Goal: Task Accomplishment & Management: Use online tool/utility

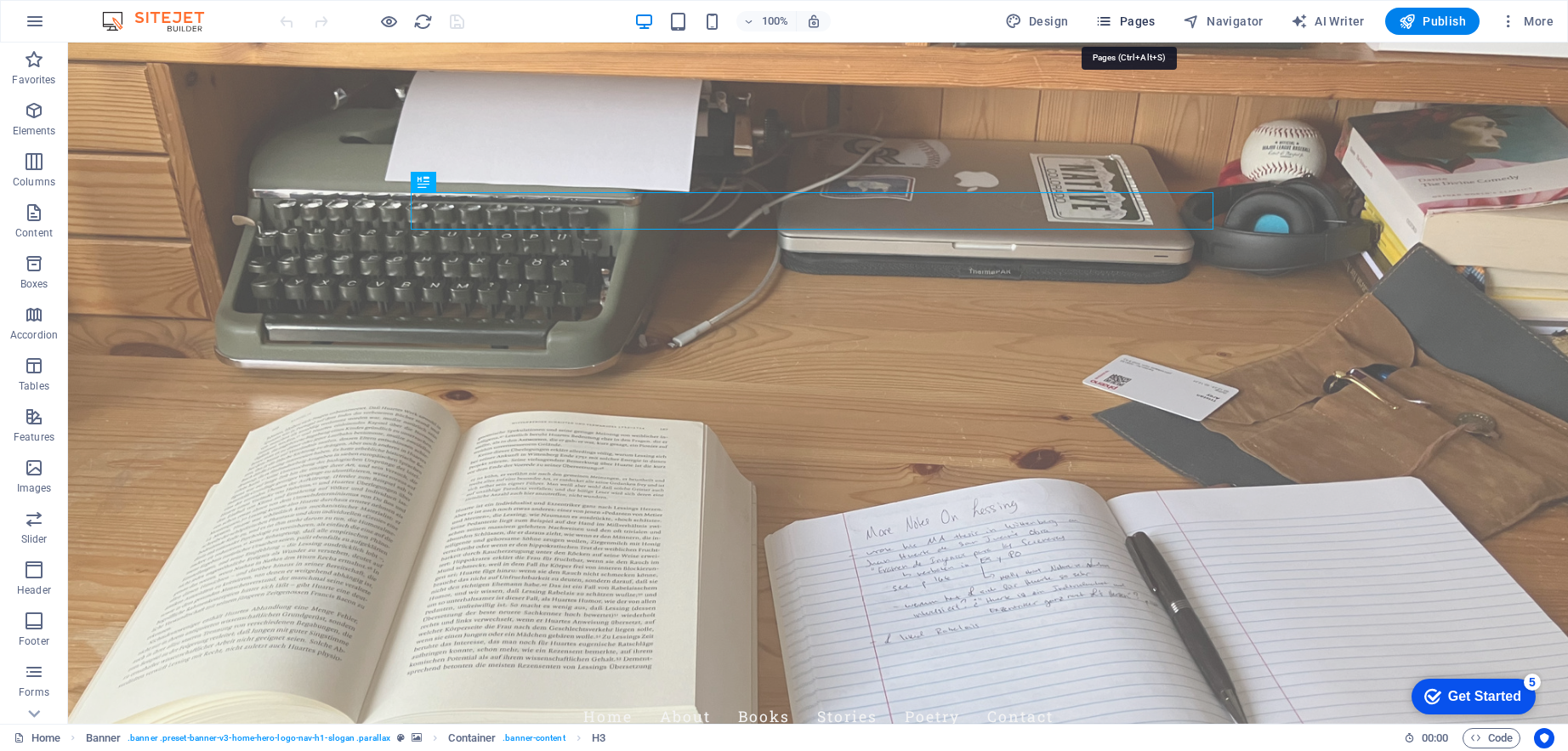
click at [1144, 26] on span "Pages" at bounding box center [1126, 21] width 60 height 17
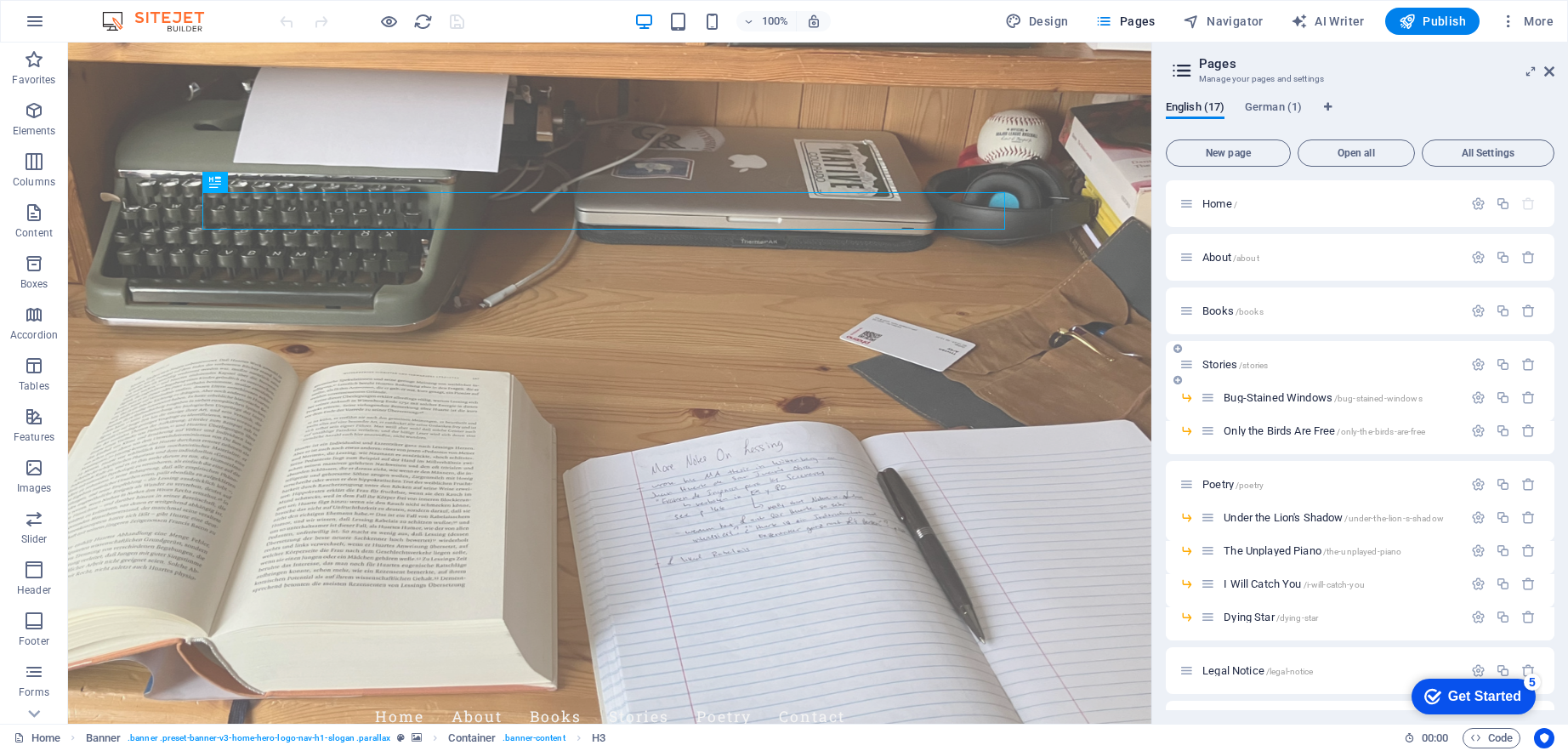
click at [1178, 380] on icon at bounding box center [1177, 380] width 8 height 10
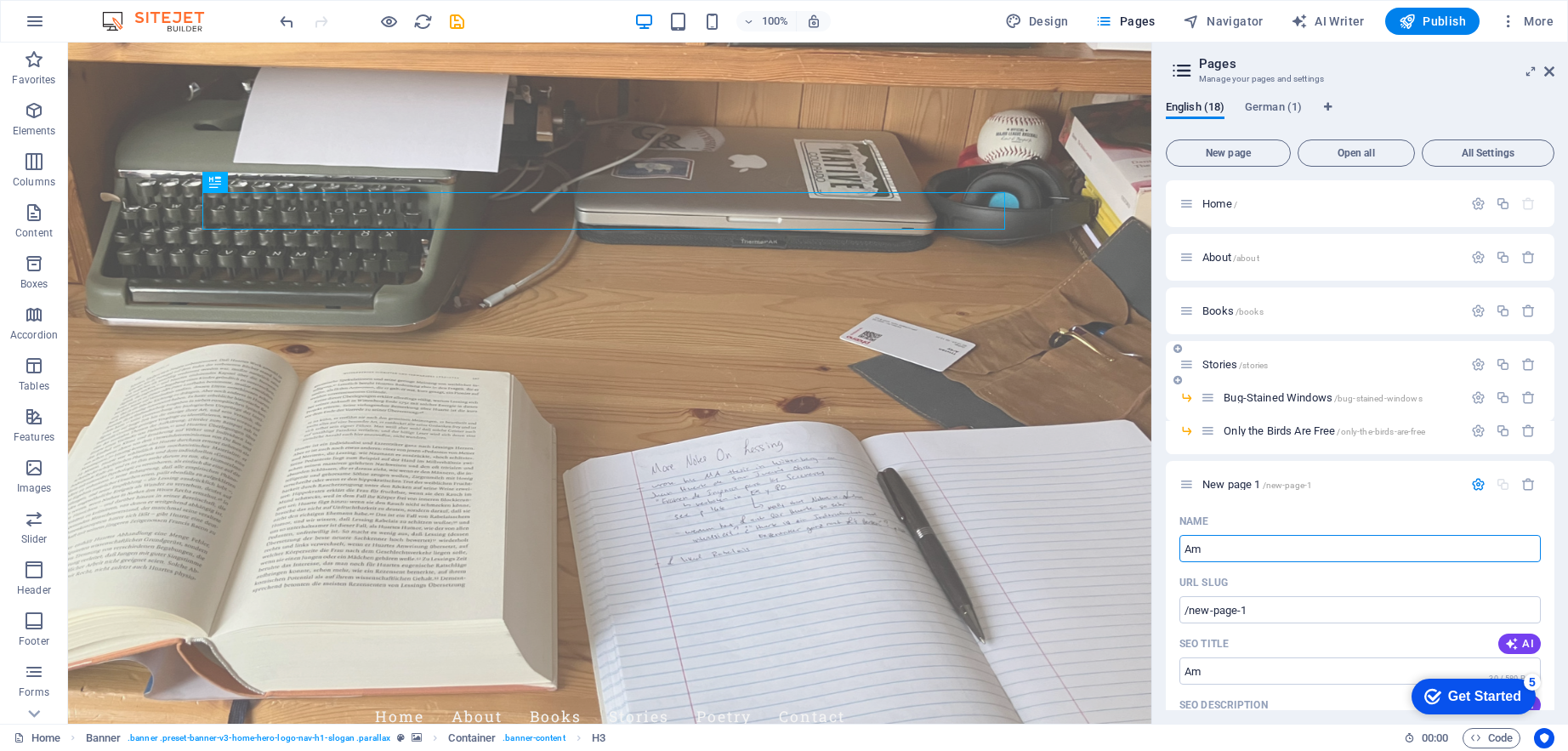
type input "Amo"
type input "/am"
type input "Amor"
type input "/amor"
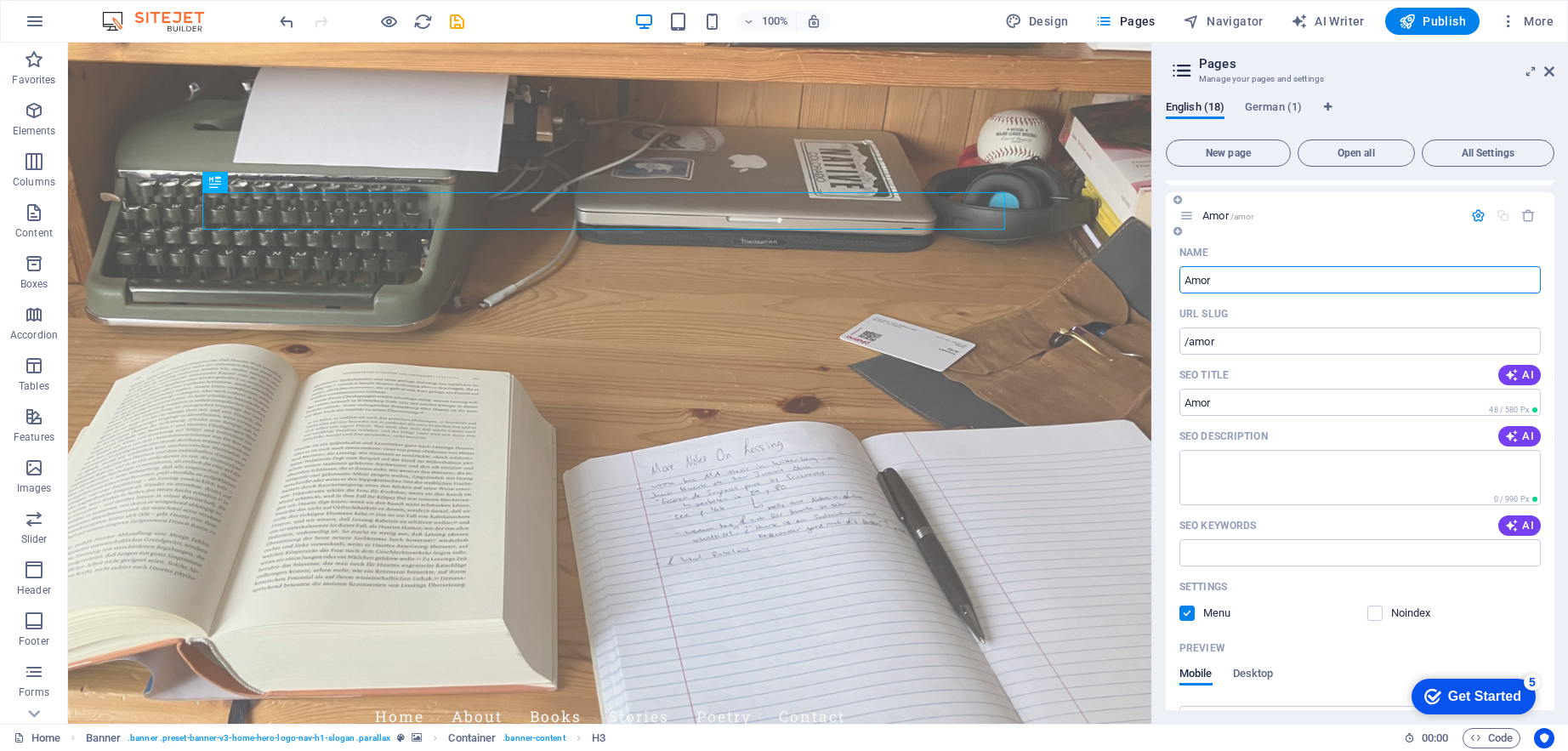
scroll to position [9, 0]
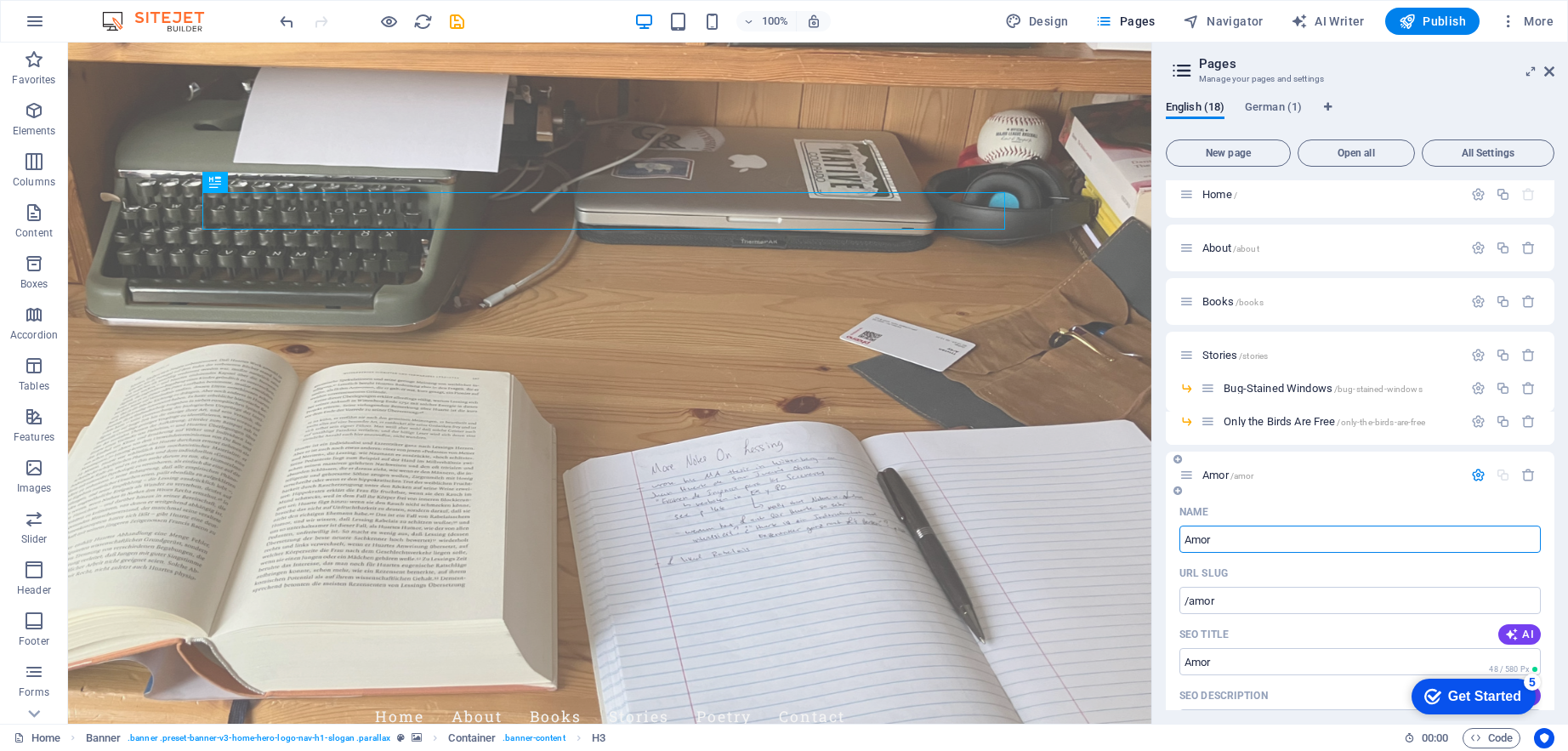
click at [1214, 476] on span "Amor /amor" at bounding box center [1228, 475] width 51 height 13
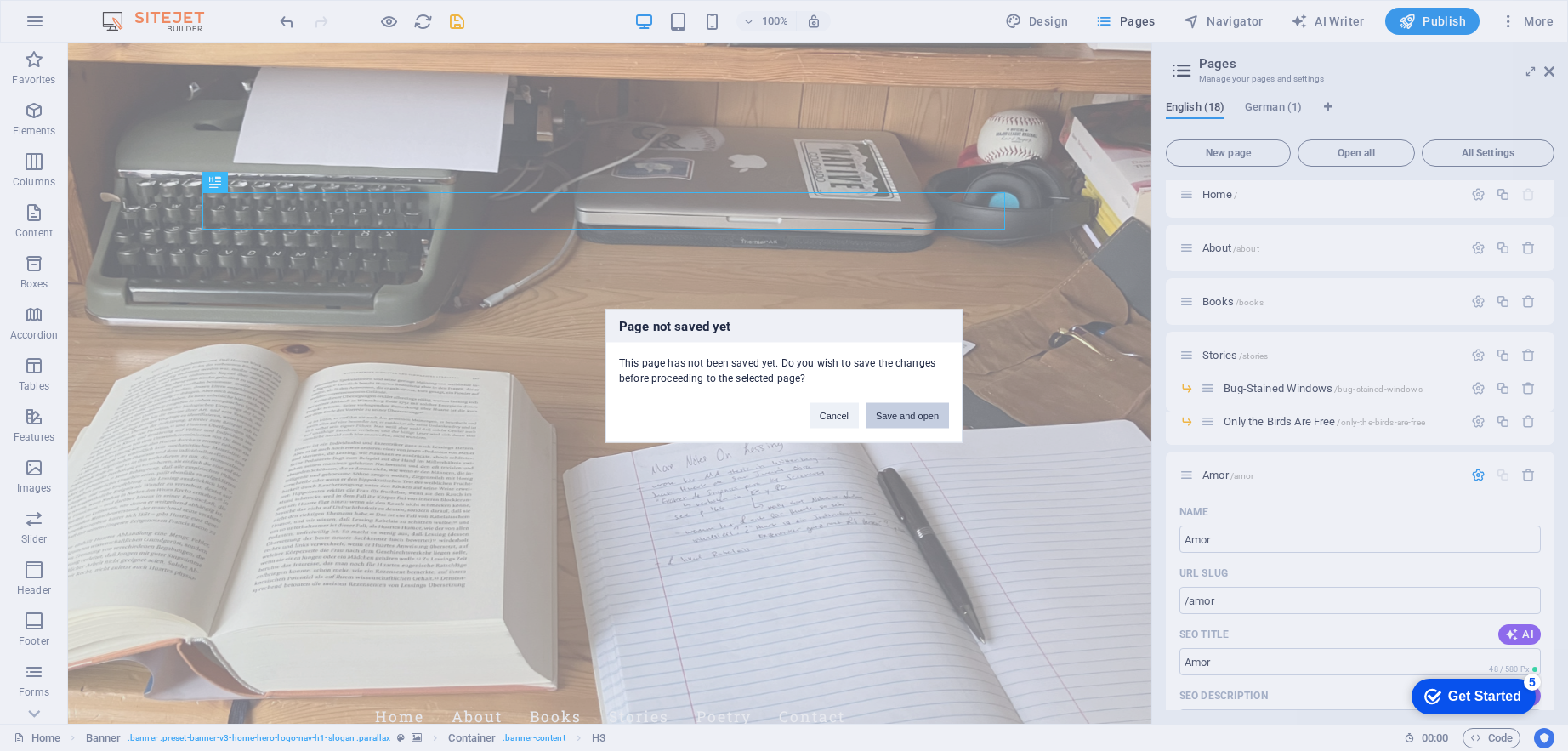
click at [928, 419] on button "Save and open" at bounding box center [907, 415] width 83 height 25
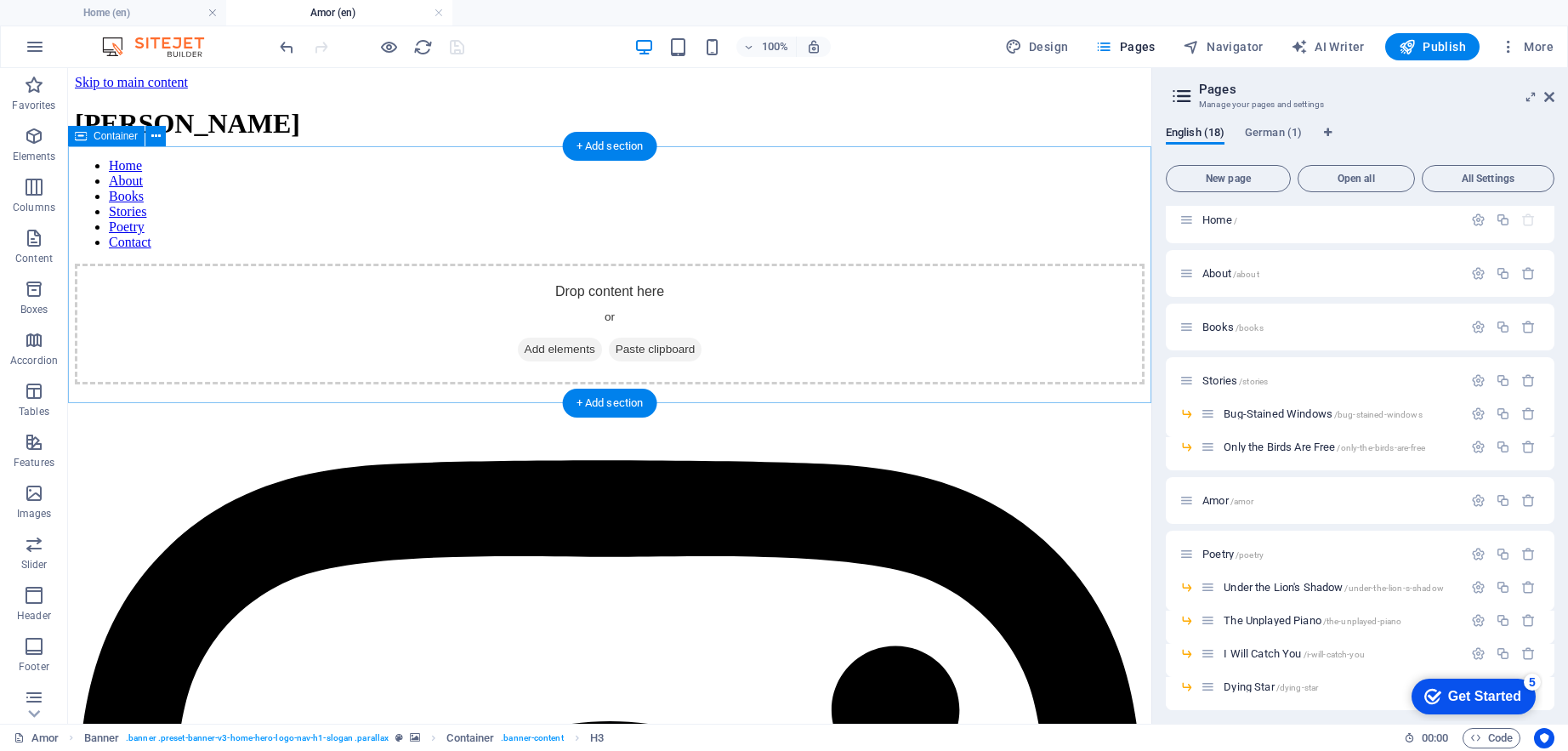
scroll to position [0, 0]
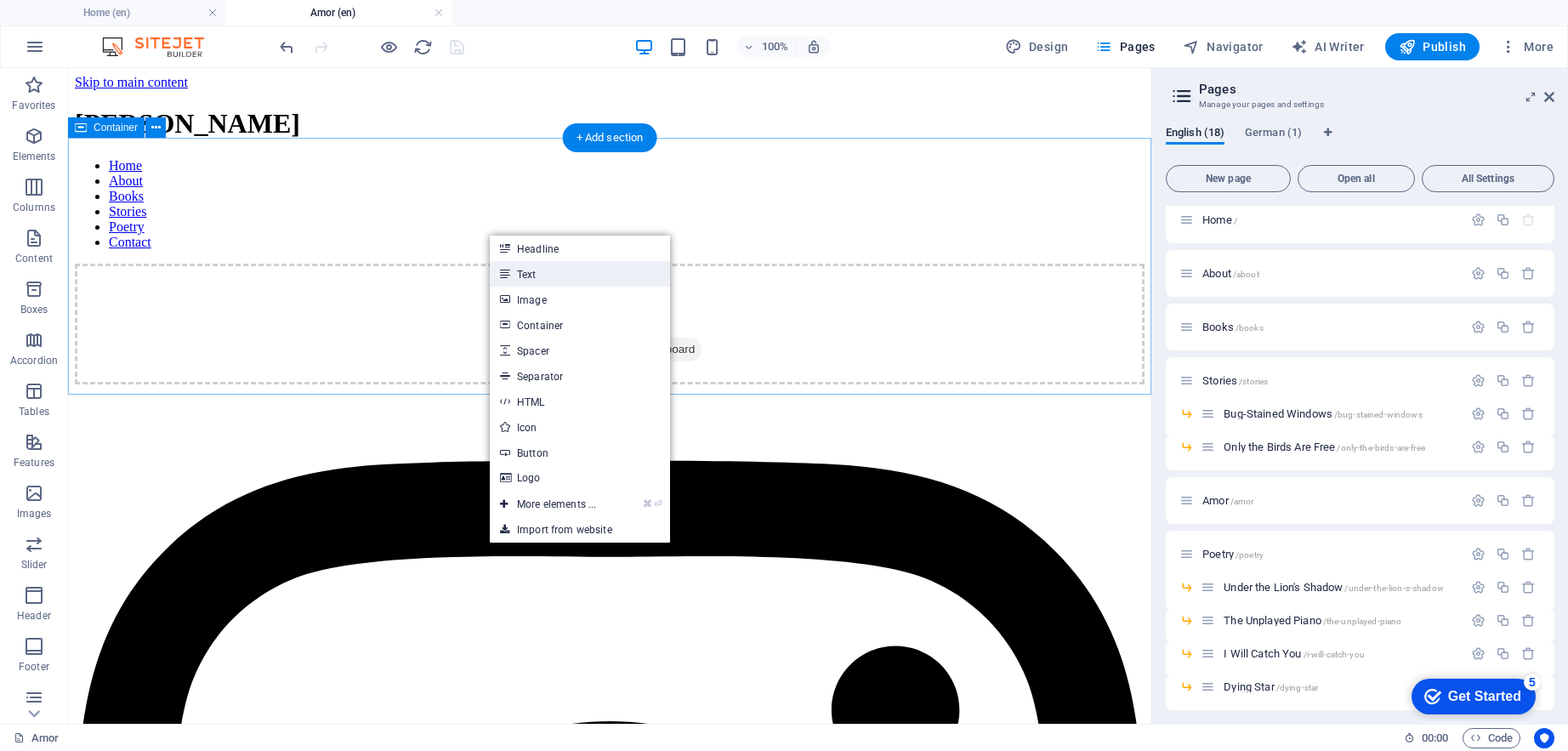
click at [506, 266] on icon at bounding box center [504, 274] width 8 height 25
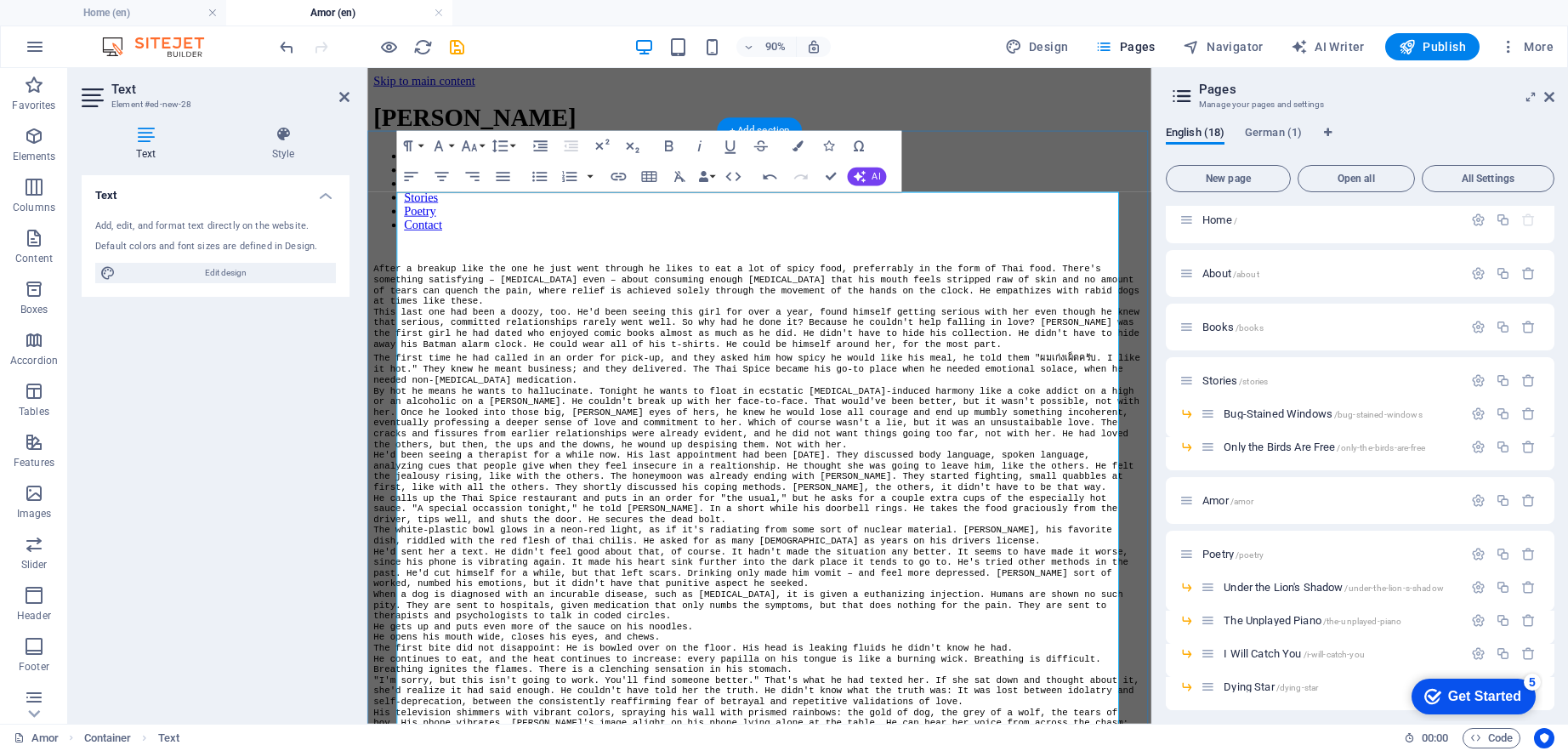
click at [543, 333] on p "This last one had been a doozy, too. He'd been seeing this girl for over a year…" at bounding box center [803, 357] width 857 height 48
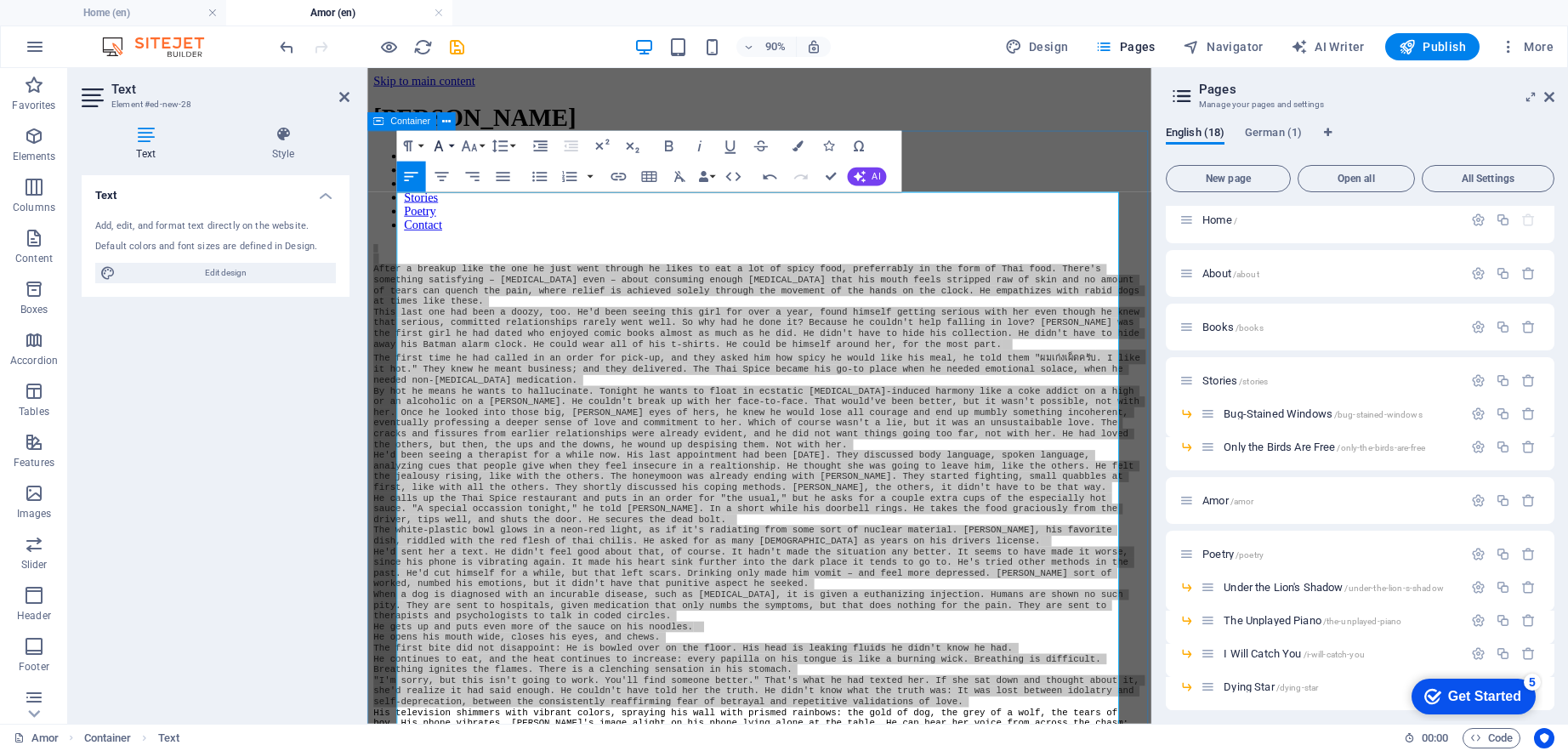
click at [450, 136] on button "Font Family" at bounding box center [441, 147] width 29 height 31
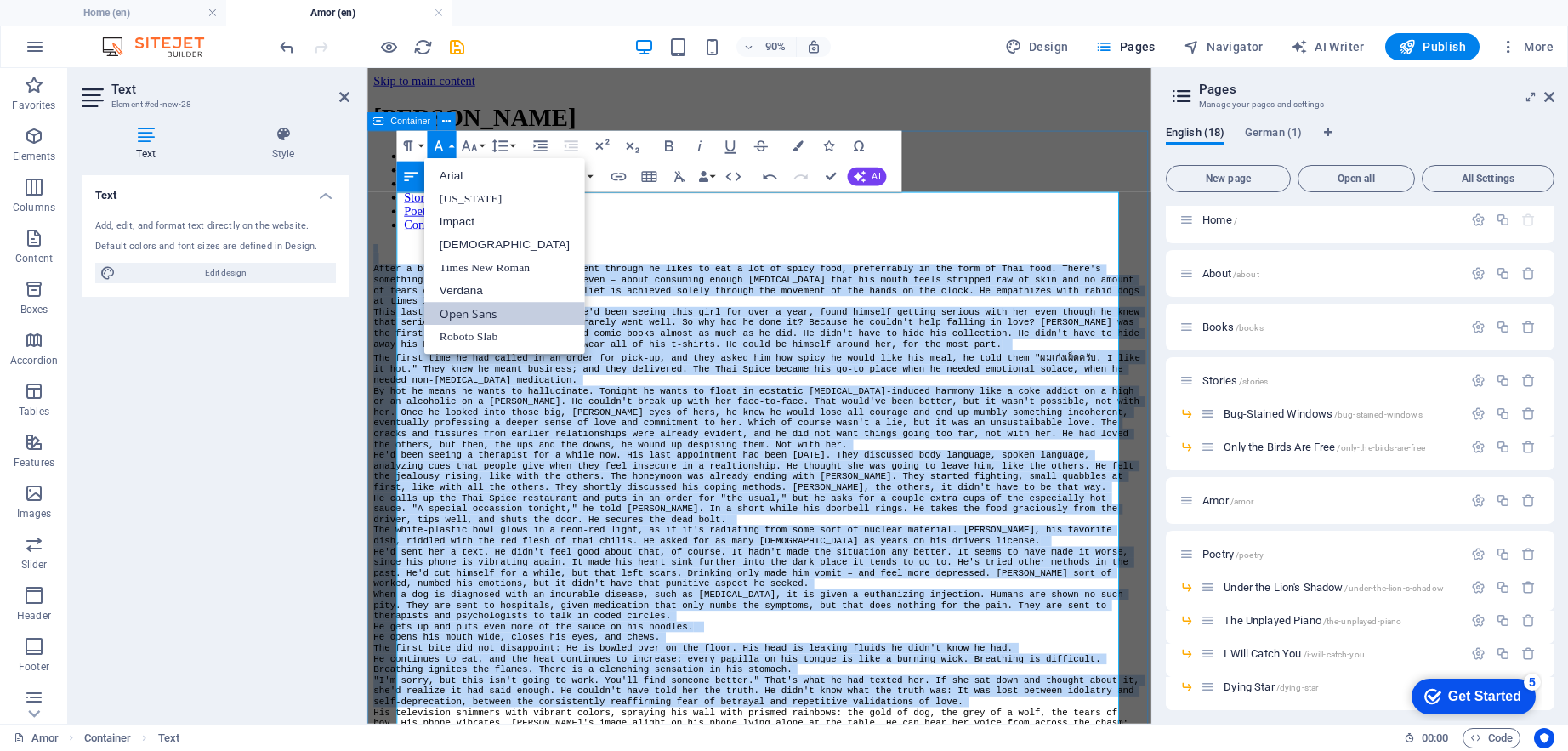
click at [466, 305] on link "Open Sans" at bounding box center [504, 313] width 160 height 23
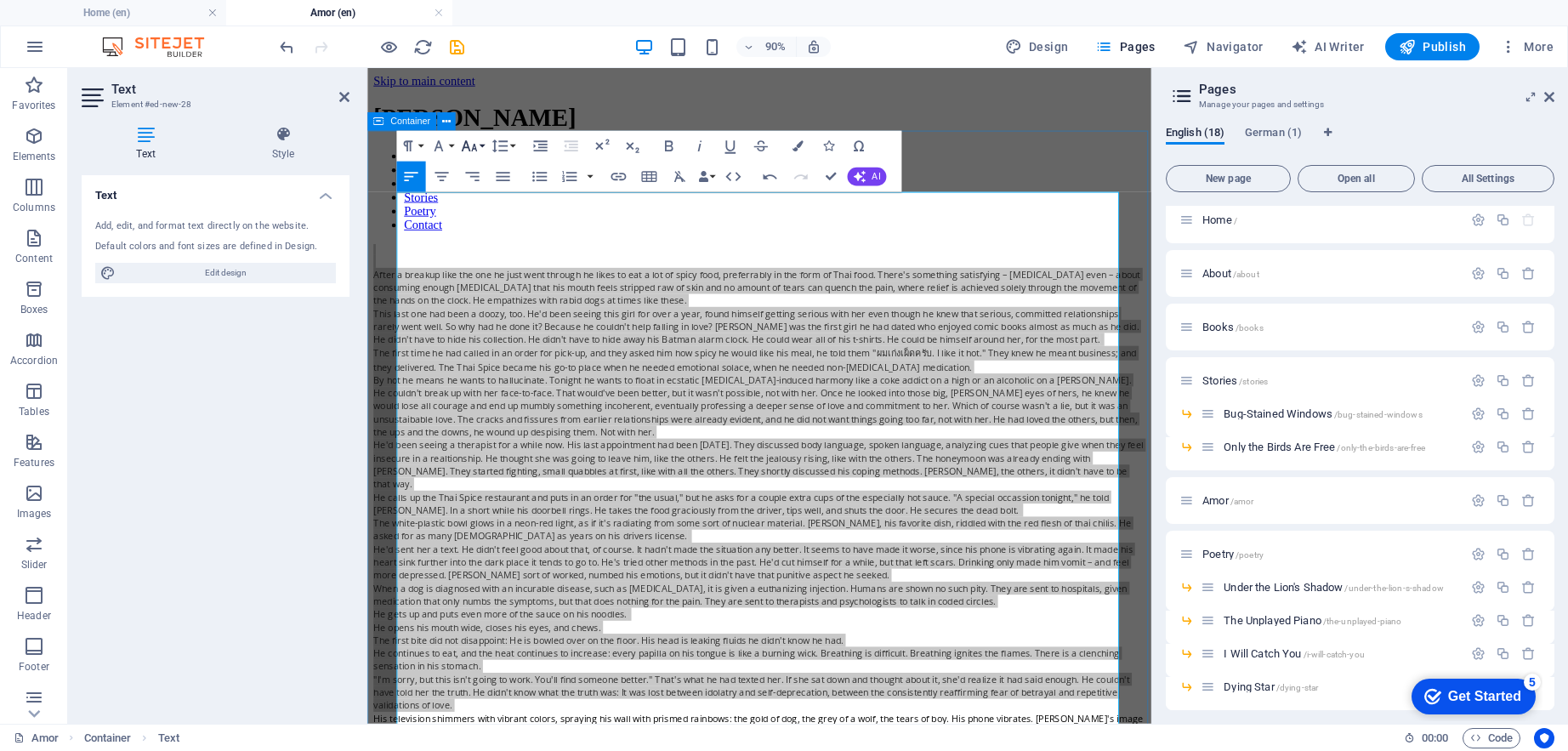
click at [477, 149] on icon "button" at bounding box center [469, 146] width 19 height 19
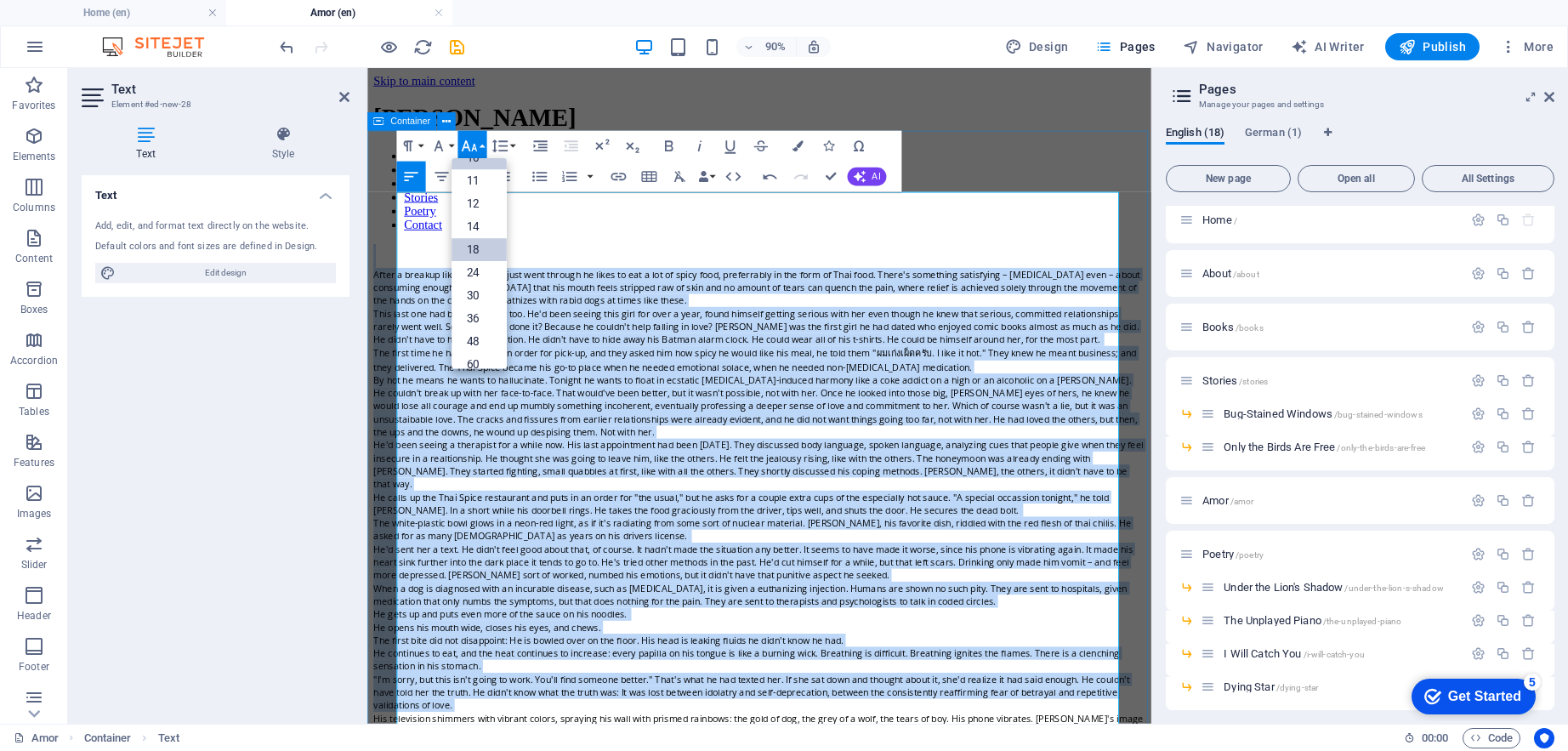
click at [474, 247] on link "18" at bounding box center [479, 250] width 55 height 23
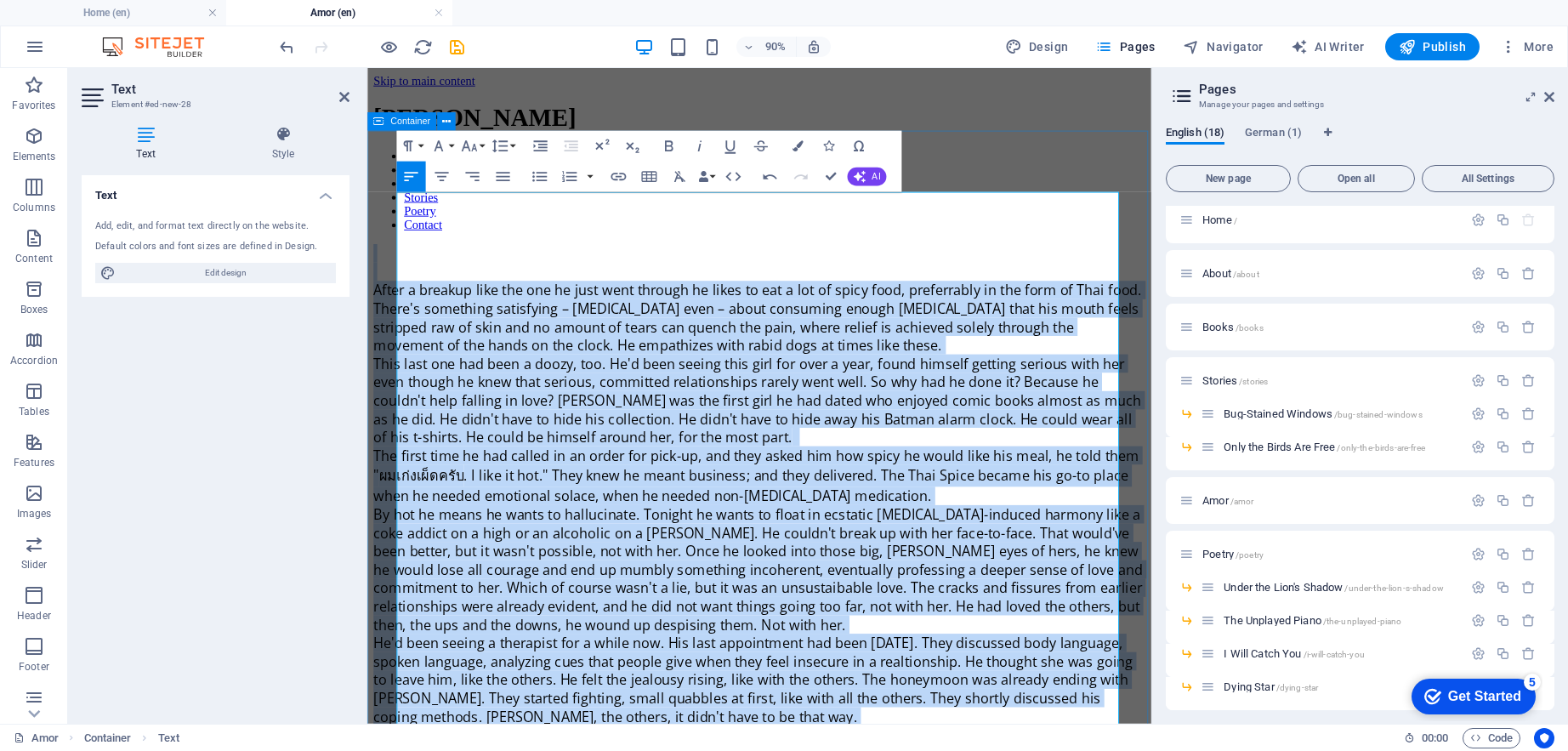
click at [410, 182] on icon "button" at bounding box center [411, 177] width 19 height 19
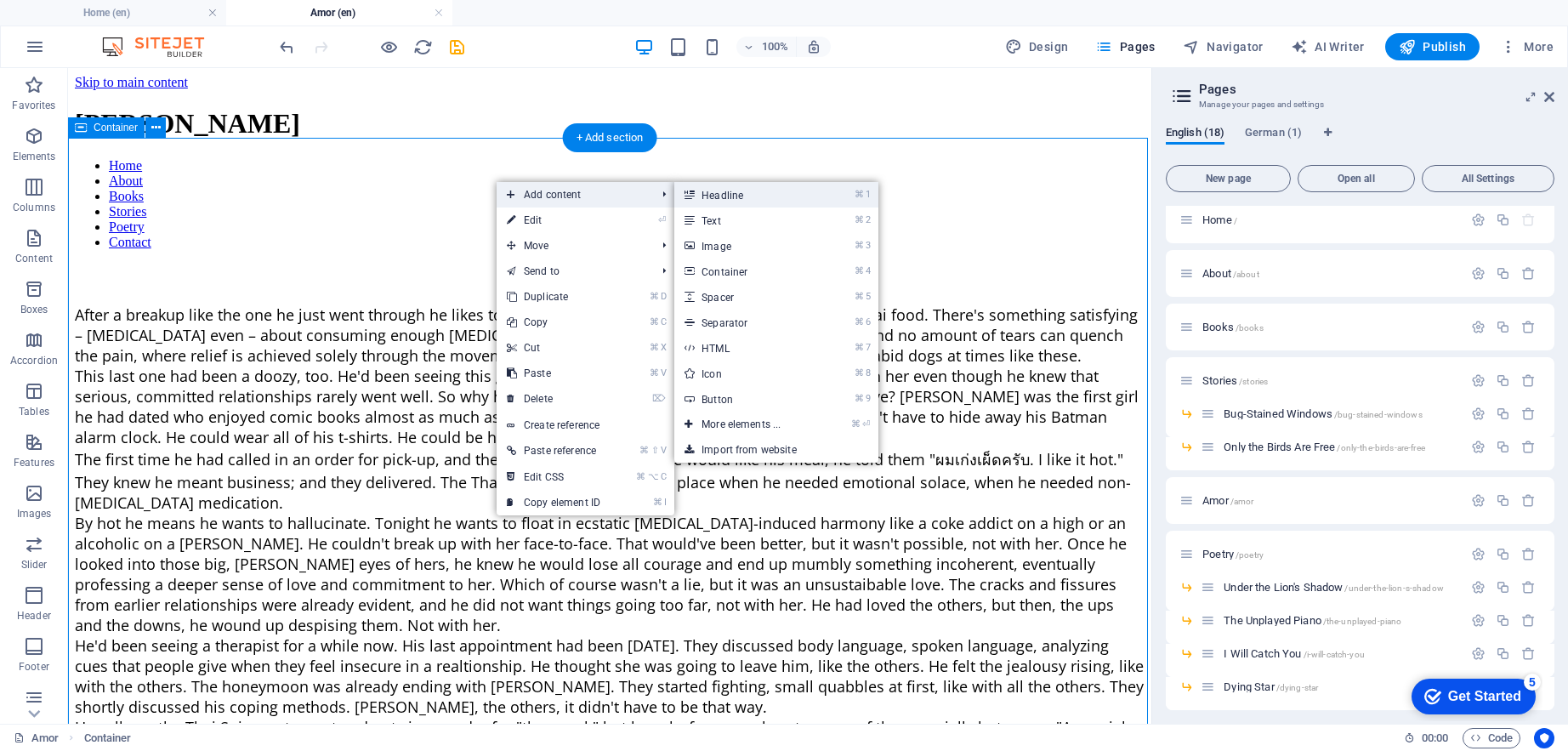
click at [709, 193] on link "⌘ 1 Headline" at bounding box center [744, 195] width 140 height 25
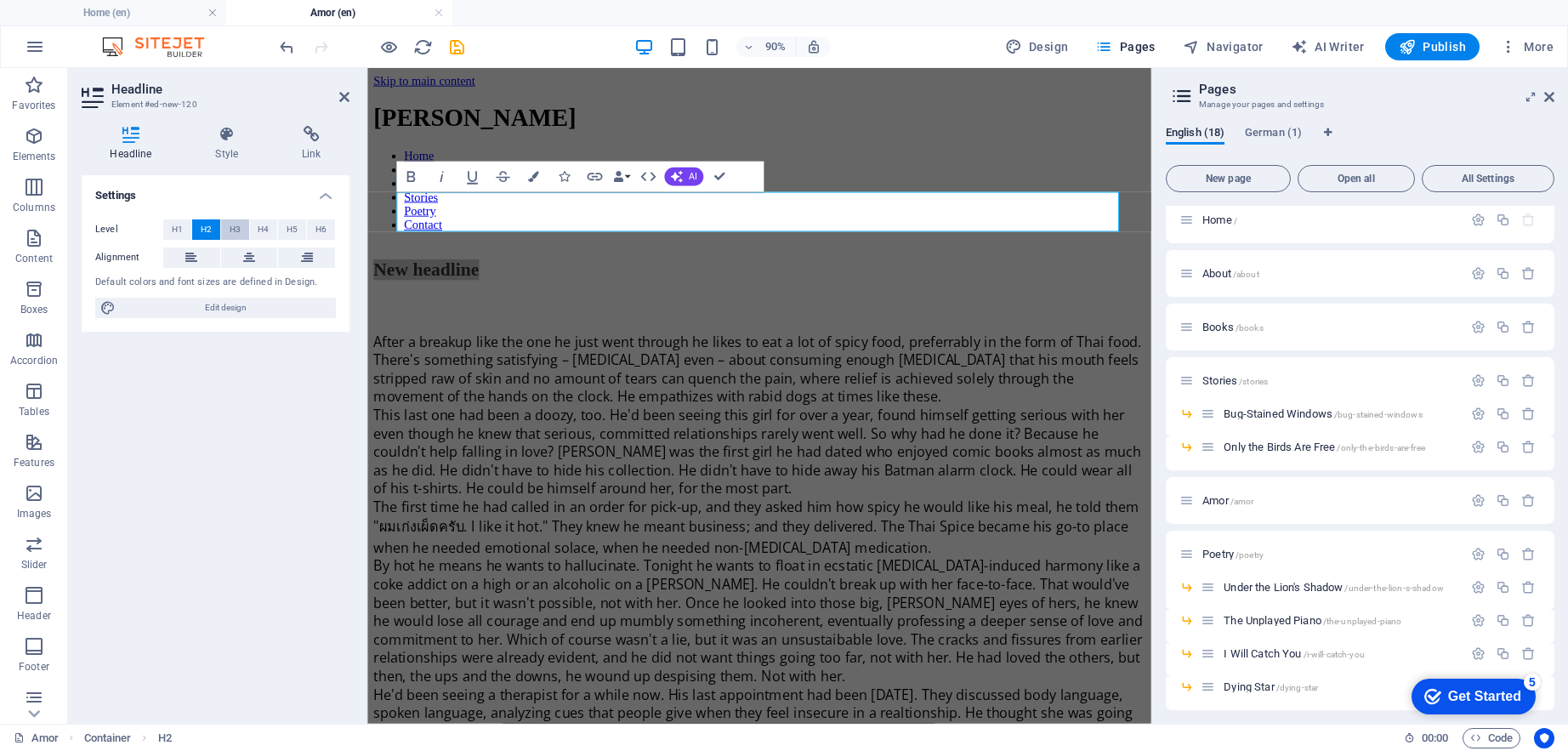
click at [240, 227] on span "H3" at bounding box center [235, 229] width 11 height 21
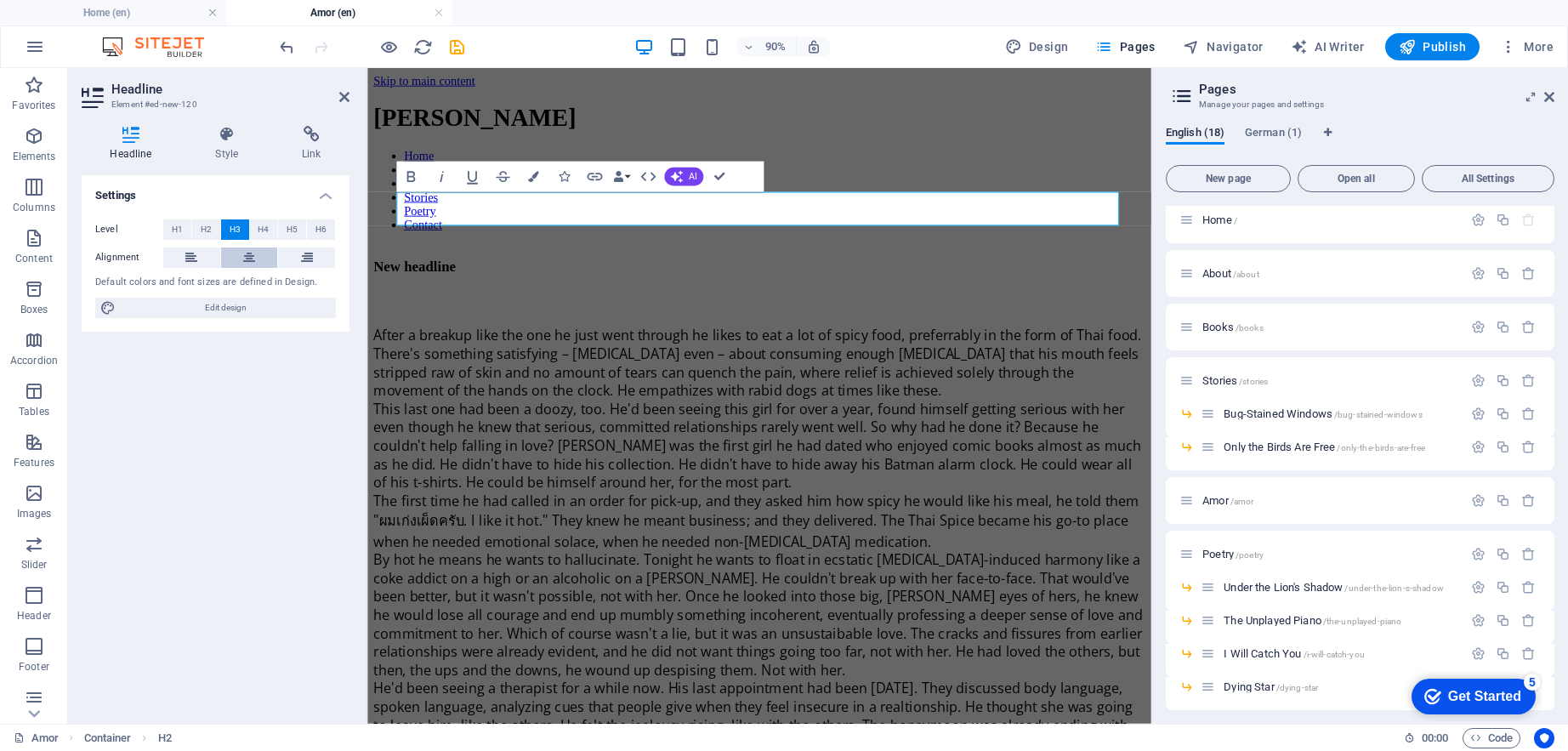
click at [244, 251] on icon at bounding box center [248, 257] width 12 height 21
click at [872, 280] on h3 "New headline" at bounding box center [803, 289] width 857 height 19
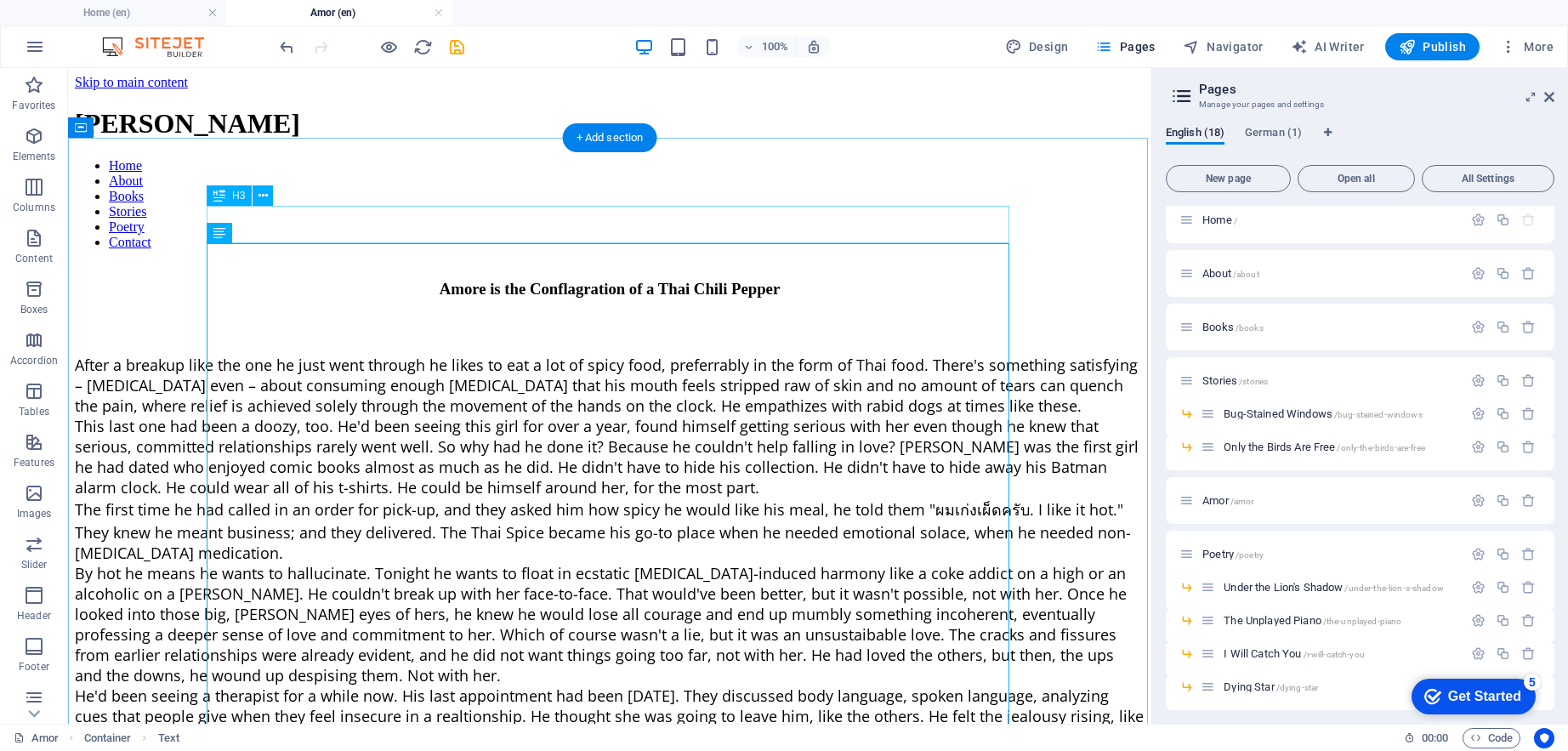
click at [382, 280] on div "Amore is the Conflagration of a Thai Chili Pepper" at bounding box center [610, 289] width 1070 height 19
click at [387, 280] on div "Amore is the Conflagration of a Thai Chili Pepper" at bounding box center [610, 289] width 1070 height 19
click at [385, 280] on div "Amore is the Conflagration of a Thai Chili Pepper" at bounding box center [610, 289] width 1070 height 19
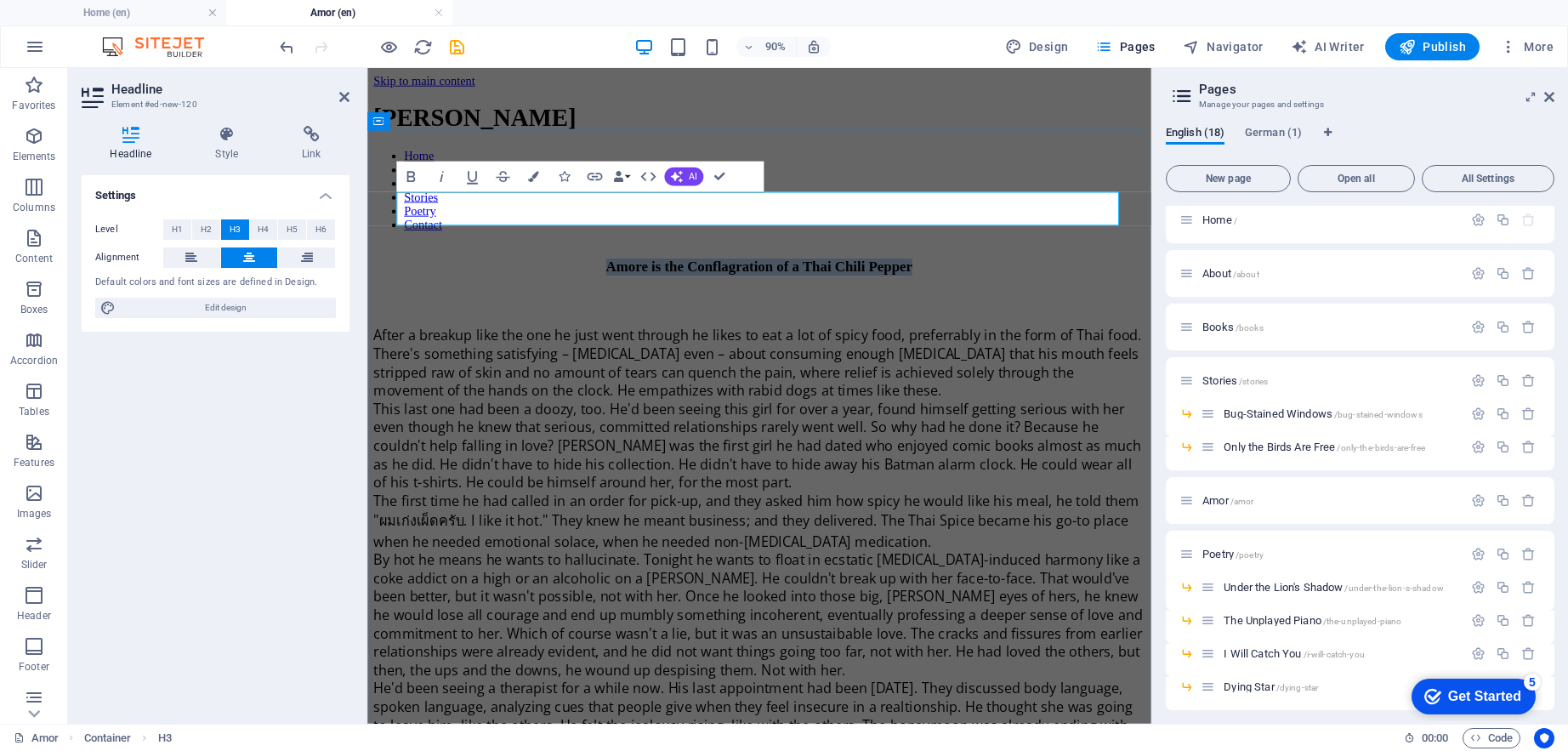
click at [579, 280] on h3 "Amore is the Conflagration of a Thai Chili Pepper" at bounding box center [803, 289] width 857 height 19
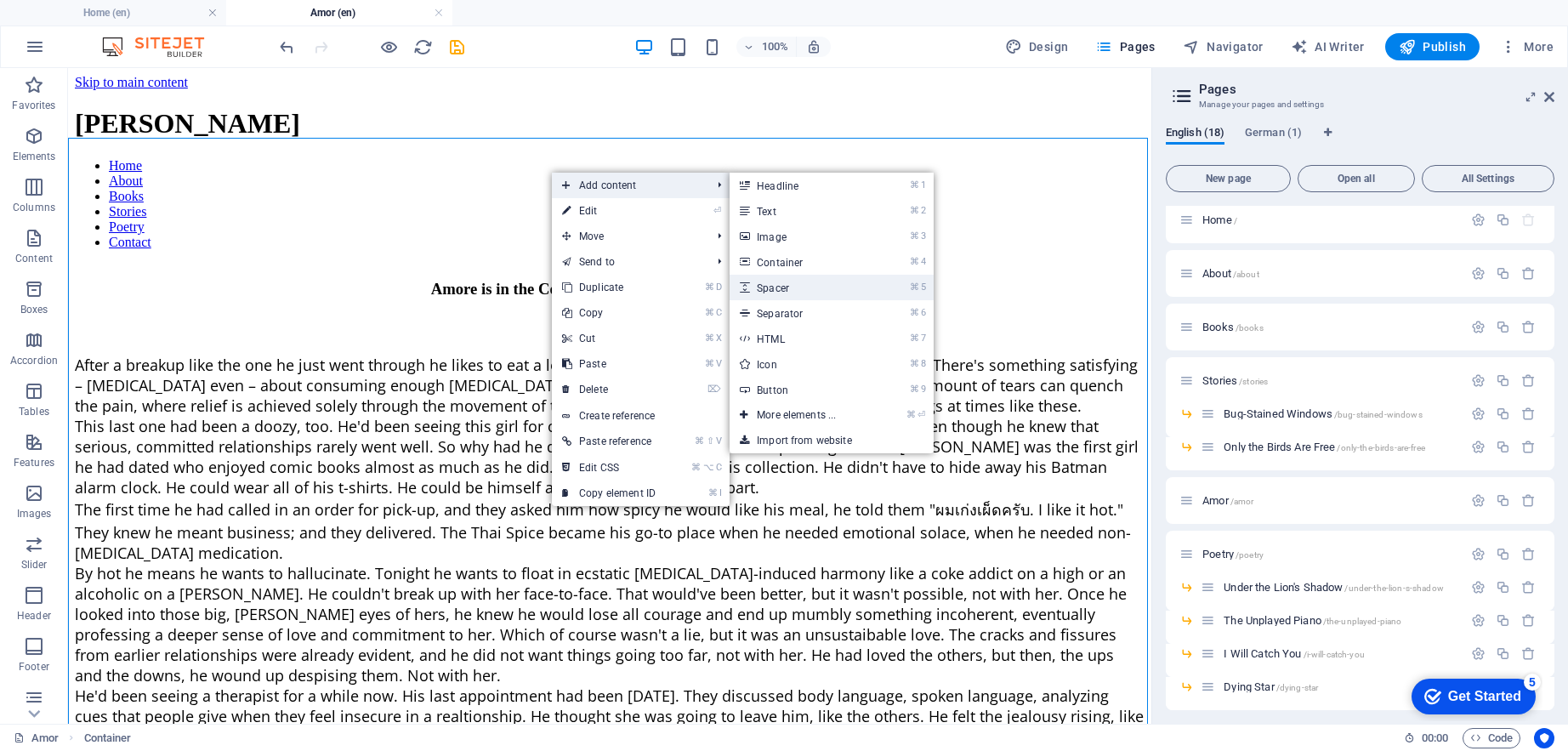
click at [790, 281] on link "⌘ 5 Spacer" at bounding box center [799, 287] width 140 height 25
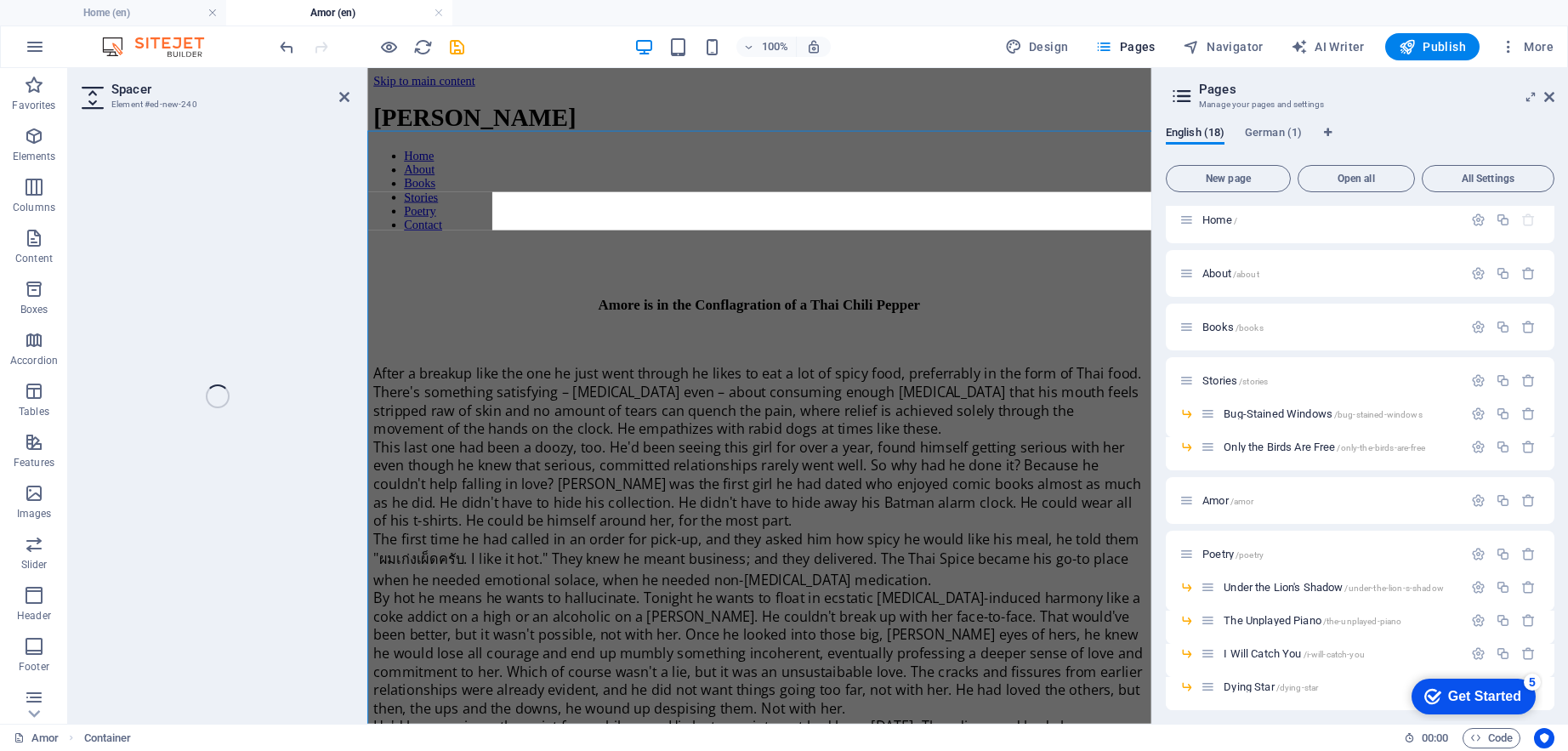
select select "px"
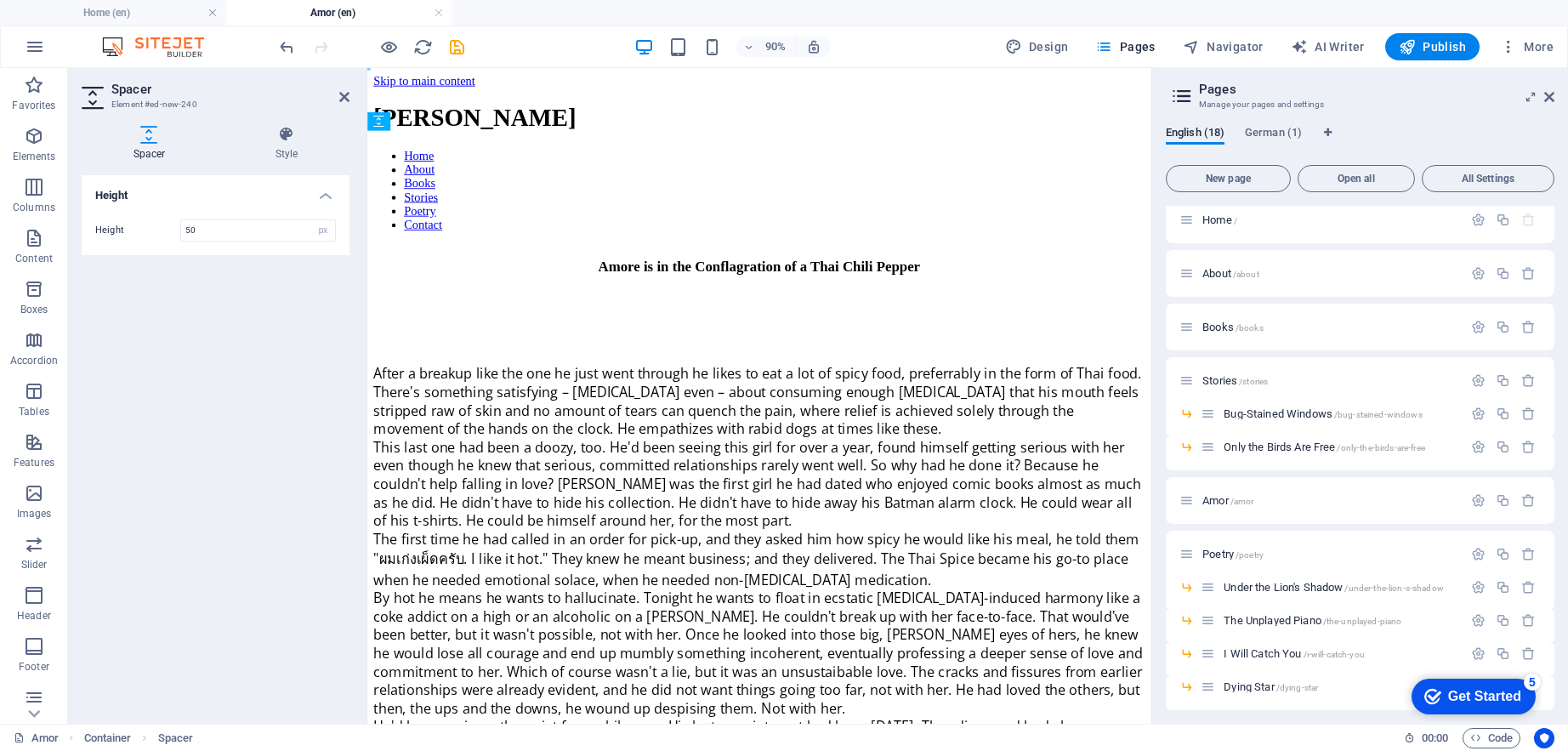
drag, startPoint x: 799, startPoint y: 251, endPoint x: 444, endPoint y: 269, distance: 355.5
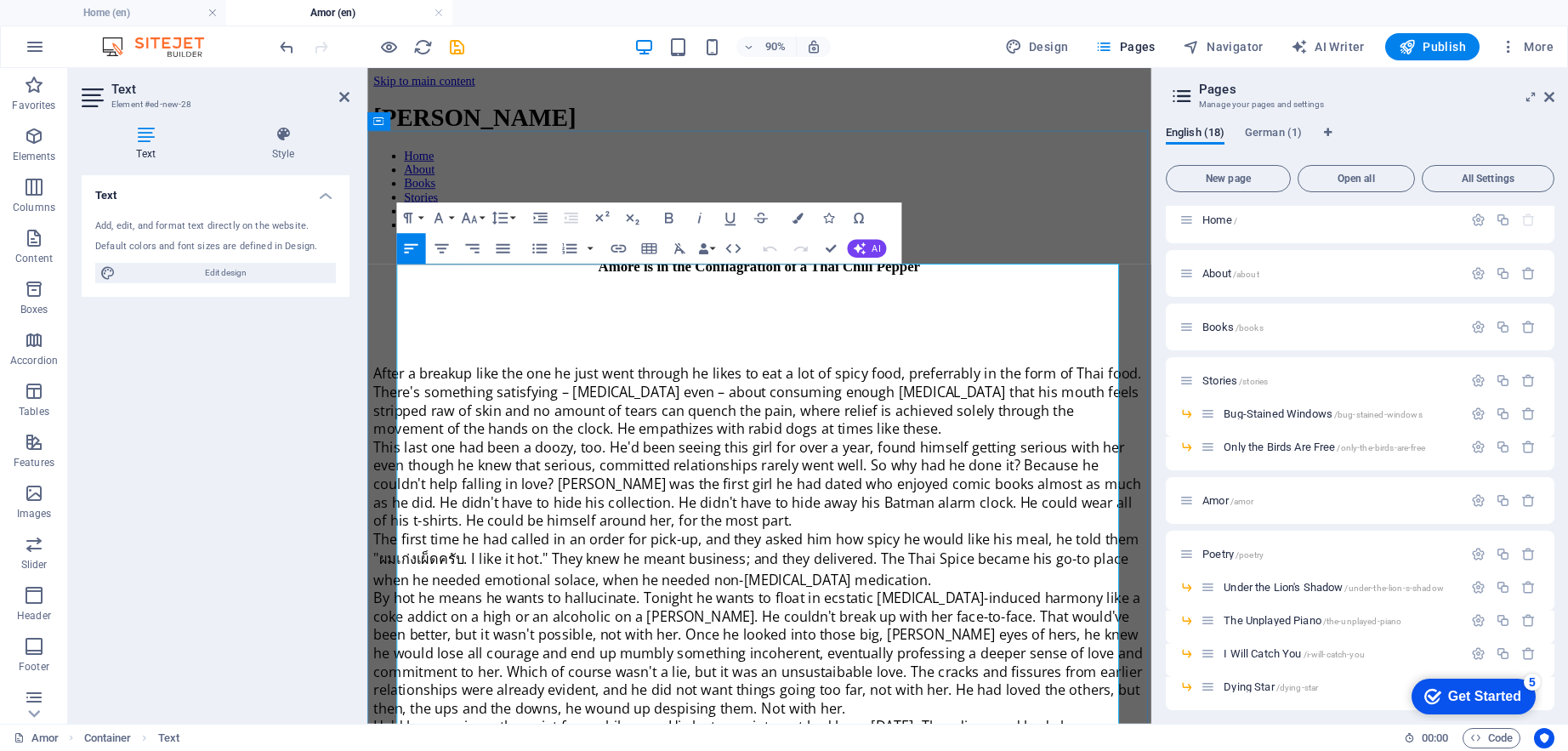
click at [411, 397] on span "After a breakup like the one he just went through he likes to eat a lot of spic…" at bounding box center [801, 438] width 854 height 82
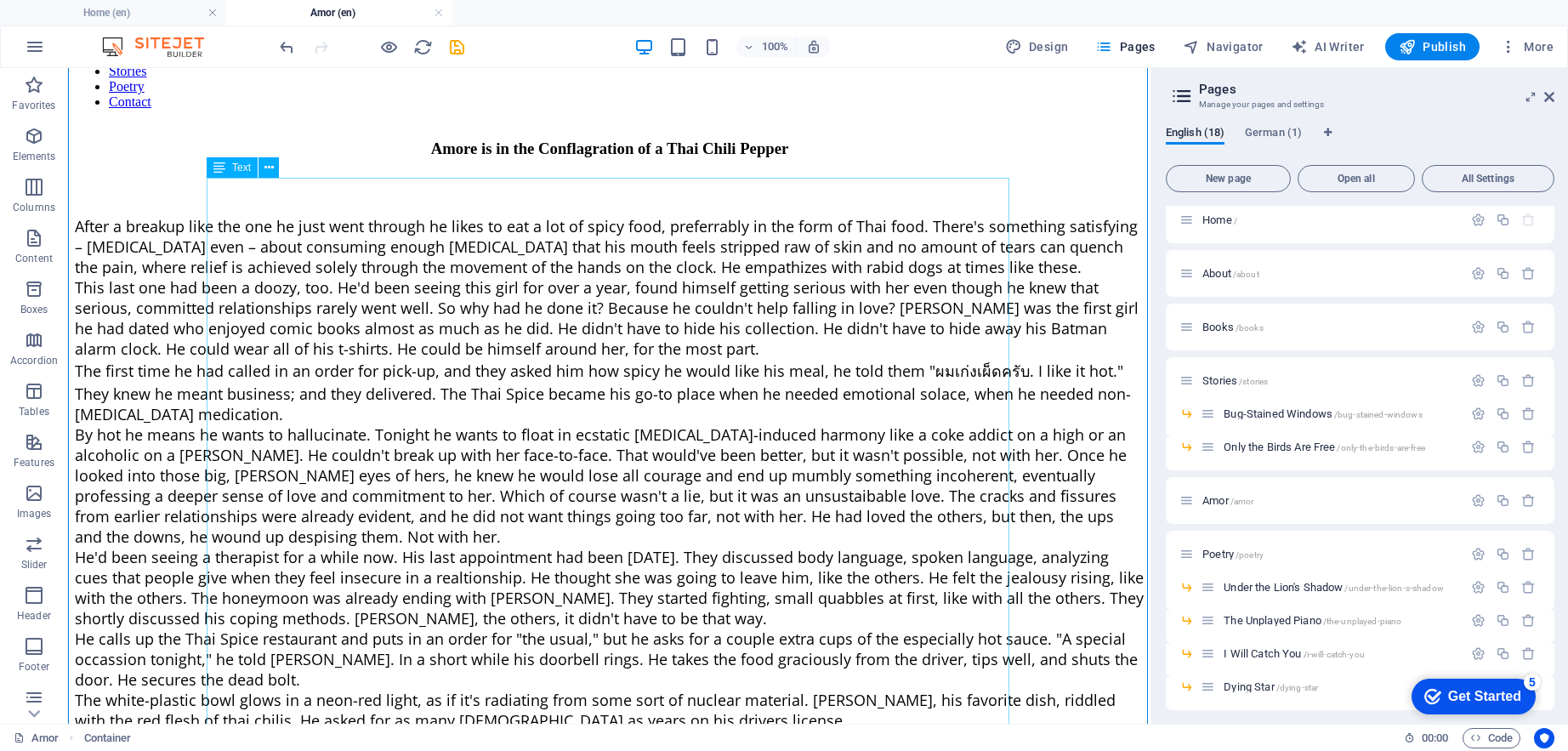
scroll to position [25, 0]
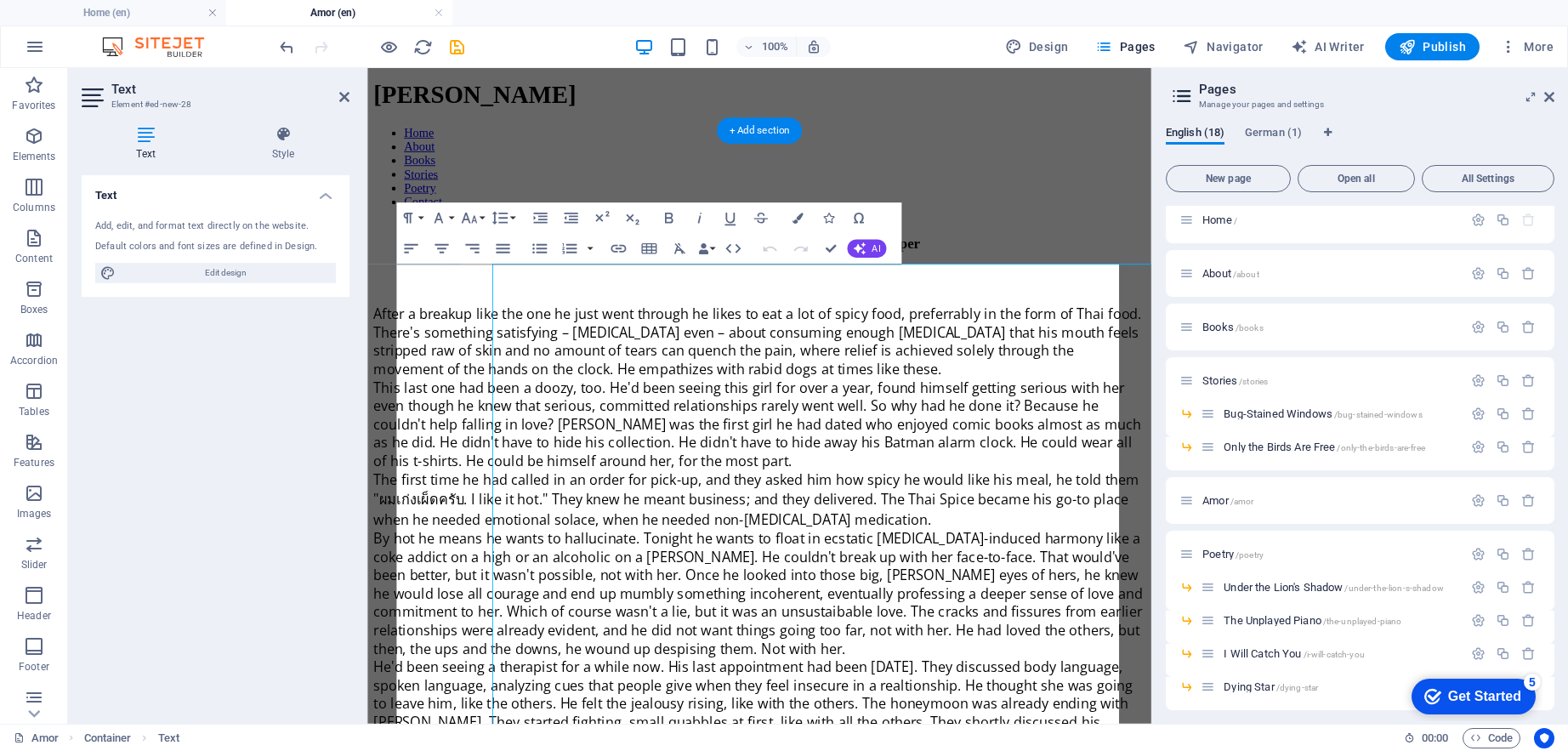
scroll to position [0, 0]
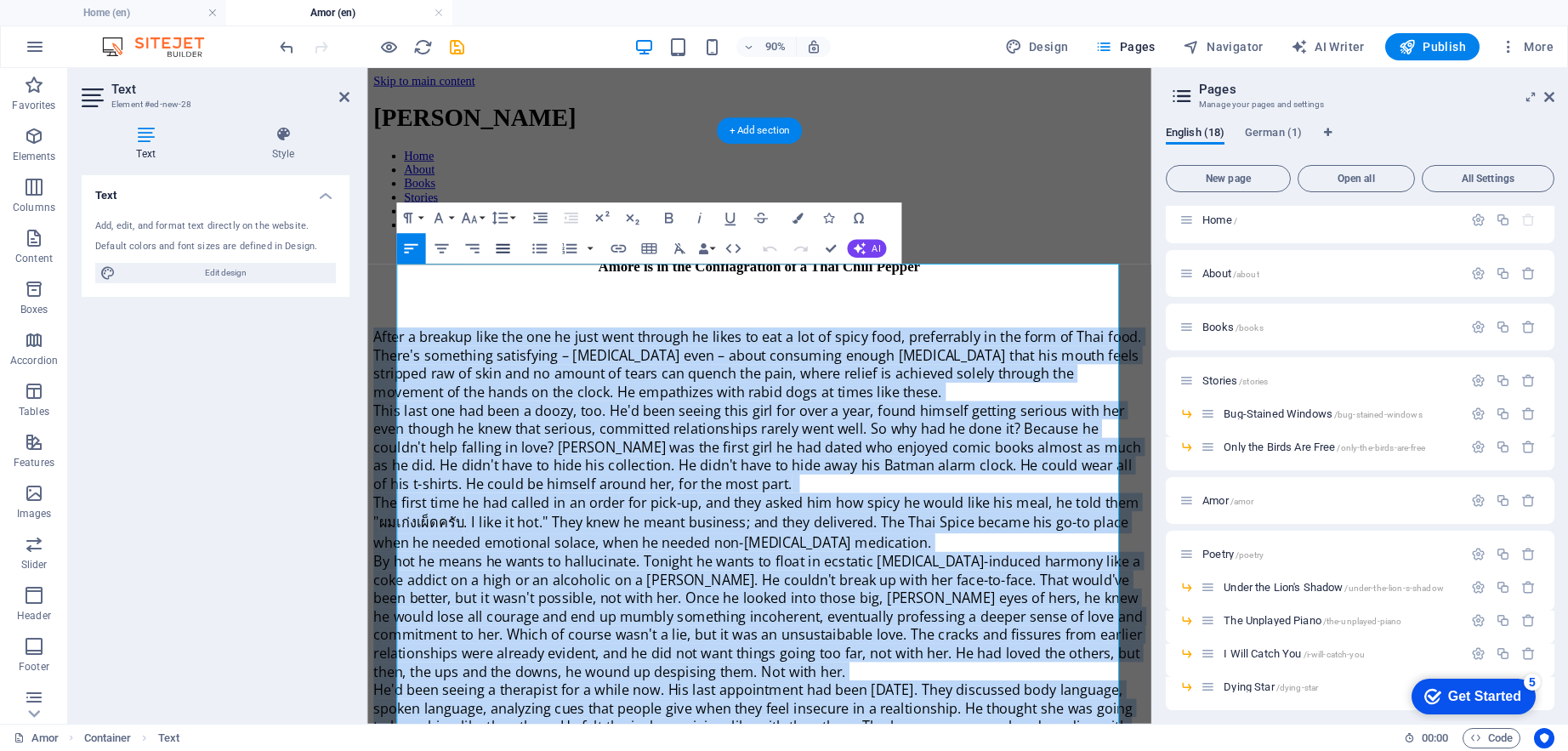
click at [507, 255] on icon "button" at bounding box center [503, 249] width 19 height 19
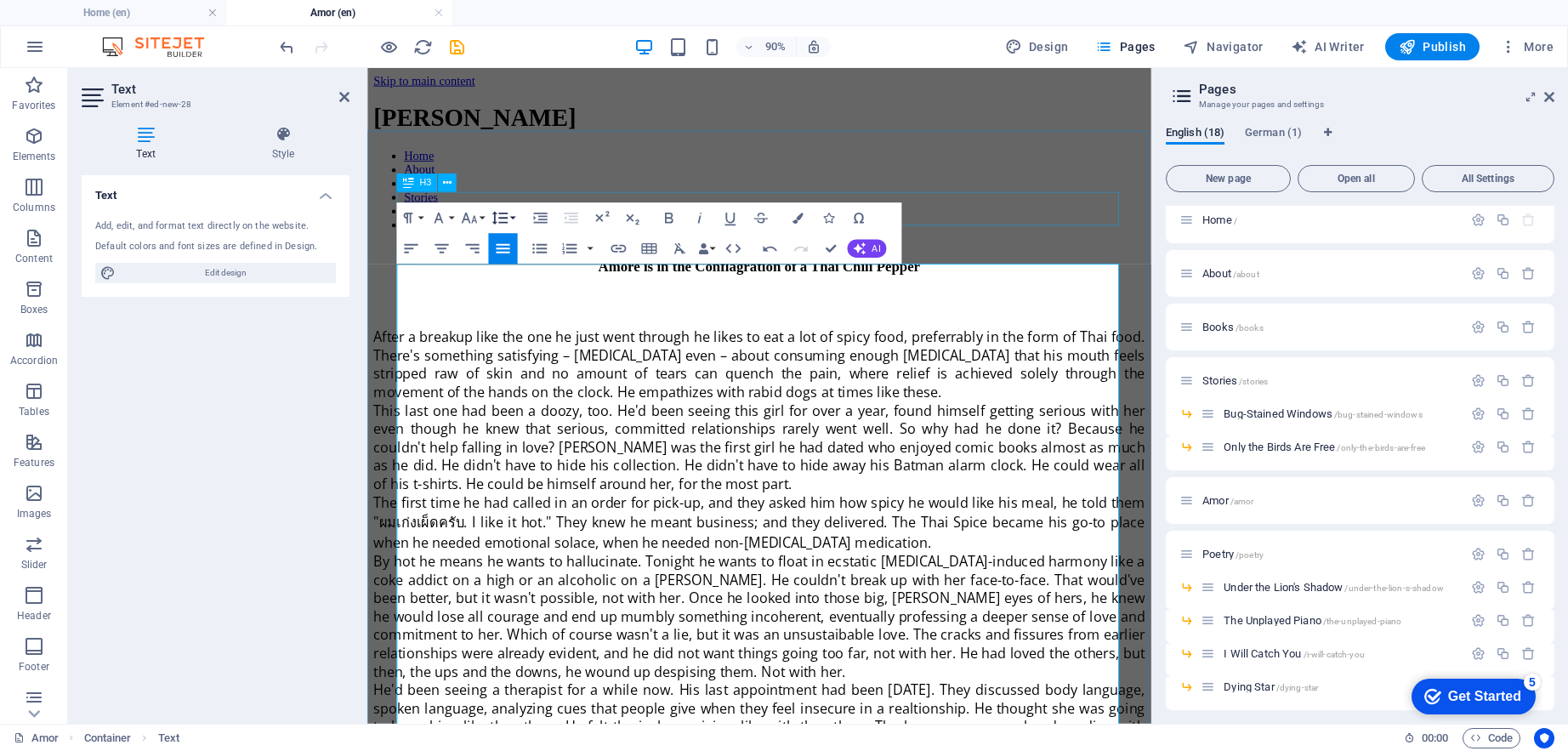
click at [503, 212] on icon "button" at bounding box center [499, 218] width 19 height 19
click at [507, 317] on link "1.5" at bounding box center [512, 316] width 68 height 23
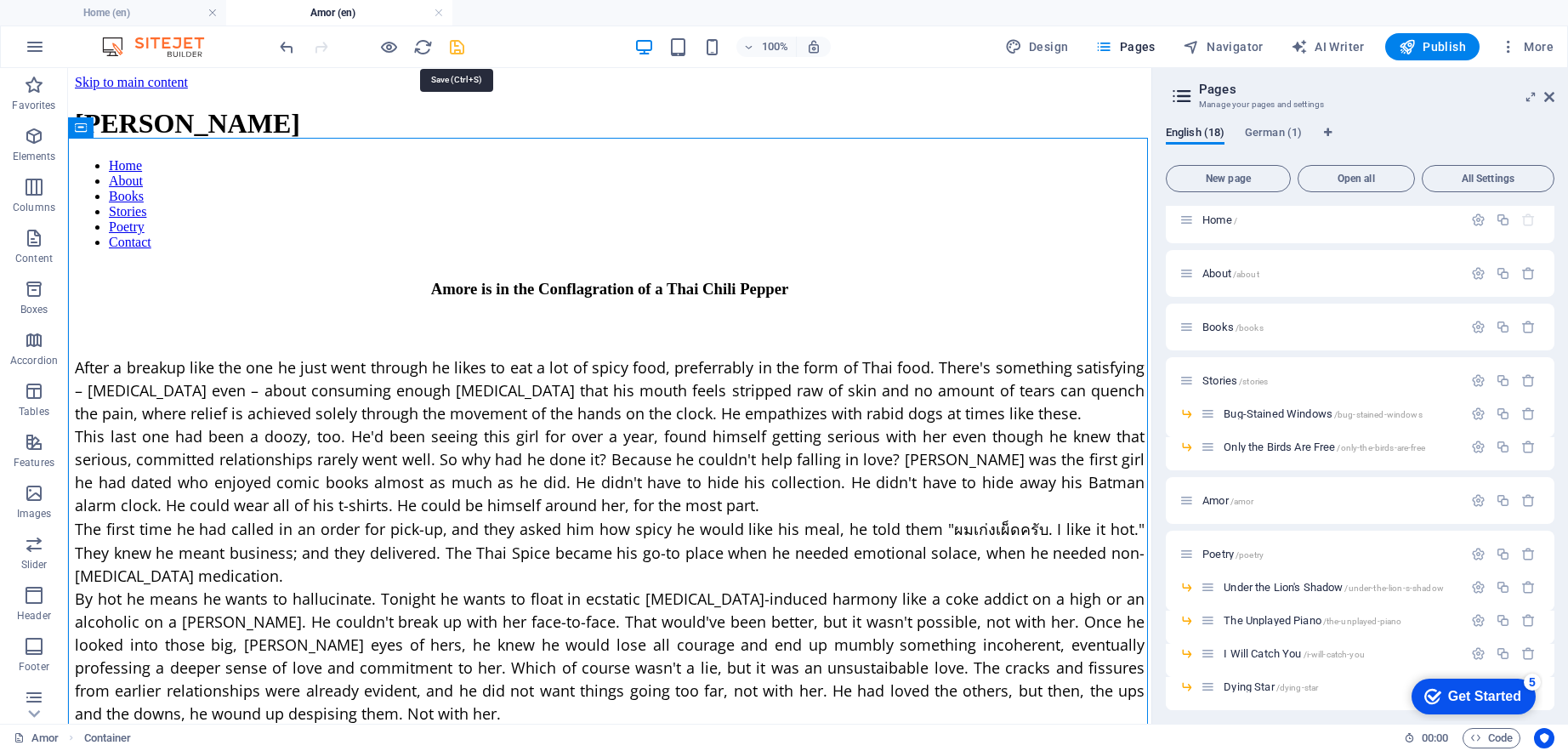
click at [457, 44] on icon "save" at bounding box center [458, 47] width 20 height 20
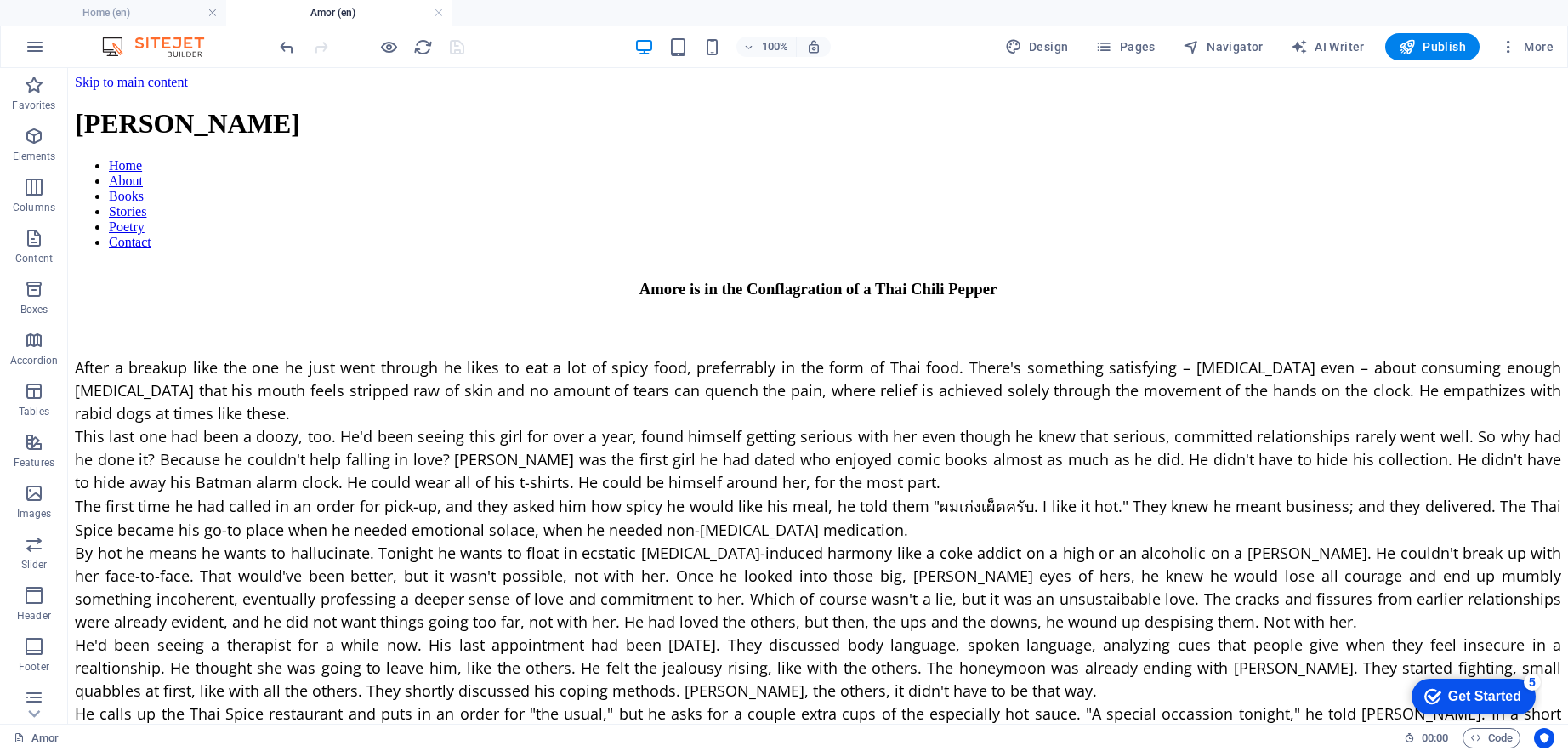
click at [320, 8] on h4 "Amor (en)" at bounding box center [340, 13] width 227 height 19
click at [1127, 43] on span "Pages" at bounding box center [1126, 46] width 60 height 17
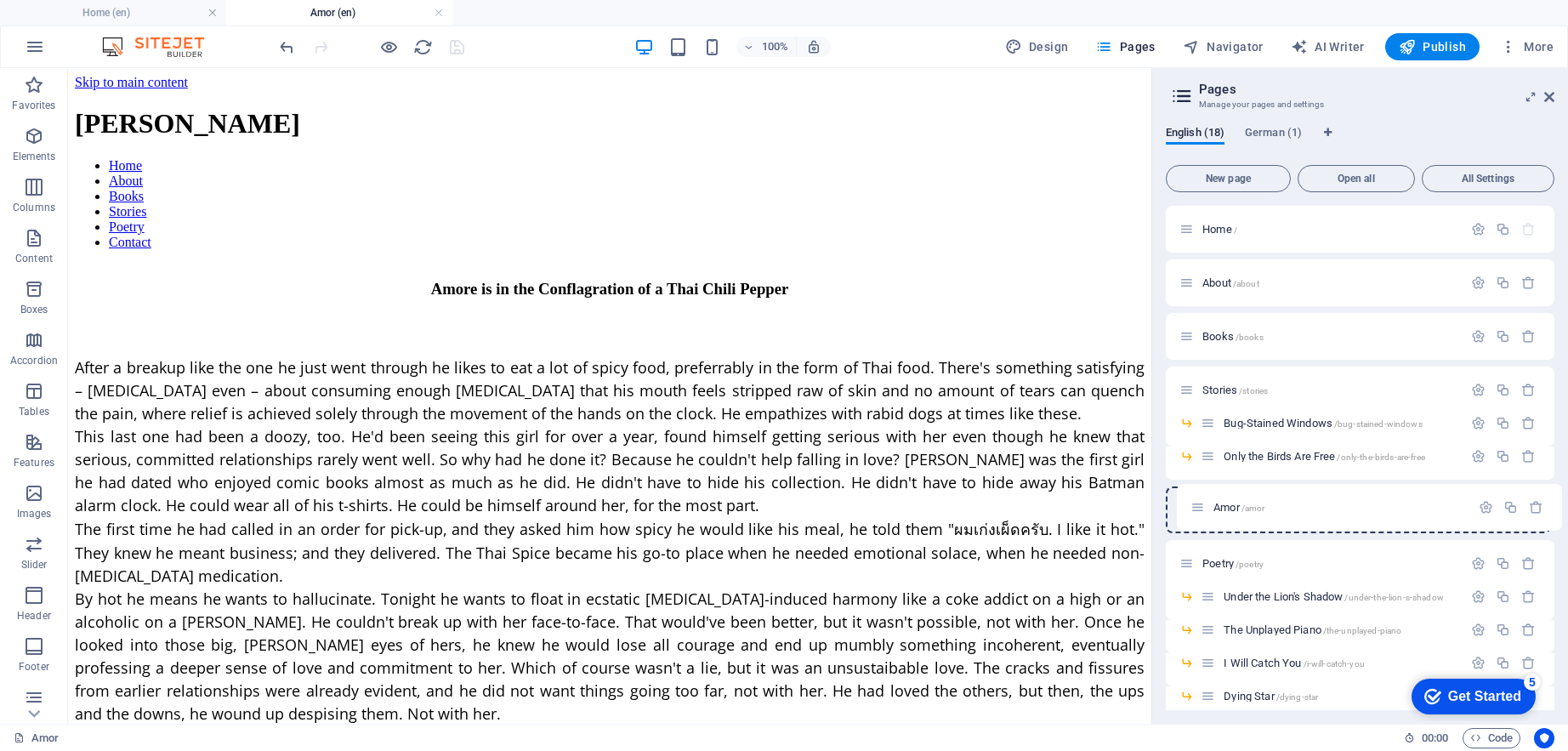
drag, startPoint x: 1190, startPoint y: 511, endPoint x: 1206, endPoint y: 504, distance: 17.5
click at [1206, 504] on div "Home / About /about Books /books Stories /stories Bug-Stained Windows /bug-stai…" at bounding box center [1360, 623] width 389 height 835
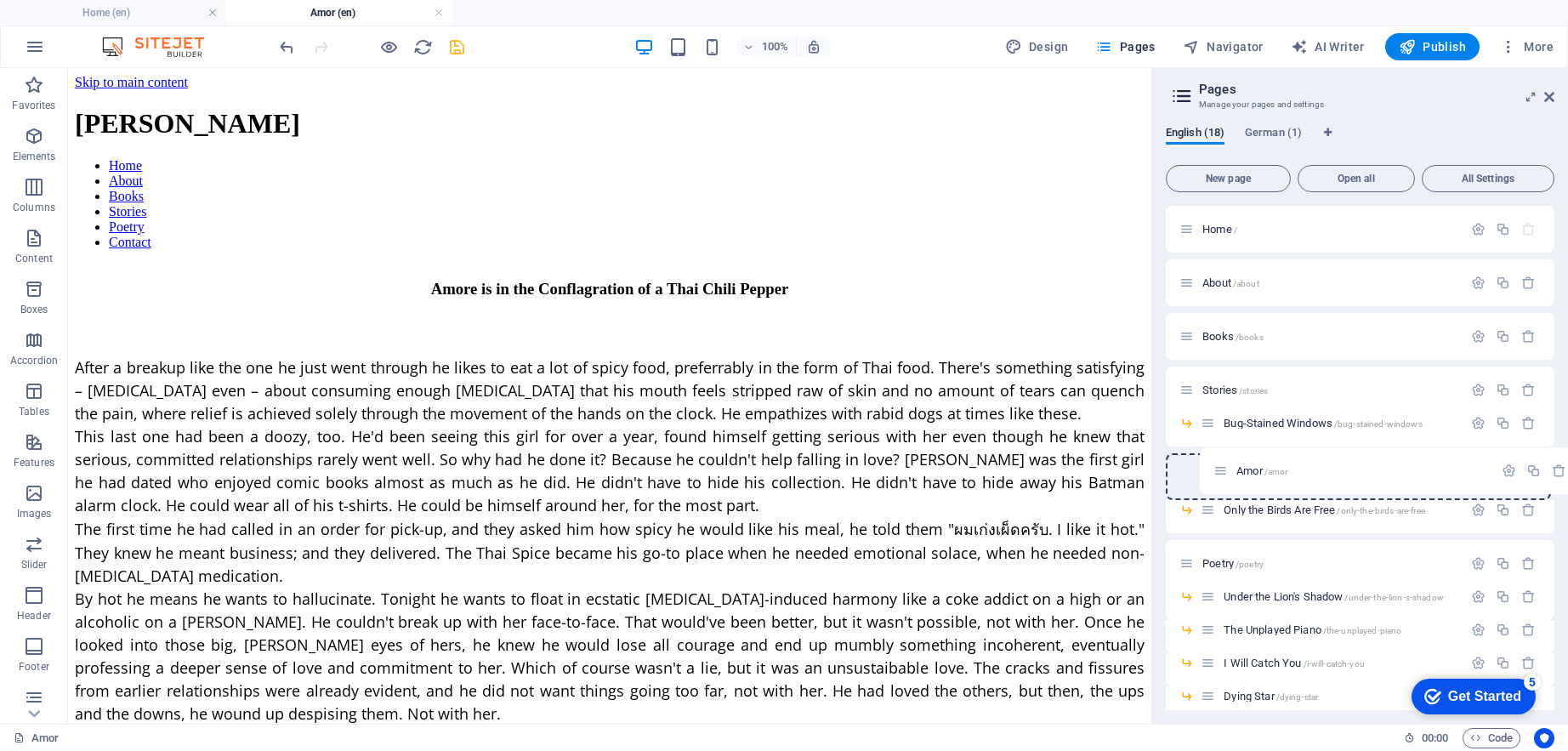
drag, startPoint x: 1187, startPoint y: 506, endPoint x: 1225, endPoint y: 465, distance: 55.9
click at [1225, 465] on div "Home / About /about Books /books Stories /stories Bug-Stained Windows /bug-stai…" at bounding box center [1360, 623] width 389 height 835
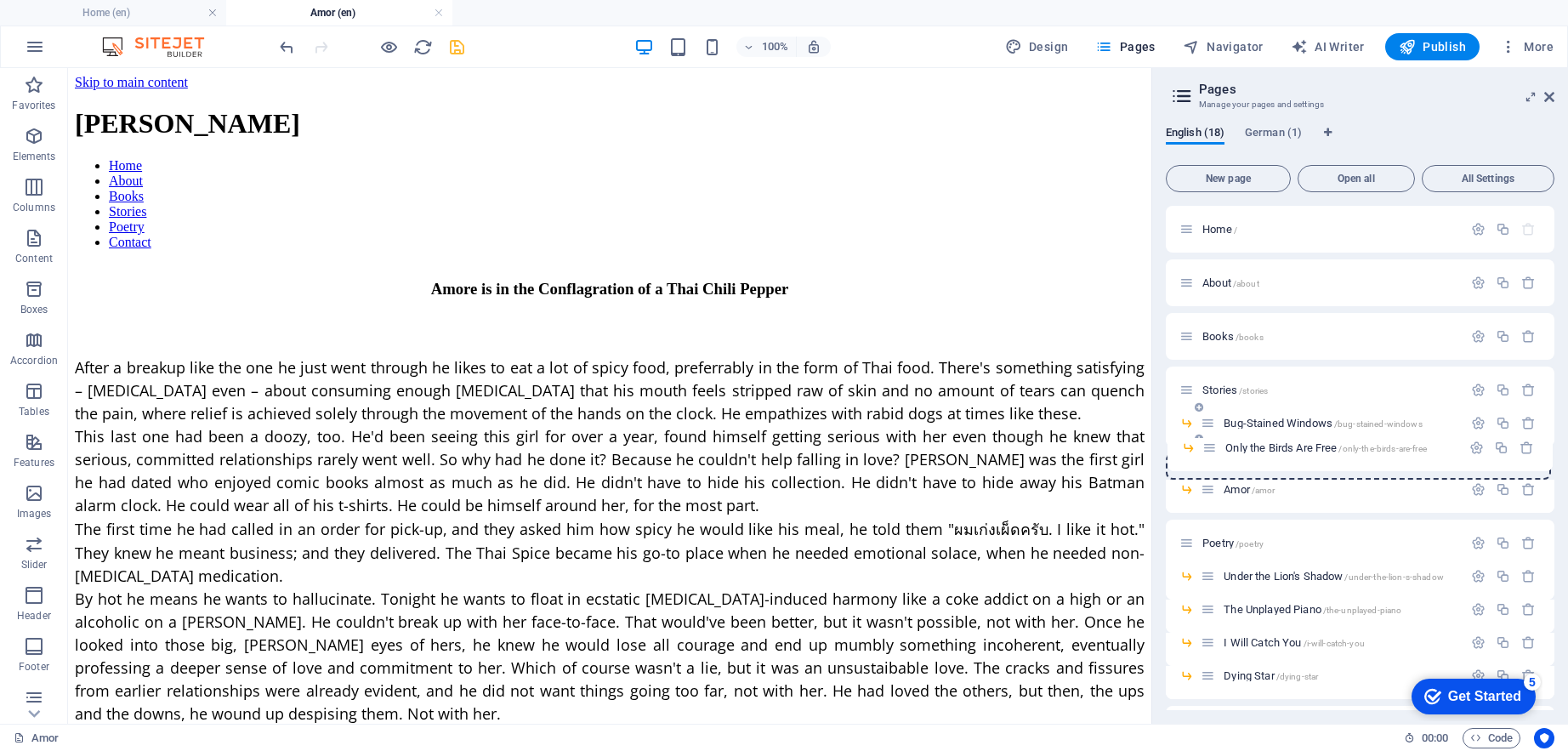
drag, startPoint x: 1210, startPoint y: 489, endPoint x: 1213, endPoint y: 443, distance: 46.1
click at [1213, 443] on div "Home / About /about Books /books Stories /stories Bug-Stained Windows /bug-stai…" at bounding box center [1360, 596] width 389 height 781
click at [1233, 488] on span "Amor /amor" at bounding box center [1249, 489] width 51 height 13
click at [1472, 486] on icon "button" at bounding box center [1478, 489] width 15 height 14
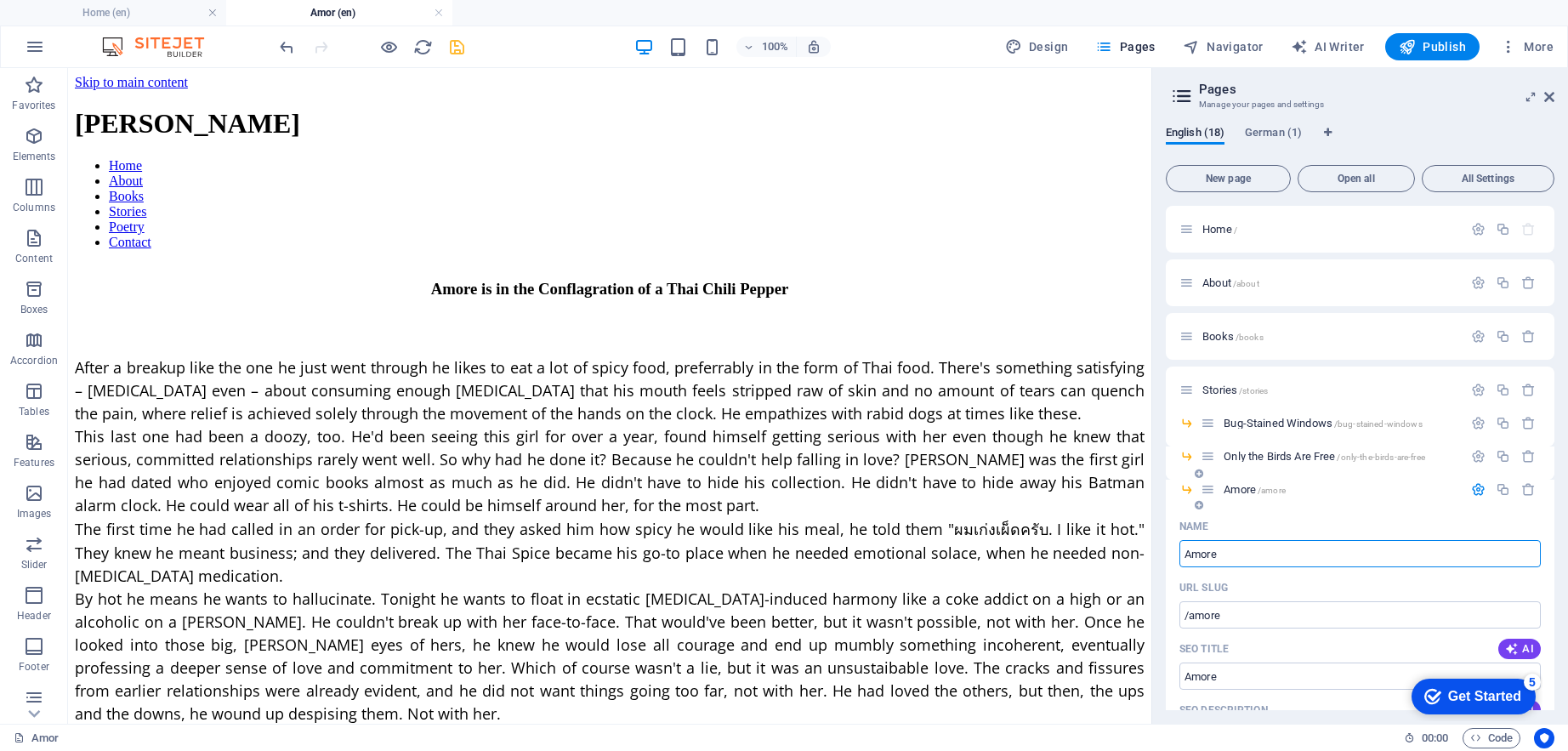
type input "Amore"
type input "/amore"
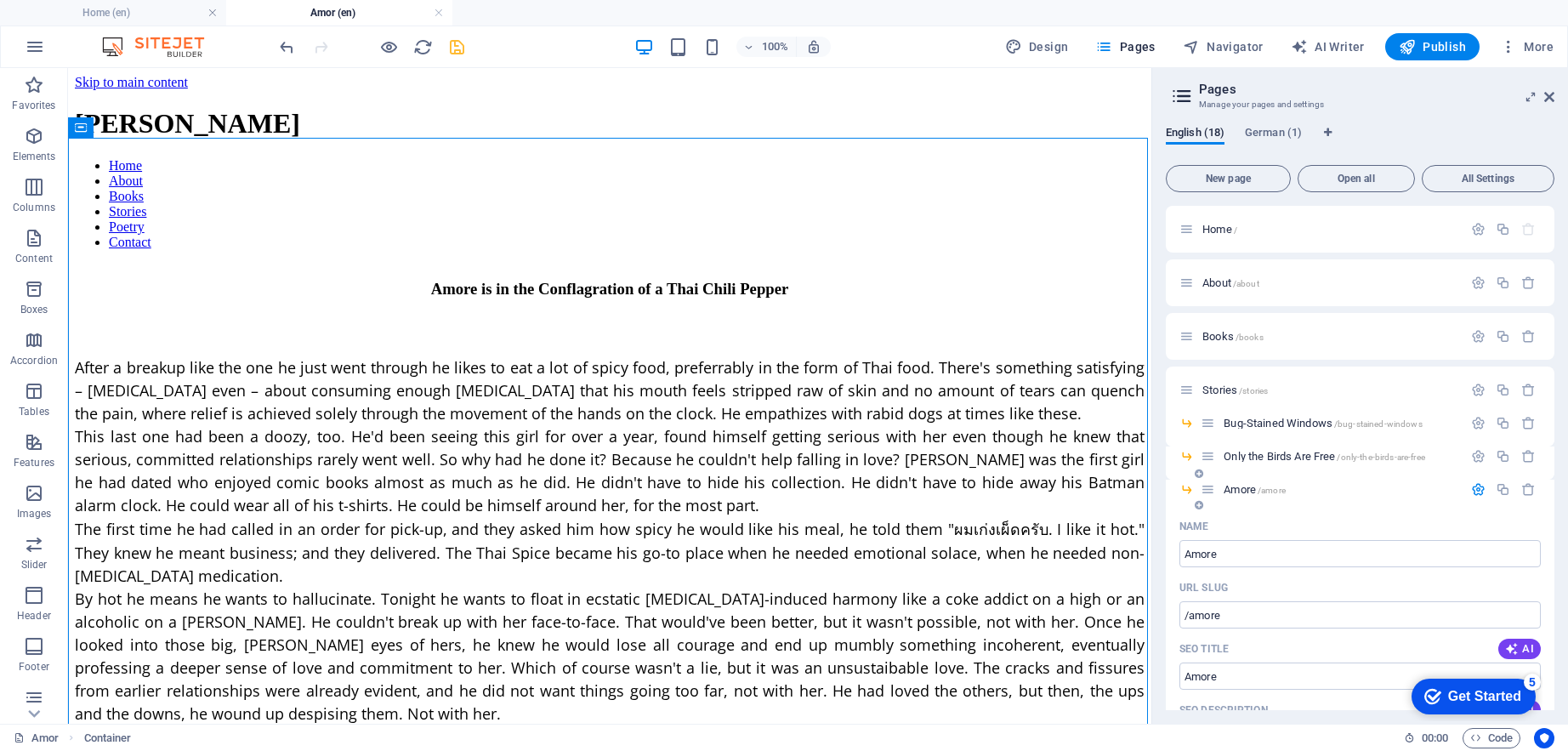
click at [1473, 491] on icon "button" at bounding box center [1478, 489] width 15 height 14
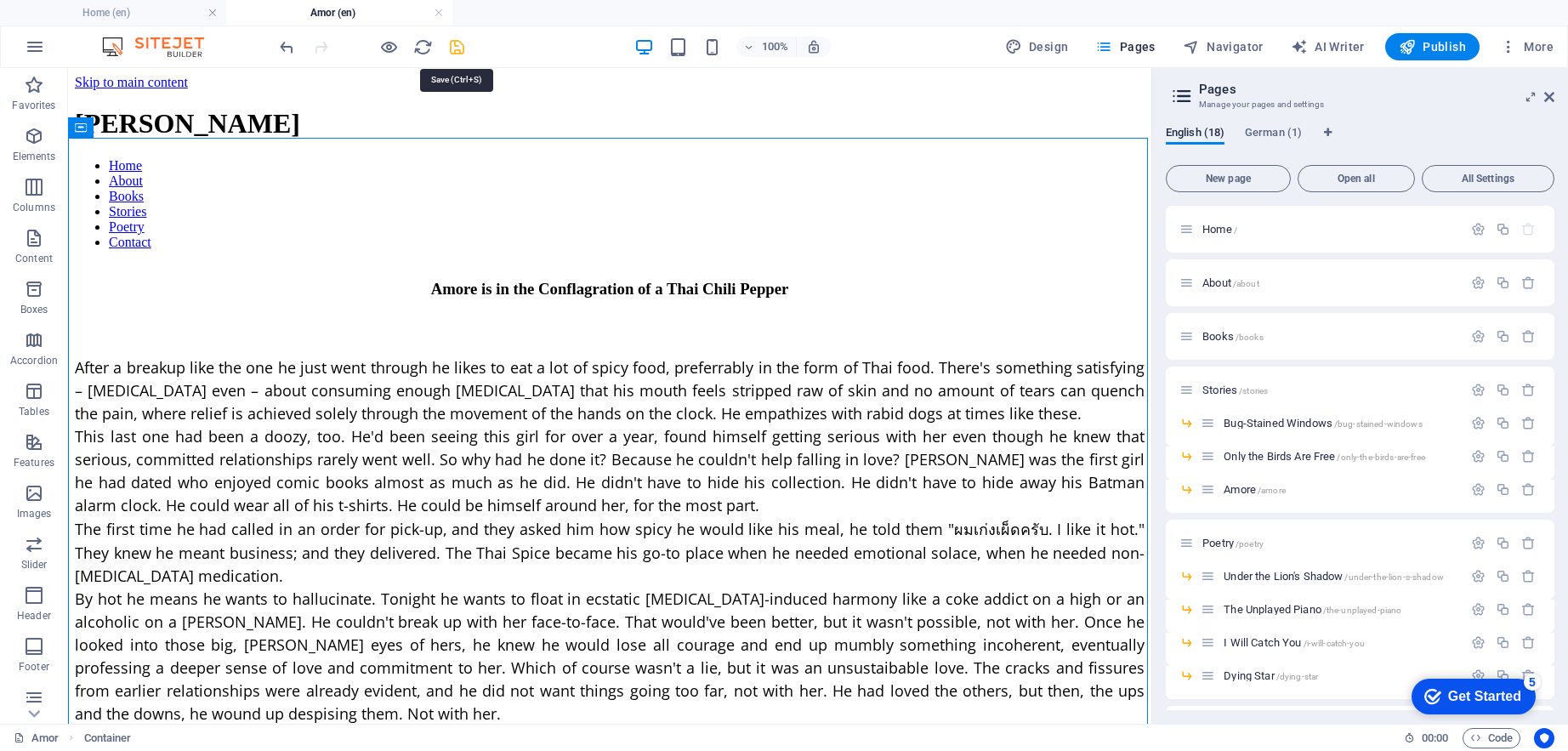
click at [460, 48] on icon "save" at bounding box center [458, 47] width 20 height 20
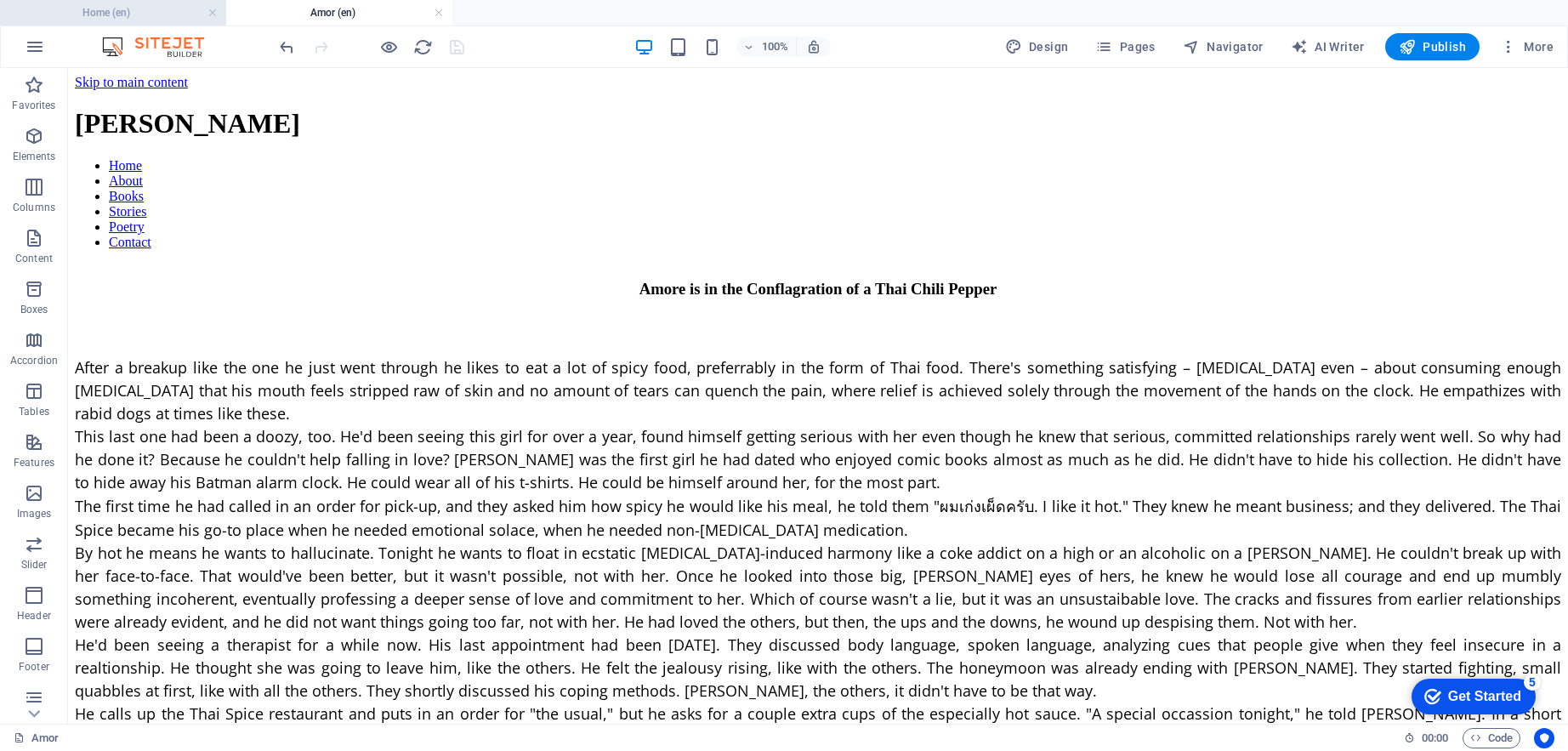
click at [133, 12] on h4 "Home (en)" at bounding box center [113, 13] width 227 height 19
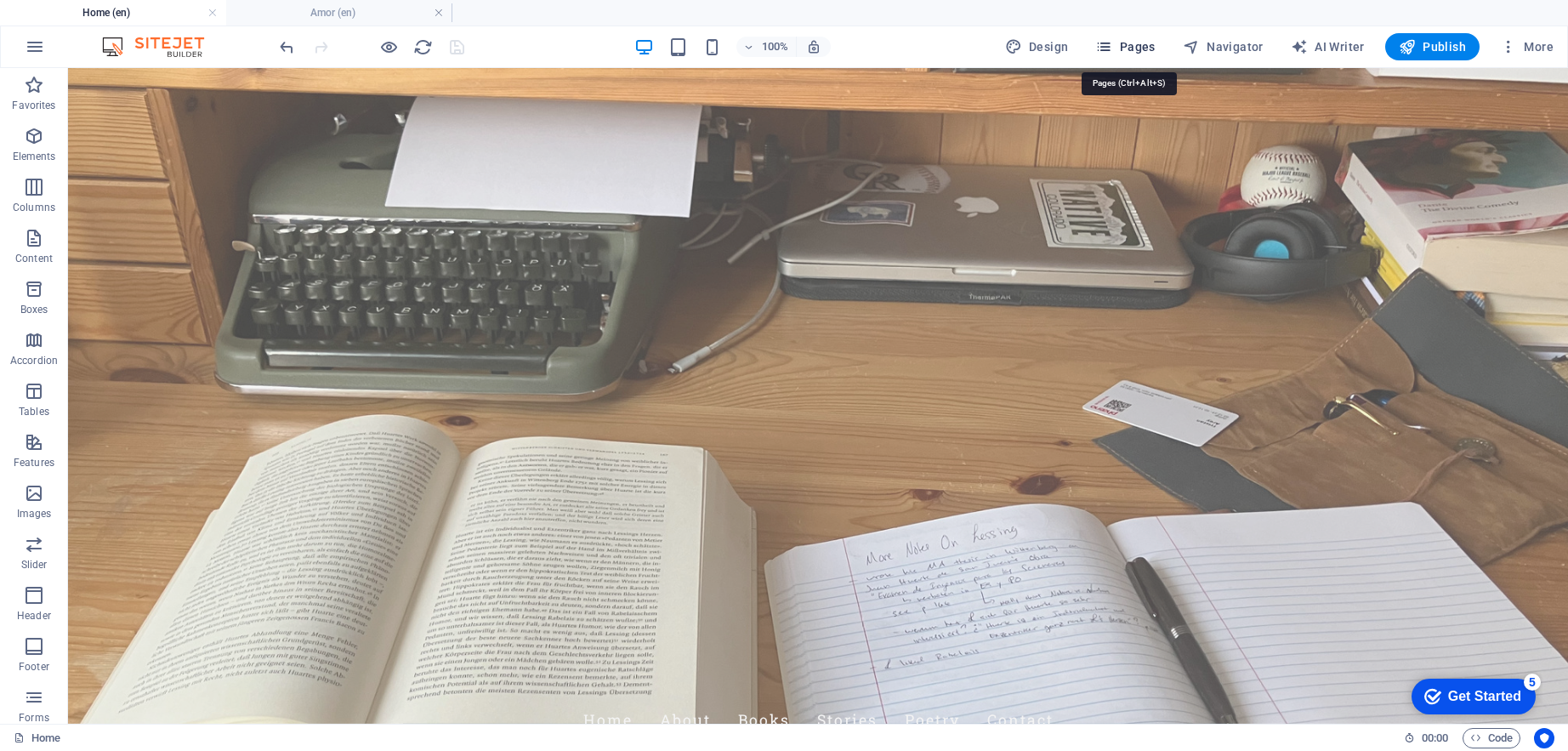
click at [1143, 49] on span "Pages" at bounding box center [1126, 46] width 60 height 17
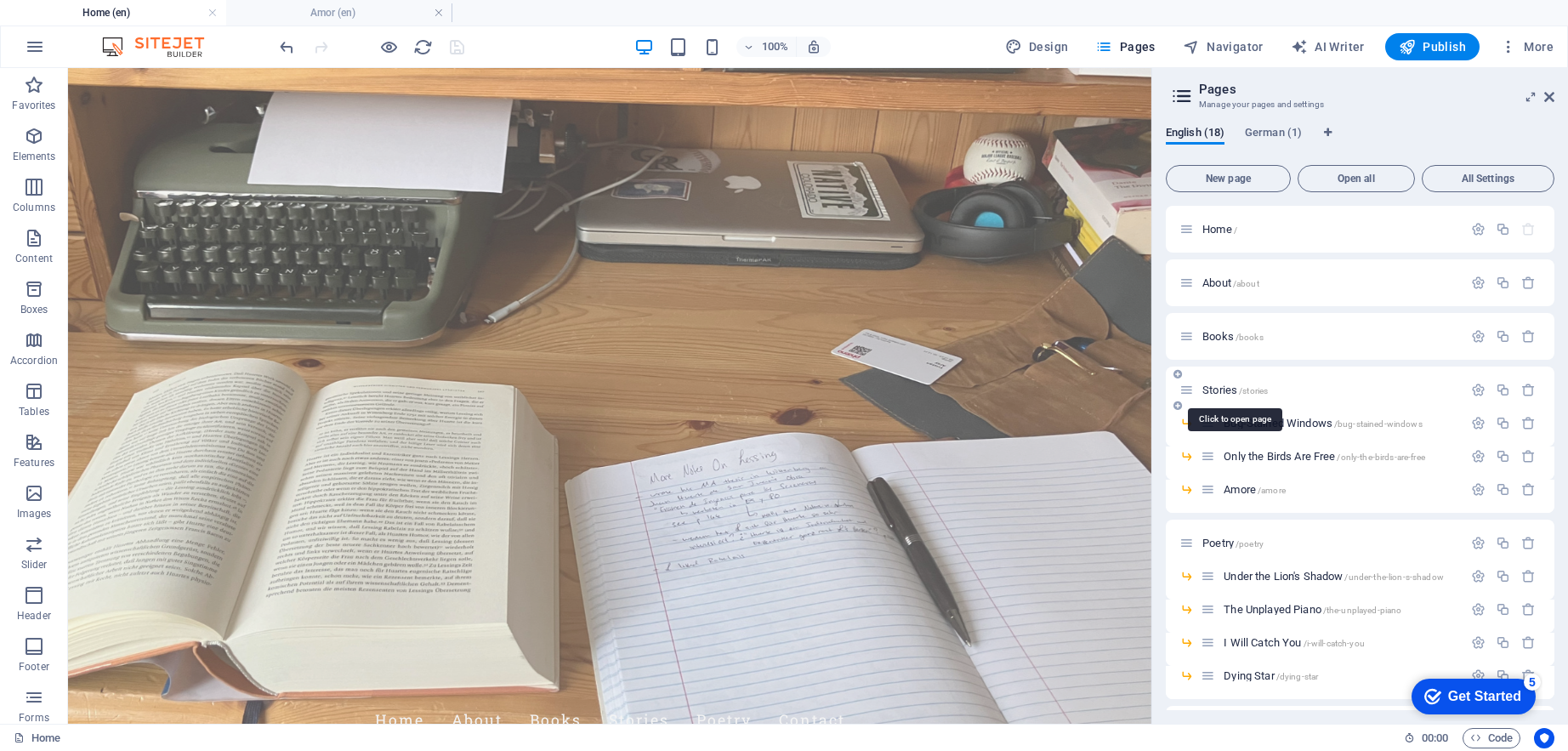
click at [1226, 385] on span "Stories /stories" at bounding box center [1235, 390] width 65 height 13
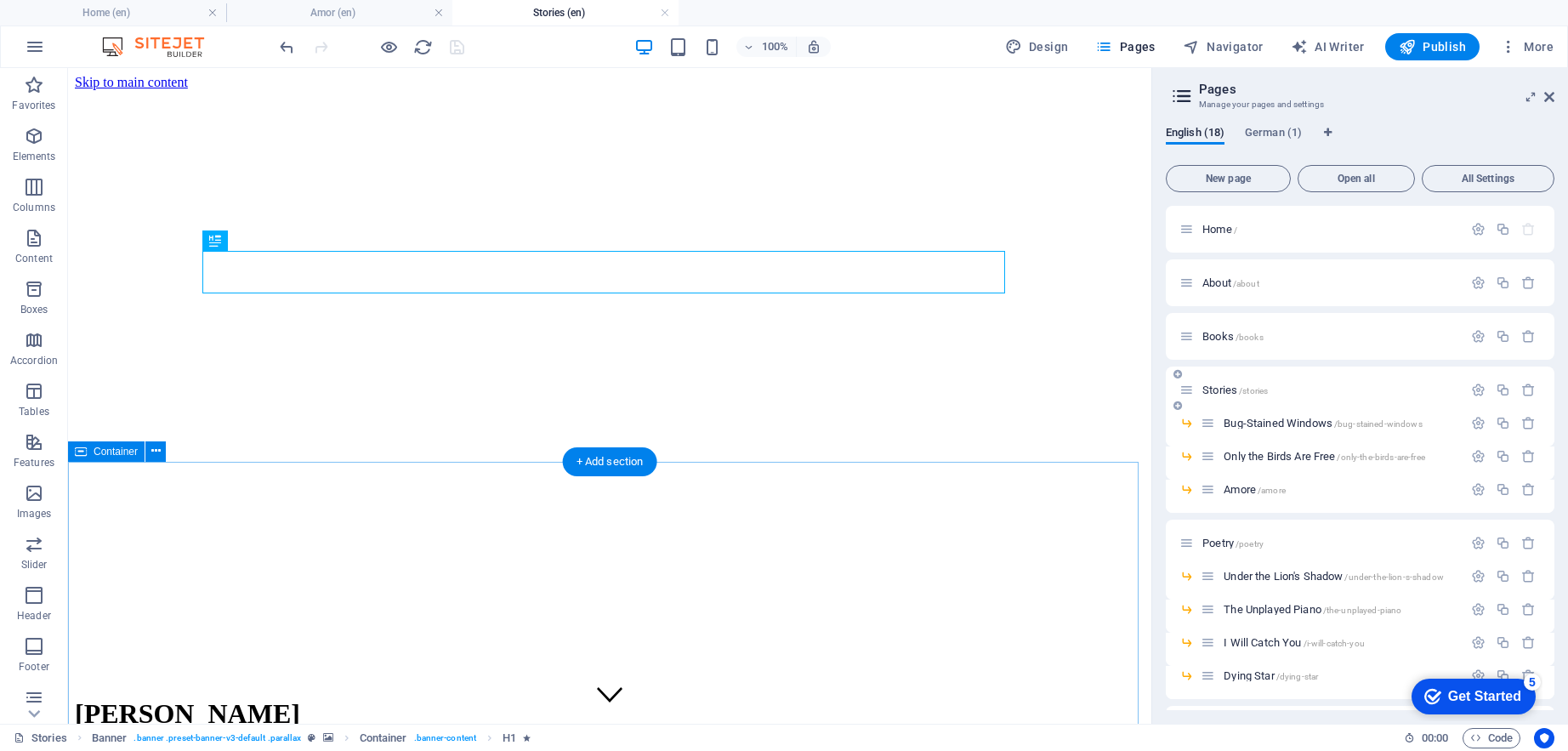
scroll to position [107, 0]
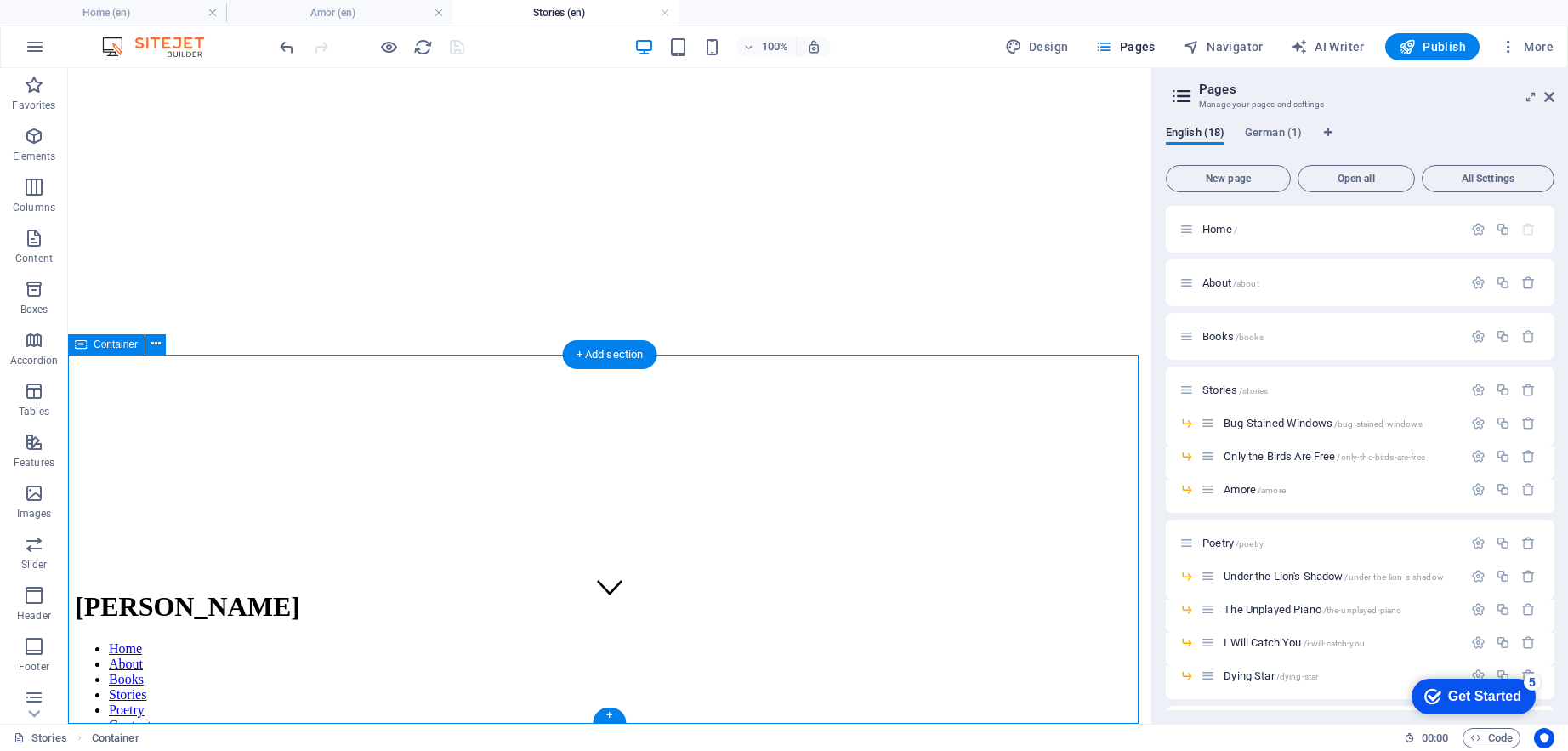
click at [278, 599] on icon at bounding box center [277, 590] width 9 height 18
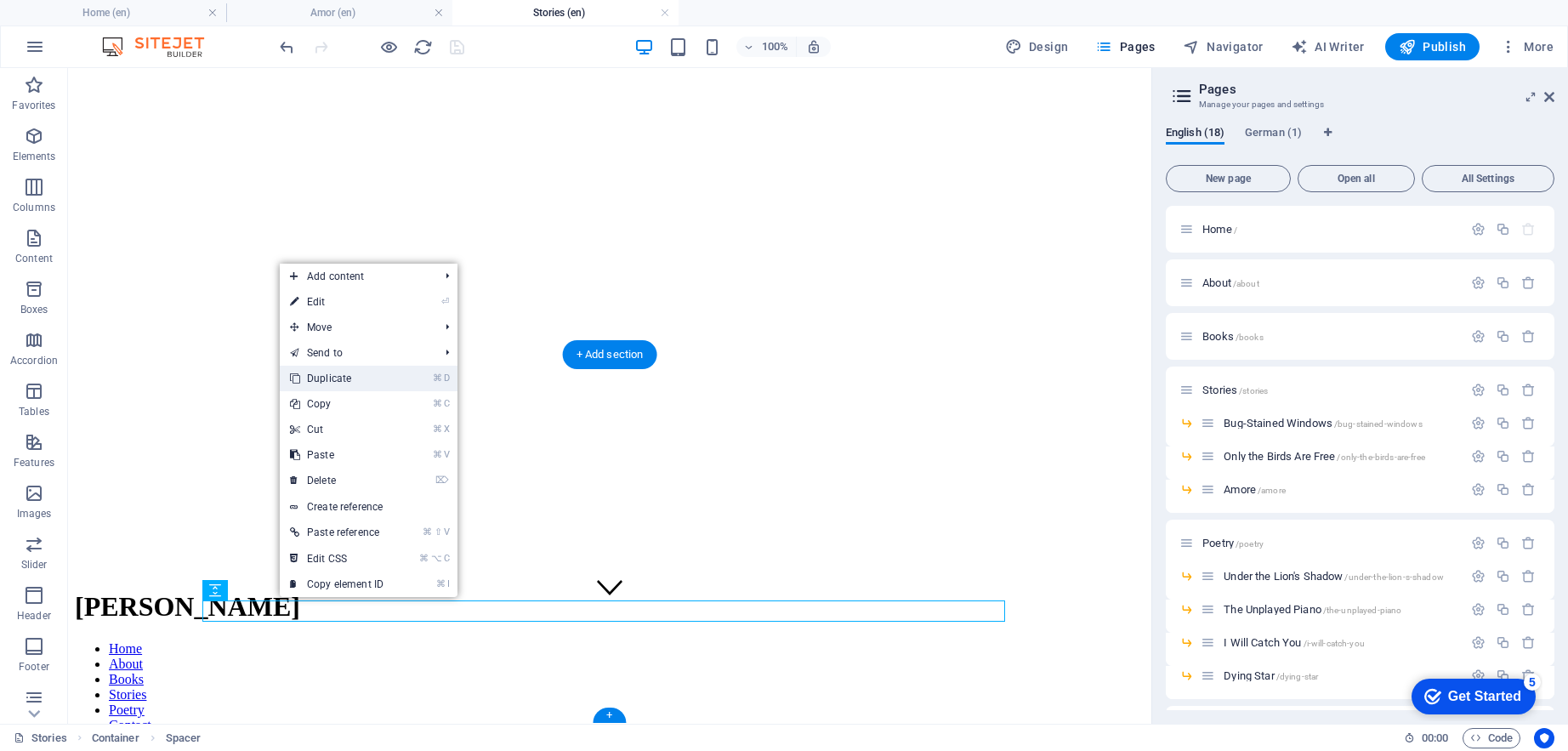
click at [328, 389] on link "⌘ D Duplicate" at bounding box center [337, 379] width 114 height 25
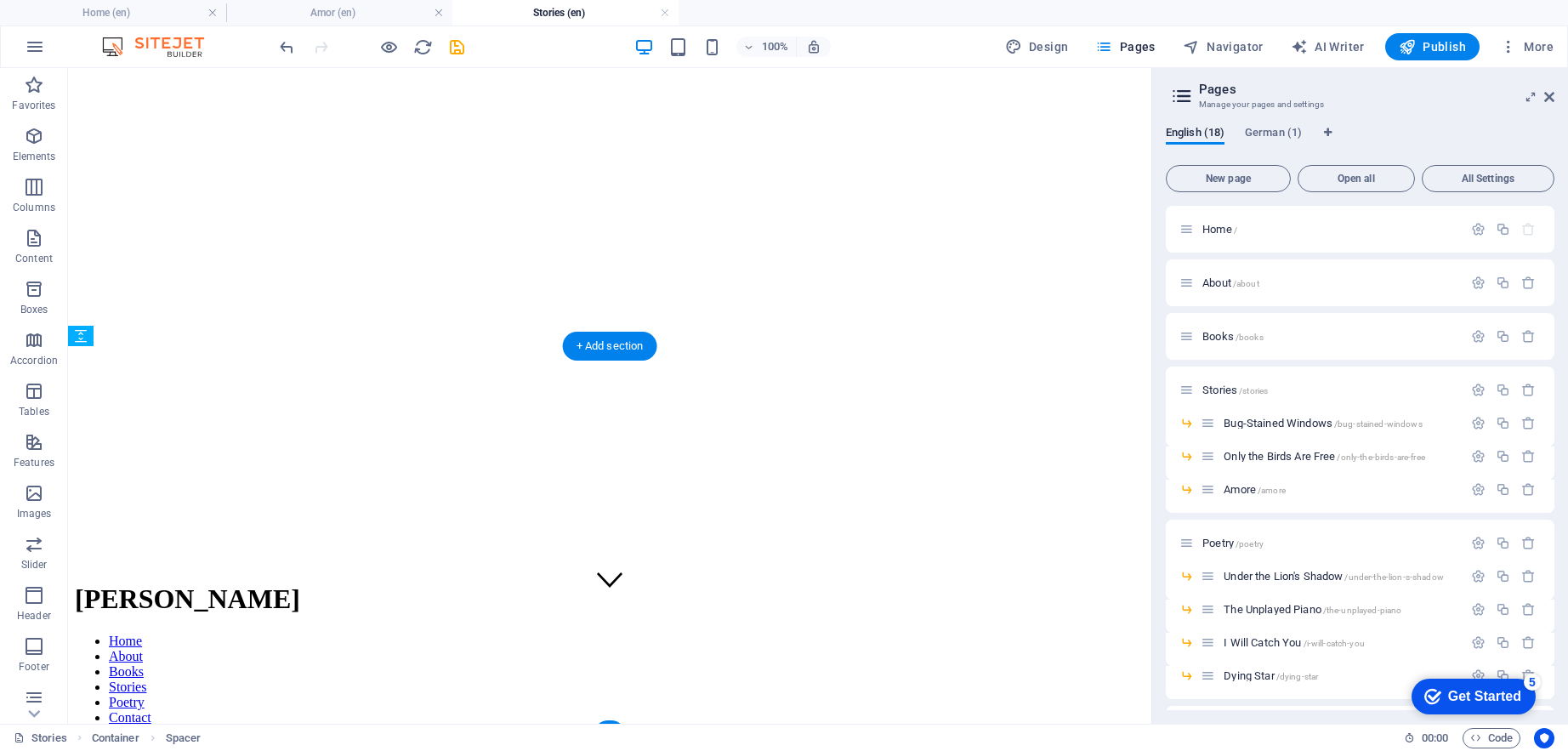
scroll to position [129, 0]
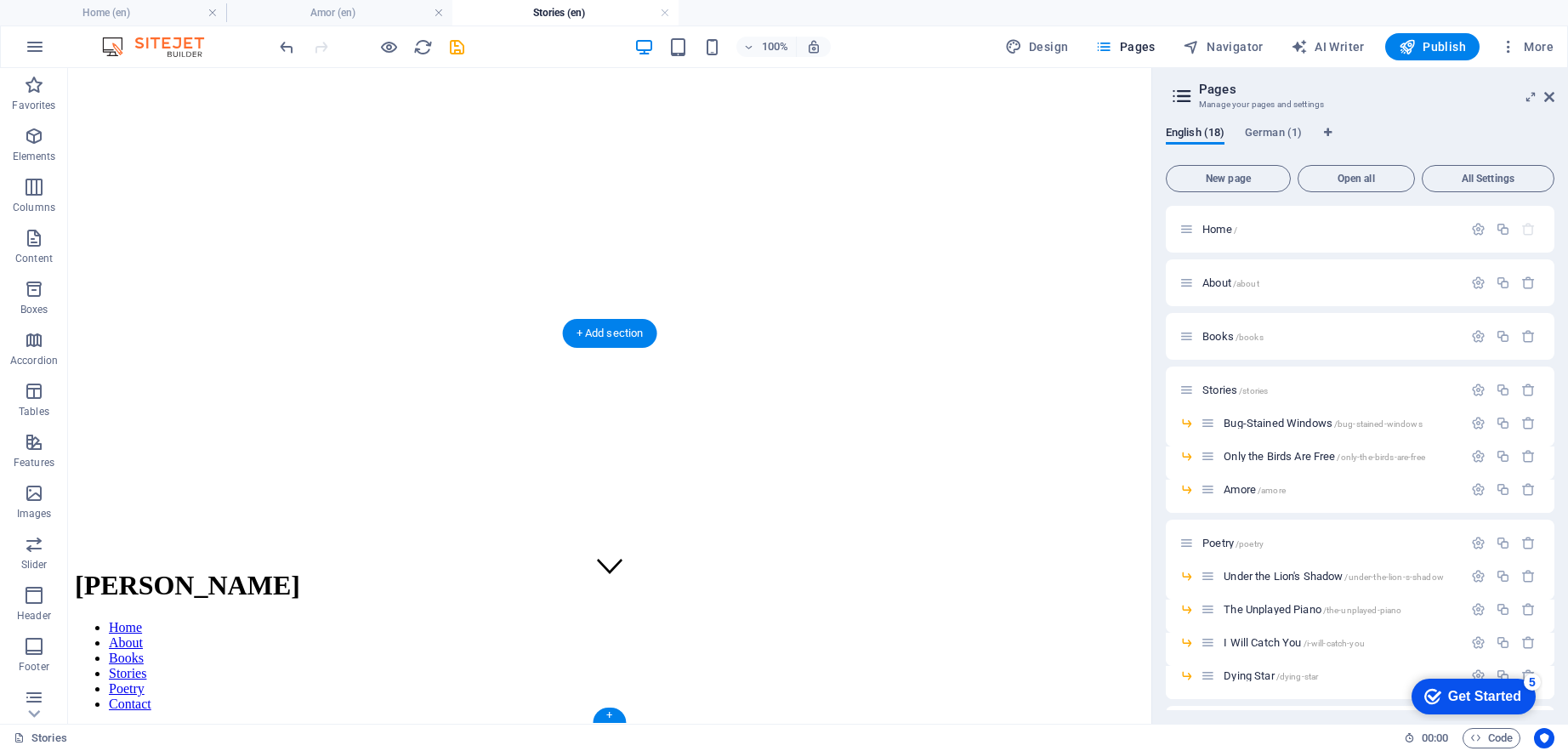
drag, startPoint x: 314, startPoint y: 679, endPoint x: 336, endPoint y: 622, distance: 61.1
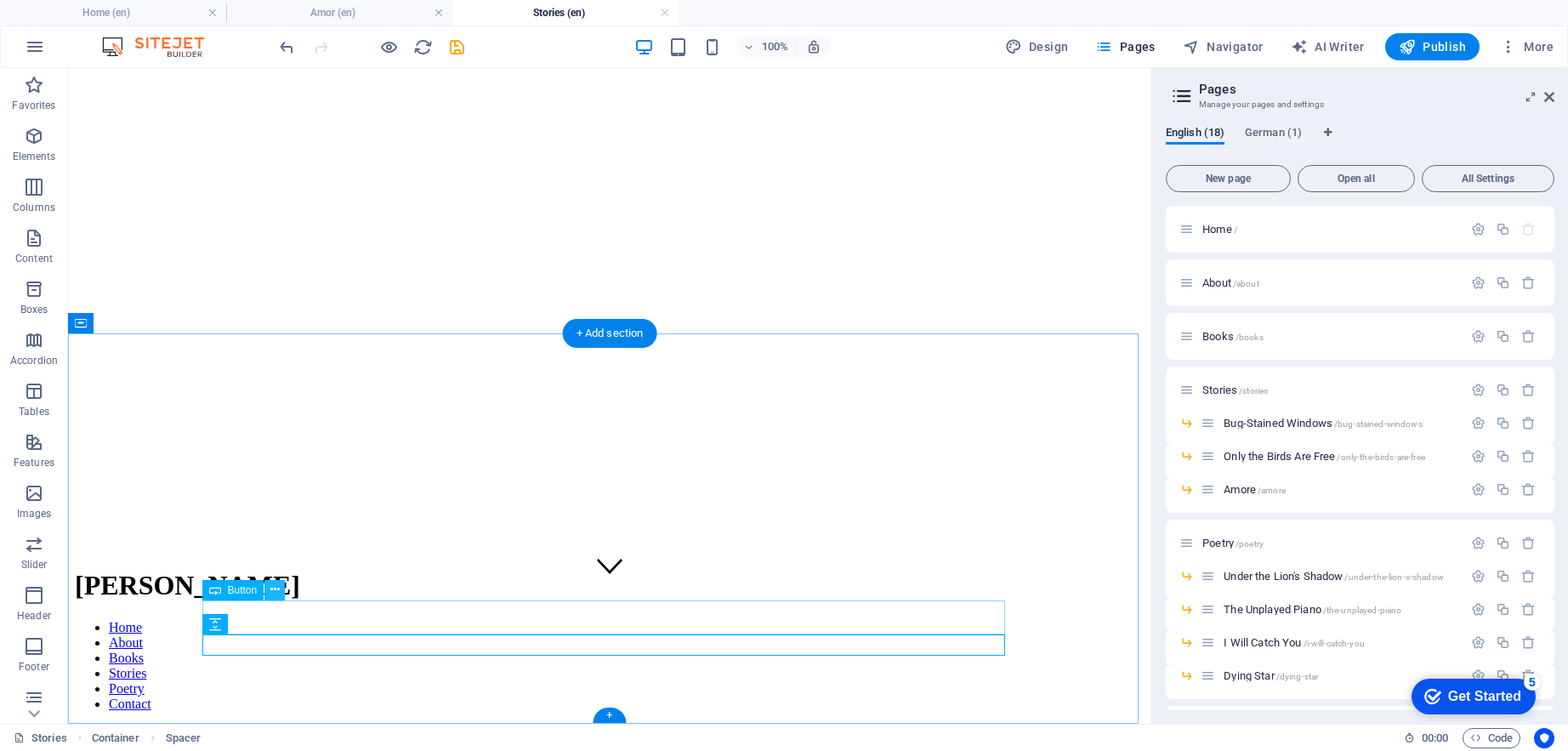
click at [280, 592] on icon at bounding box center [275, 590] width 9 height 18
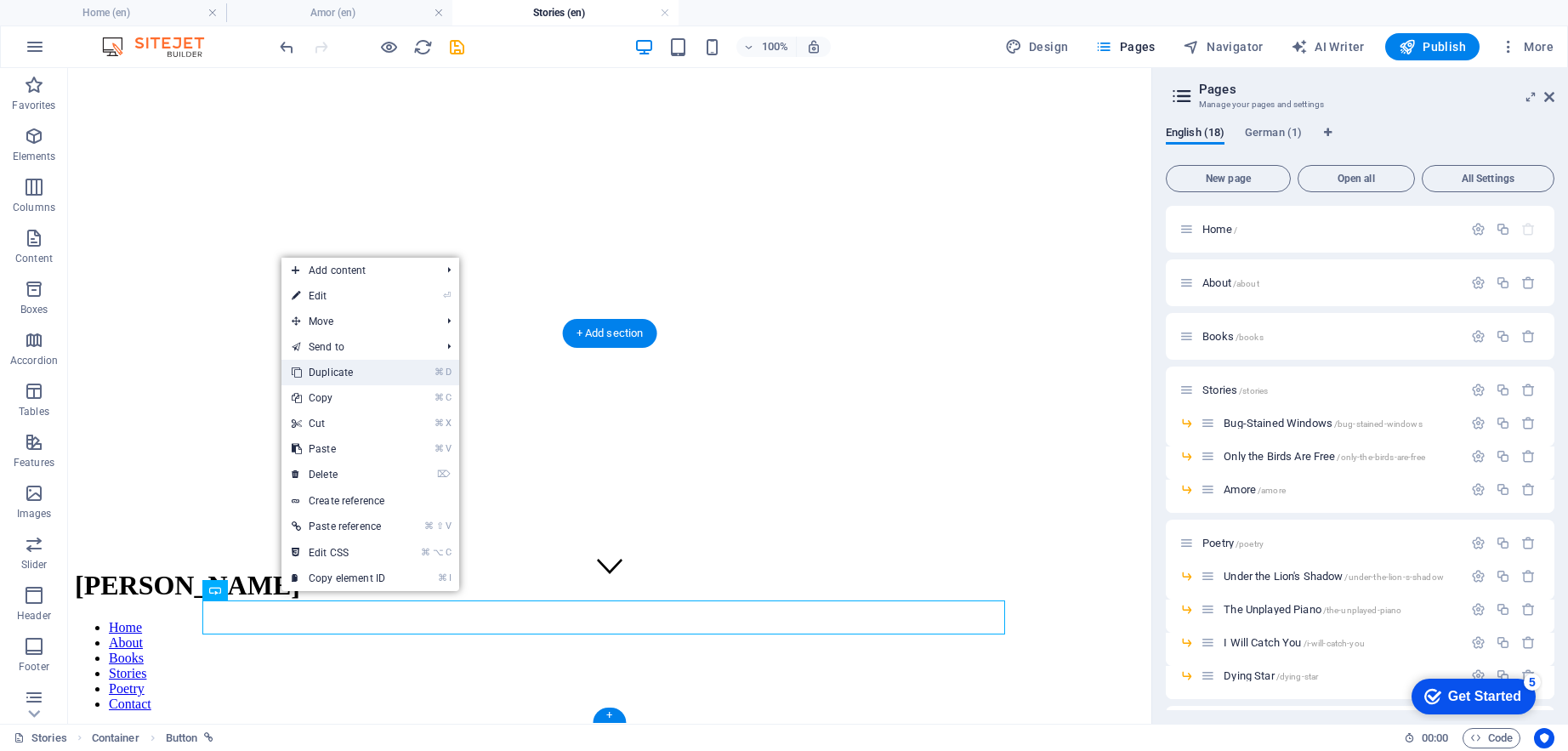
click at [328, 380] on link "⌘ D Duplicate" at bounding box center [339, 372] width 114 height 25
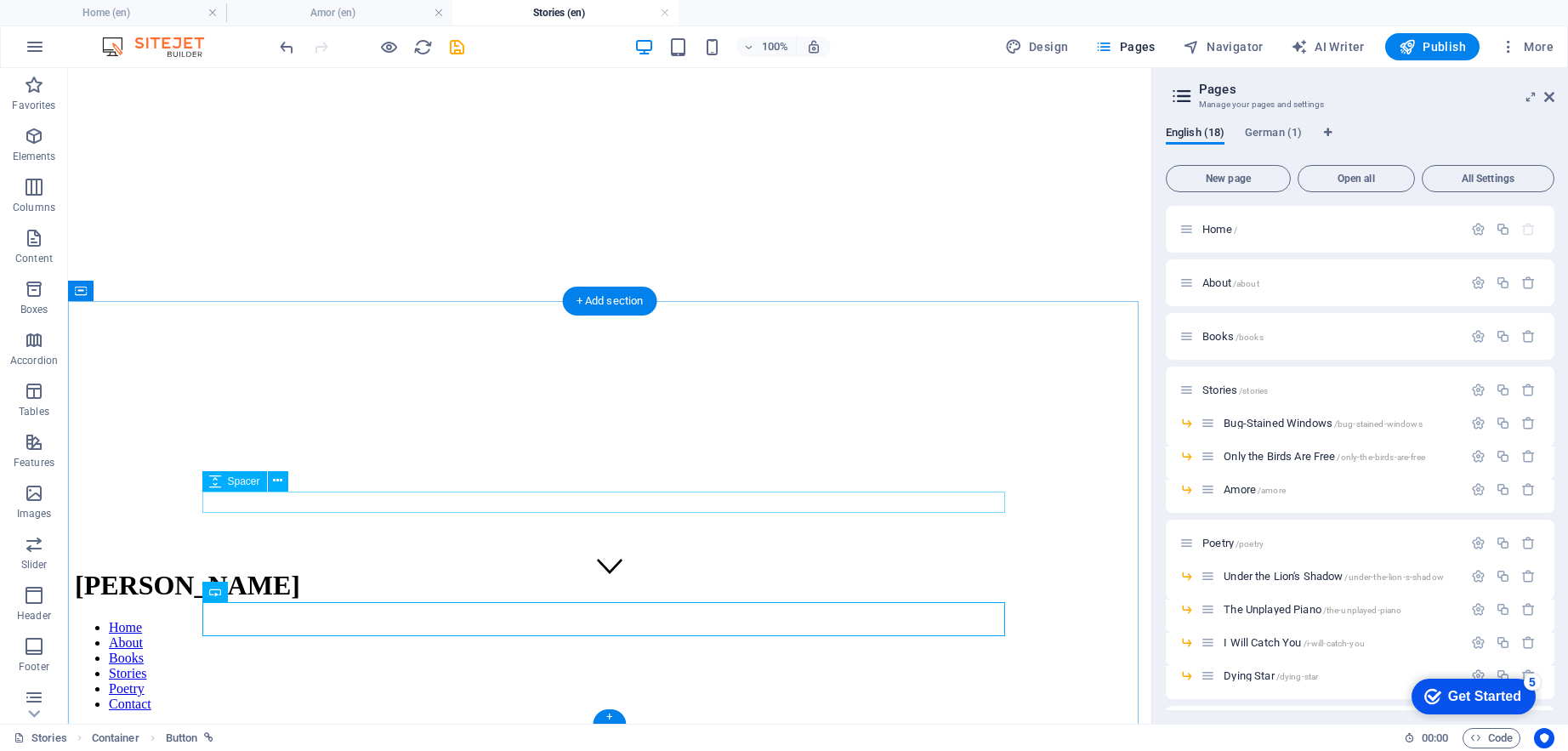
scroll to position [162, 0]
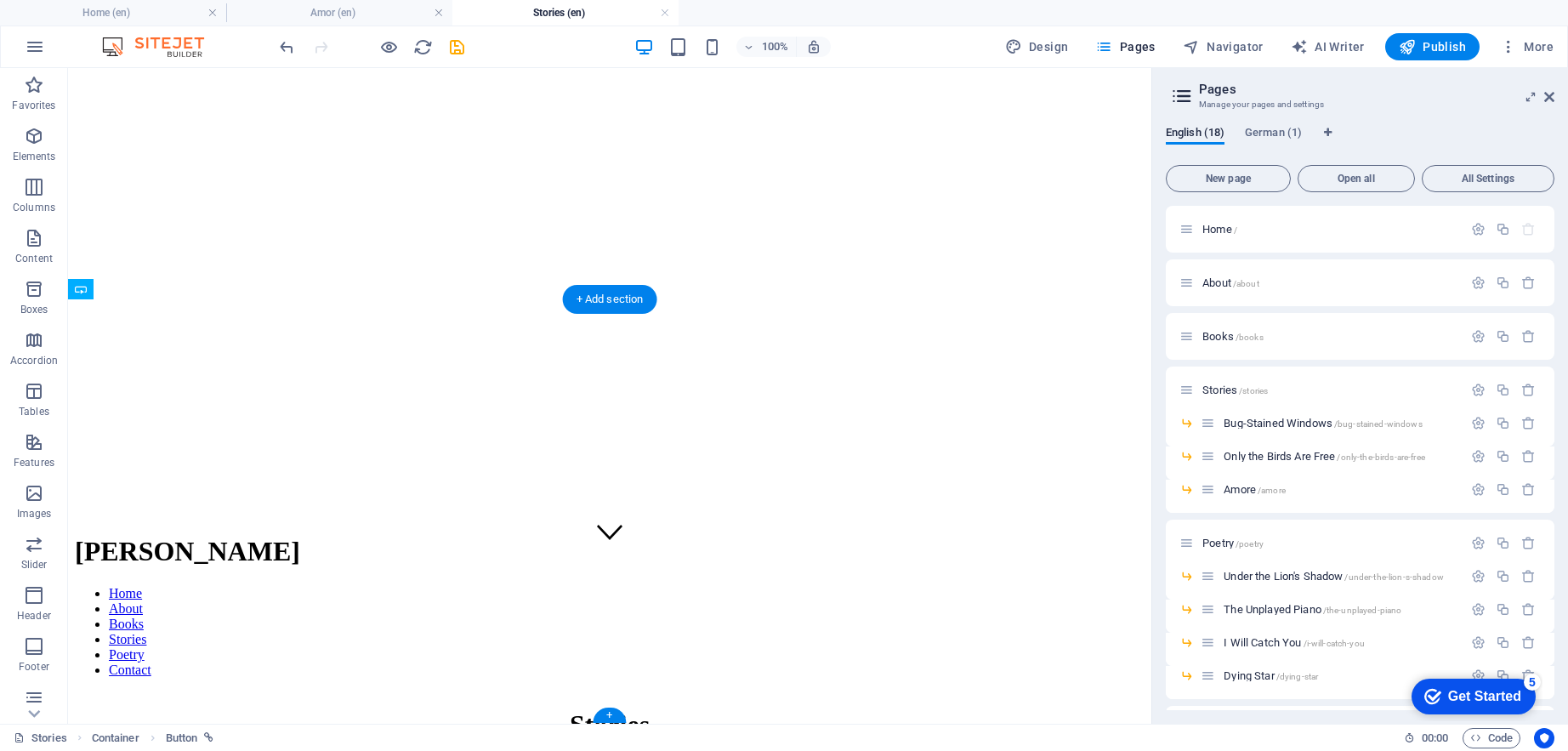
drag, startPoint x: 315, startPoint y: 657, endPoint x: 248, endPoint y: 649, distance: 67.5
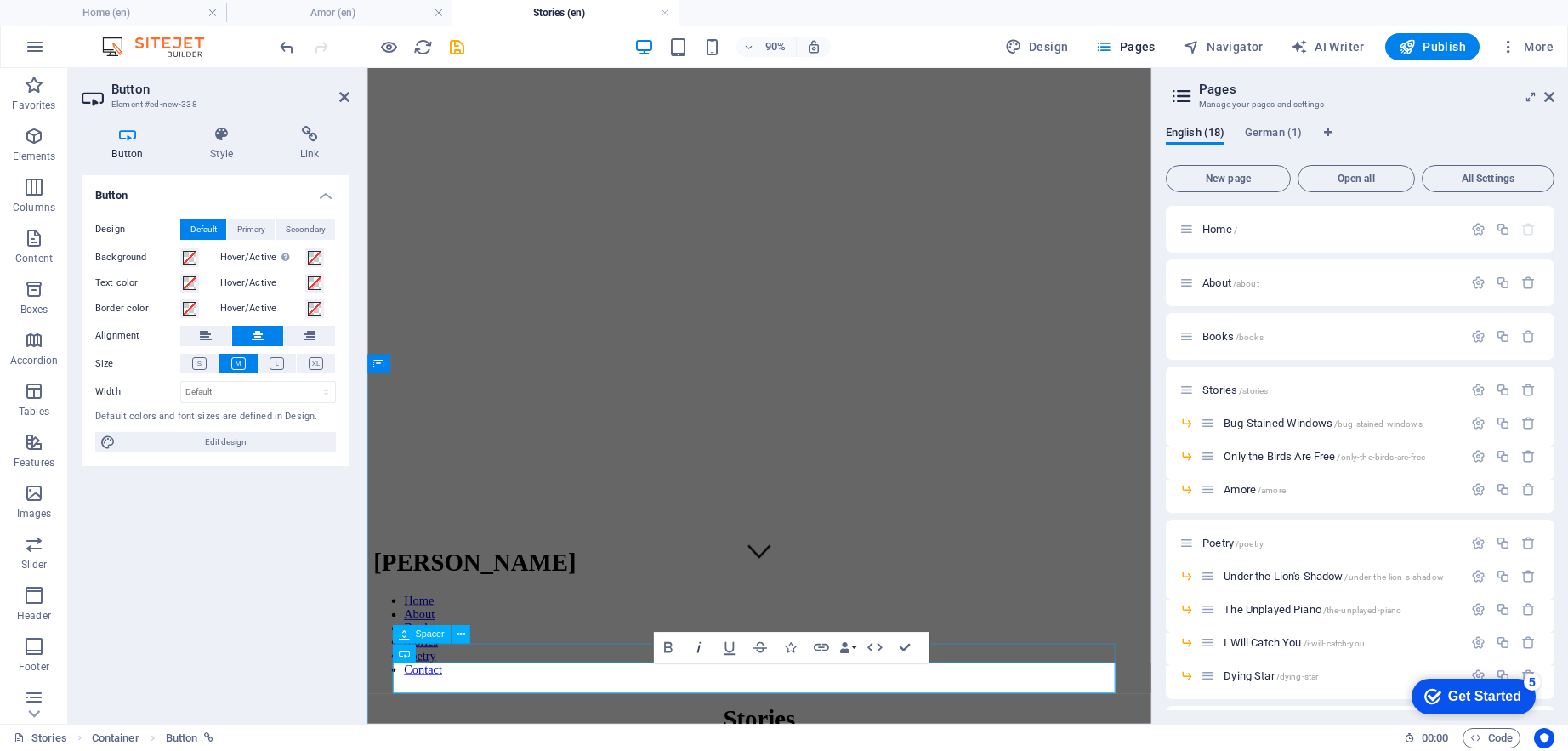
scroll to position [99, 0]
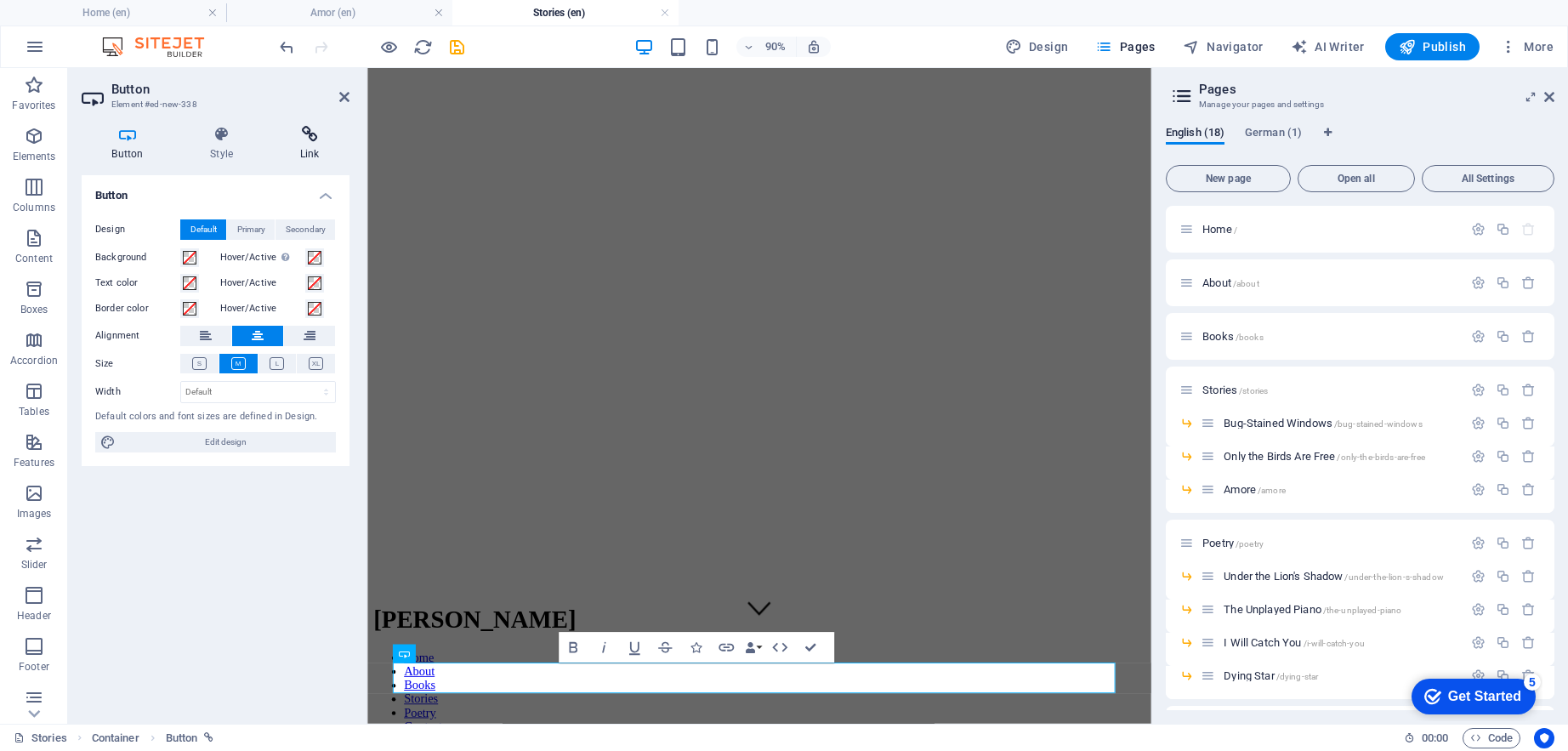
click at [305, 151] on h4 "Link" at bounding box center [309, 143] width 80 height 35
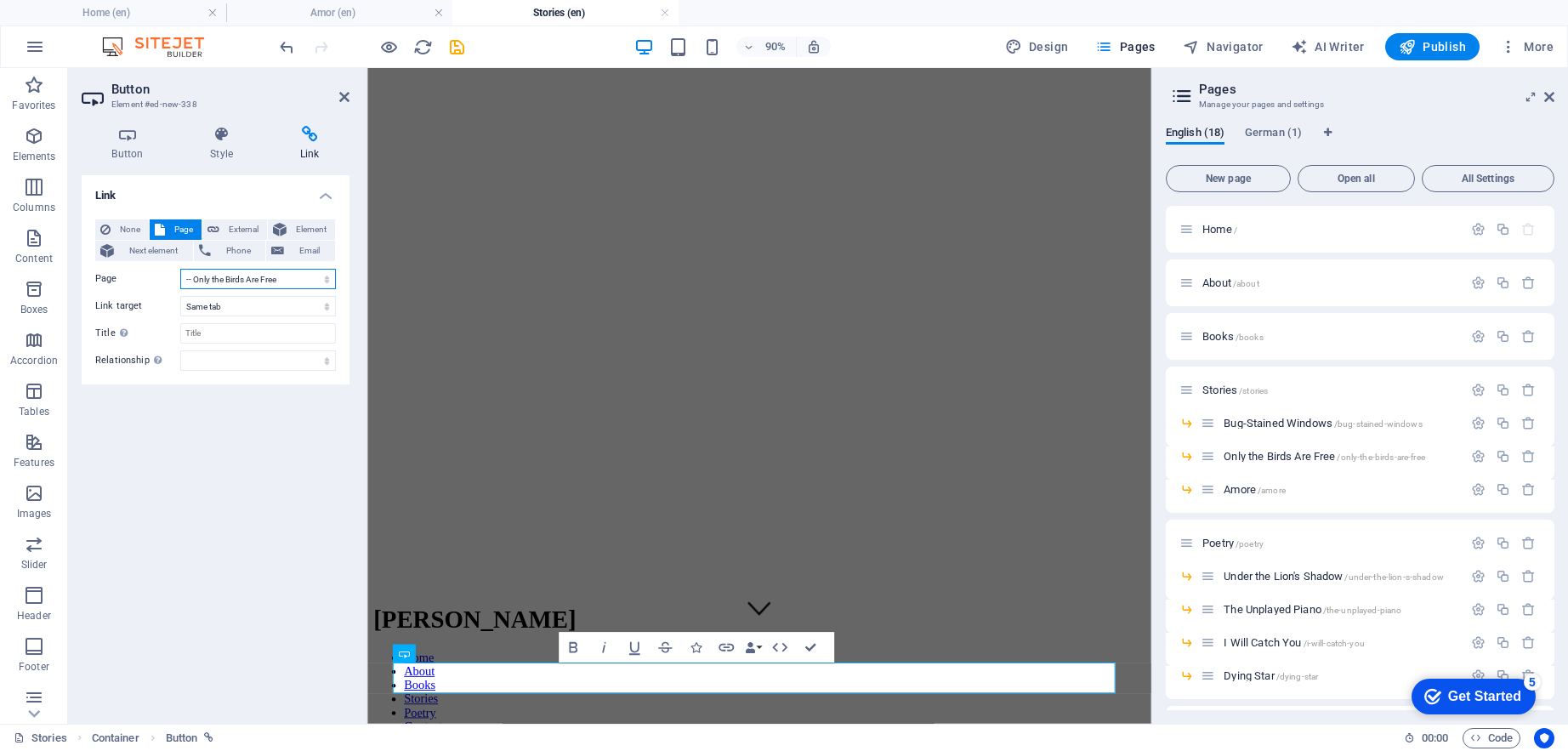
select select "6"
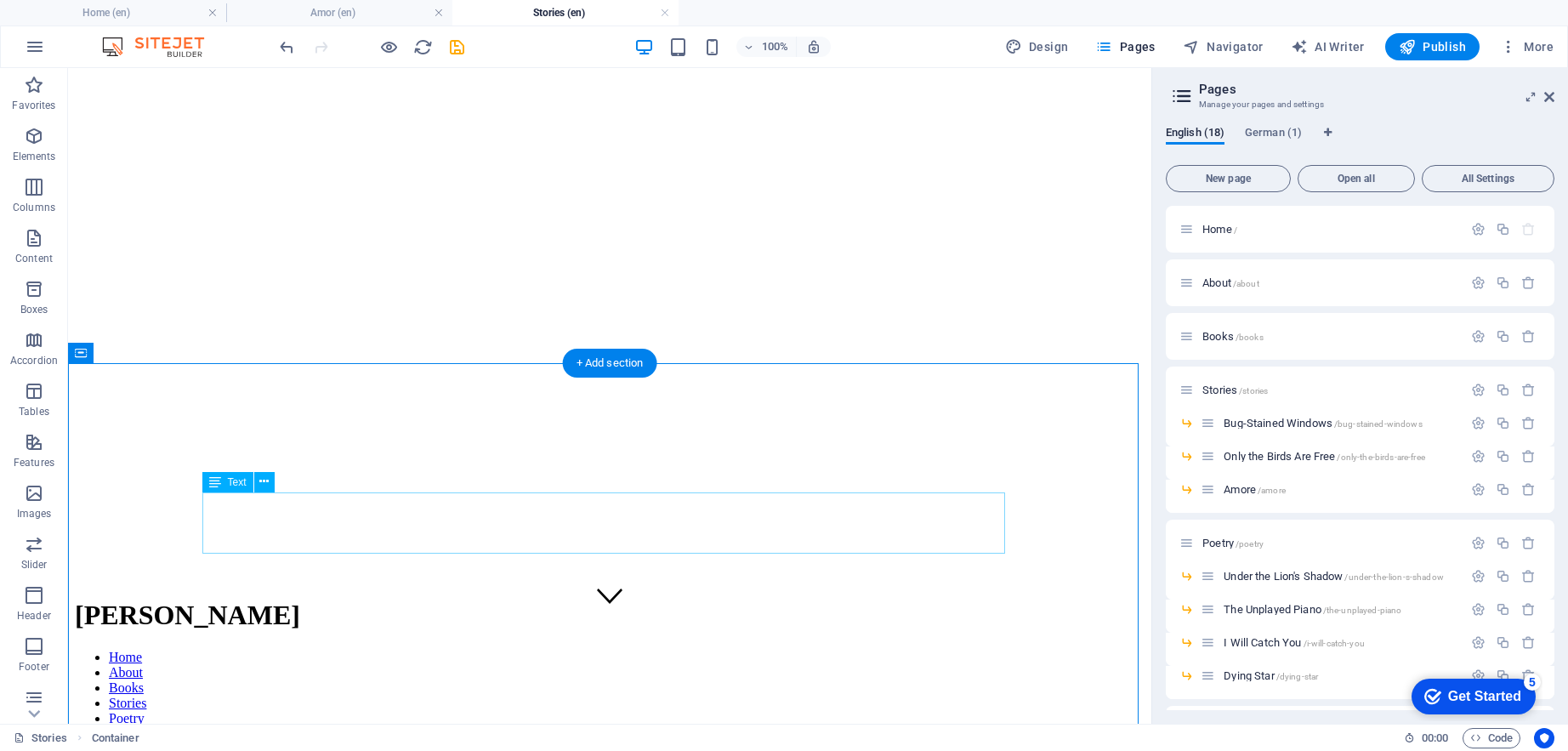
scroll to position [162, 0]
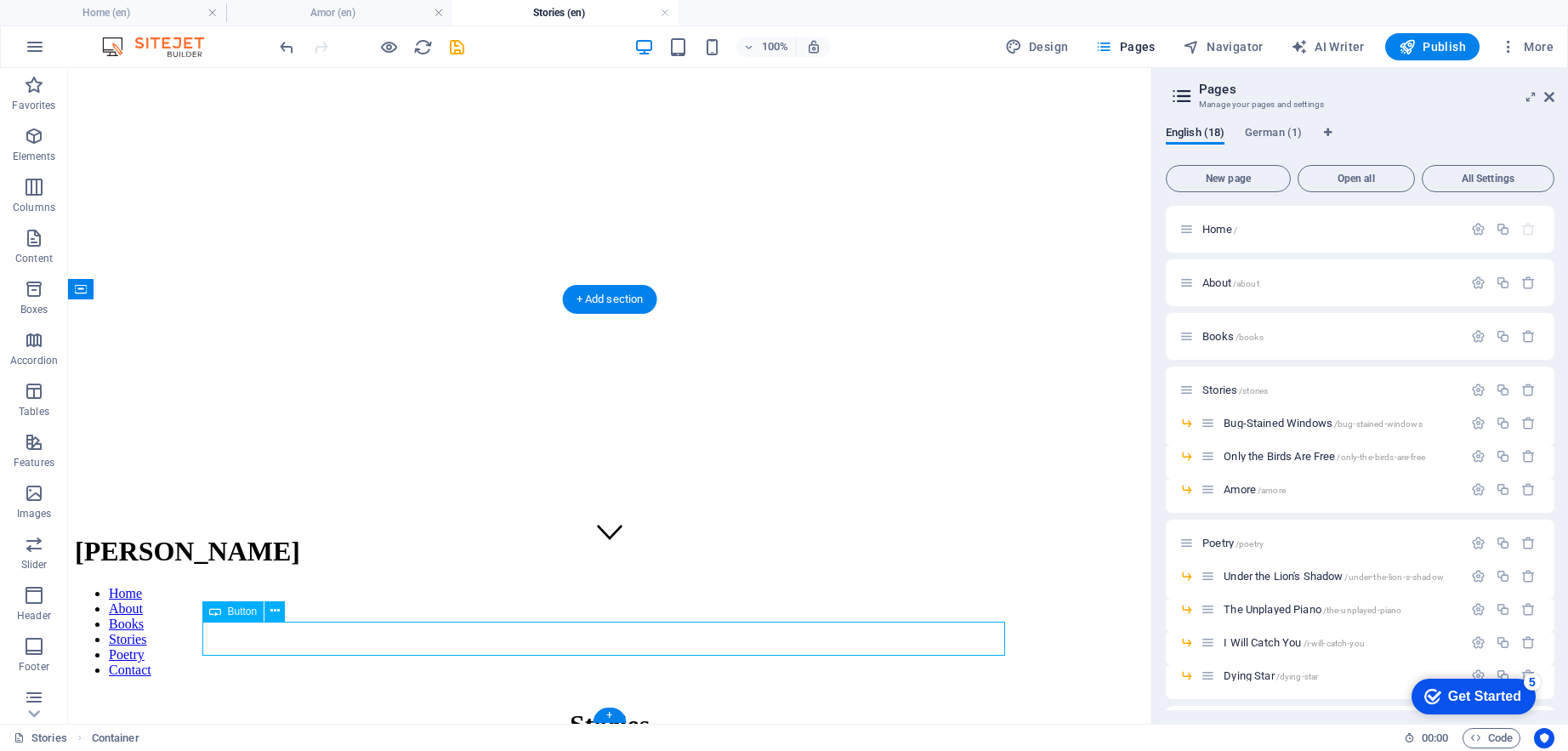
select select "6"
select select
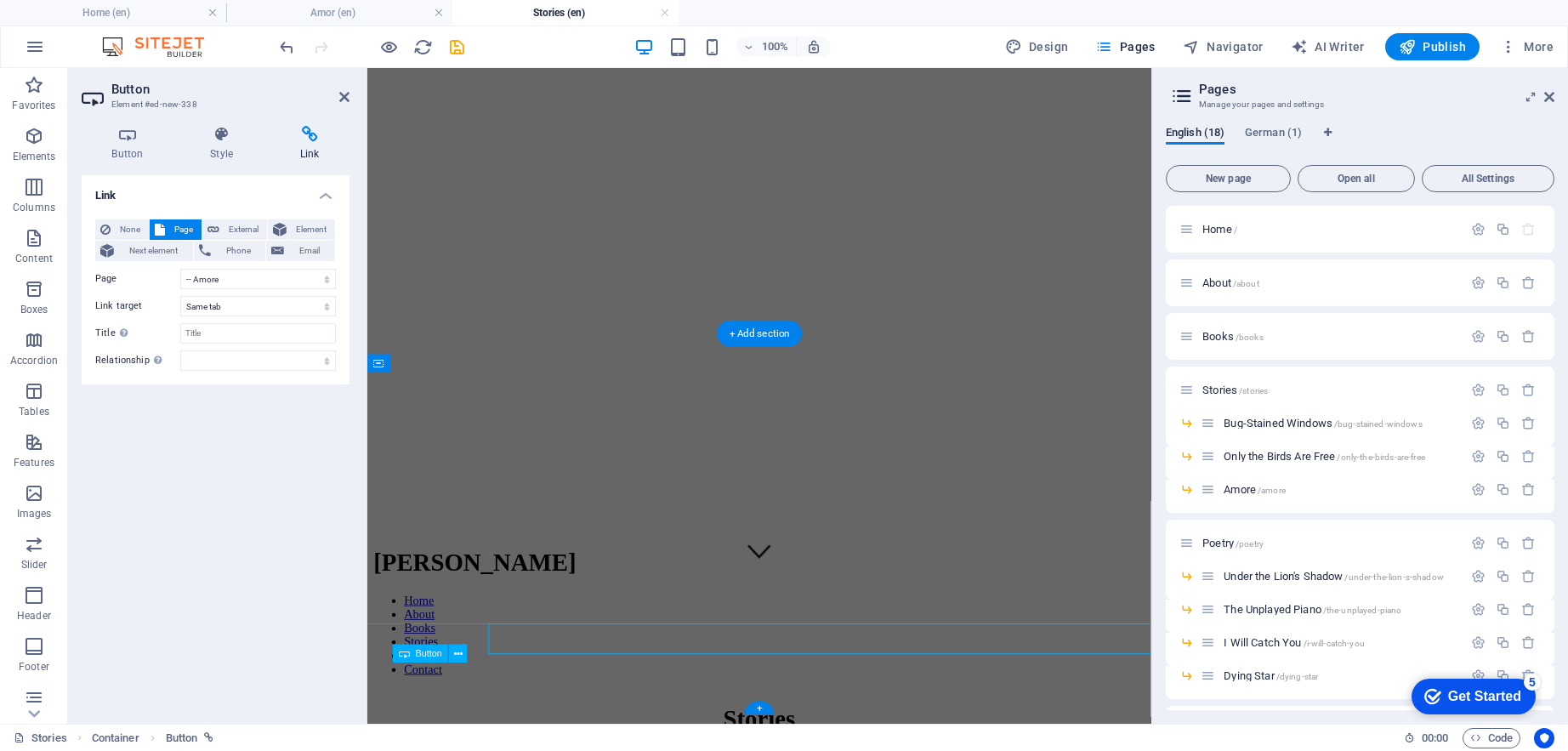
scroll to position [99, 0]
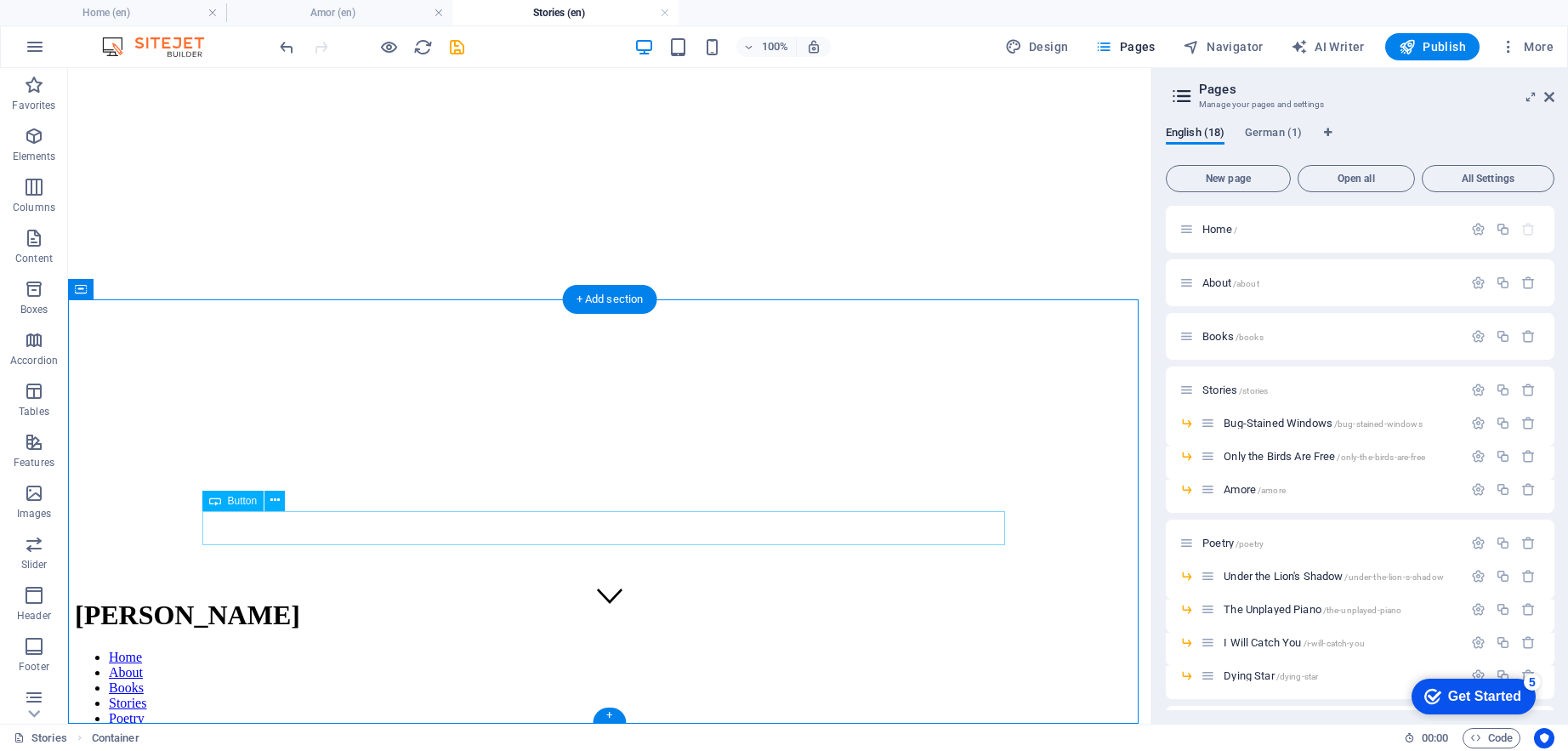
scroll to position [162, 0]
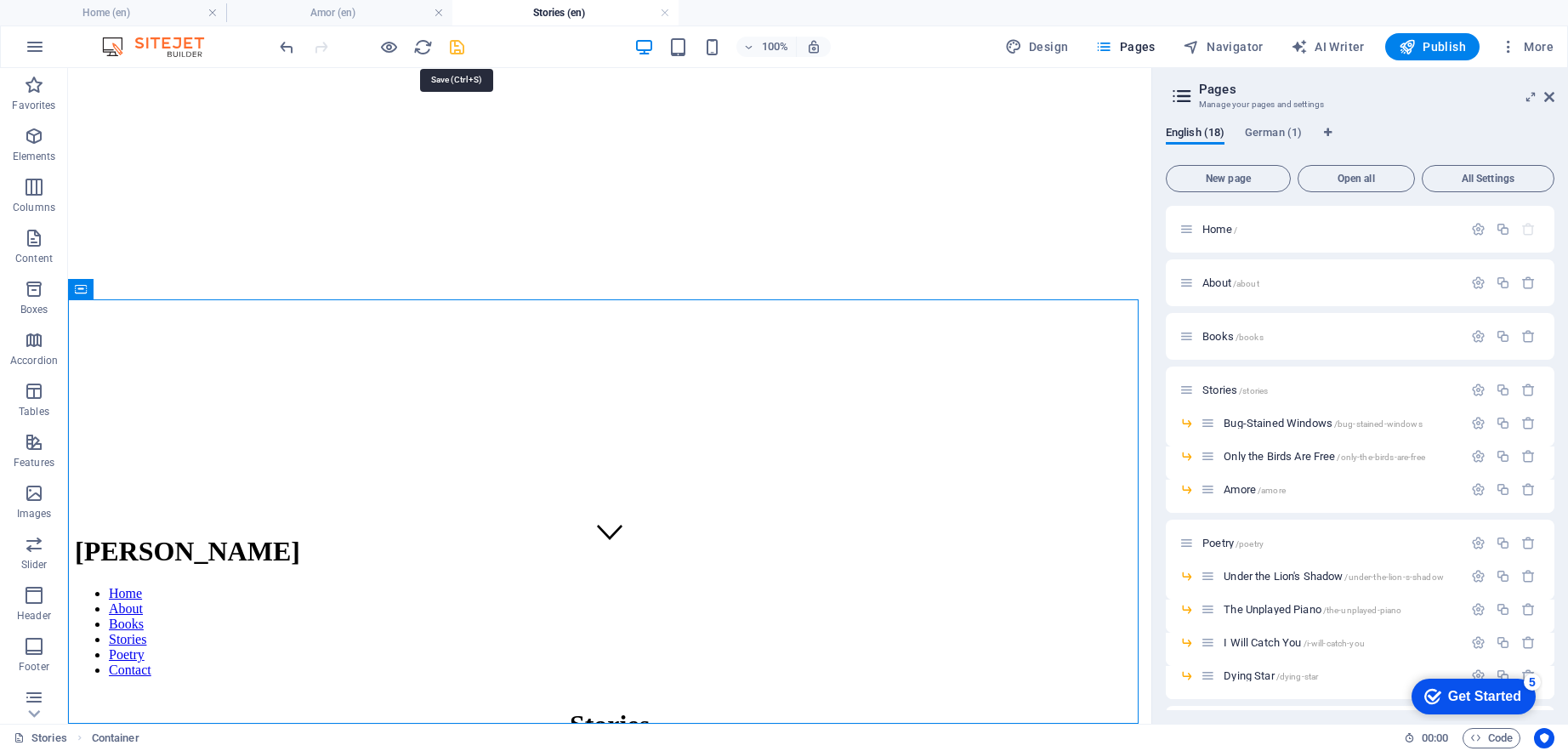
click at [454, 43] on icon "save" at bounding box center [458, 47] width 20 height 20
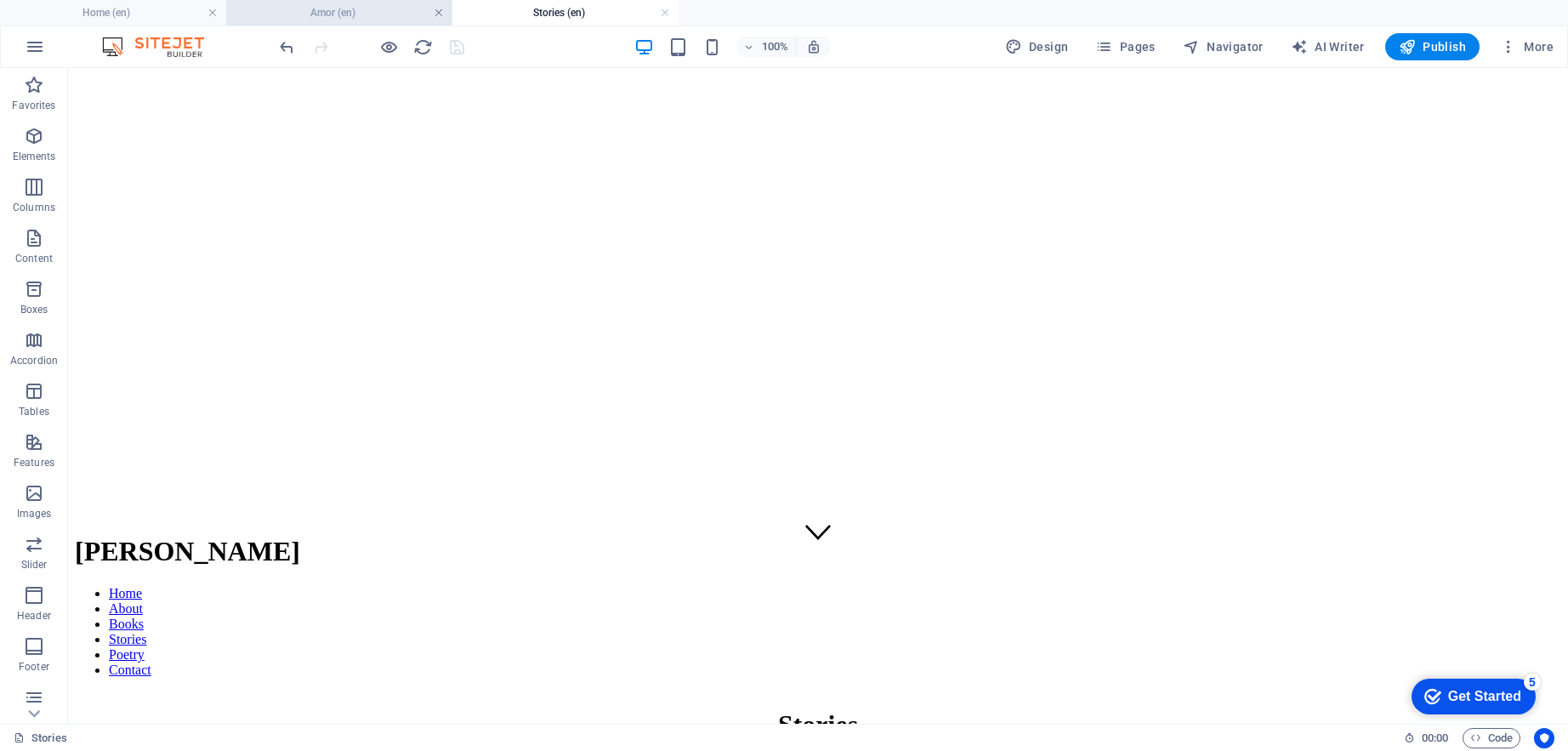
click at [440, 9] on link at bounding box center [439, 14] width 10 height 16
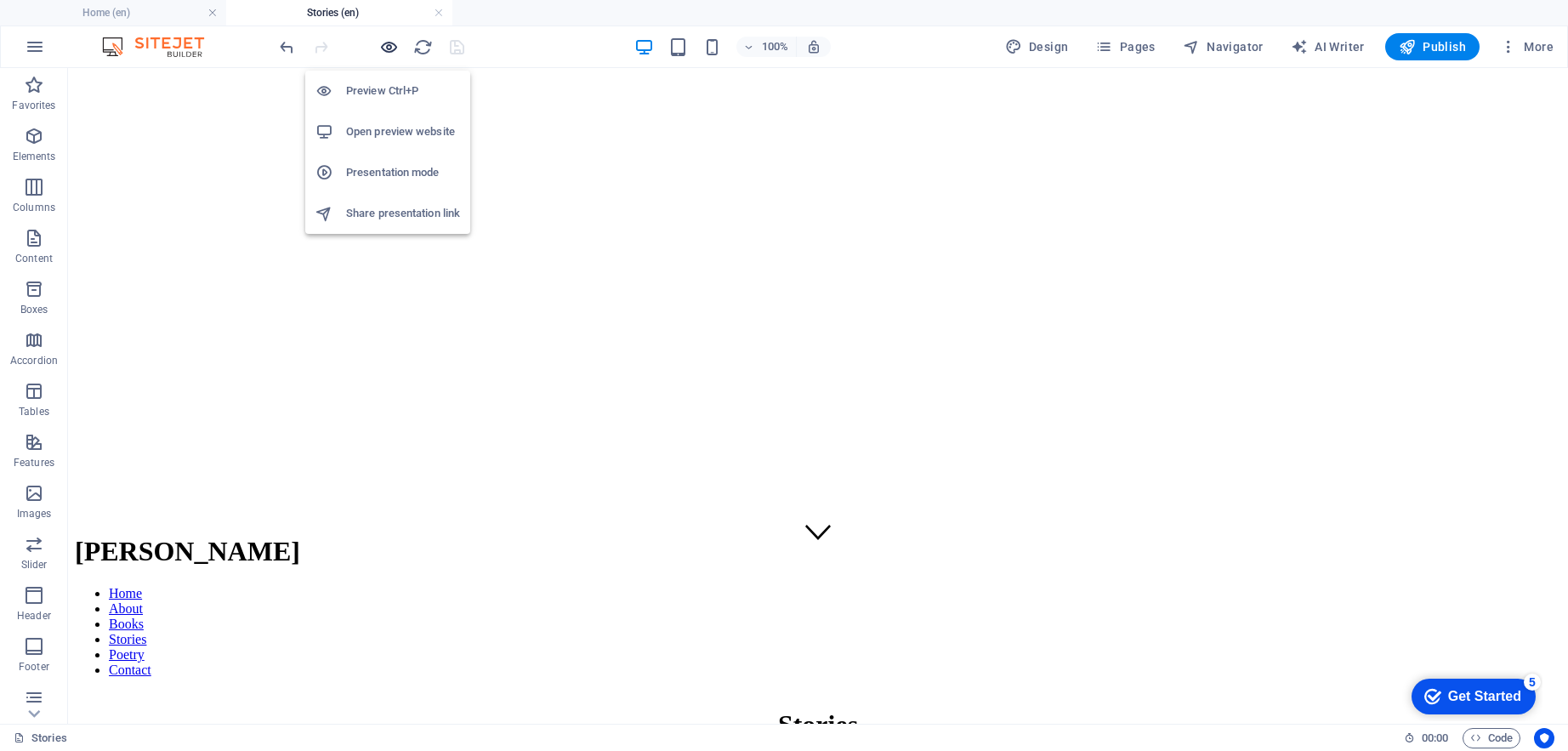
click at [385, 48] on icon "button" at bounding box center [390, 47] width 20 height 20
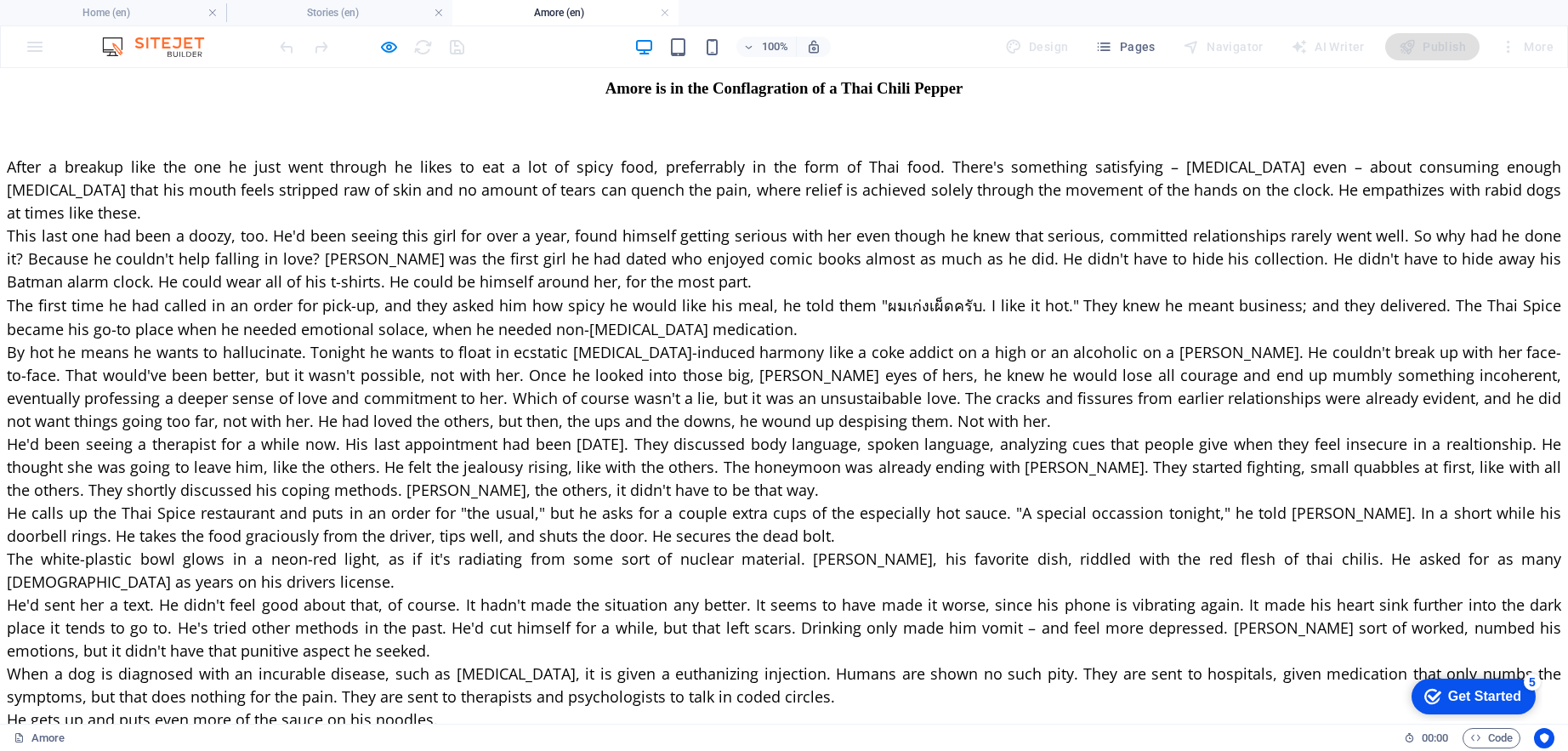
scroll to position [0, 0]
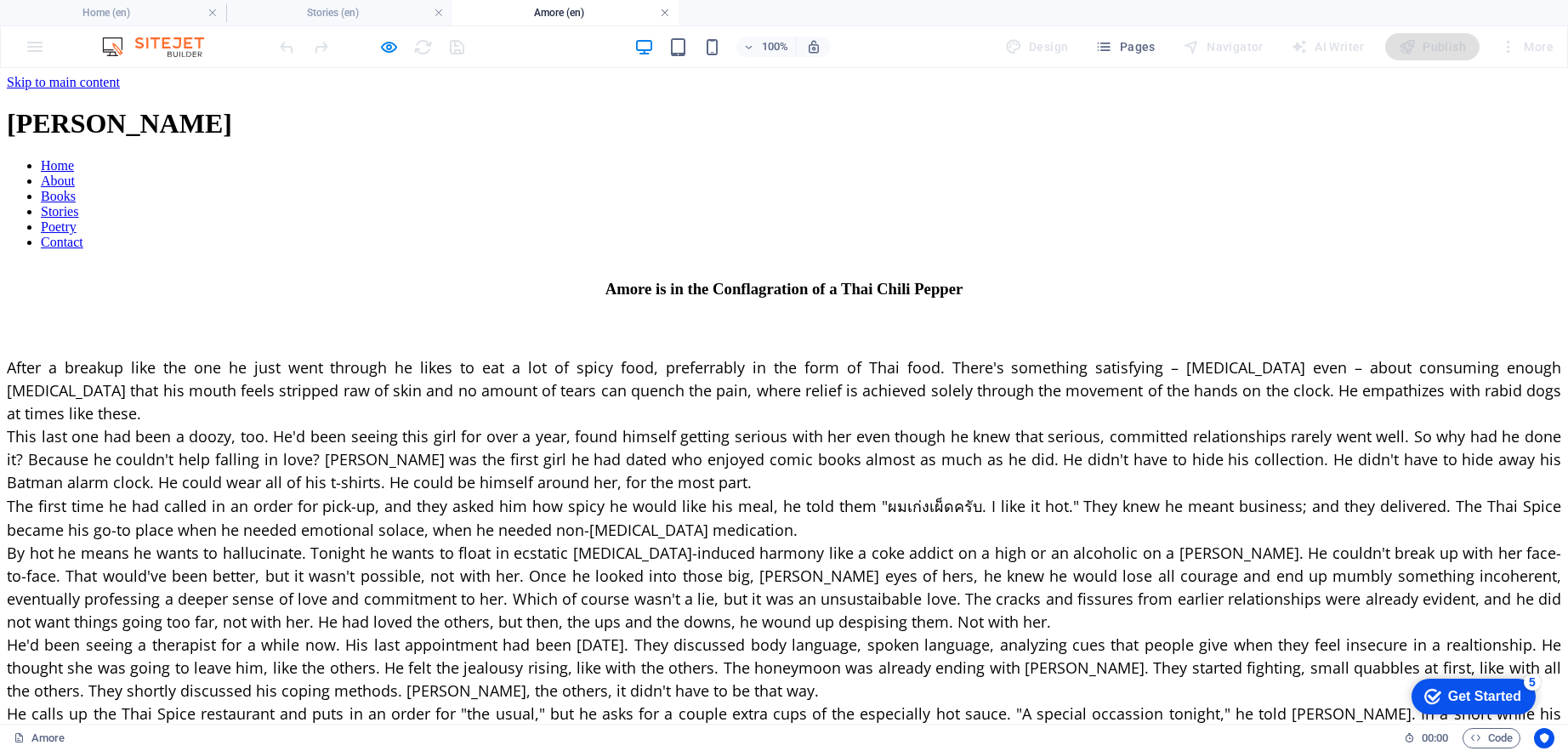
click at [664, 15] on link at bounding box center [664, 14] width 10 height 16
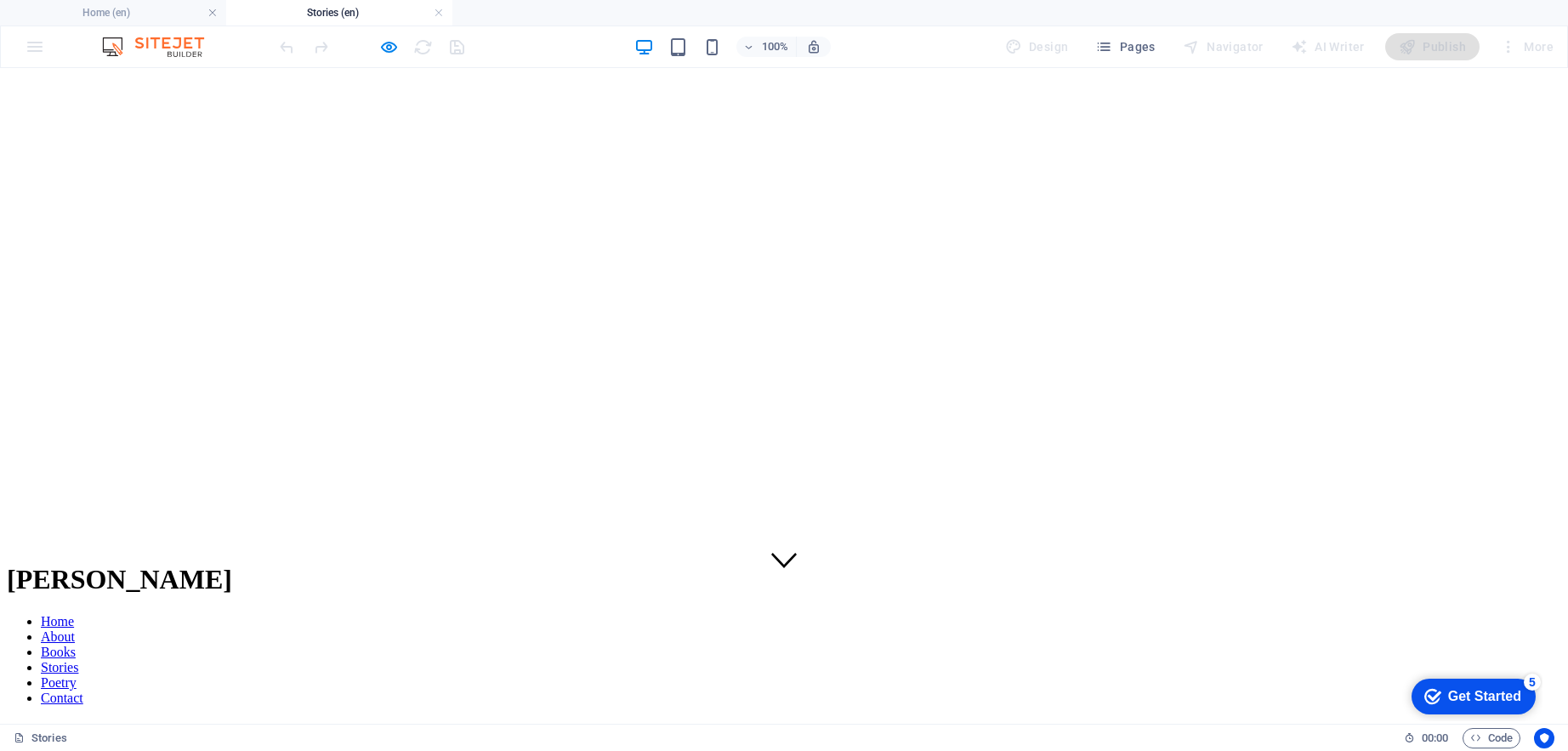
click at [76, 644] on link "Books" at bounding box center [58, 651] width 34 height 14
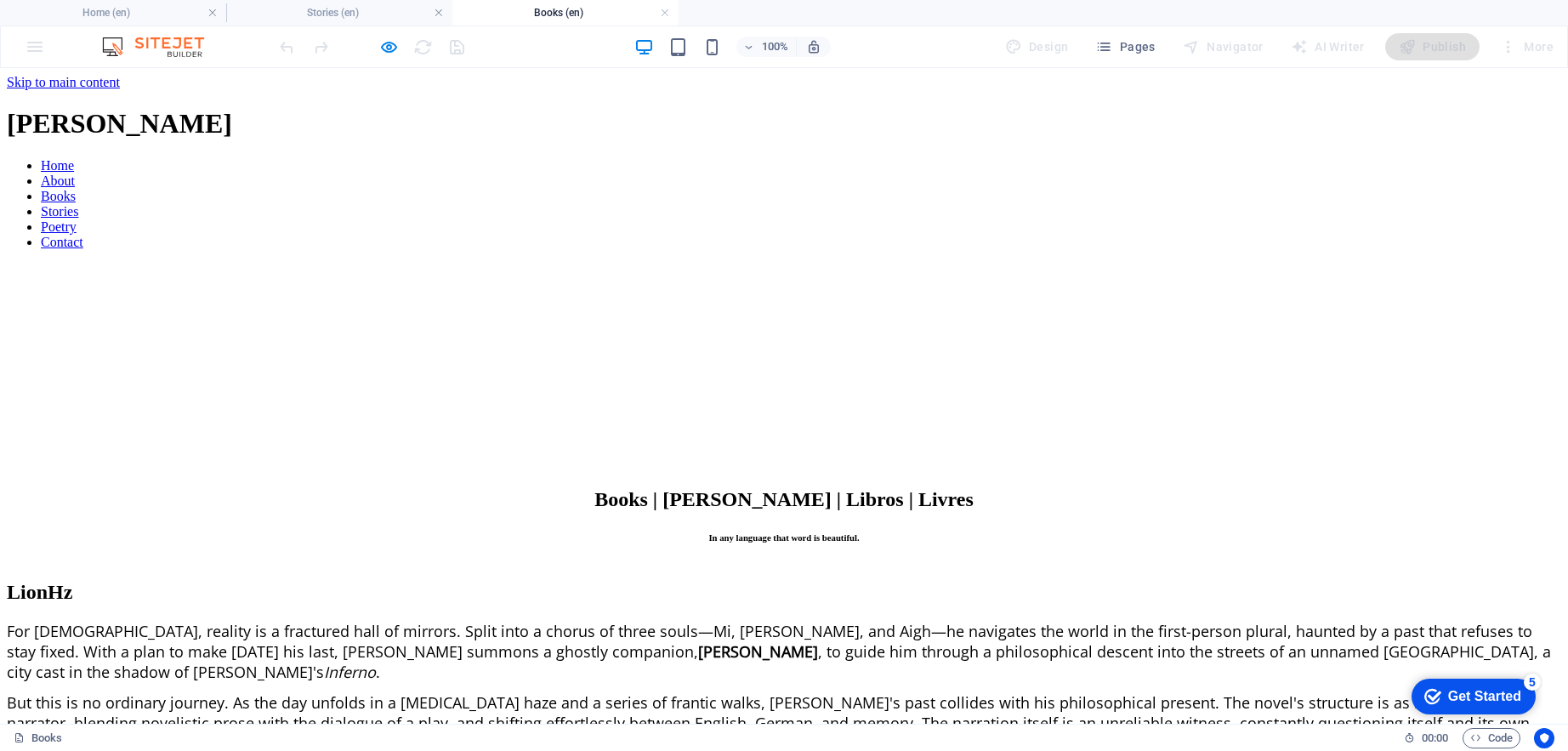
drag, startPoint x: 795, startPoint y: 407, endPoint x: 858, endPoint y: 313, distance: 113.2
click at [1084, 159] on nav "Home About Books Stories Poetry Contact" at bounding box center [784, 204] width 1554 height 91
click at [755, 159] on nav "Home About Books Stories Poetry Contact" at bounding box center [784, 204] width 1554 height 91
click at [665, 14] on link at bounding box center [664, 14] width 10 height 16
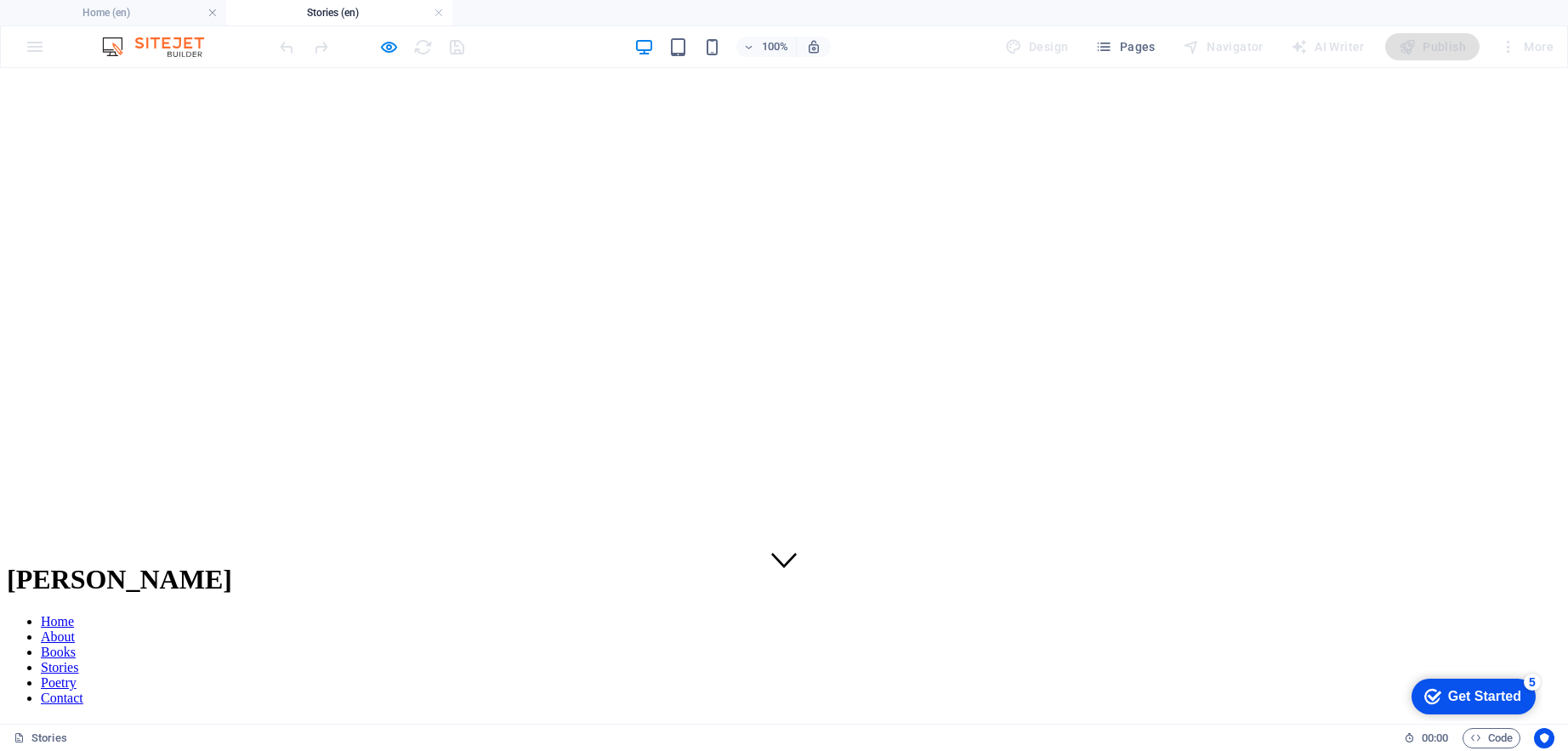
click at [75, 629] on link "About" at bounding box center [58, 636] width 34 height 14
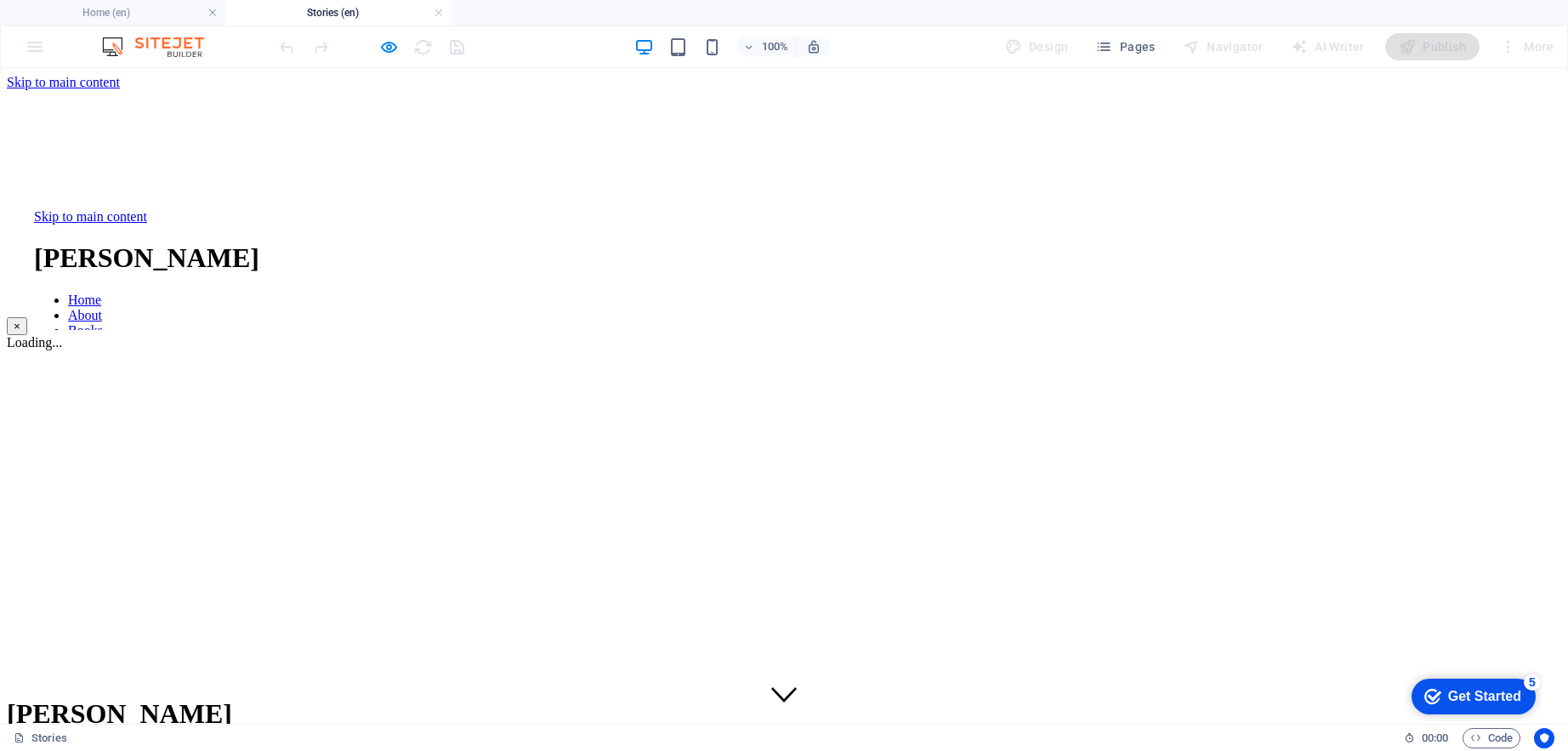
click at [27, 317] on button "×" at bounding box center [17, 326] width 21 height 18
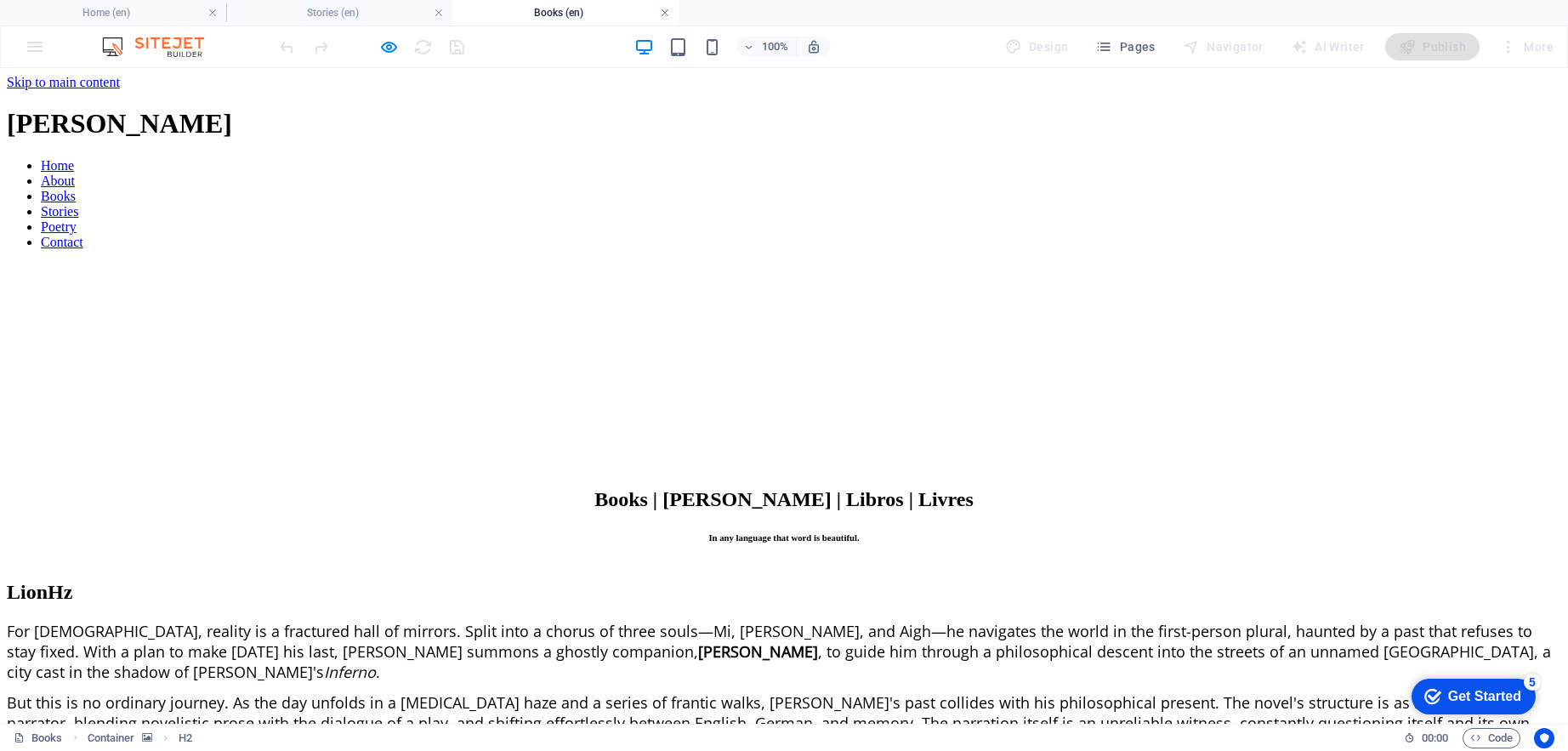
click at [664, 15] on link at bounding box center [664, 14] width 10 height 16
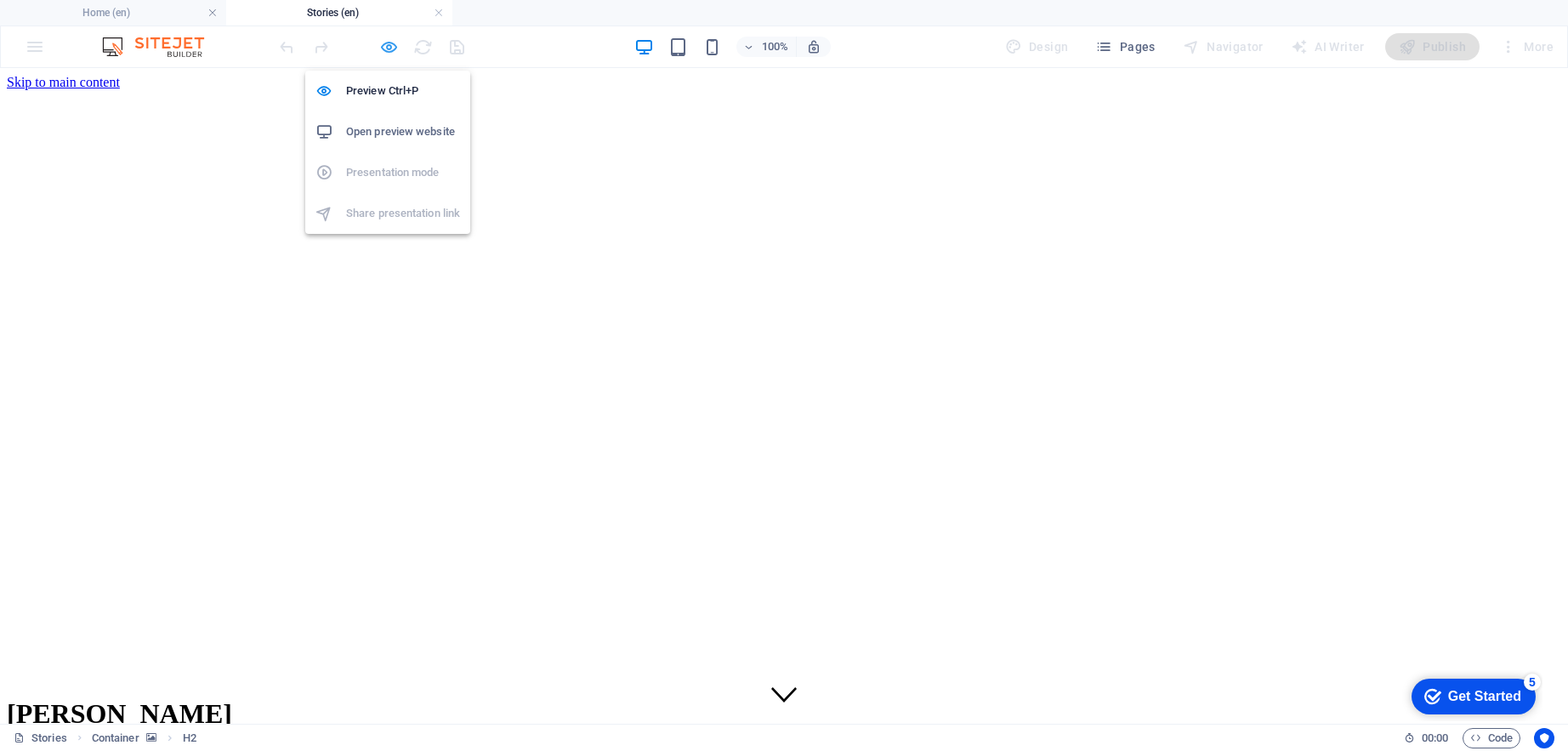
click at [392, 40] on icon "button" at bounding box center [390, 47] width 20 height 20
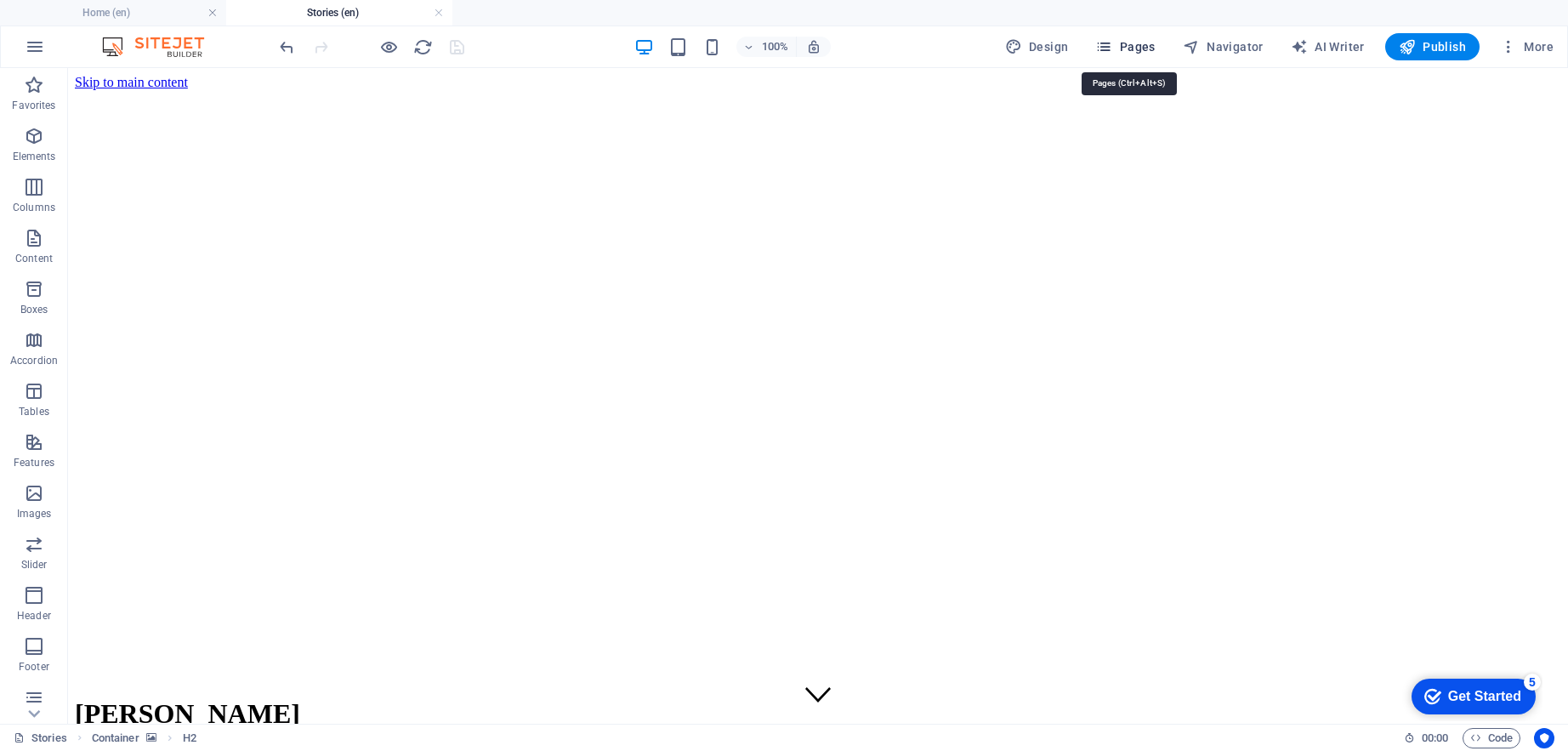
click at [1147, 48] on span "Pages" at bounding box center [1126, 46] width 60 height 17
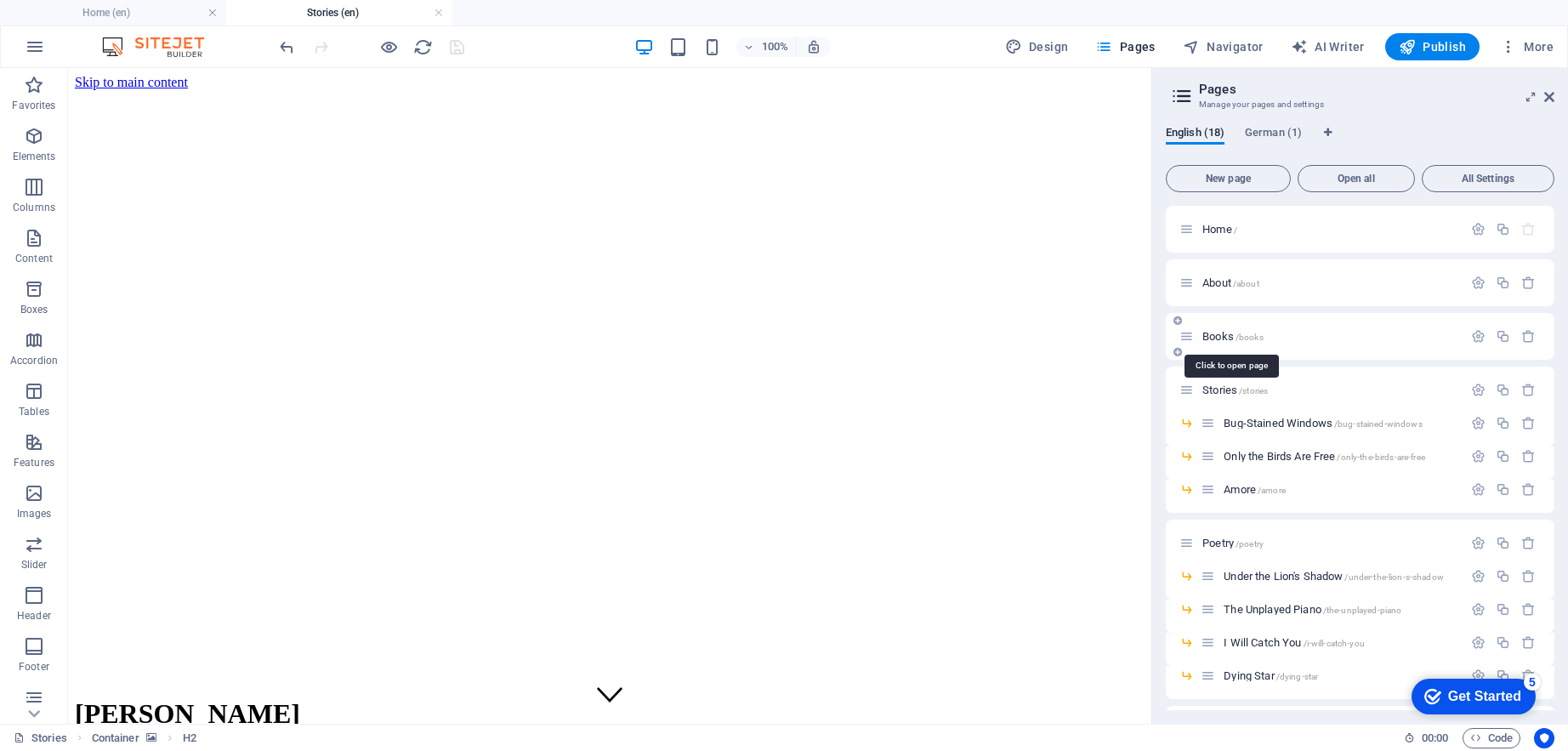
click at [1263, 334] on span "/books" at bounding box center [1250, 337] width 28 height 9
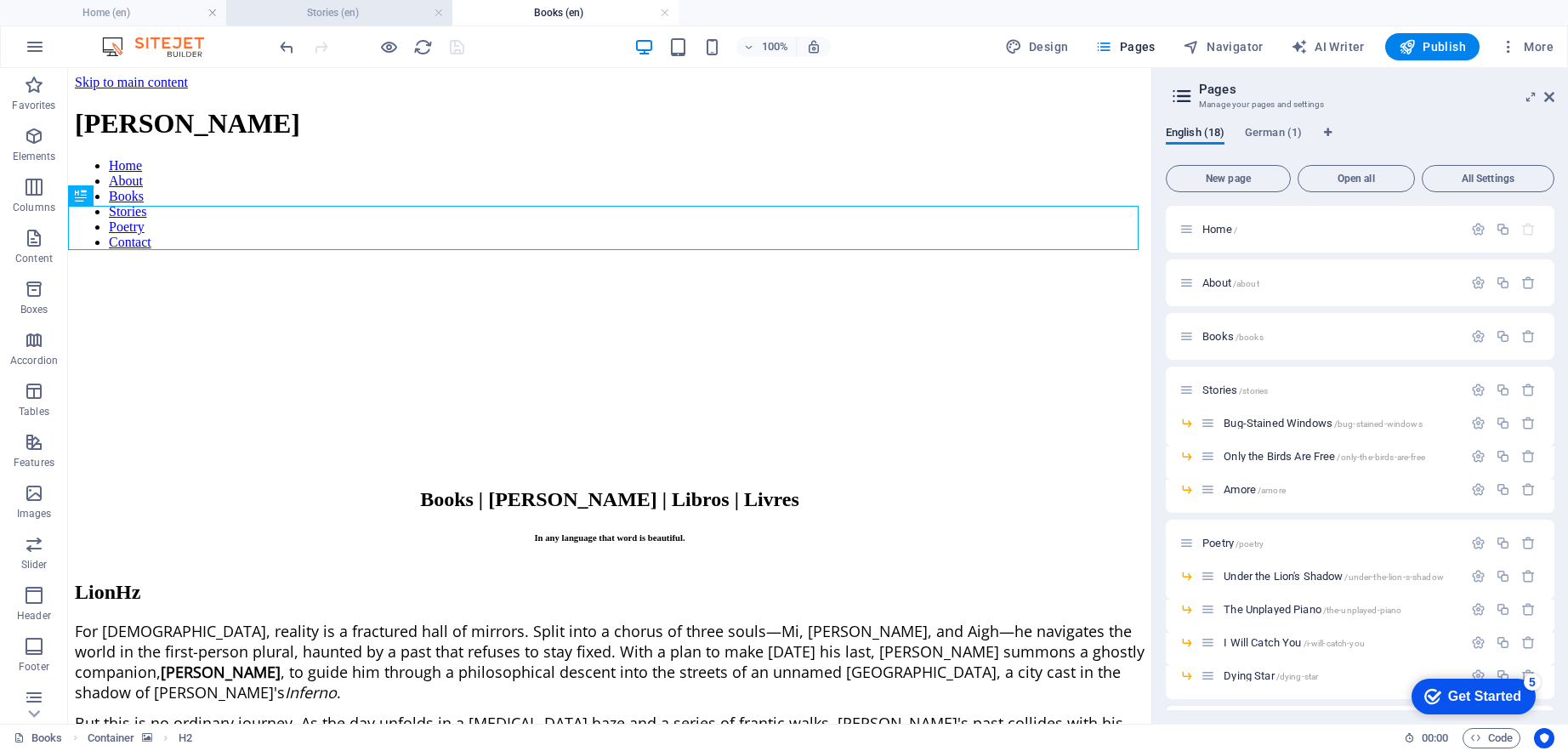
click at [364, 19] on h4 "Stories (en)" at bounding box center [340, 13] width 227 height 19
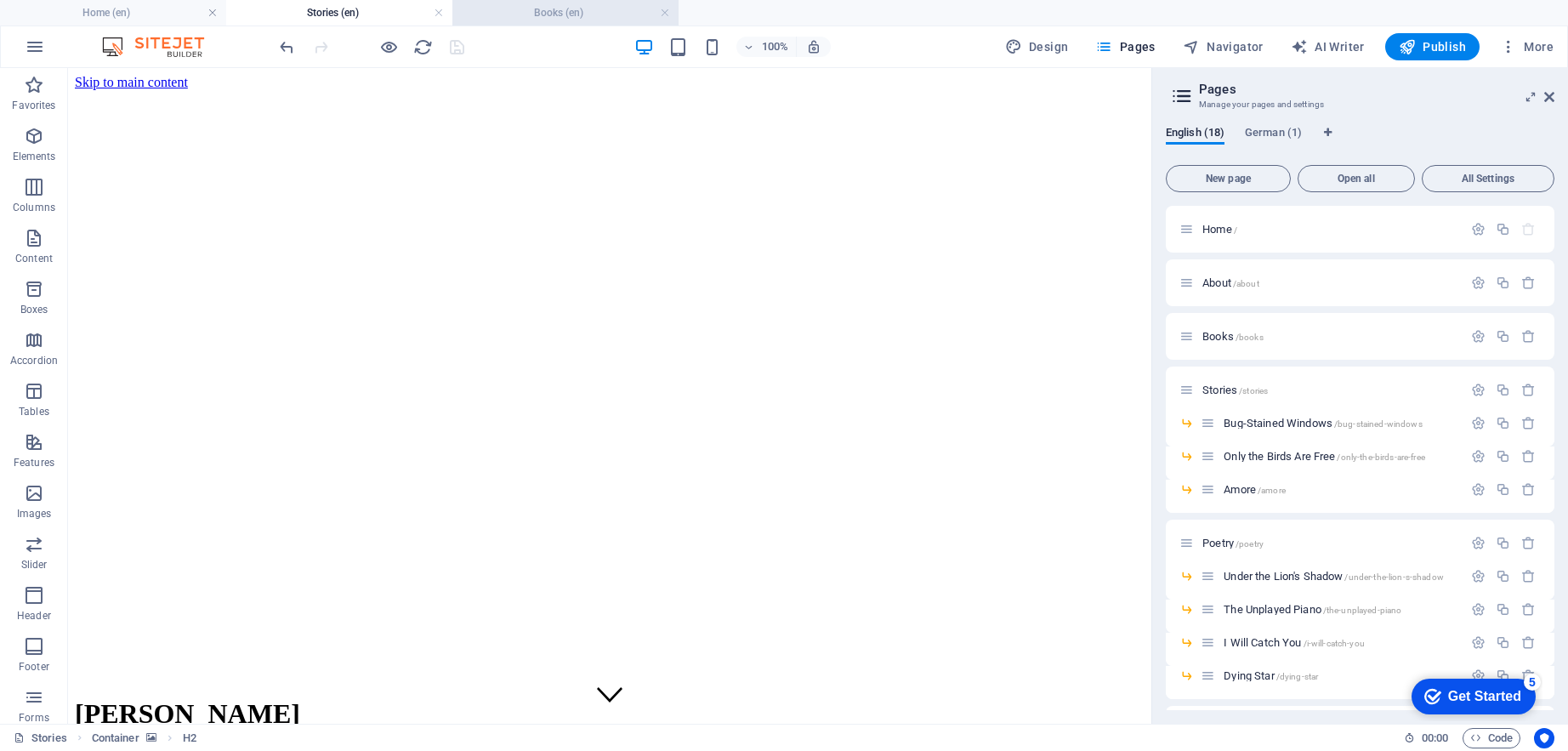
click at [548, 21] on h4 "Books (en)" at bounding box center [566, 13] width 227 height 19
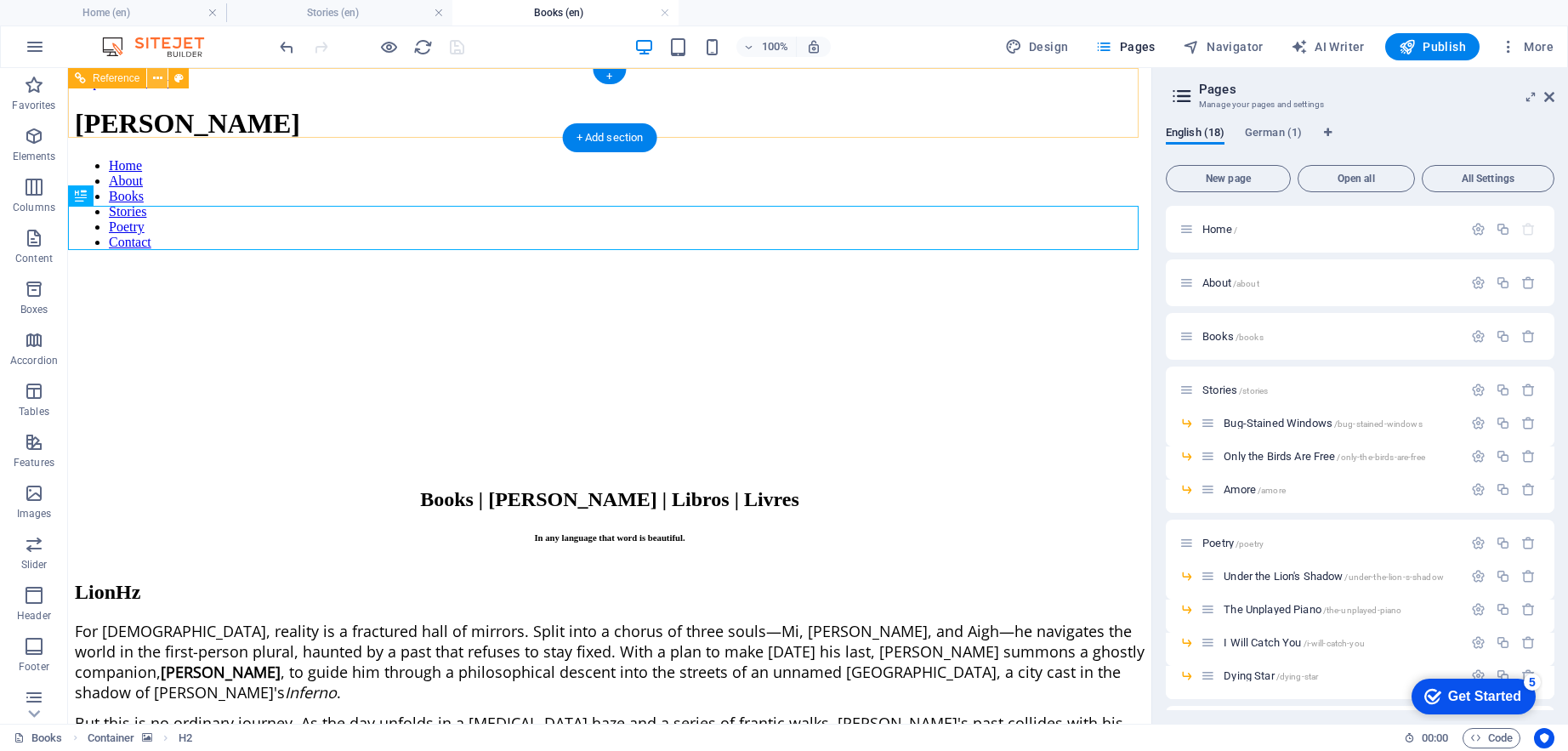
click at [153, 78] on icon at bounding box center [158, 79] width 9 height 18
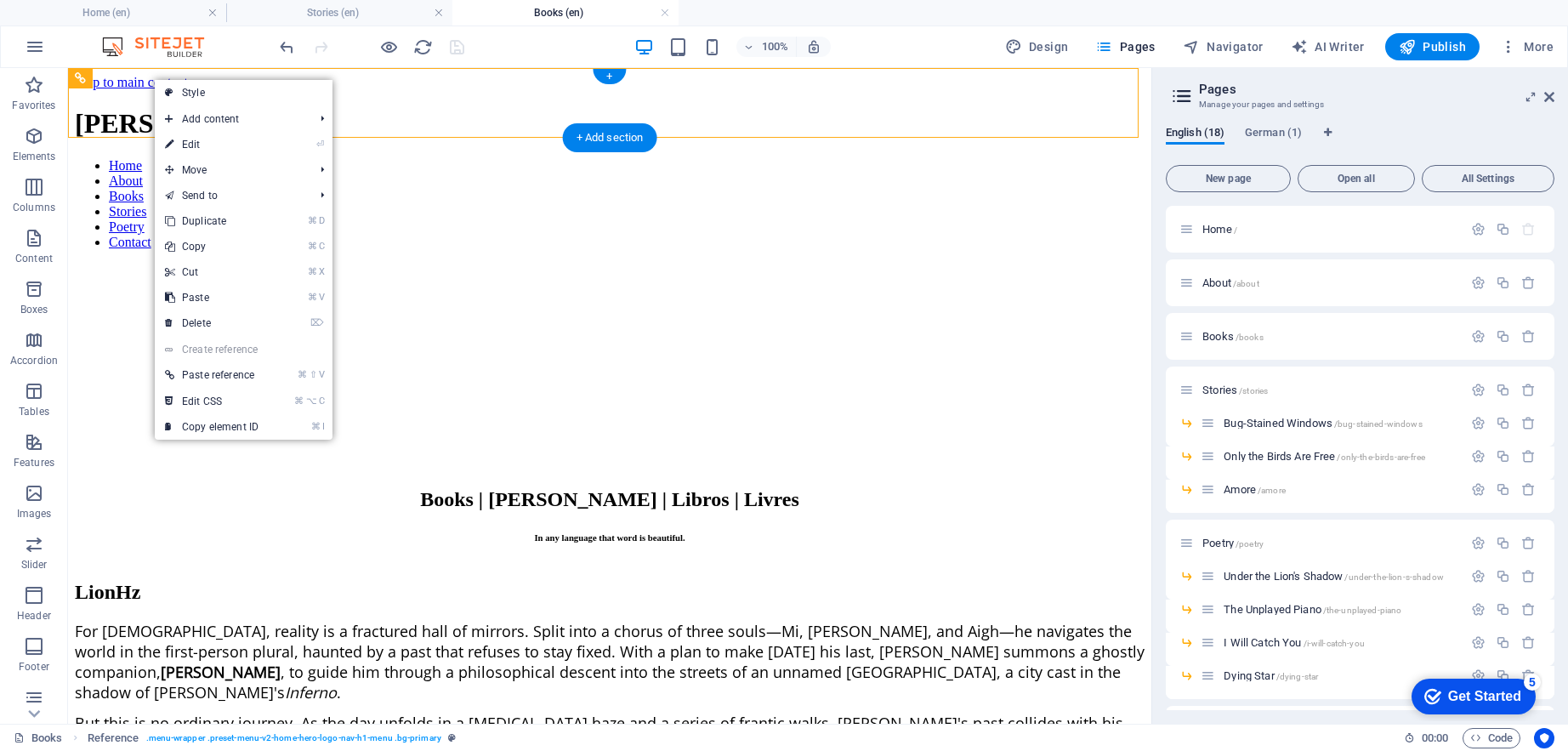
click at [142, 108] on div "[PERSON_NAME] Home About Books Stories Poetry Contact" at bounding box center [610, 185] width 1070 height 155
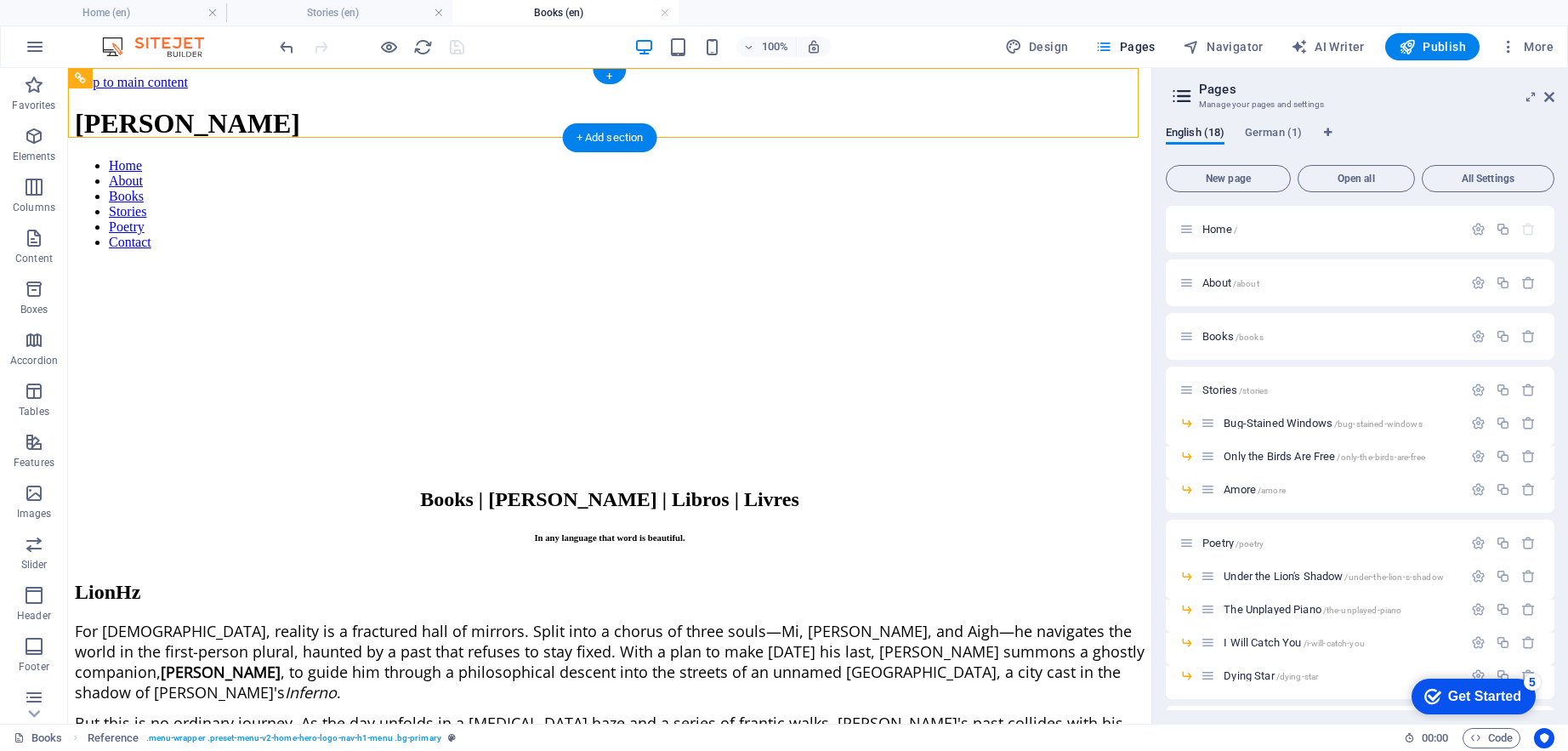
click at [141, 113] on div "[PERSON_NAME] Home About Books Stories Poetry Contact" at bounding box center [610, 185] width 1070 height 155
drag, startPoint x: 141, startPoint y: 113, endPoint x: 209, endPoint y: 181, distance: 96.2
click at [141, 113] on div "[PERSON_NAME] Home About Books Stories Poetry Contact" at bounding box center [610, 185] width 1070 height 155
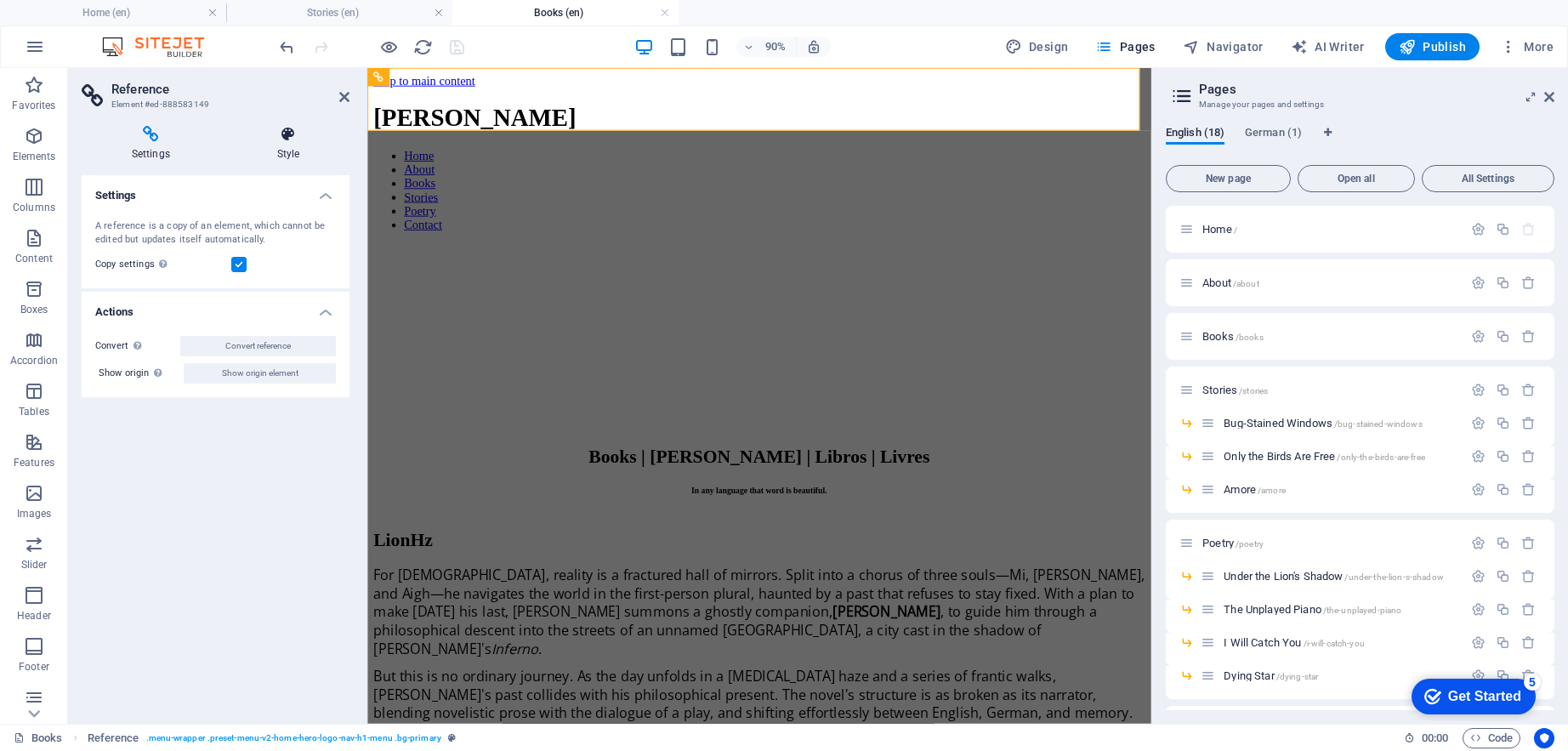
click at [286, 154] on h4 "Style" at bounding box center [288, 143] width 122 height 35
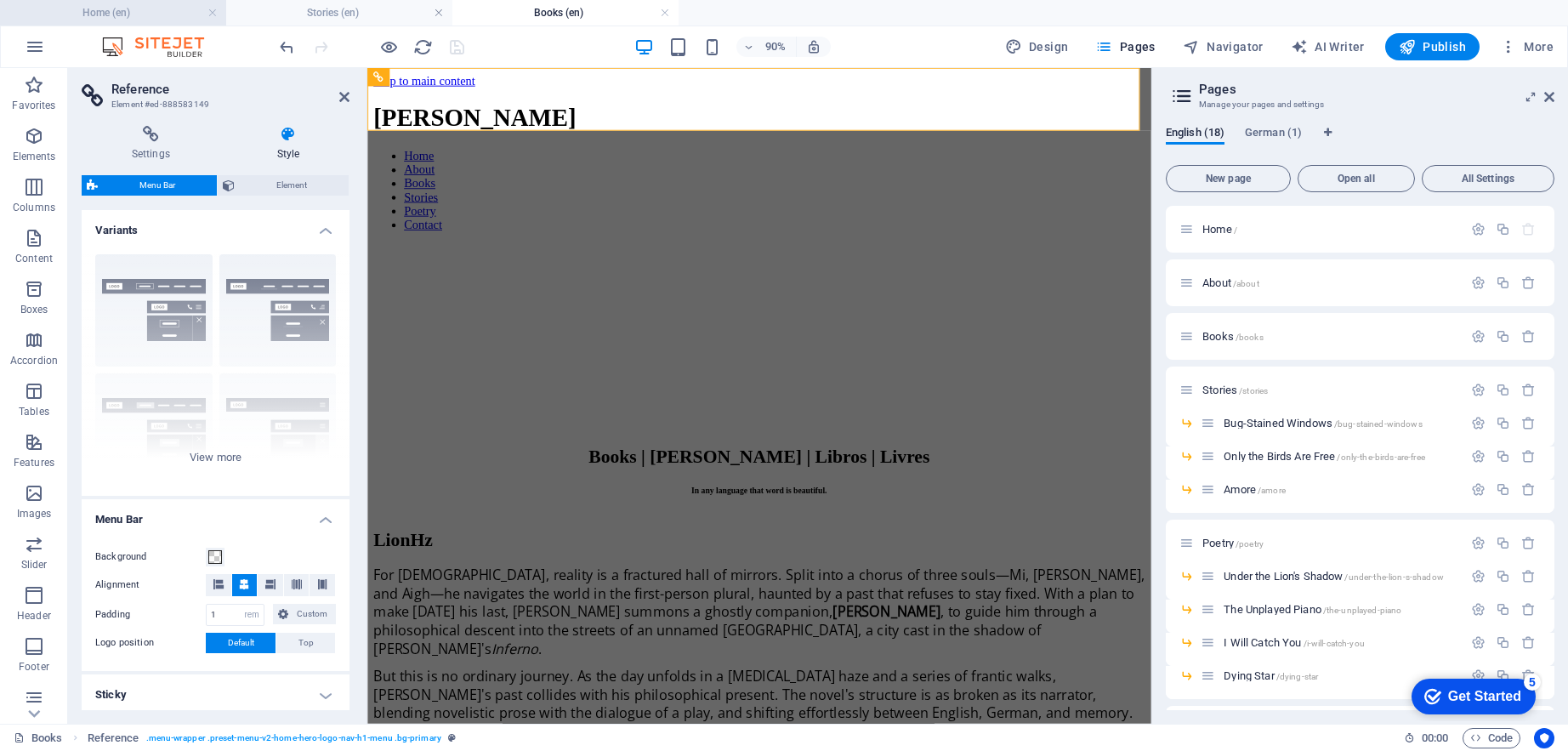
click at [136, 19] on h4 "Home (en)" at bounding box center [113, 13] width 227 height 19
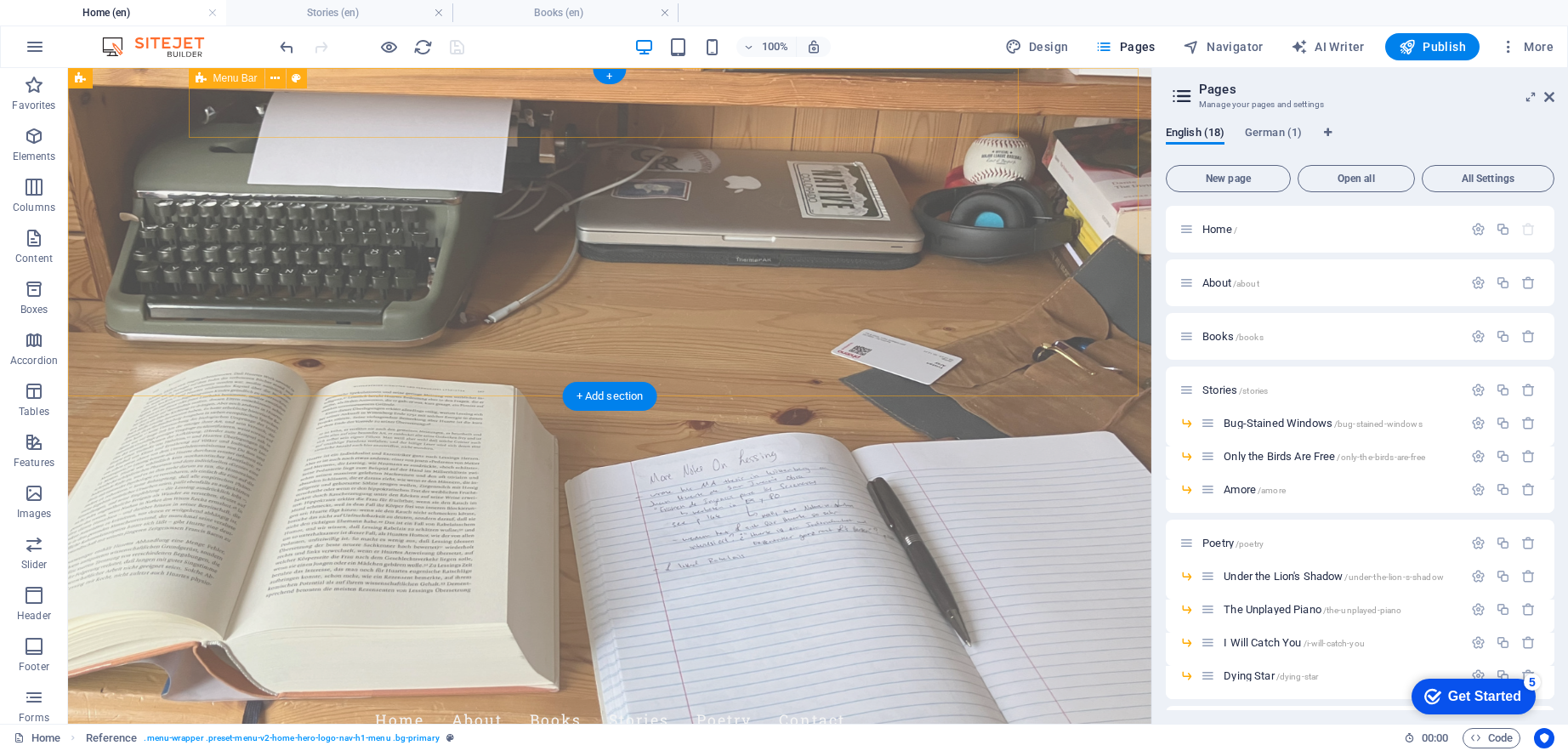
click at [309, 642] on div "[PERSON_NAME] Home About Books Stories Poetry Contact" at bounding box center [610, 698] width 830 height 112
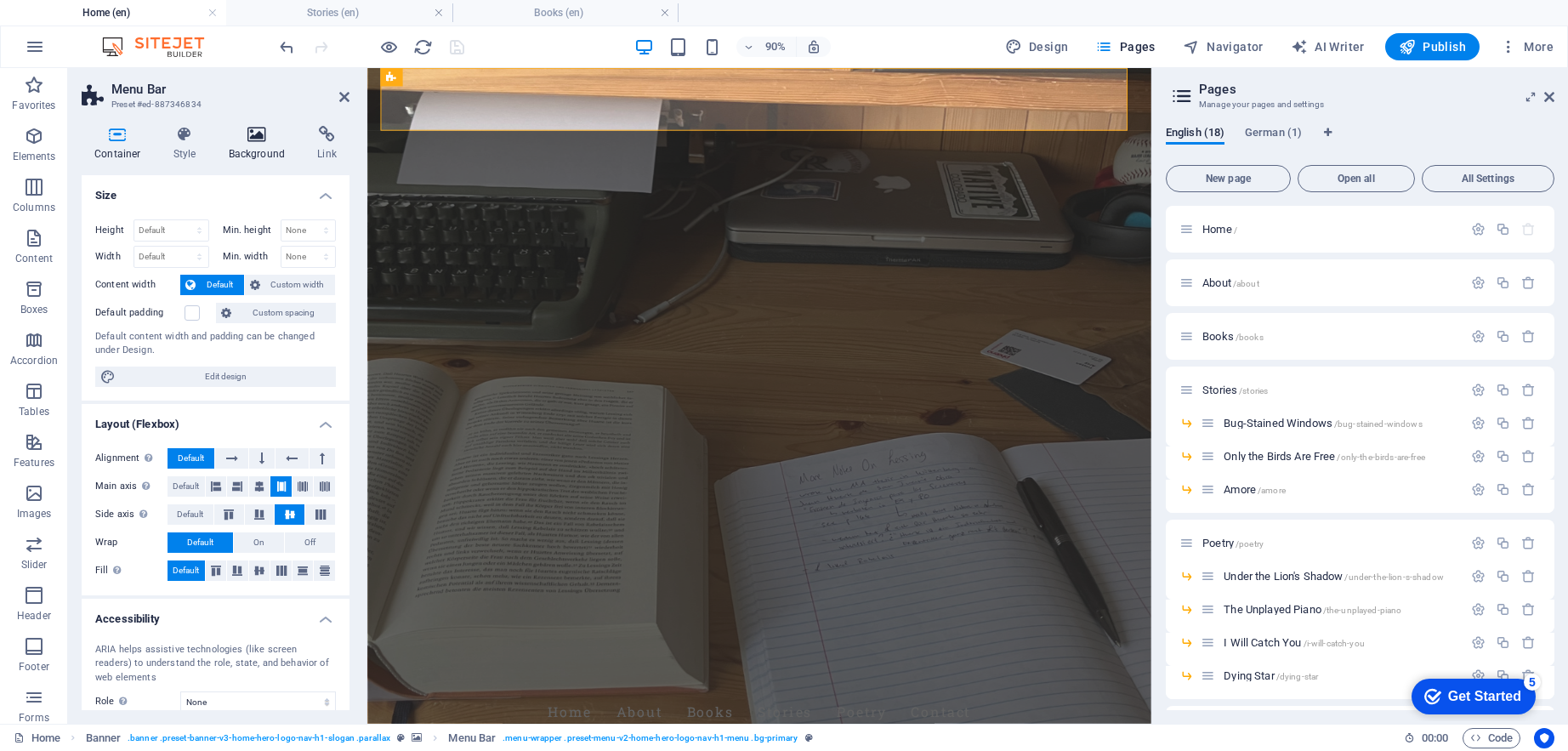
click at [254, 145] on h4 "Background" at bounding box center [260, 143] width 90 height 35
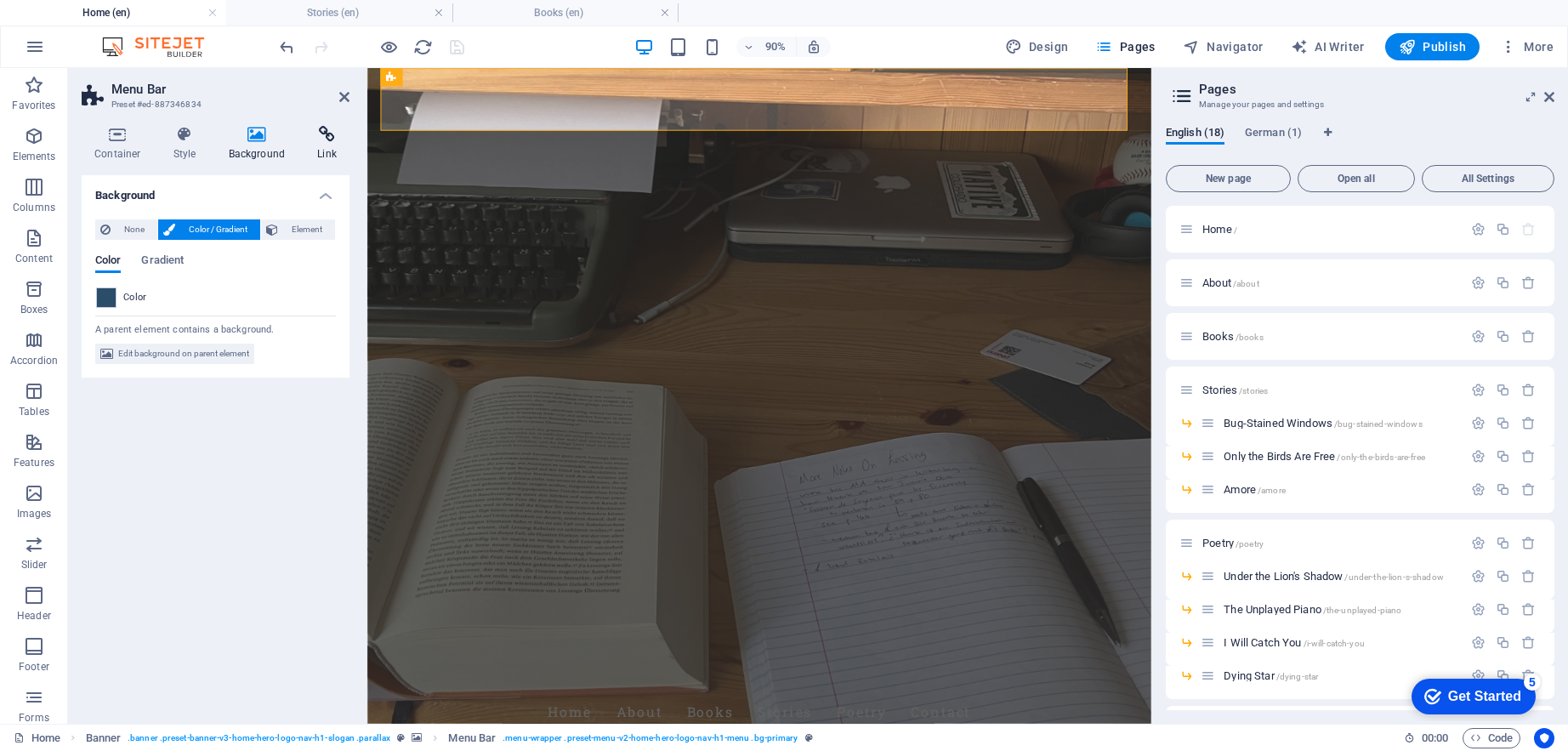
click at [324, 149] on h4 "Link" at bounding box center [327, 143] width 45 height 35
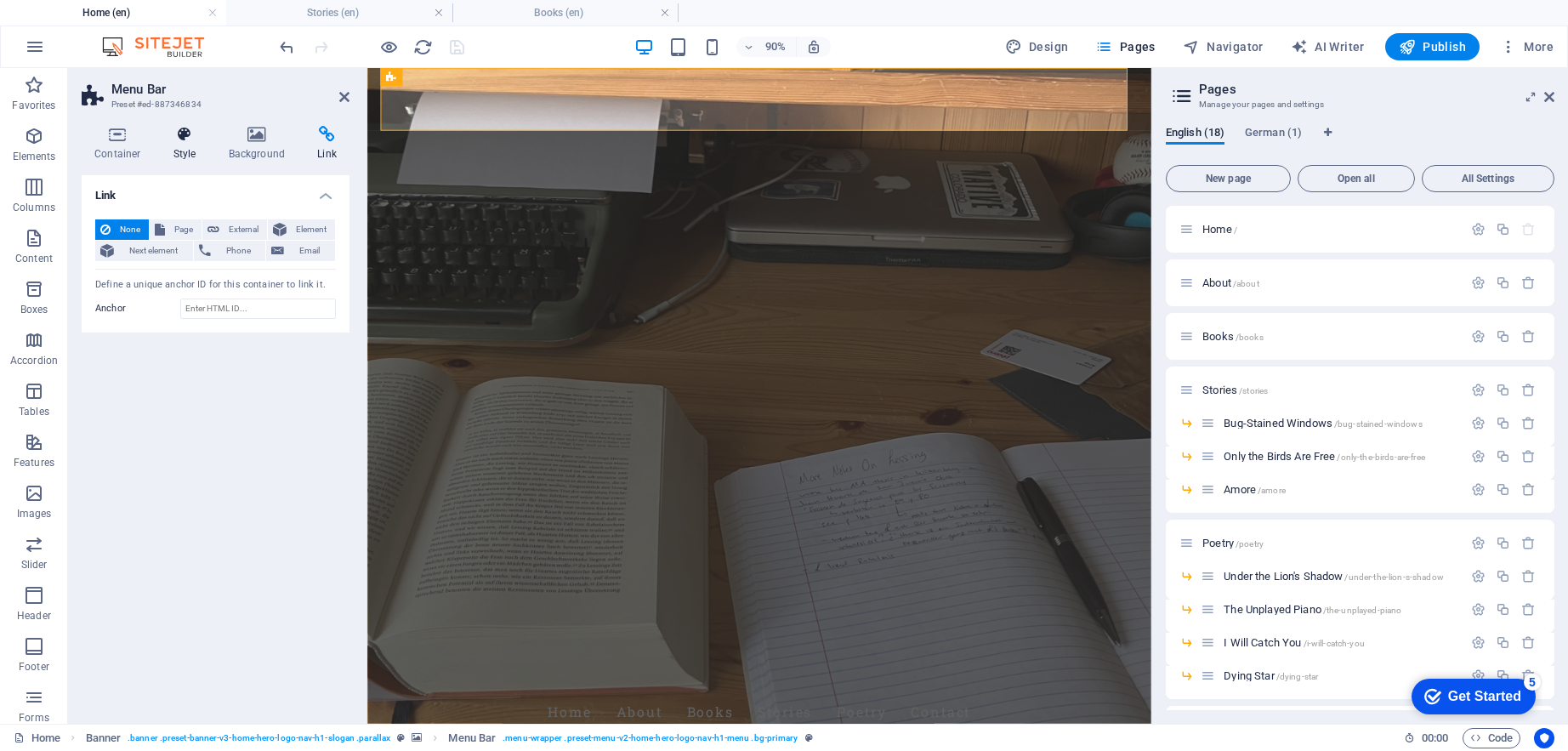
click at [180, 138] on icon at bounding box center [184, 134] width 48 height 17
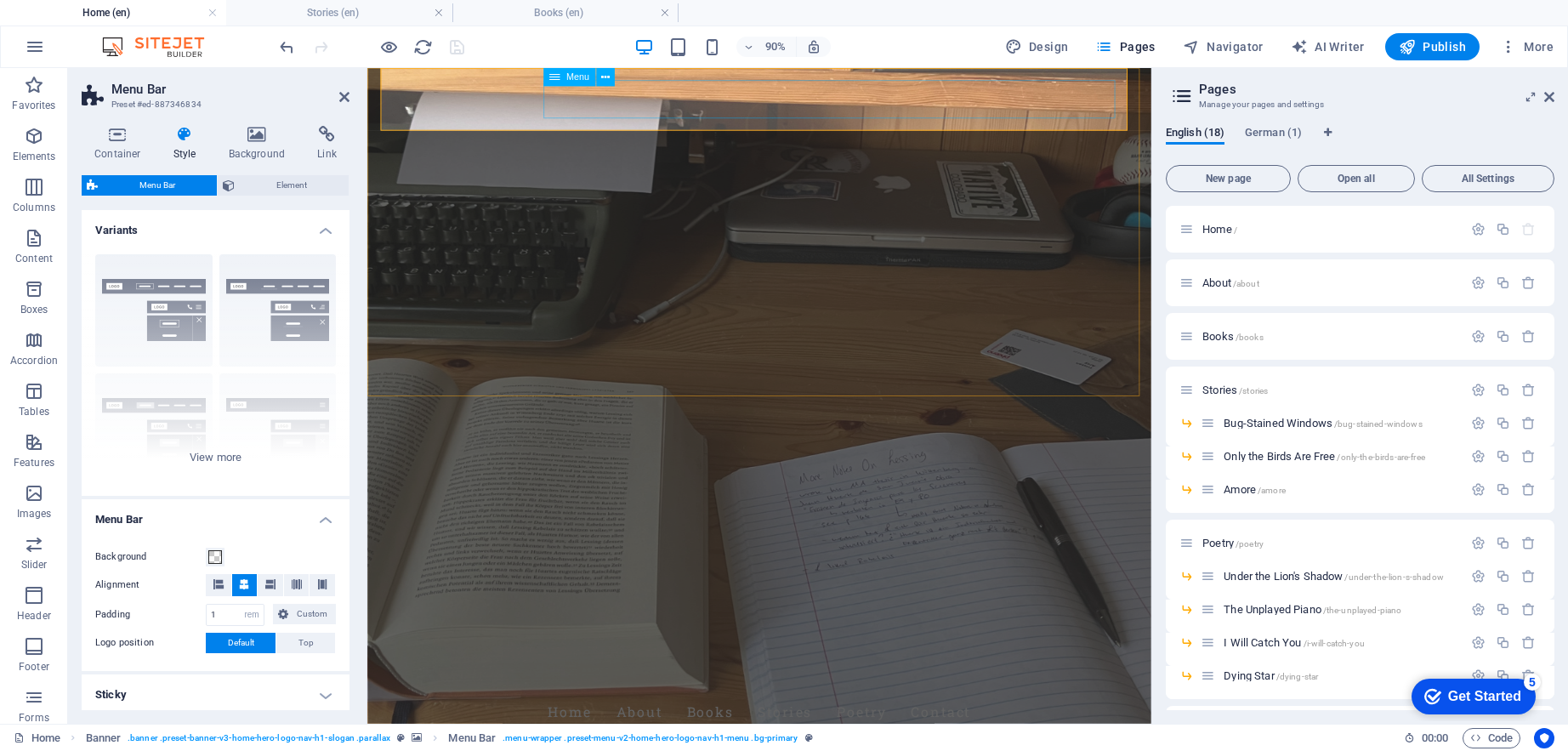
click at [568, 12] on h4 "Books (en)" at bounding box center [566, 13] width 227 height 19
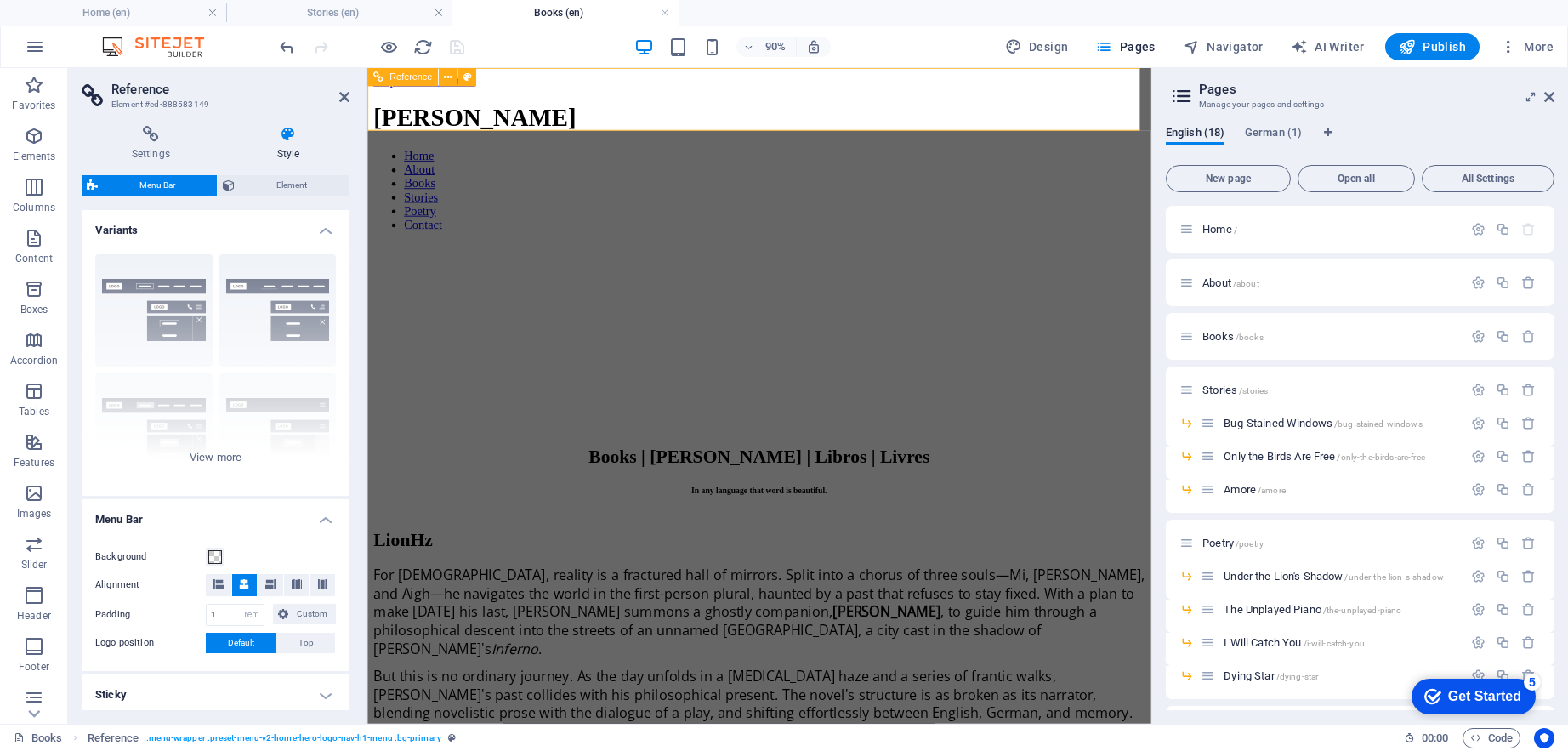
click at [659, 159] on nav "Home About Books Stories Poetry Contact" at bounding box center [803, 204] width 857 height 91
click at [670, 159] on nav "Home About Books Stories Poetry Contact" at bounding box center [803, 204] width 857 height 91
click at [172, 24] on li "Home (en)" at bounding box center [113, 13] width 227 height 25
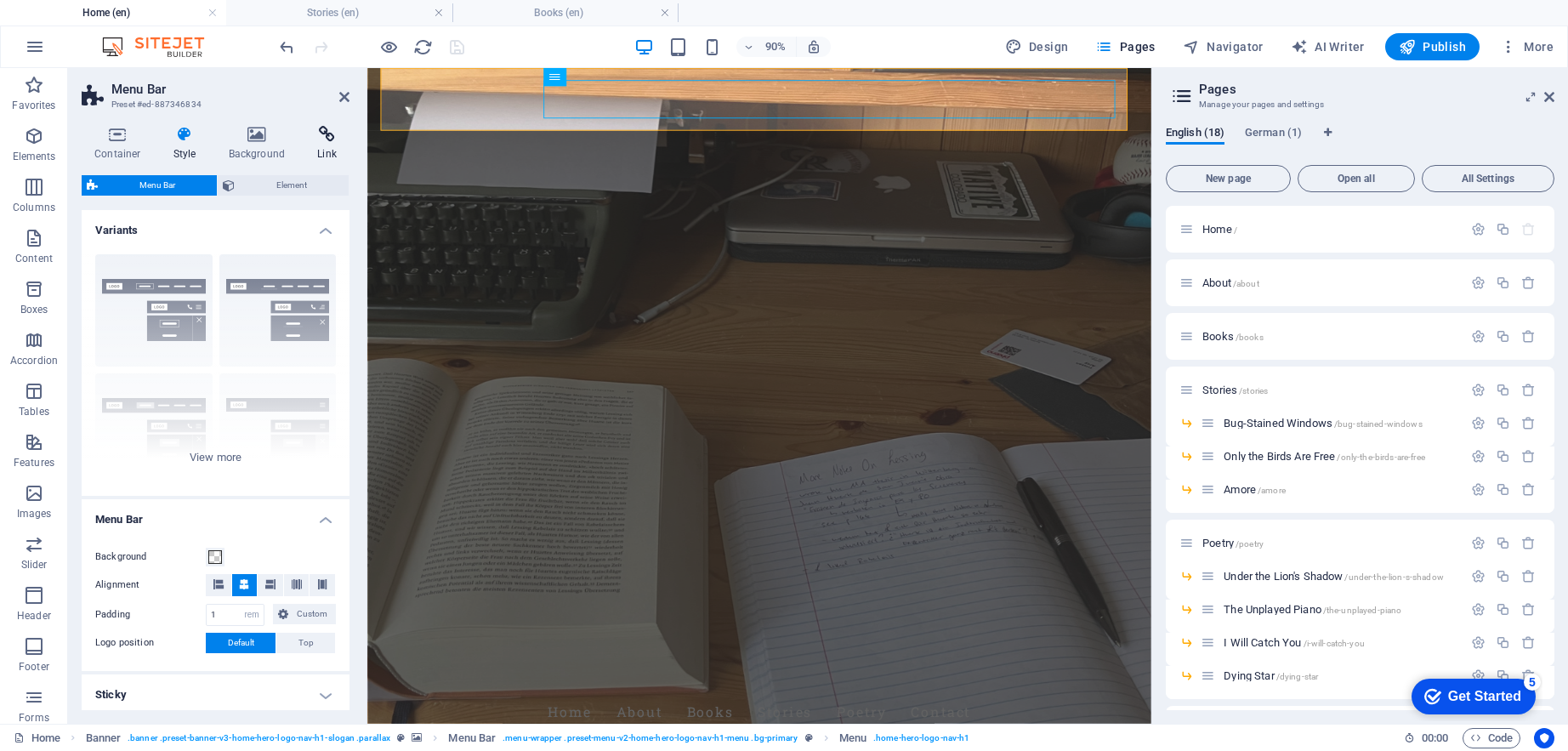
click at [315, 152] on h4 "Link" at bounding box center [327, 143] width 45 height 35
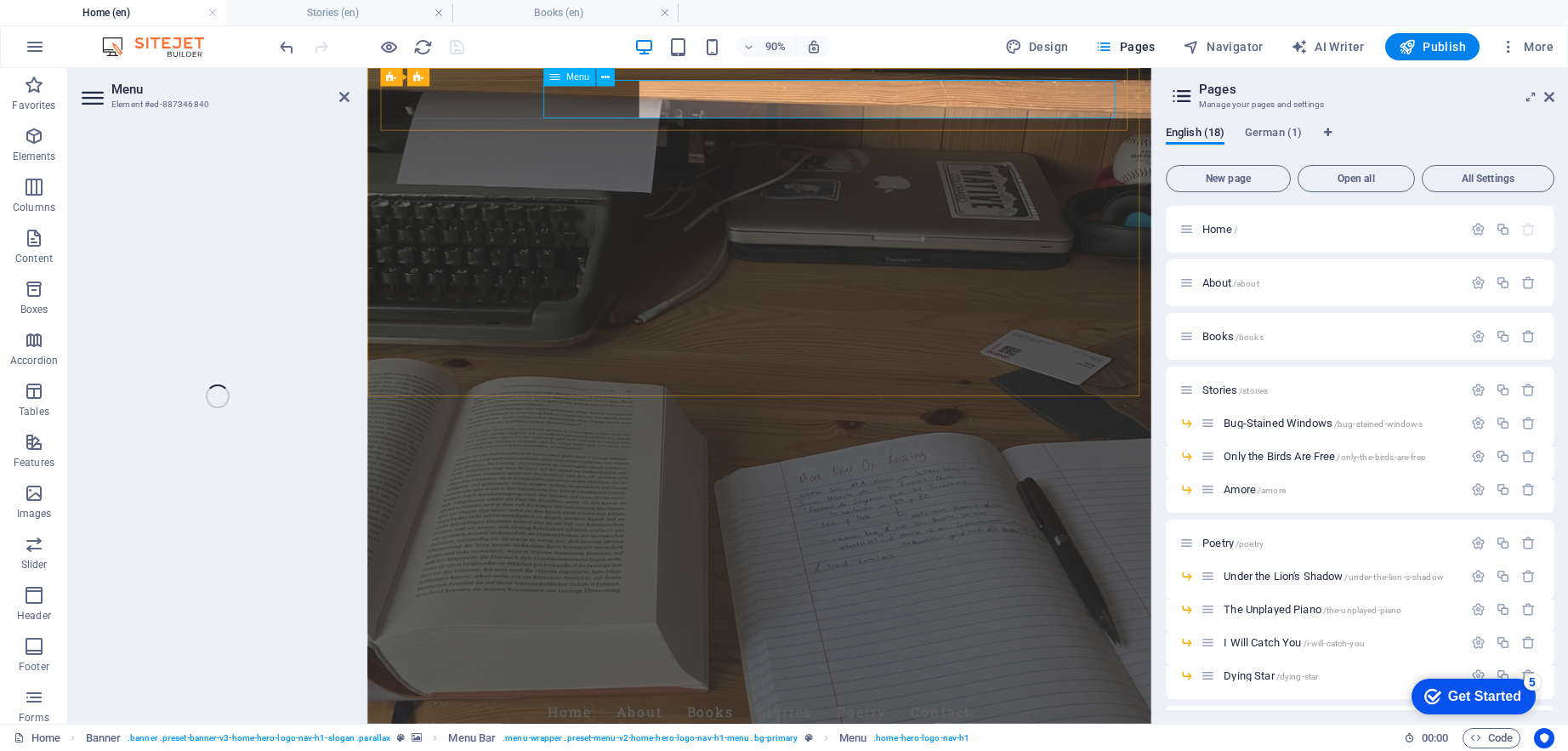
select select "overlay"
select select "1"
select select "overlay"
select select "2"
select select
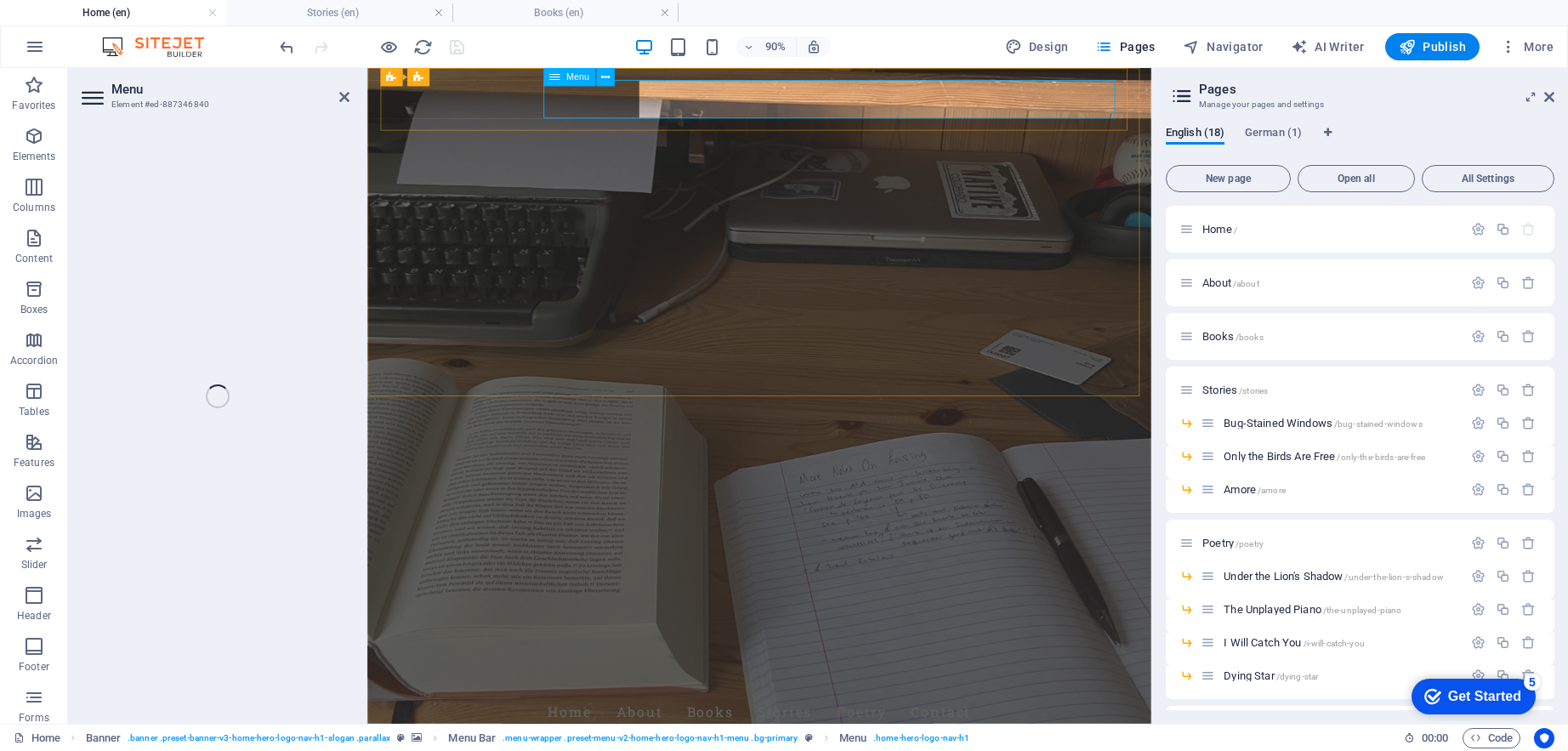
select select "3"
select select "overlay"
select select "7"
select select "overlay"
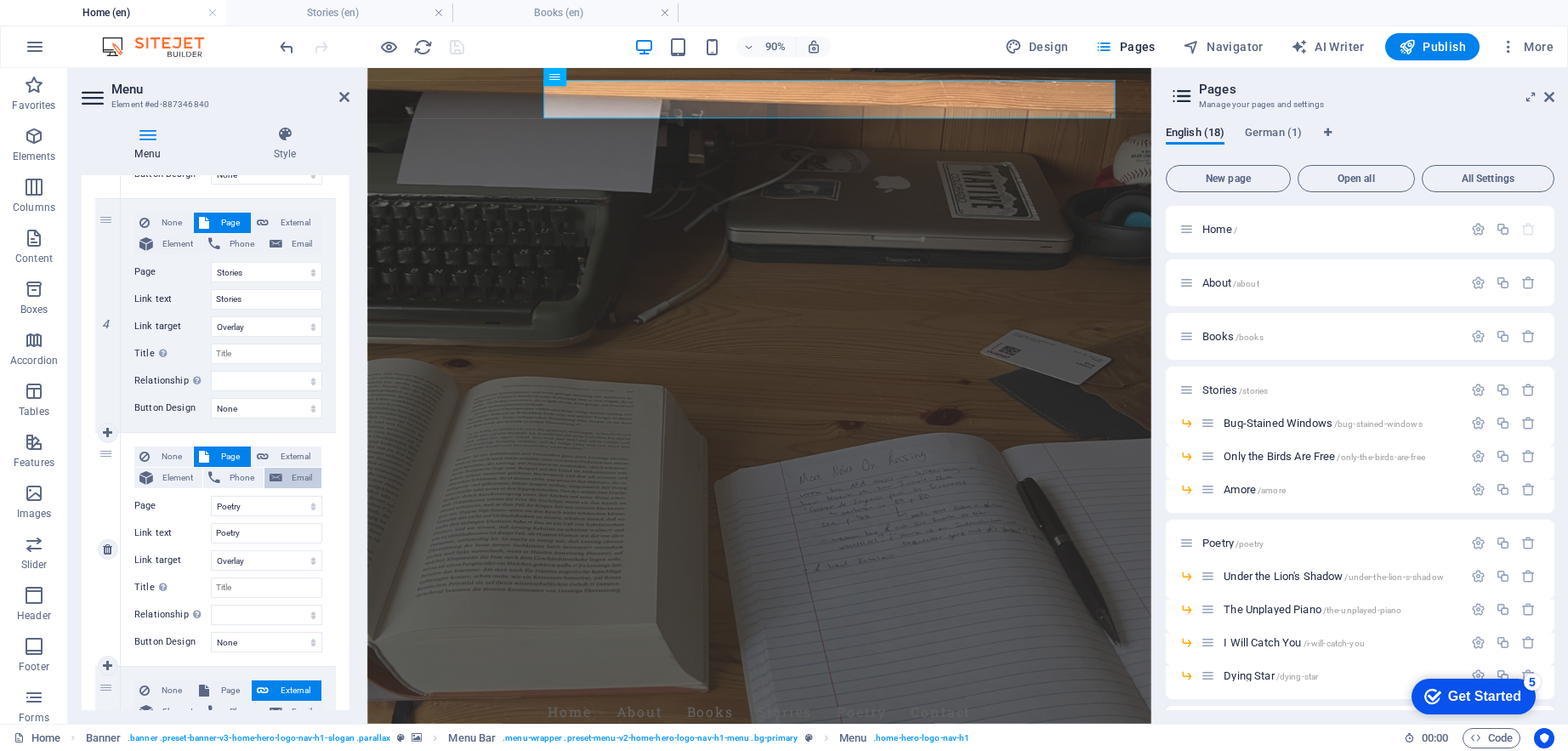
scroll to position [688, 0]
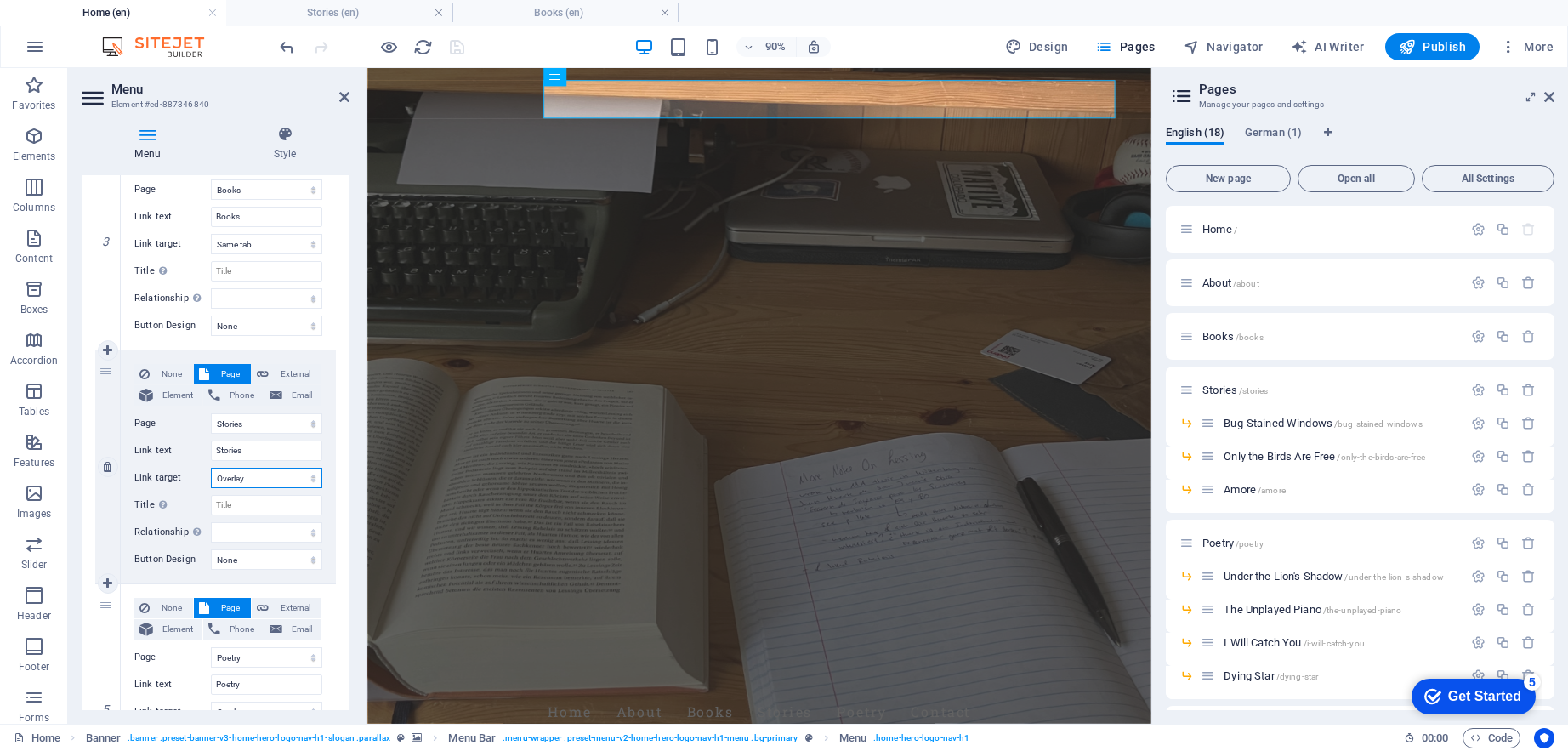
select select
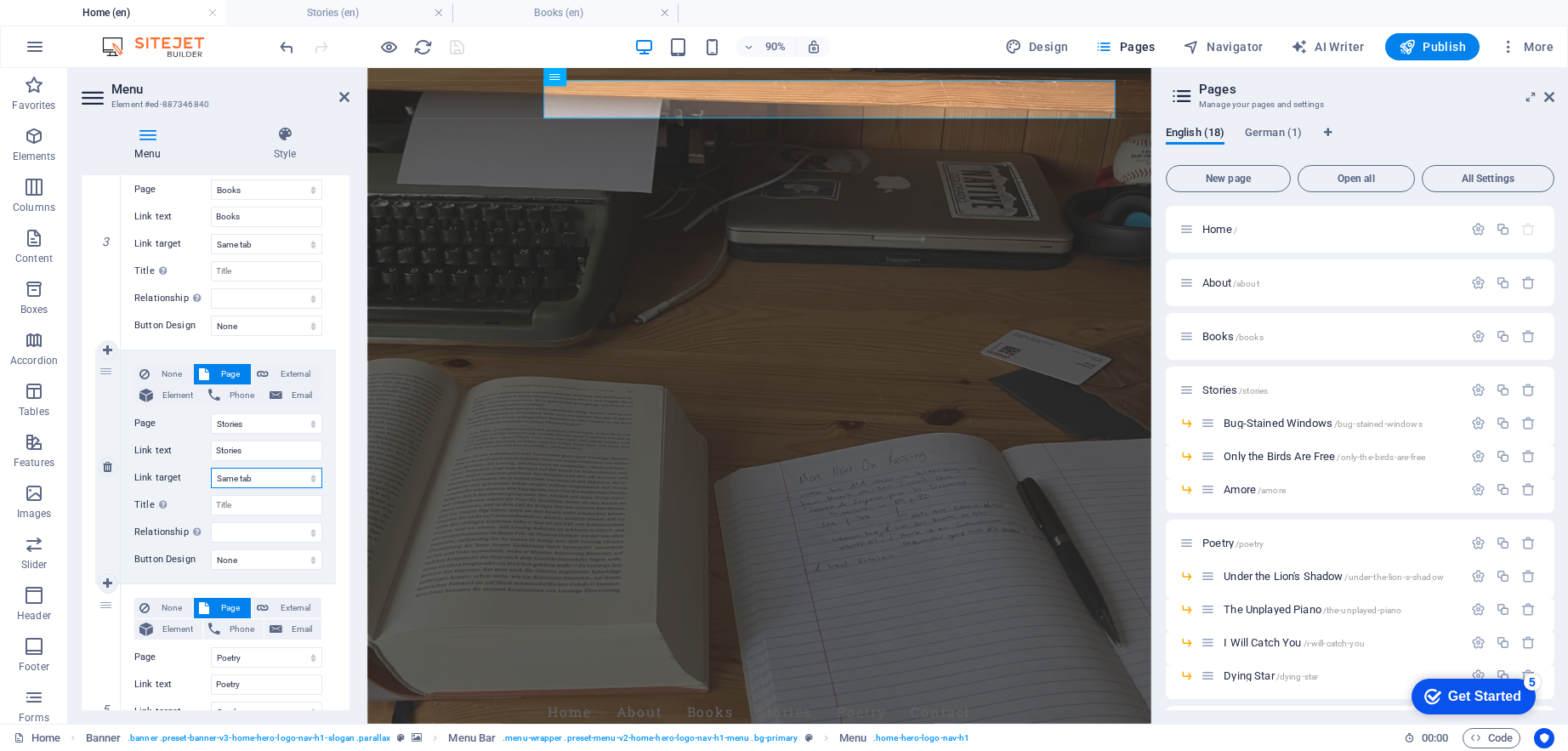
select select
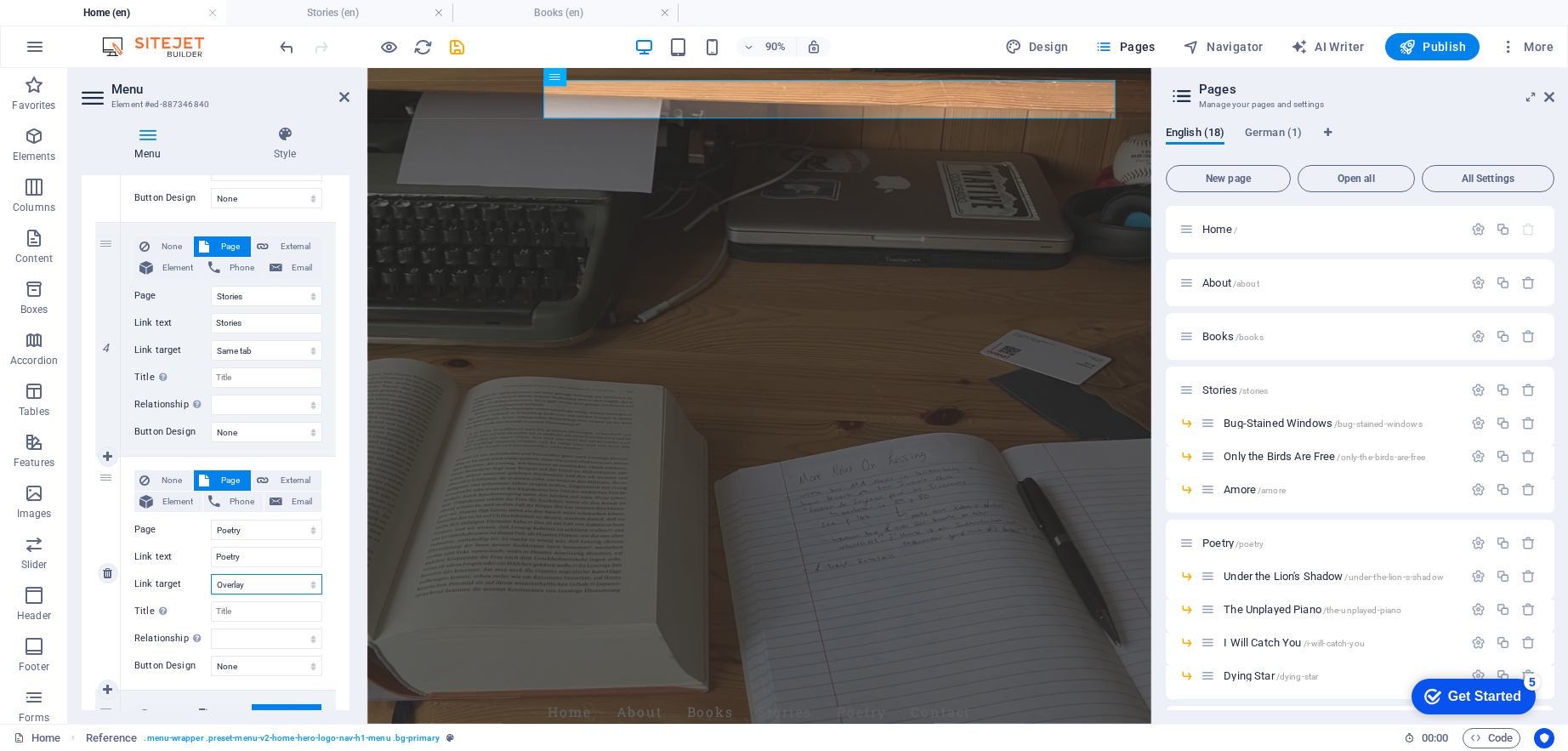
select select
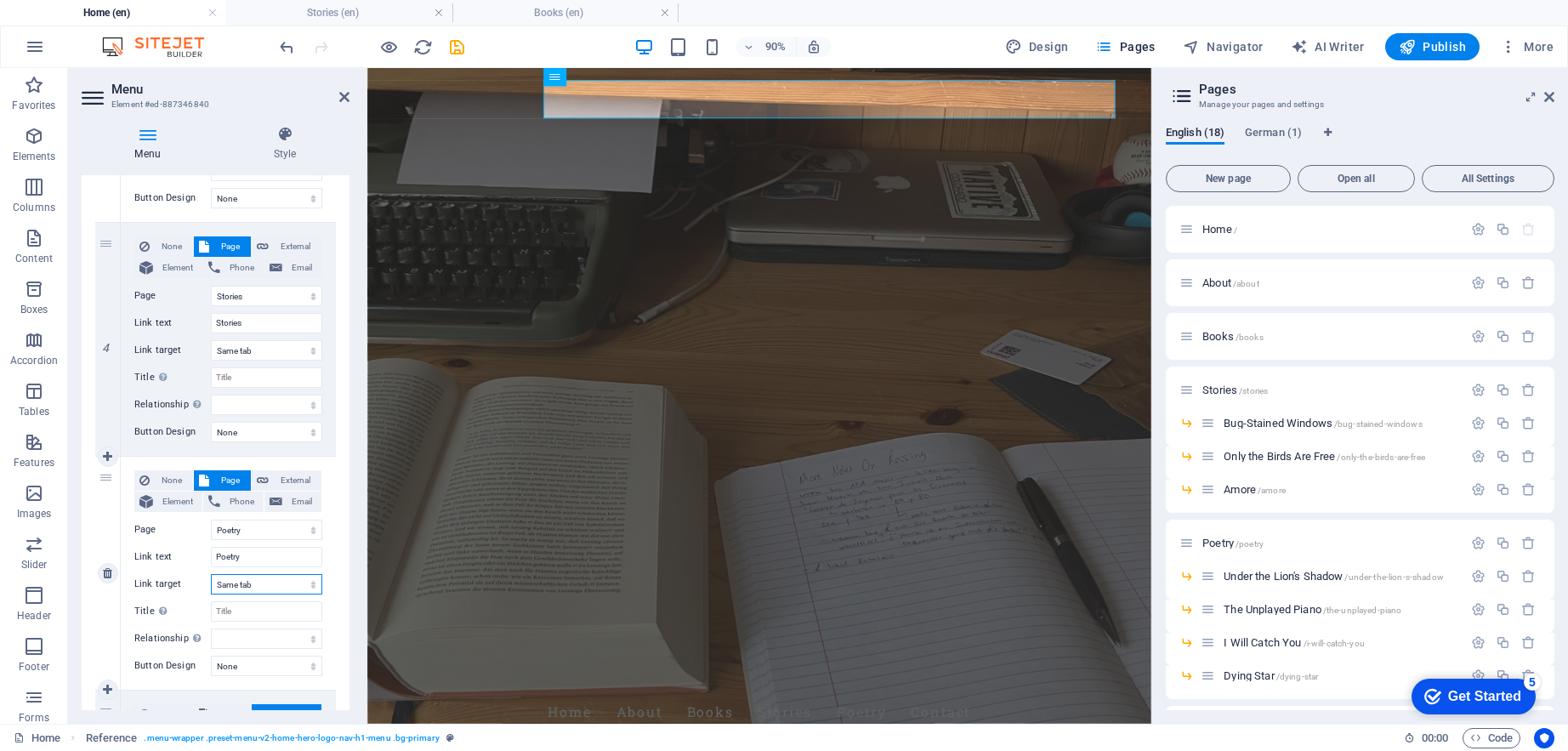
select select
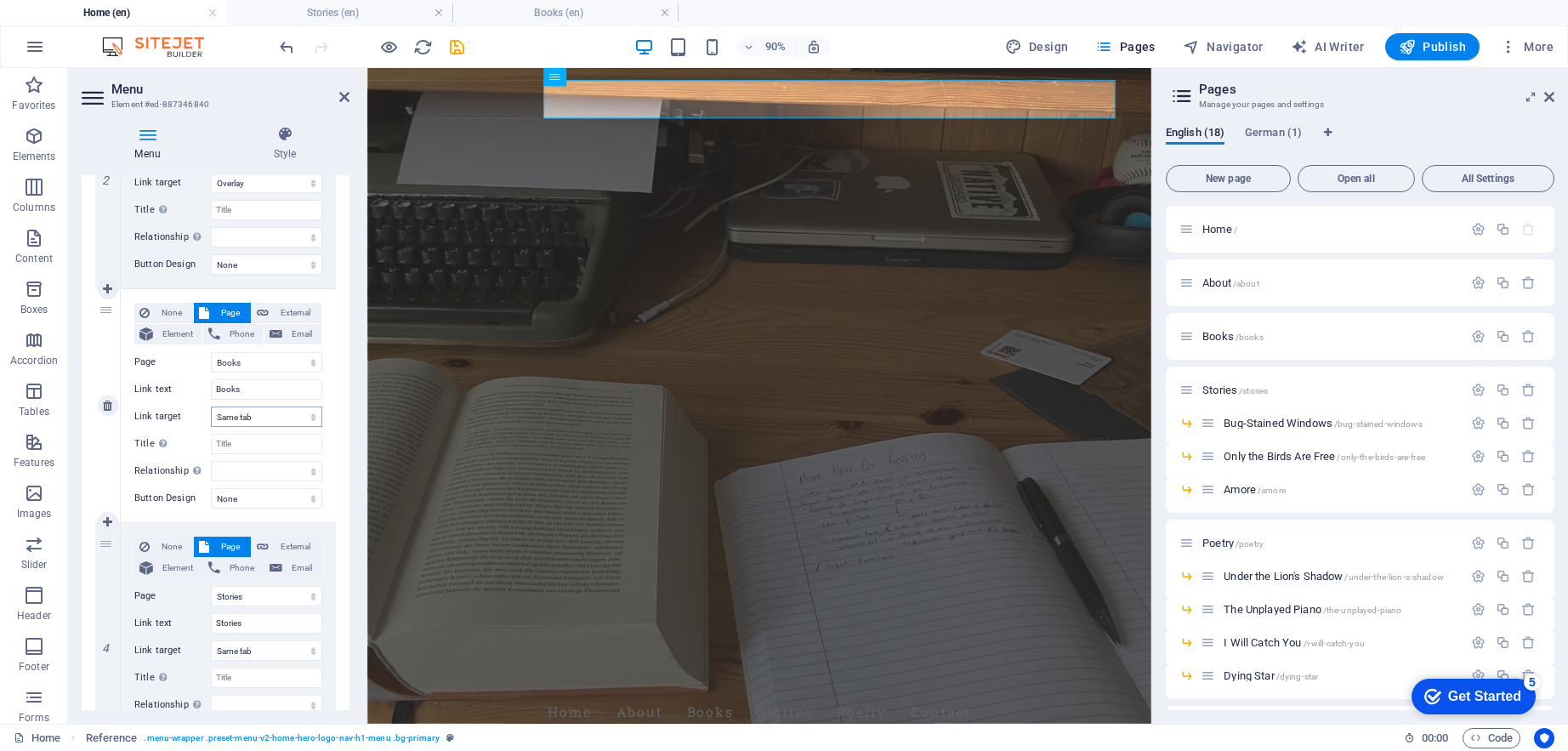
scroll to position [326, 0]
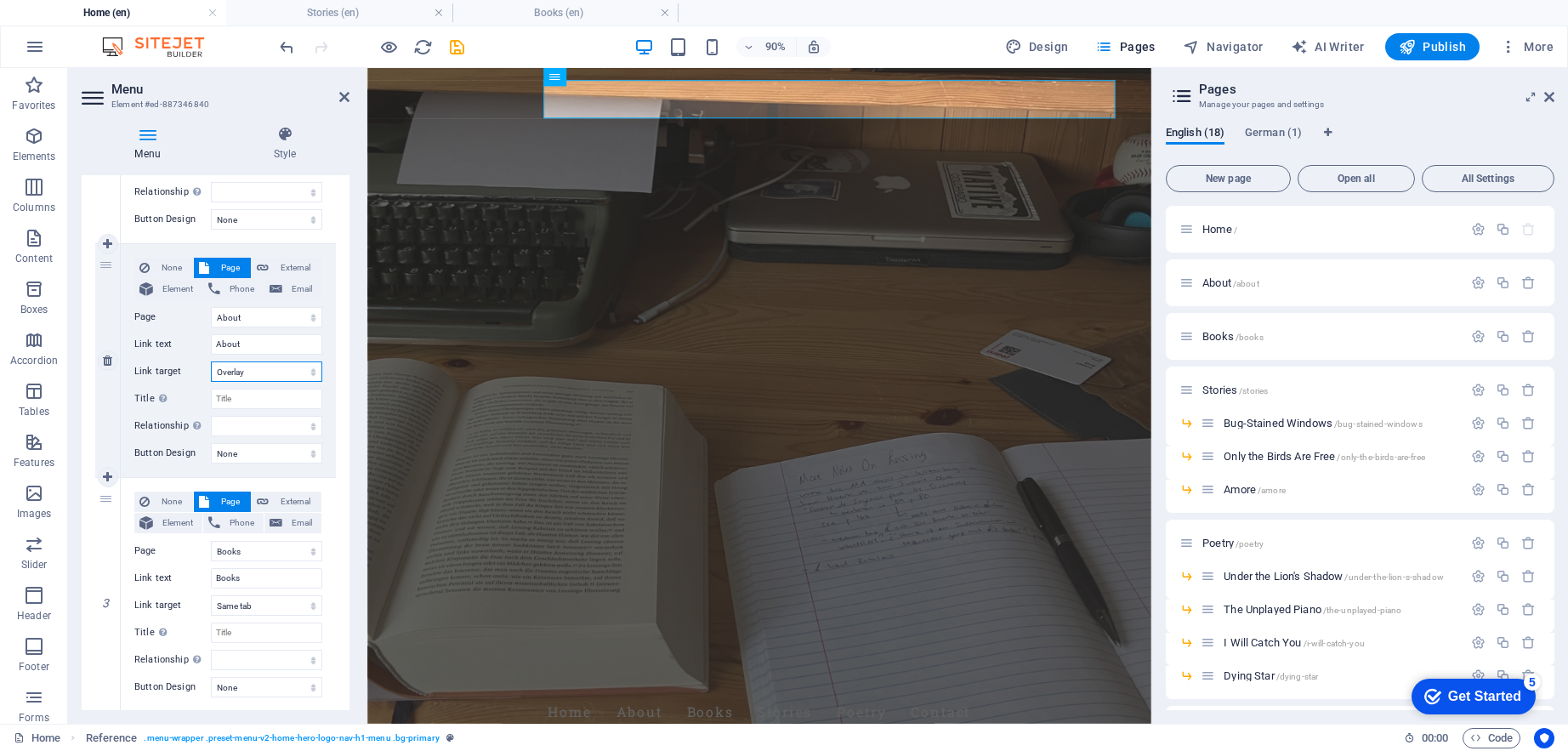
select select
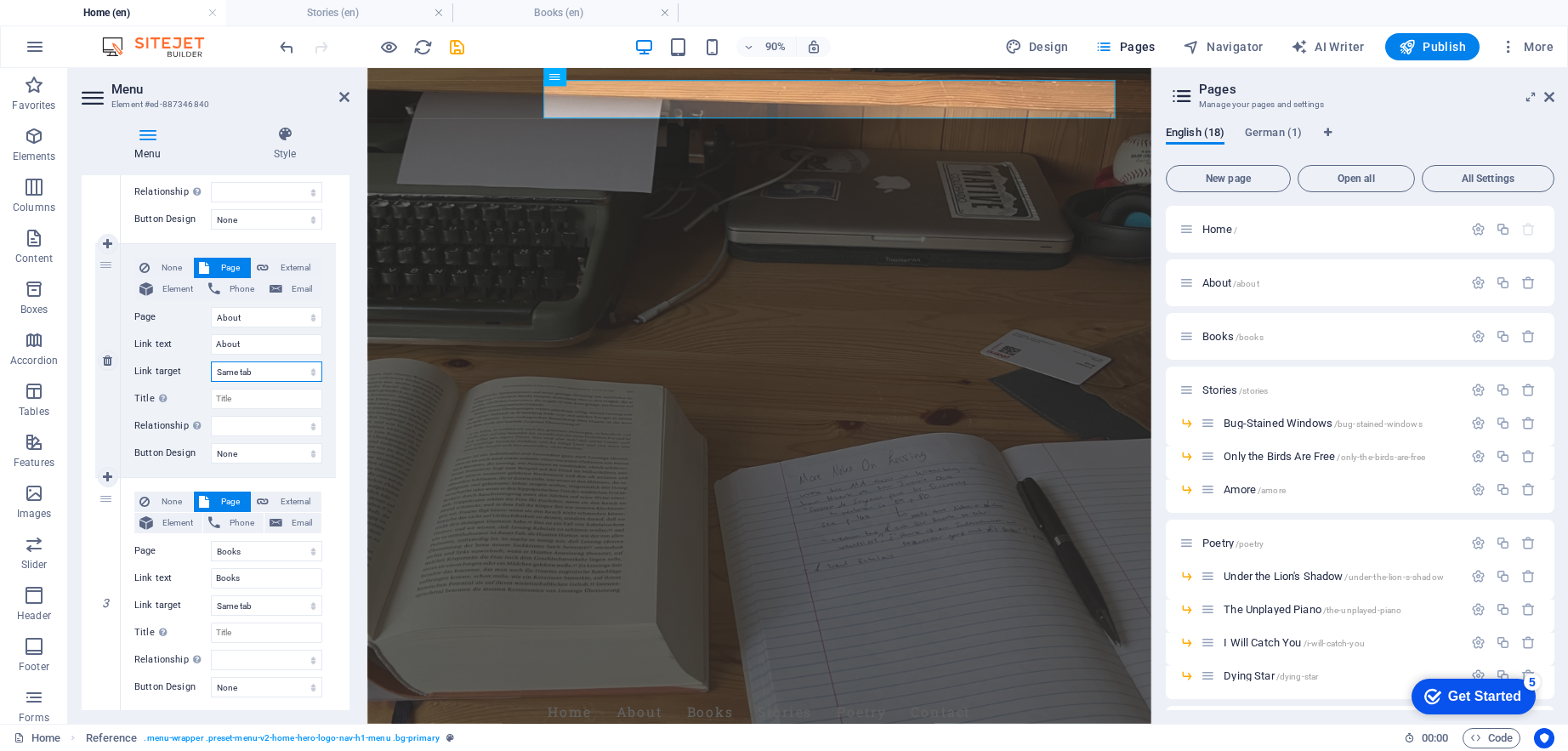
select select
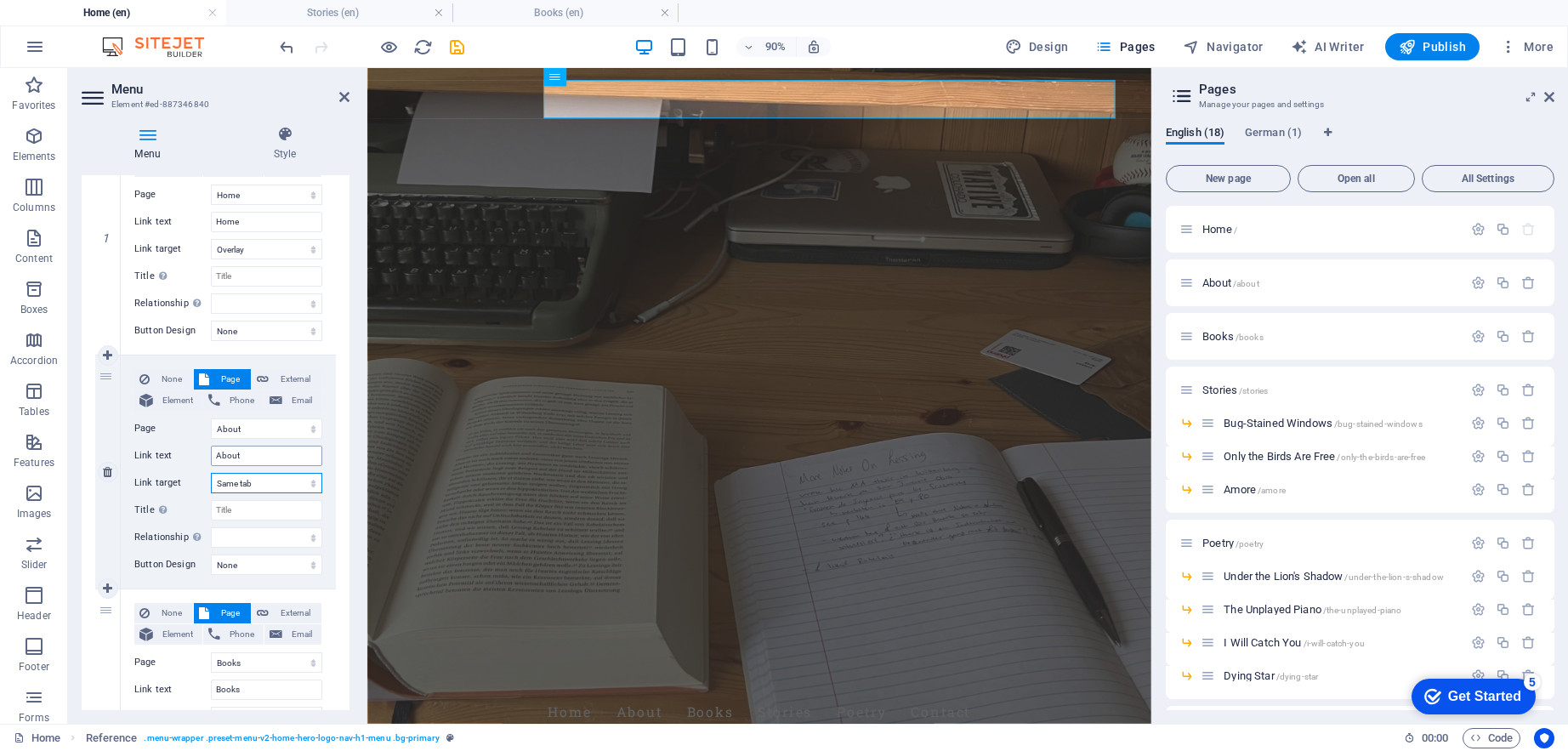
scroll to position [105, 0]
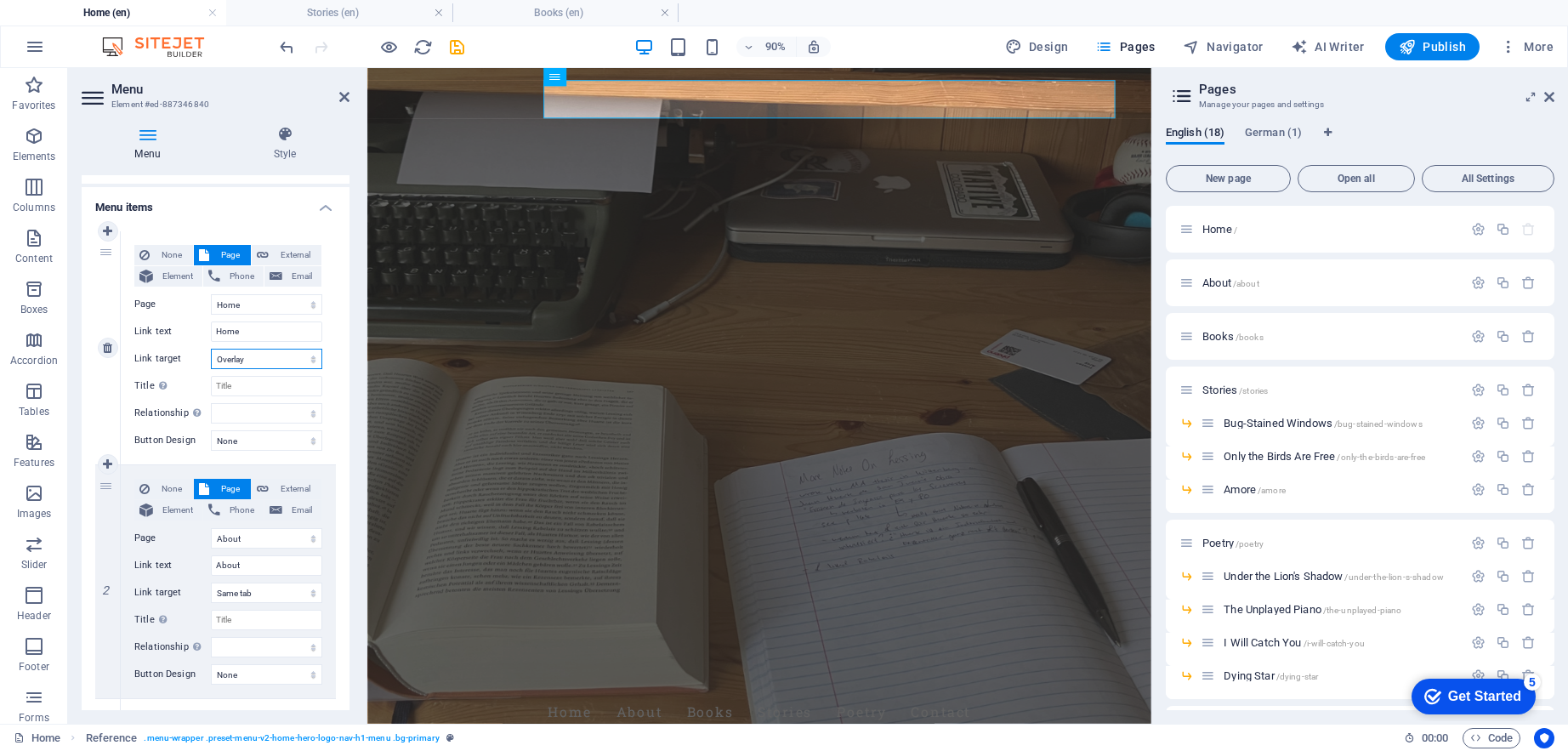
select select
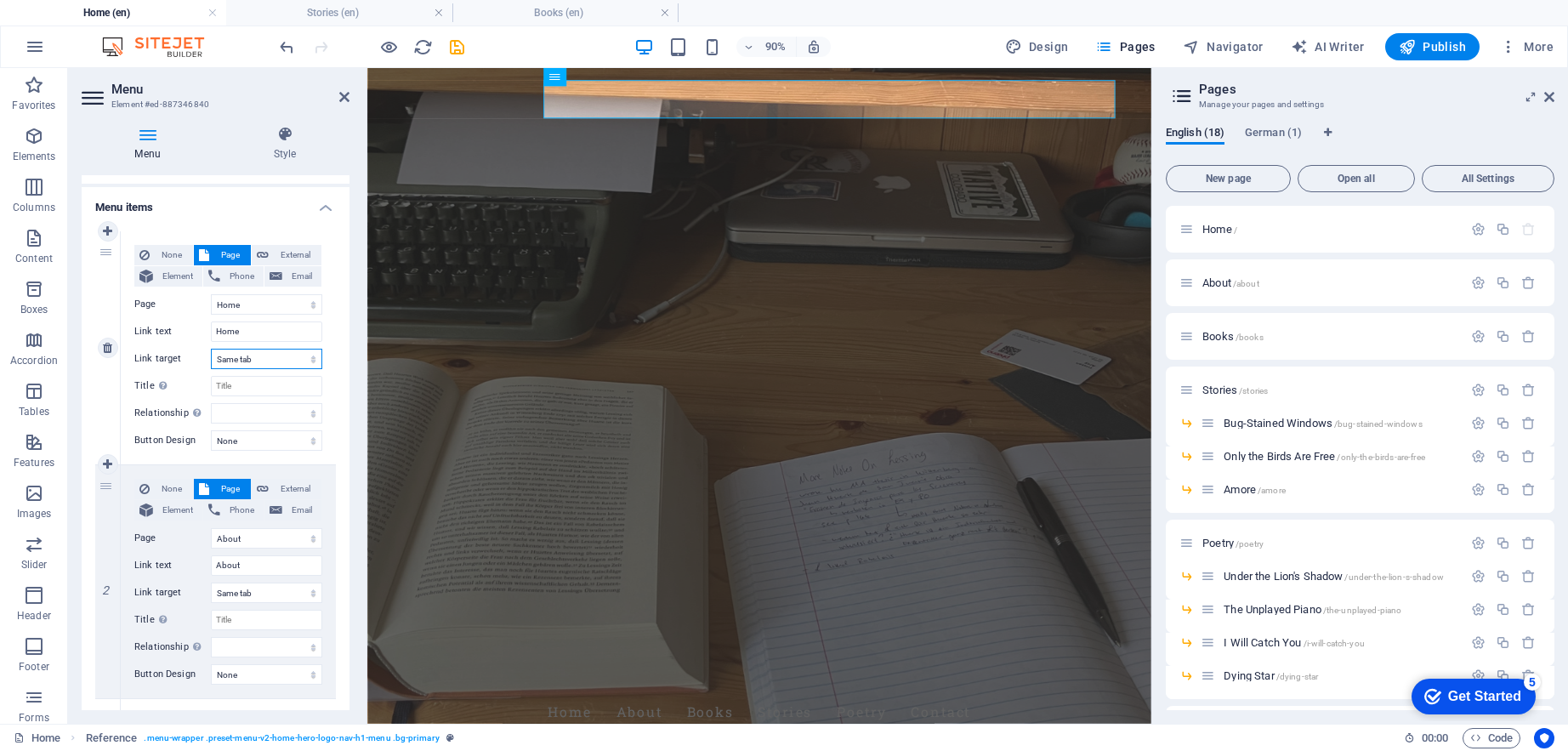
select select
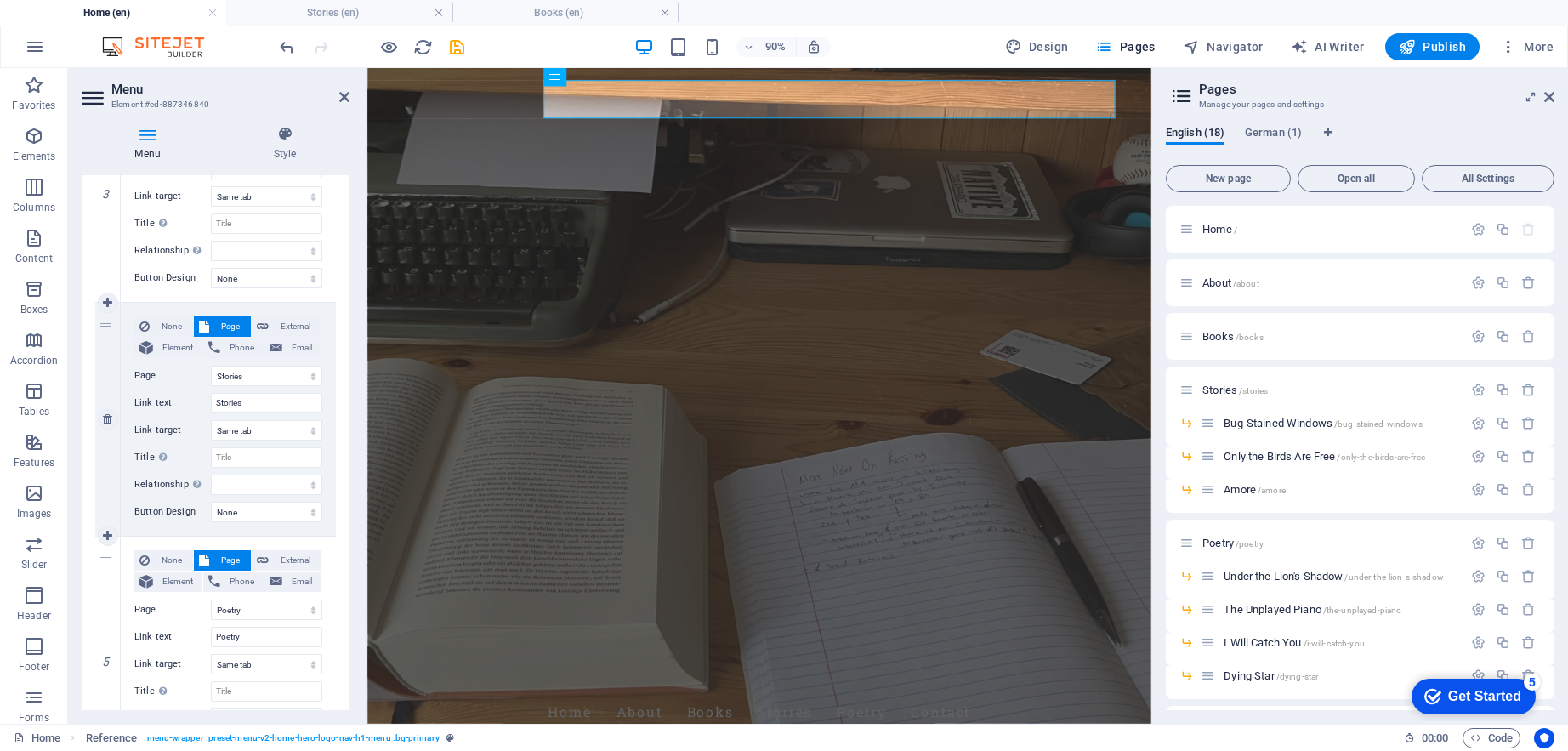
scroll to position [1025, 0]
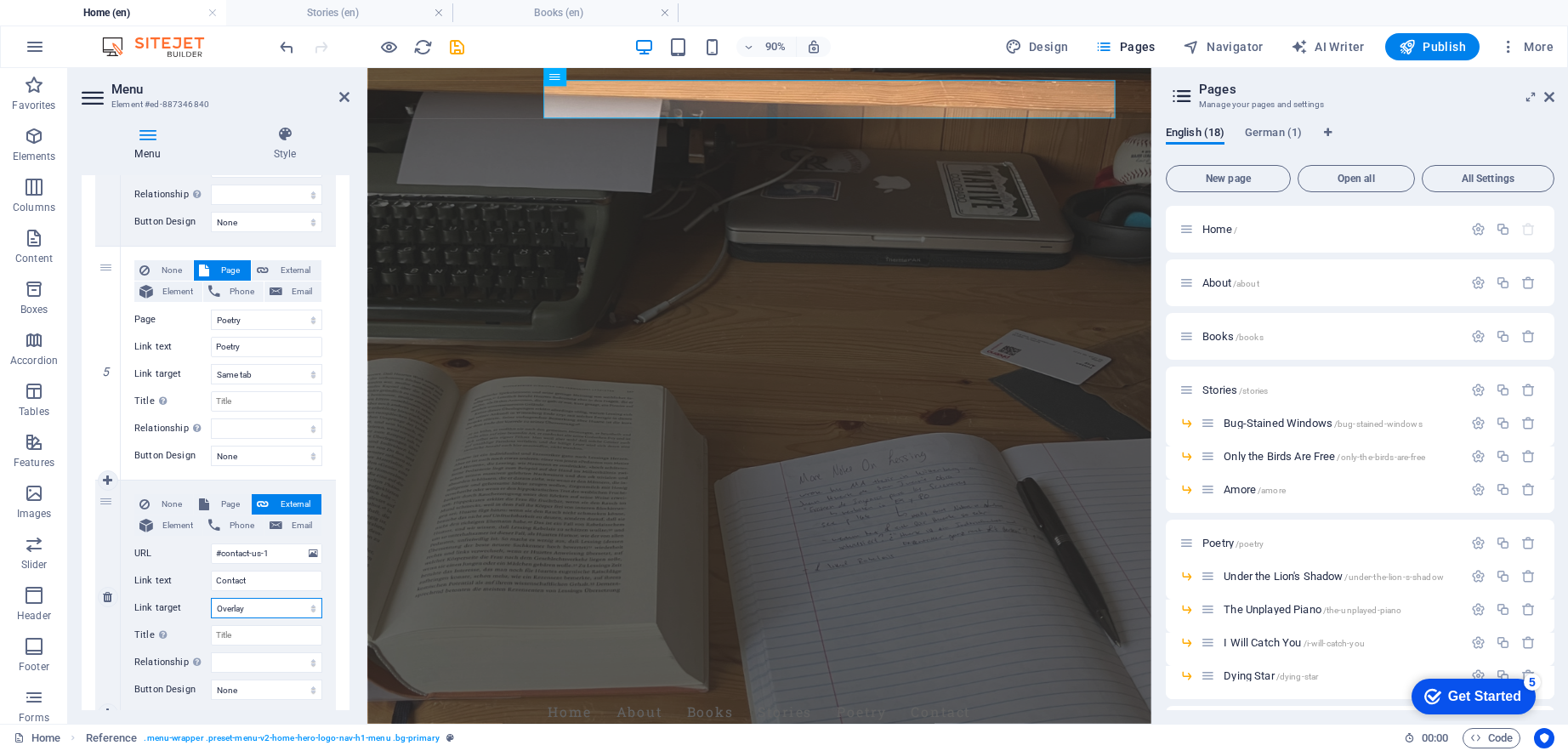
select select
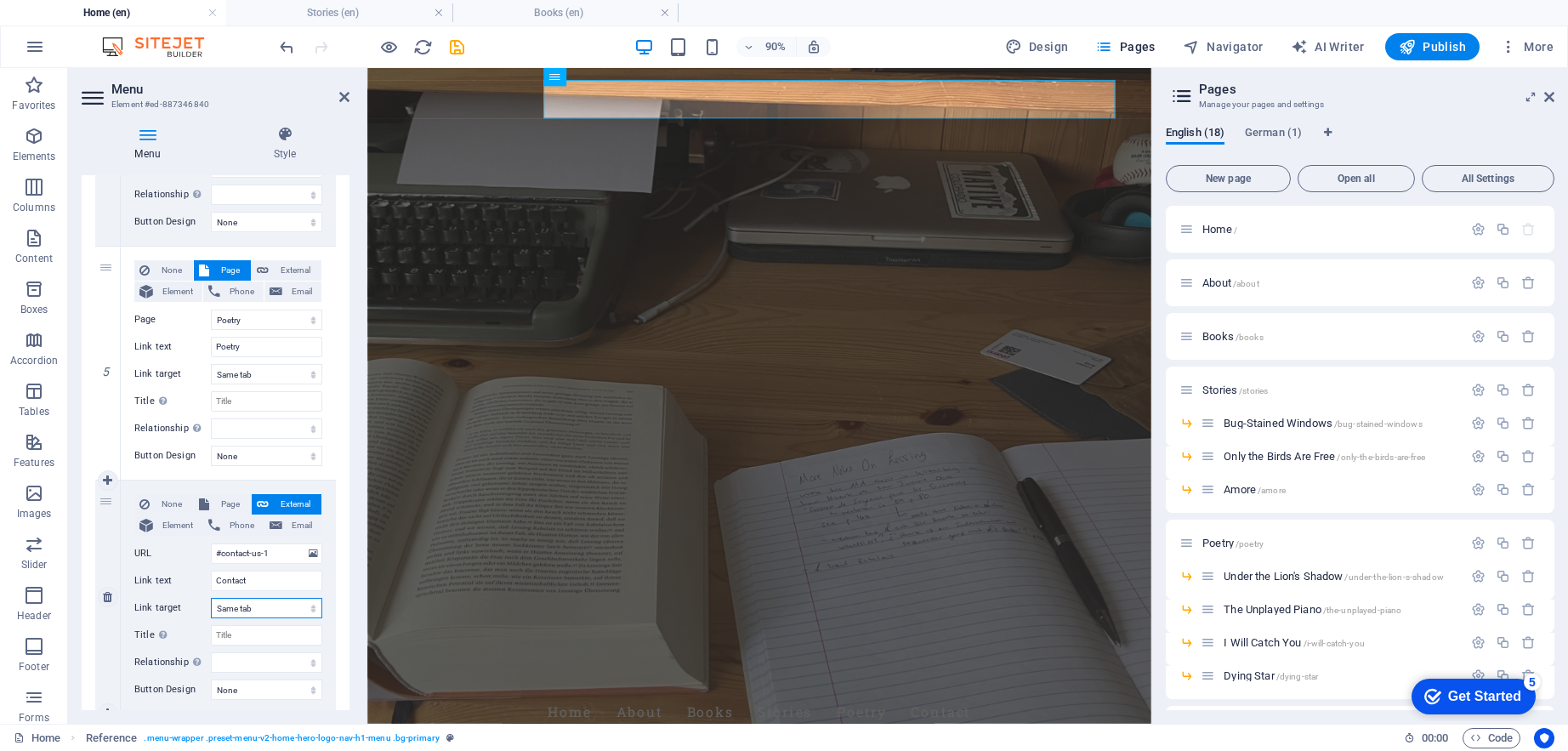
select select
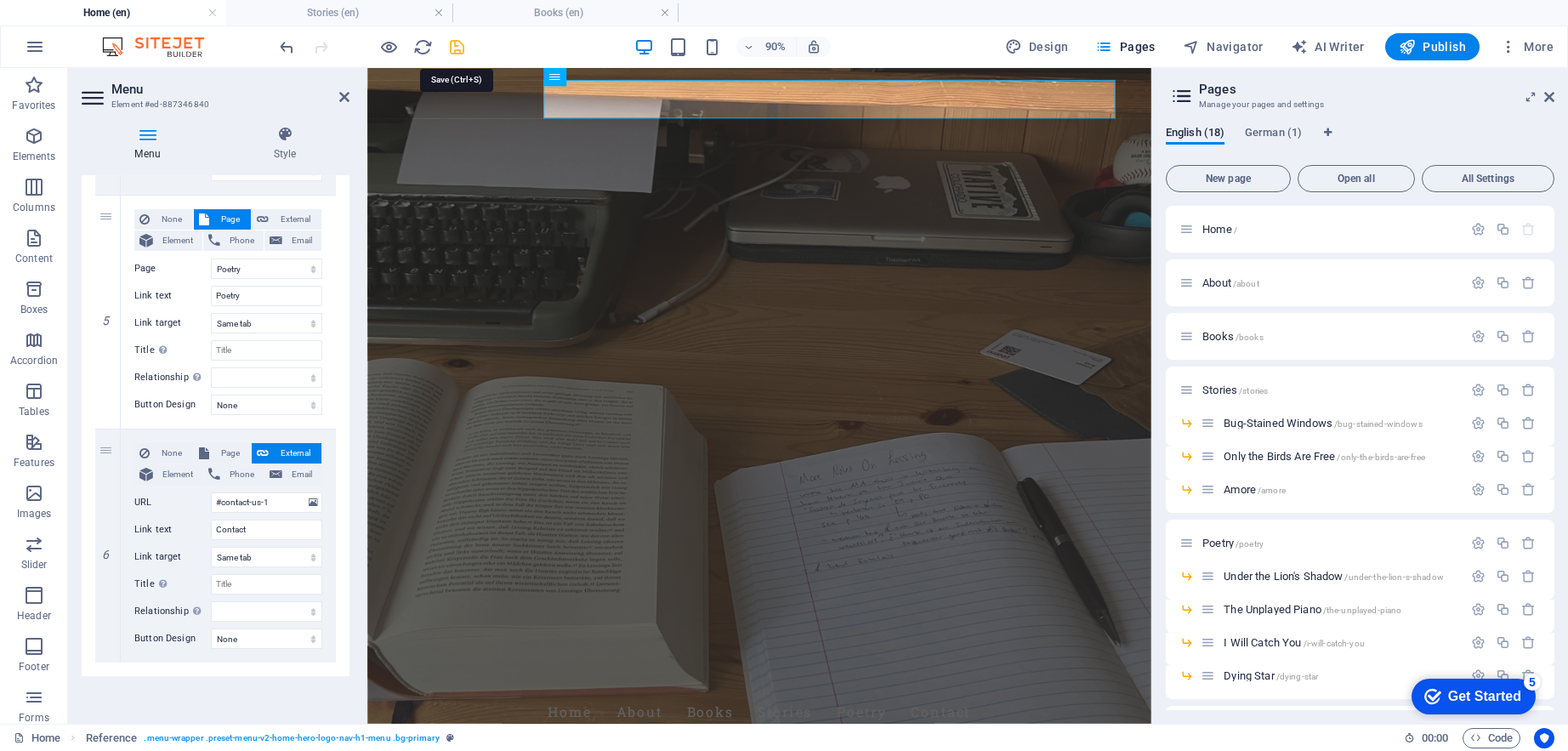
click at [458, 47] on icon "save" at bounding box center [458, 47] width 20 height 20
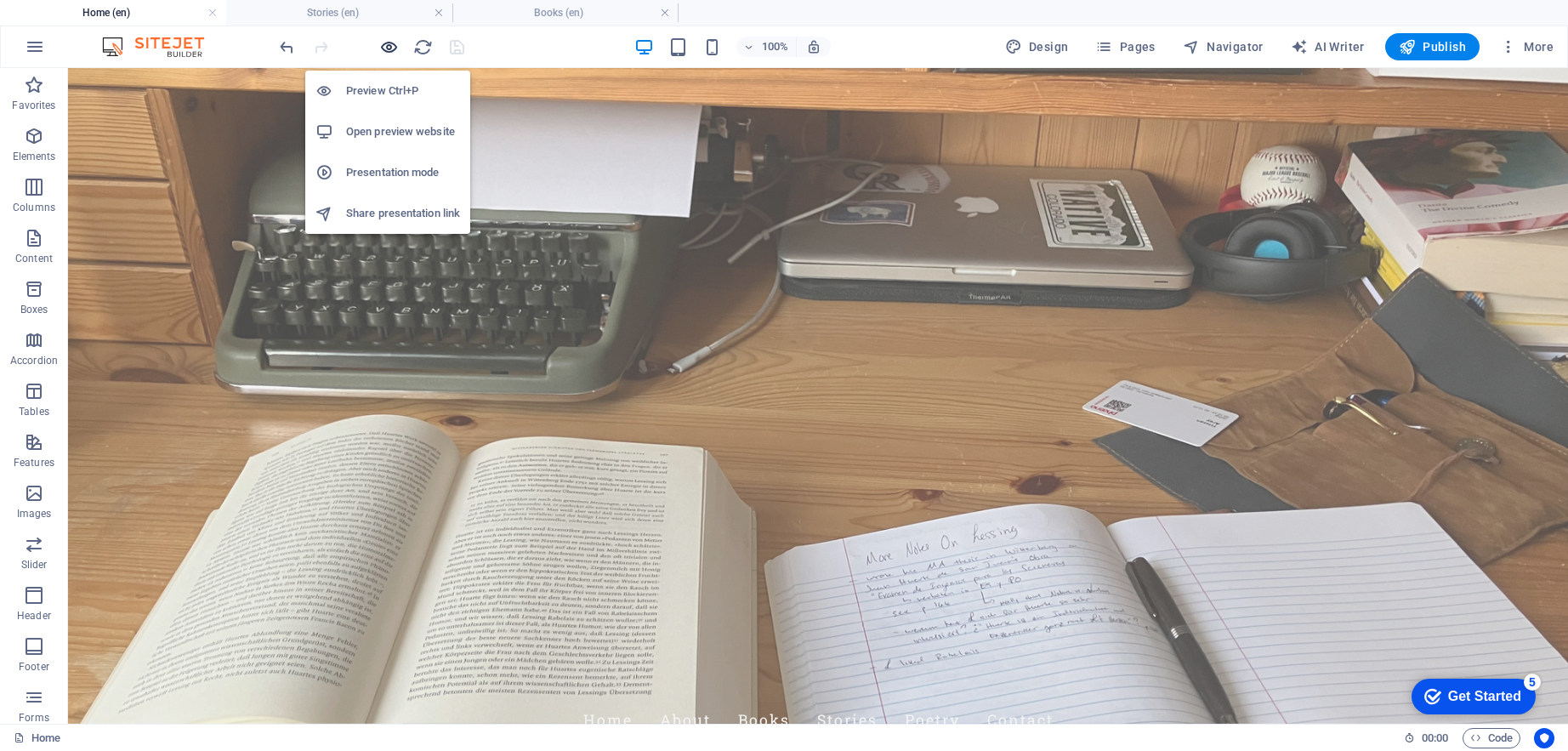
click at [386, 40] on icon "button" at bounding box center [390, 47] width 20 height 20
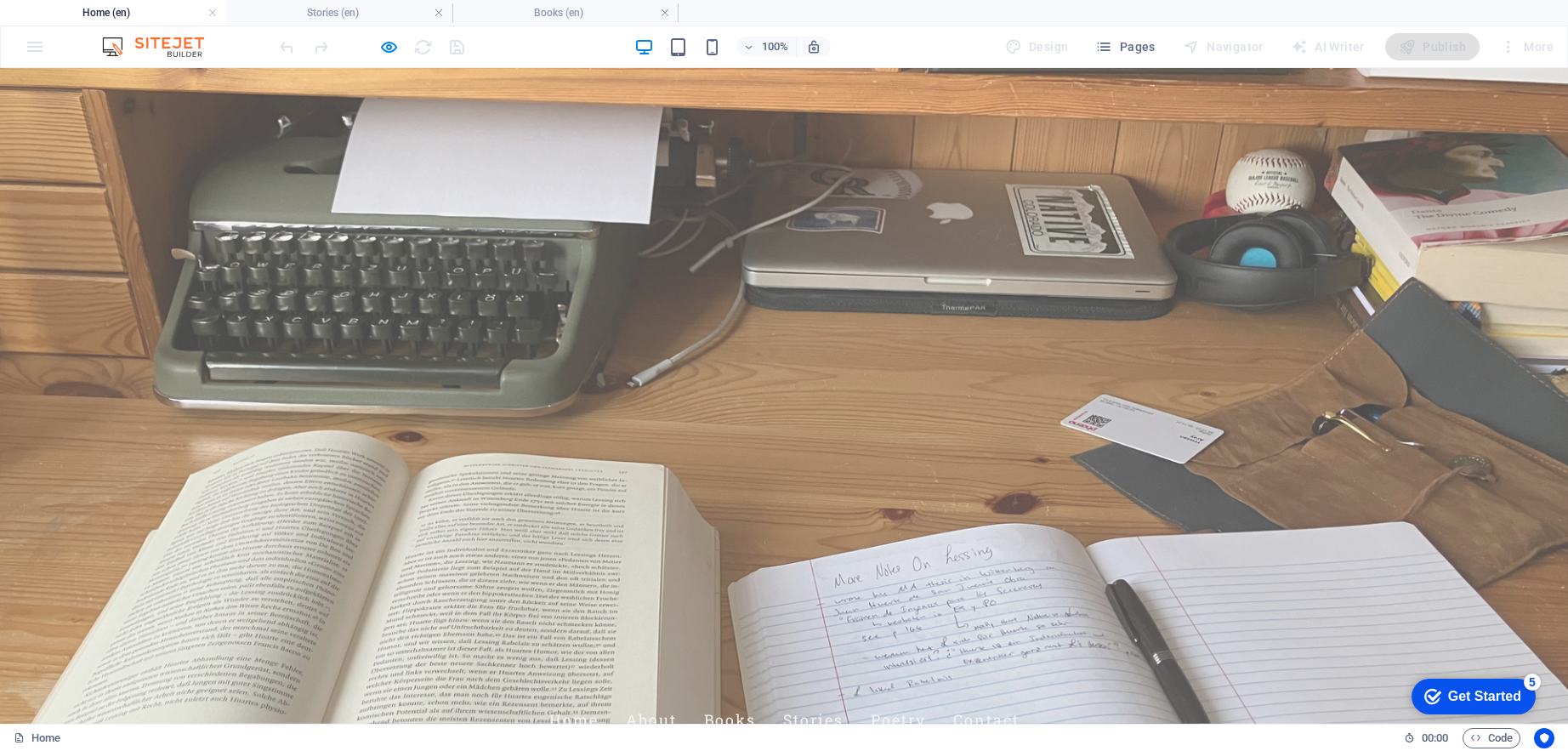
click at [756, 698] on link "Books" at bounding box center [730, 719] width 52 height 43
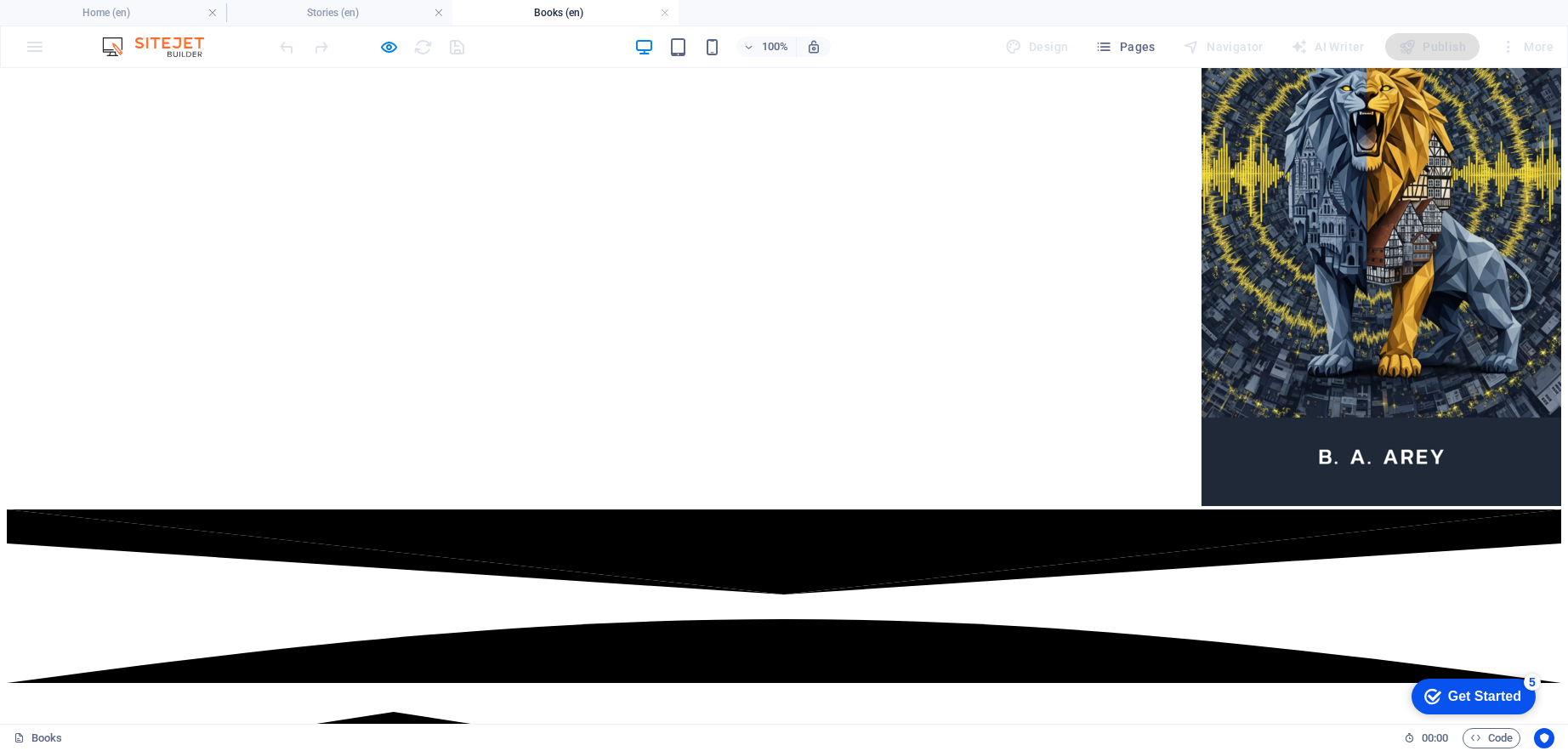
scroll to position [0, 0]
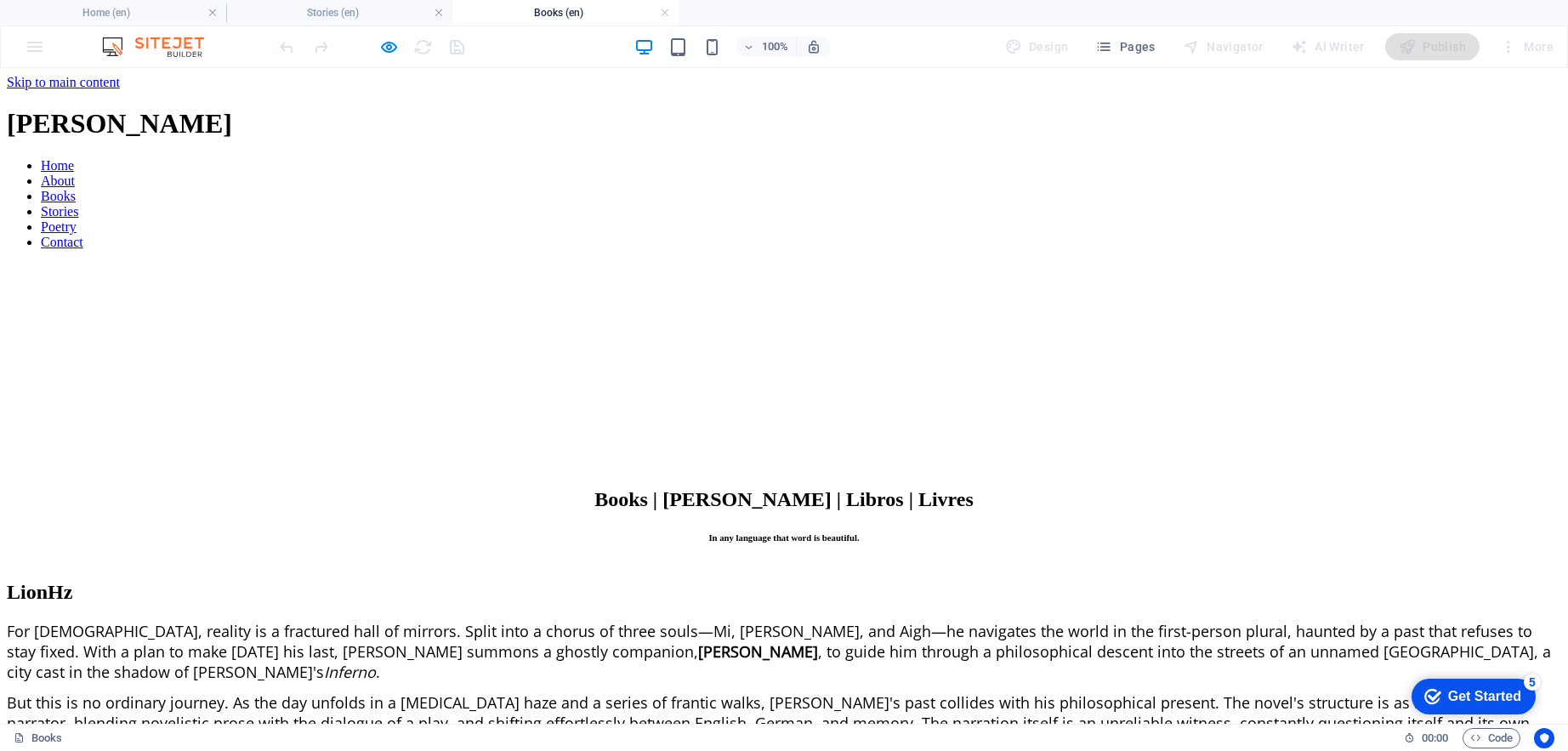
click at [78, 204] on link "Stories" at bounding box center [59, 211] width 37 height 14
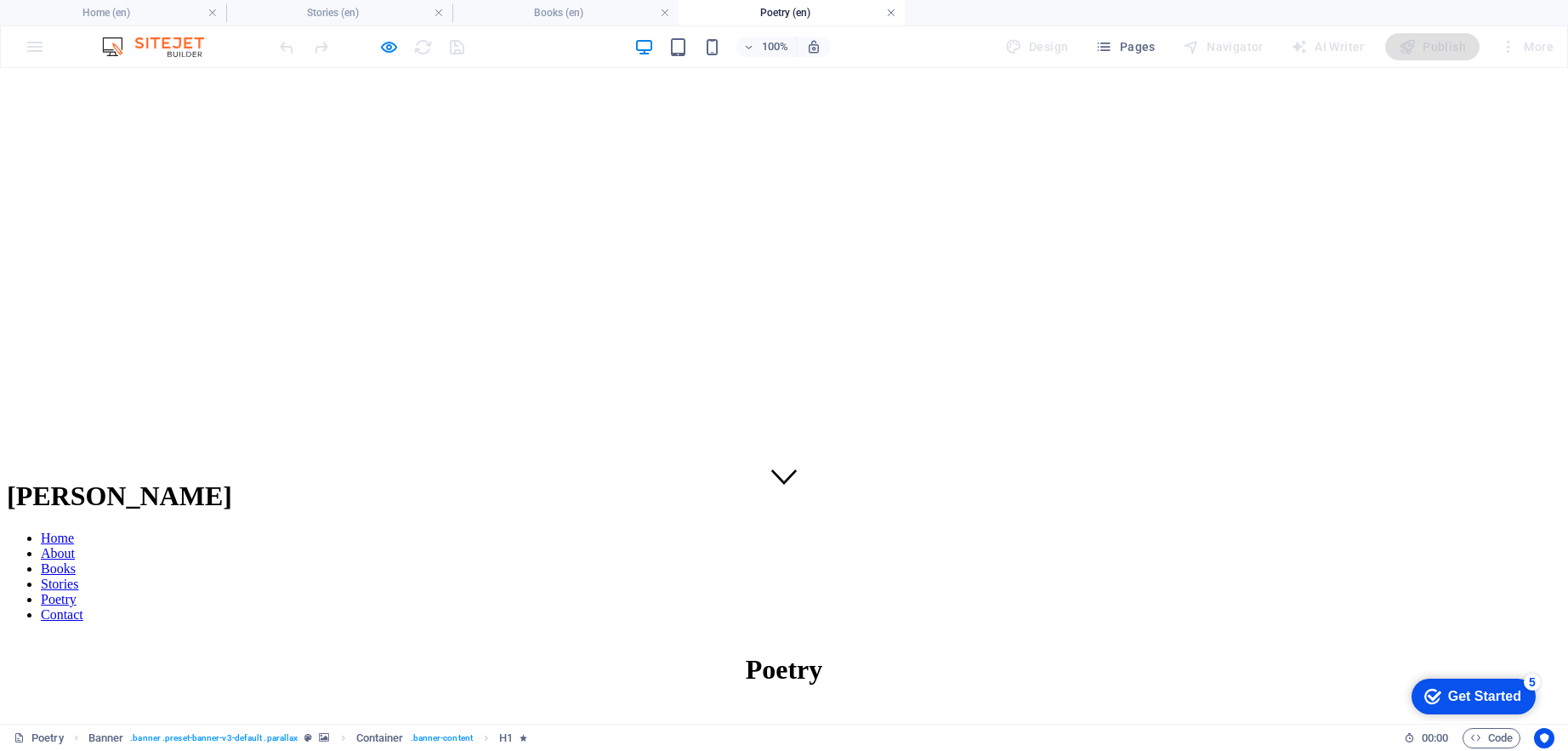
click at [891, 12] on link at bounding box center [891, 14] width 10 height 16
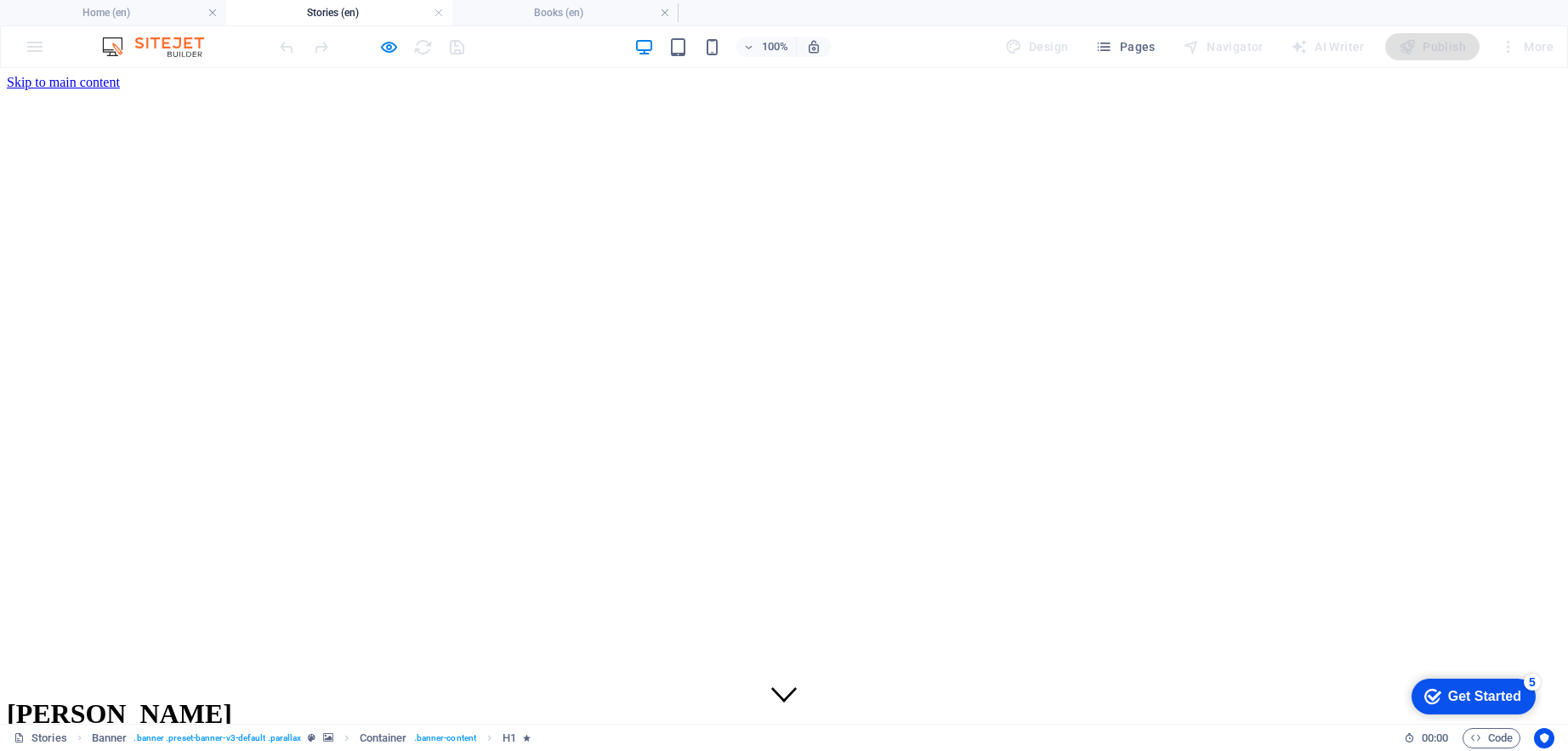
click at [74, 748] on link "Home" at bounding box center [57, 756] width 34 height 14
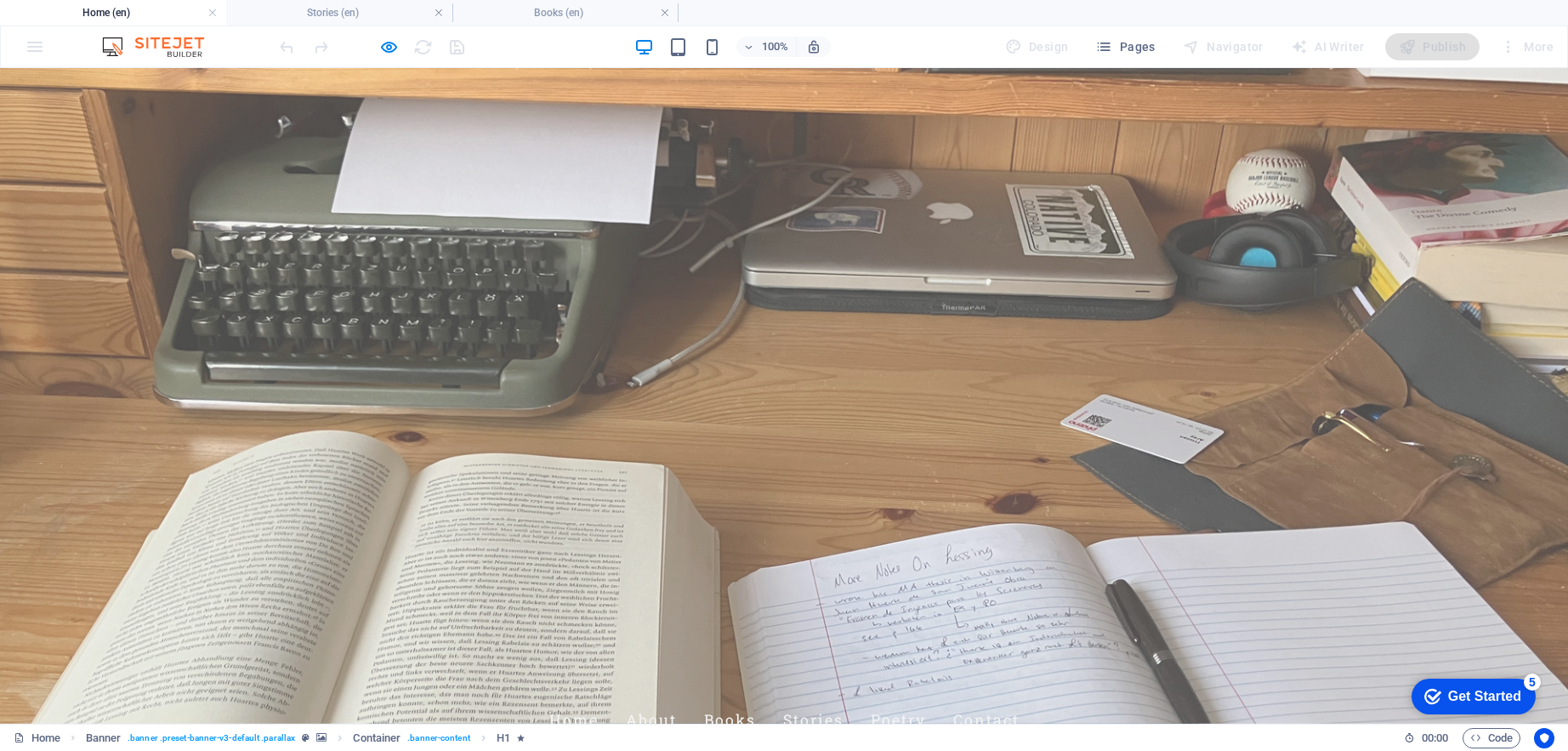
click at [1020, 698] on link "Contact" at bounding box center [986, 719] width 66 height 43
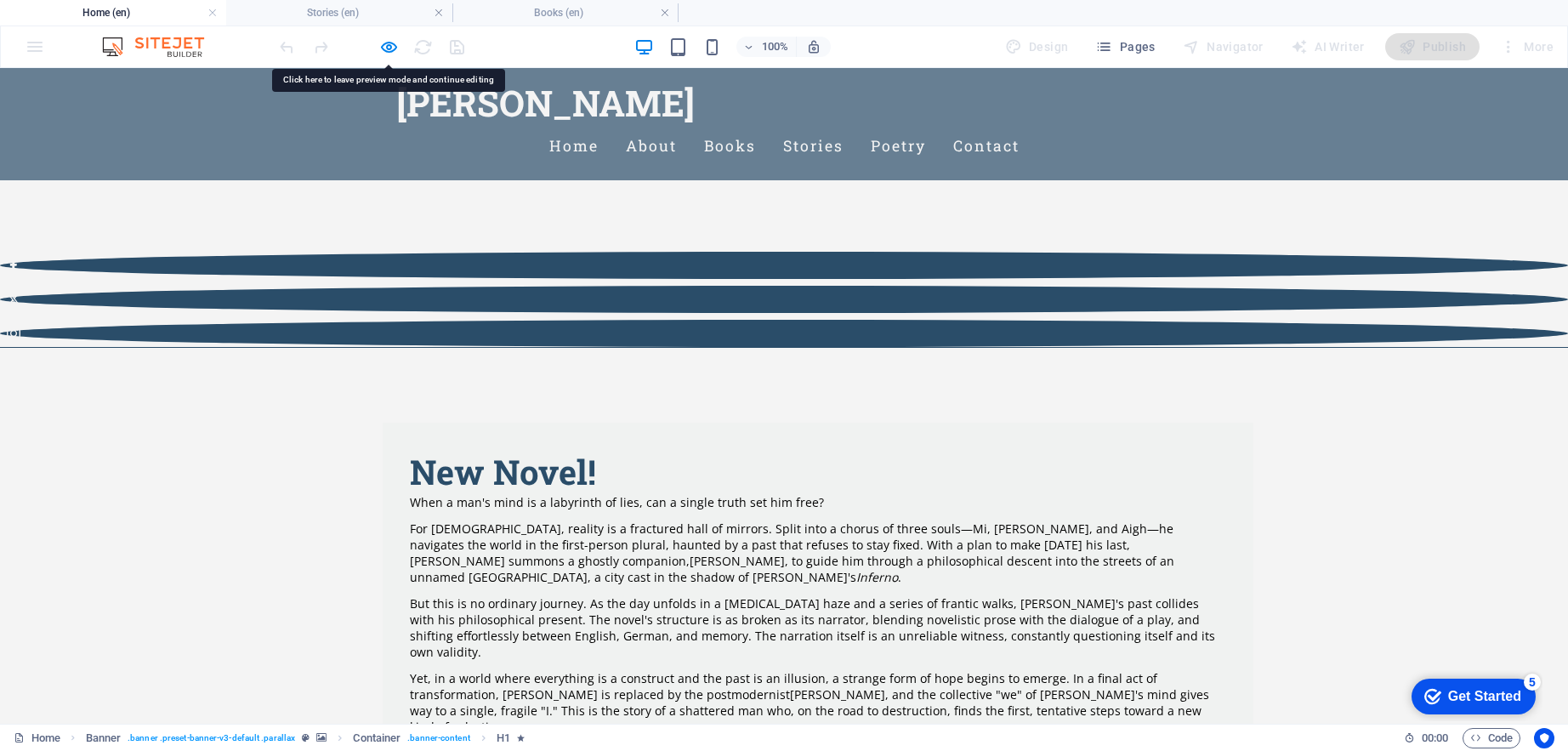
scroll to position [0, 0]
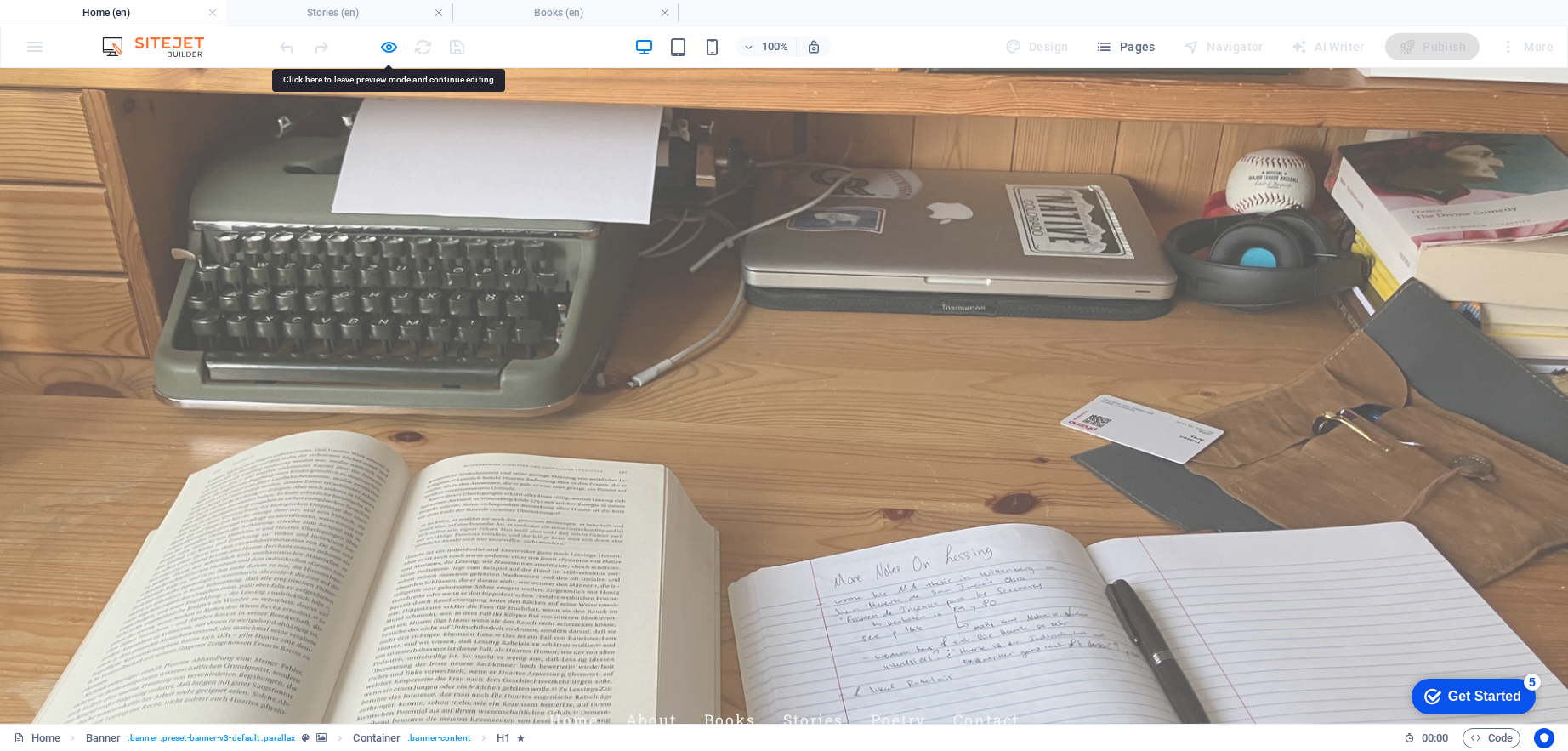
click at [1020, 698] on link "Contact" at bounding box center [986, 719] width 66 height 43
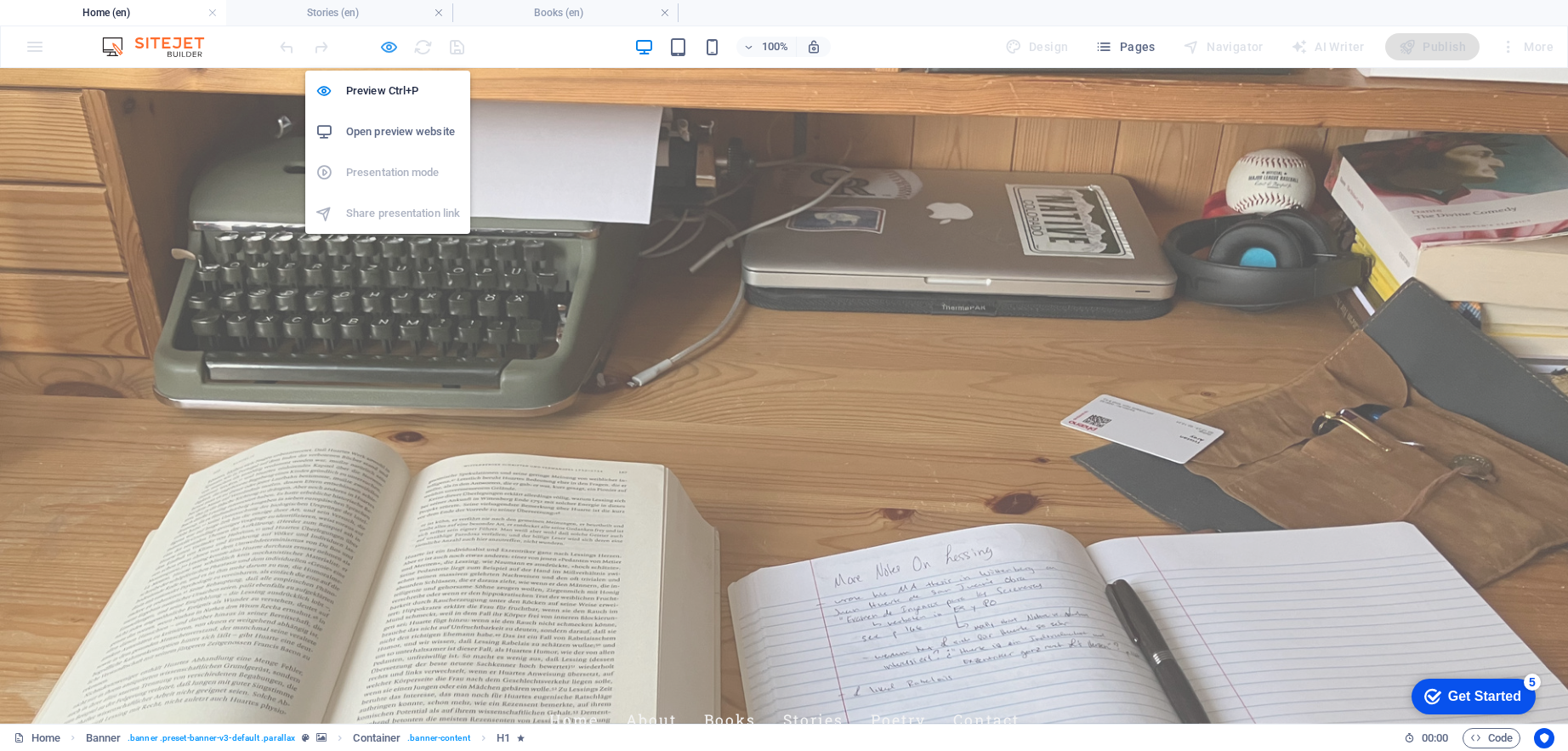
click at [390, 48] on icon "button" at bounding box center [390, 47] width 20 height 20
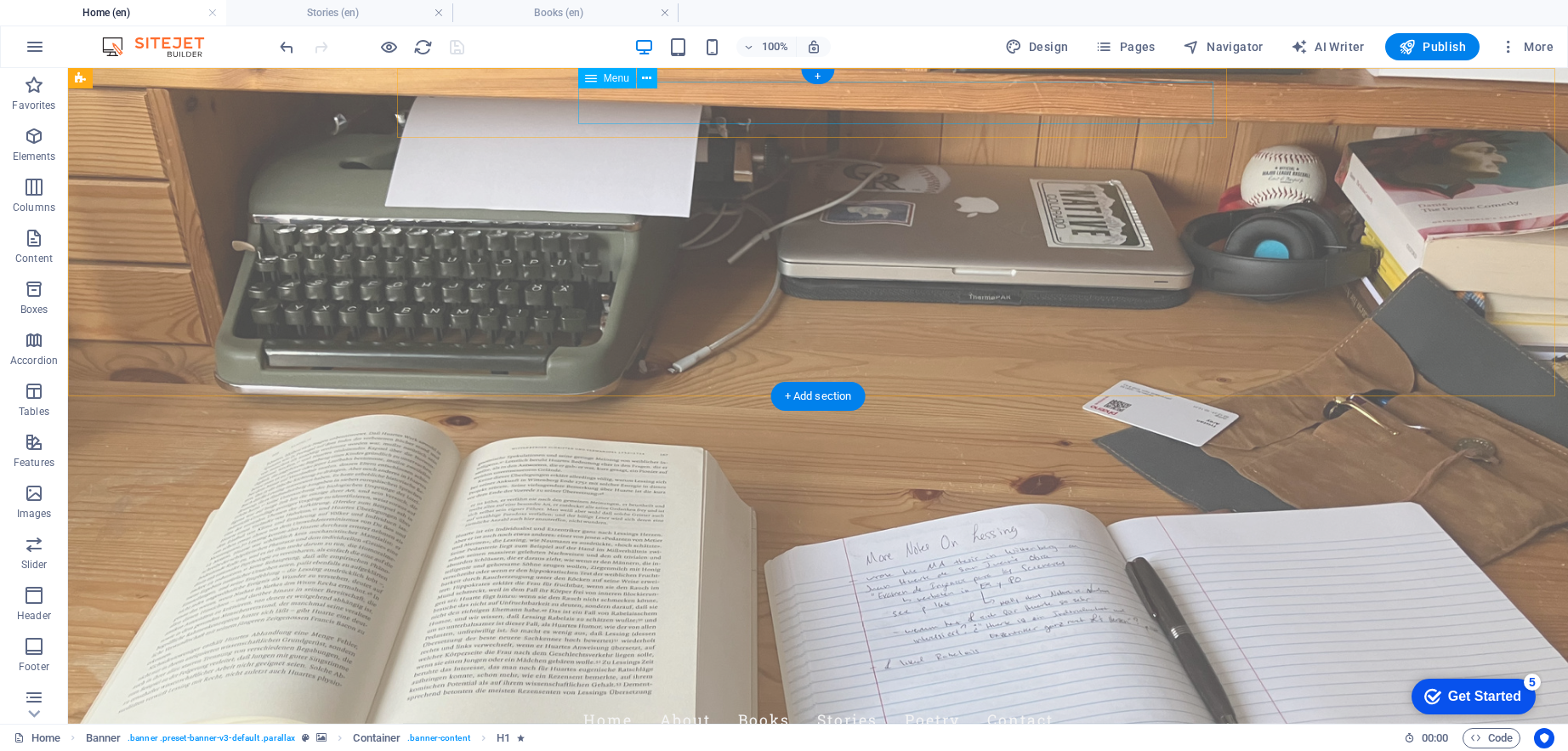
click at [722, 698] on nav "Home About Books Stories Poetry Contact" at bounding box center [818, 719] width 803 height 43
click at [723, 698] on nav "Home About Books Stories Poetry Contact" at bounding box center [818, 719] width 803 height 43
select select
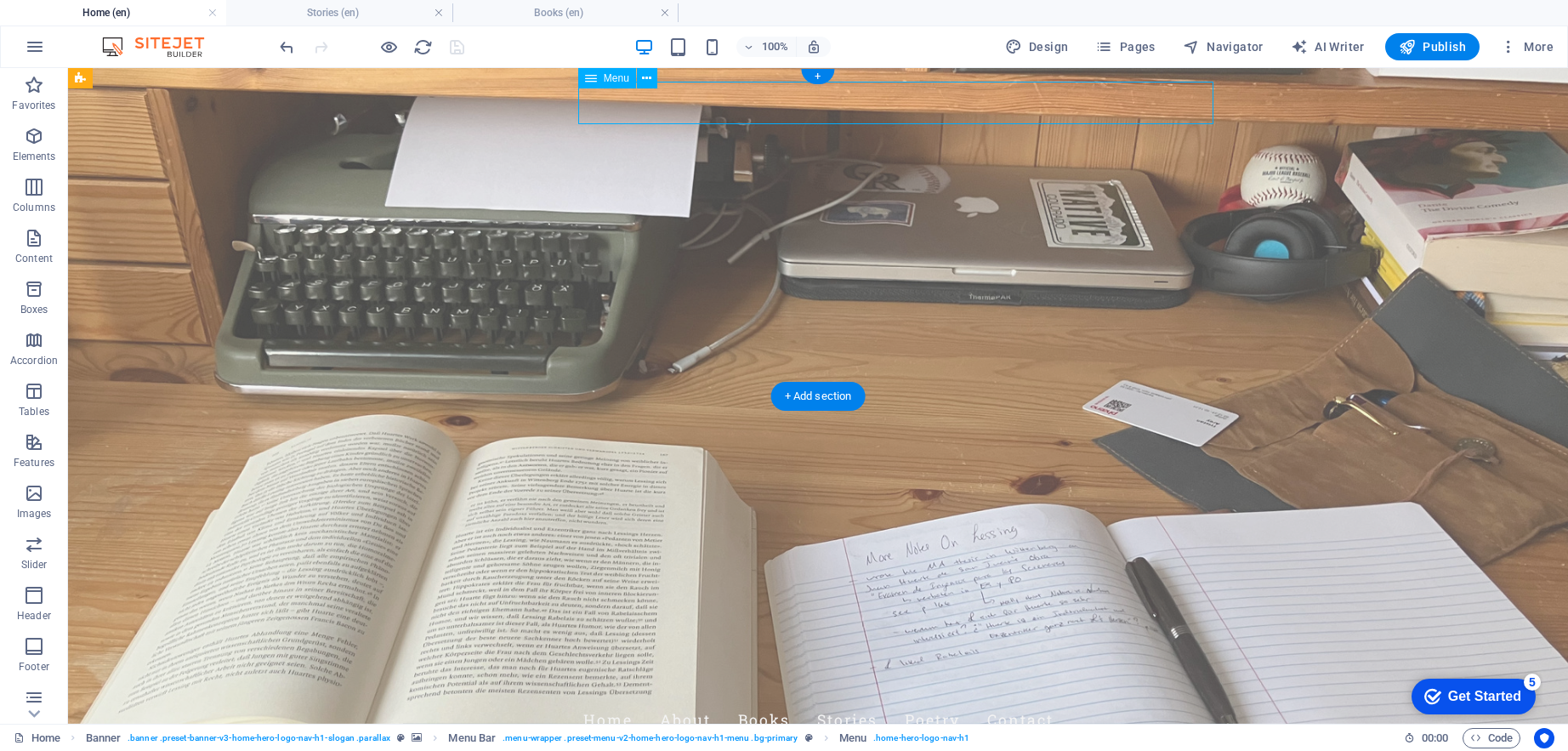
select select "1"
select select
select select "2"
select select
select select "3"
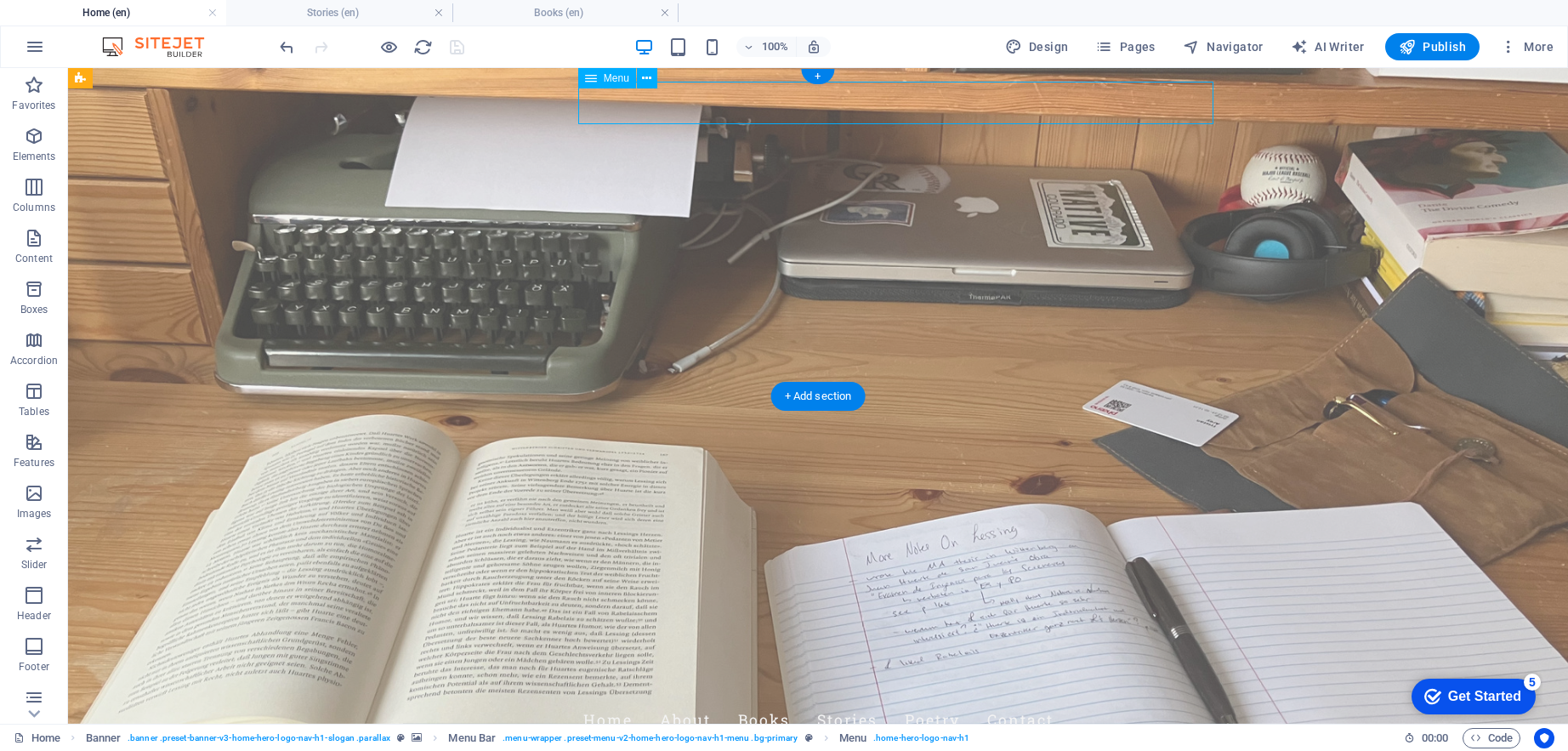
select select
select select "7"
select select
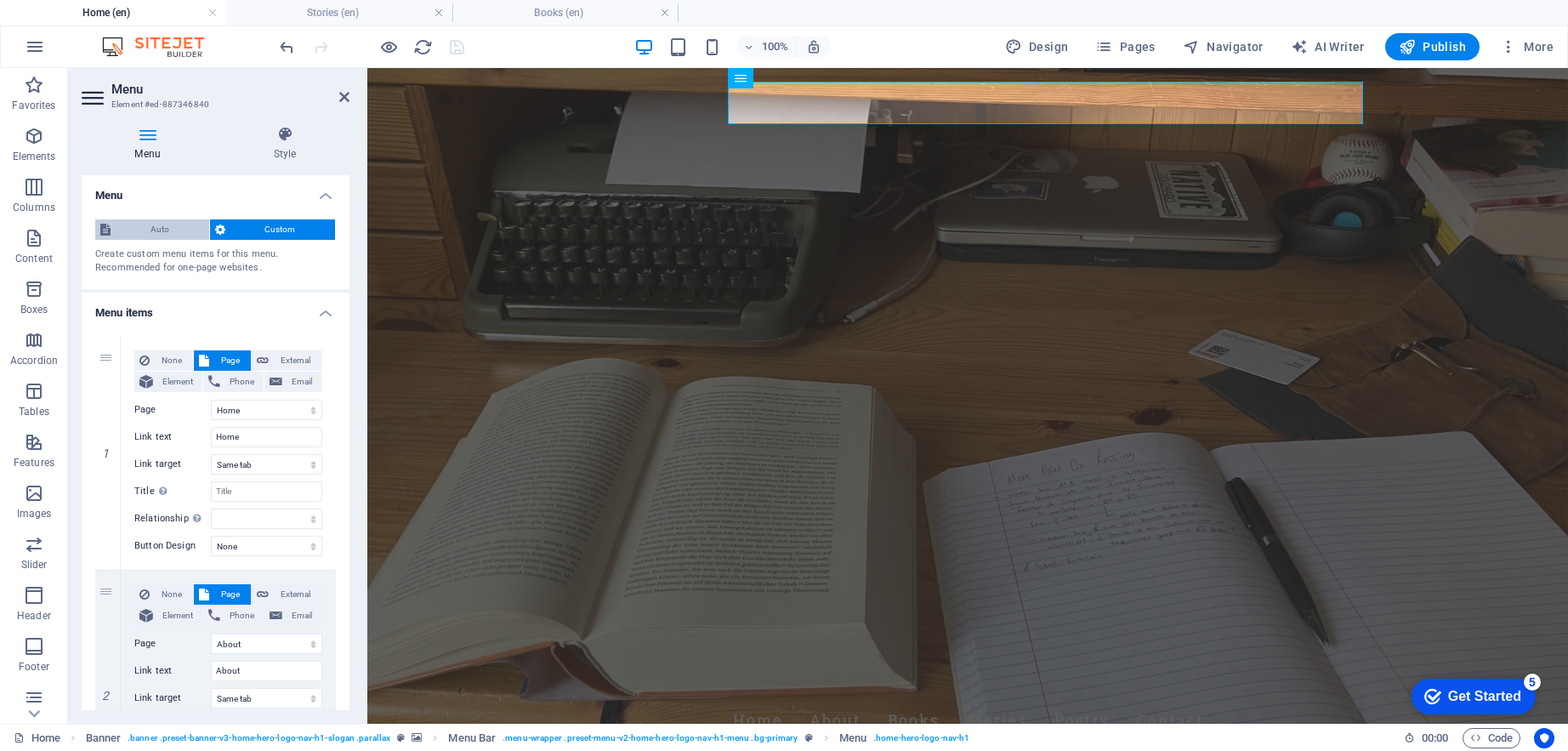
click at [146, 226] on span "Auto" at bounding box center [160, 229] width 89 height 21
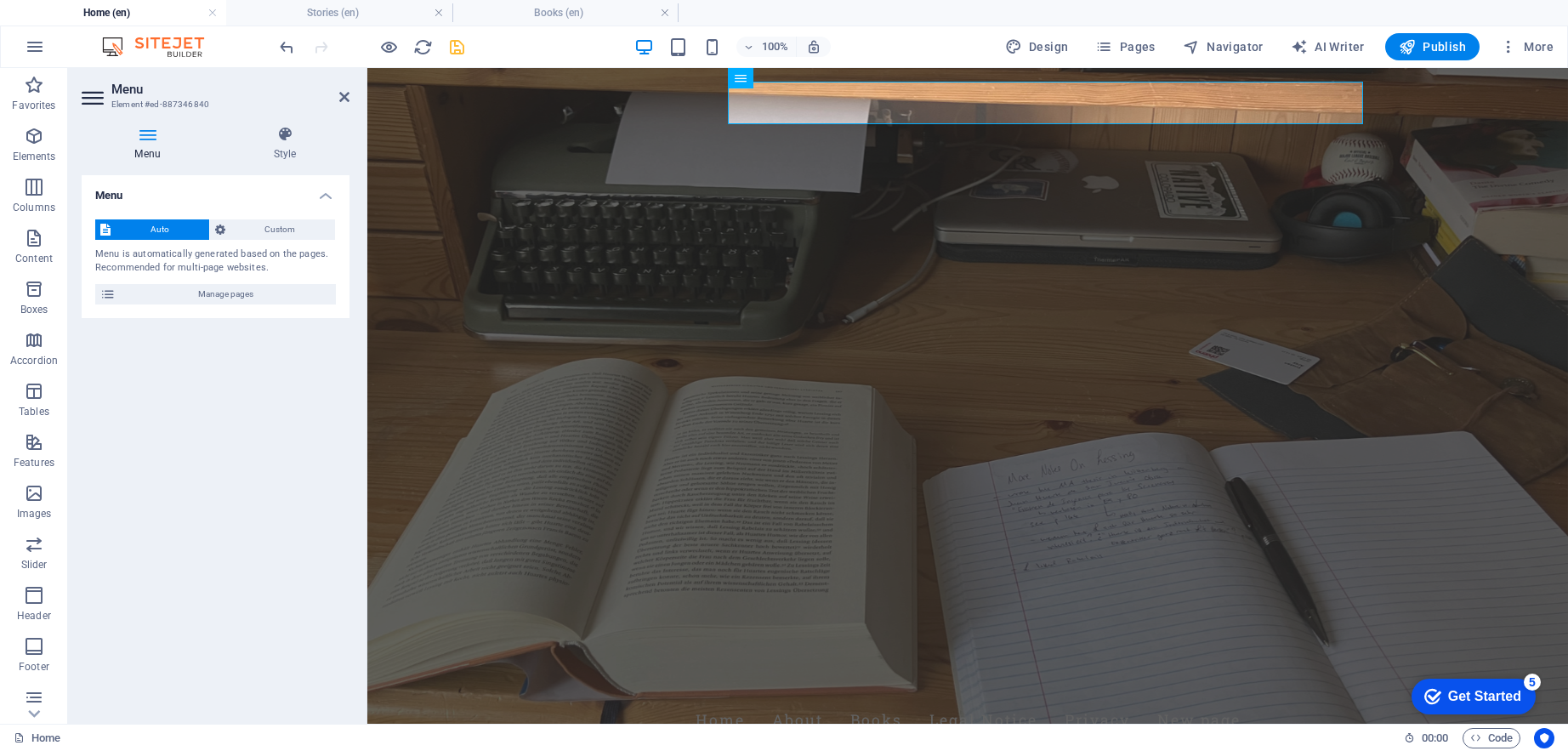
click at [154, 149] on h4 "Menu" at bounding box center [150, 143] width 139 height 35
click at [284, 149] on h4 "Style" at bounding box center [285, 143] width 130 height 35
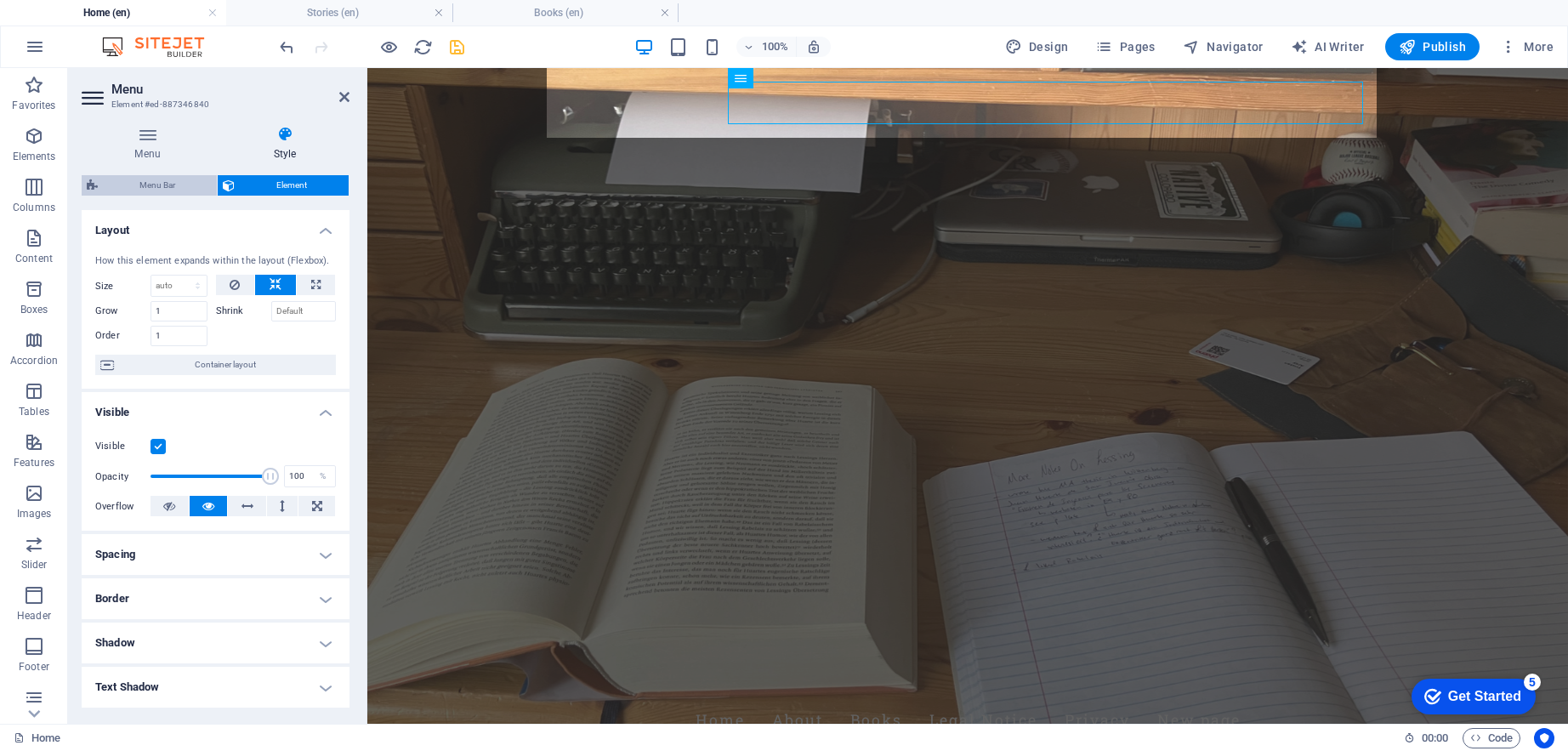
click at [167, 184] on span "Menu Bar" at bounding box center [158, 185] width 109 height 21
select select "rem"
select select "preset-menu-v2-home-hero-logo-nav-h1-menu"
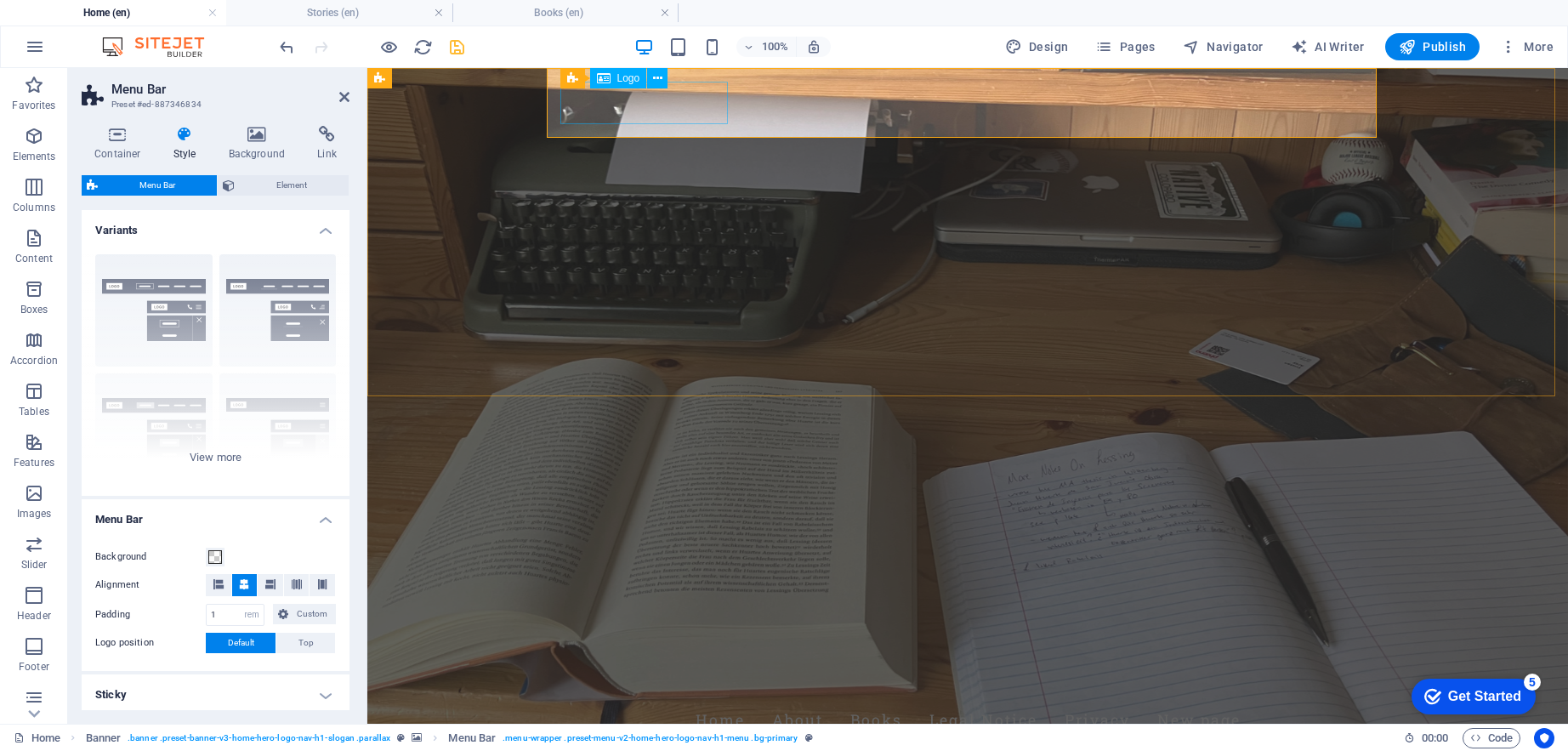
click at [629, 656] on div "[PERSON_NAME]" at bounding box center [968, 678] width 803 height 43
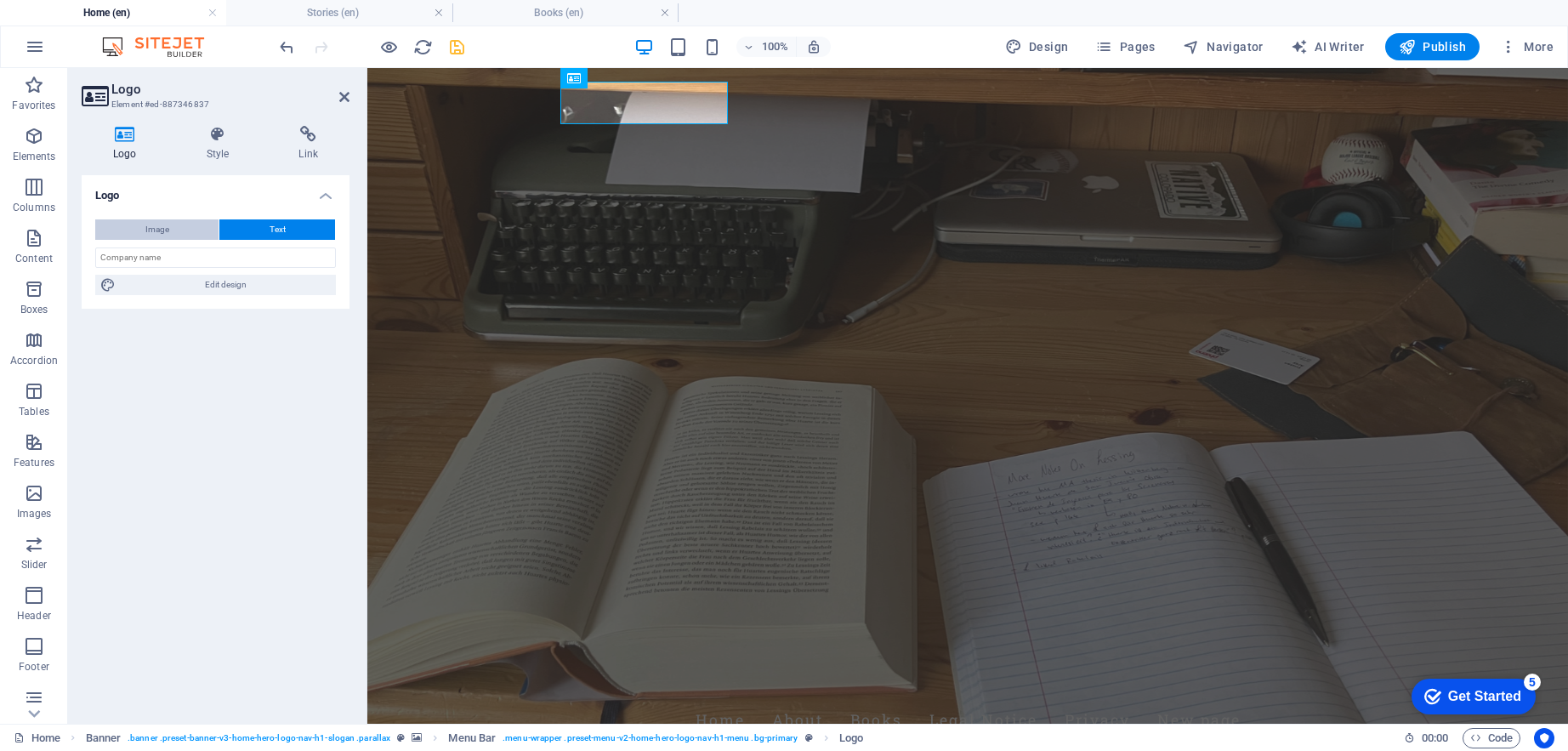
click at [188, 224] on button "Image" at bounding box center [157, 229] width 123 height 21
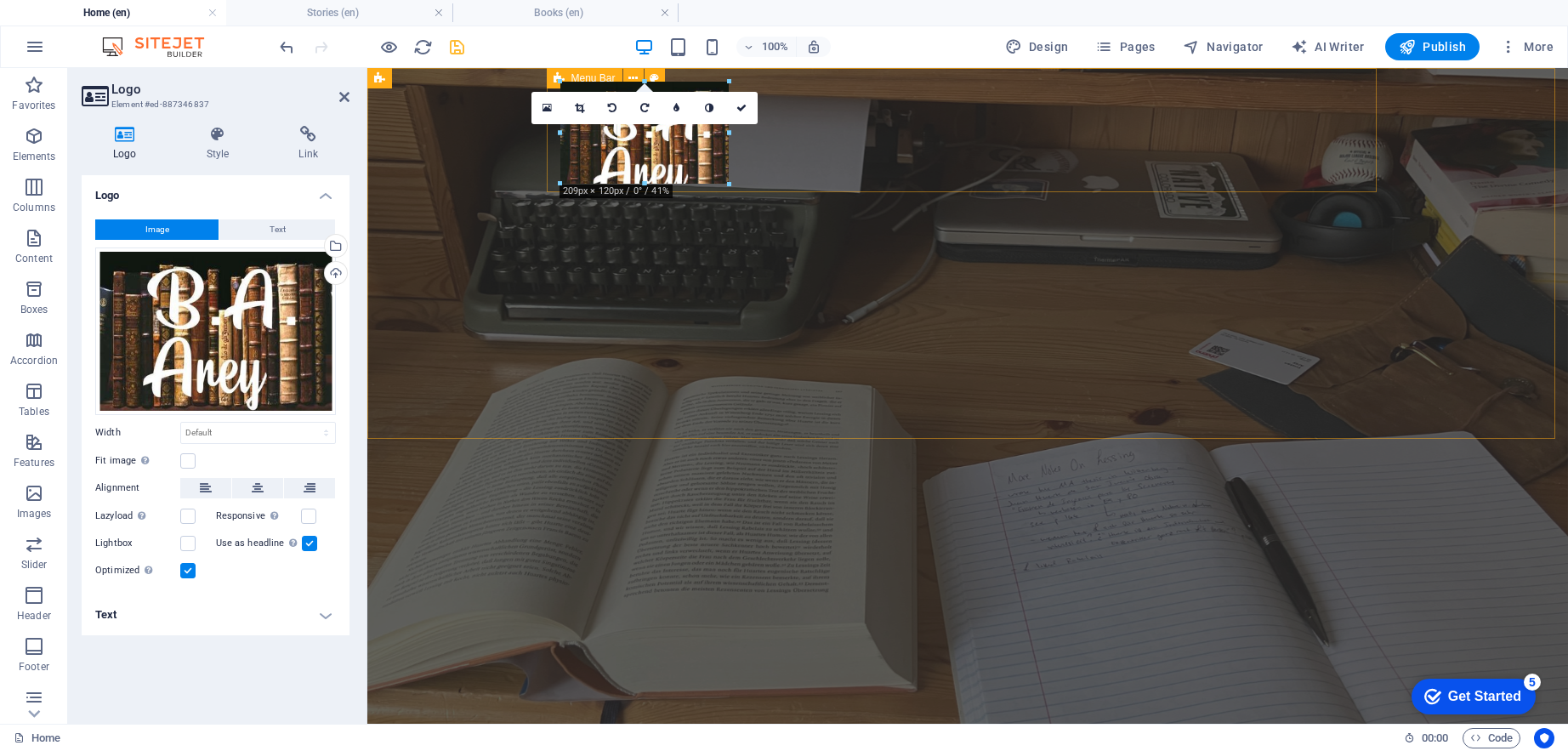
drag, startPoint x: 998, startPoint y: 380, endPoint x: 585, endPoint y: 178, distance: 459.8
type input "198"
select select "px"
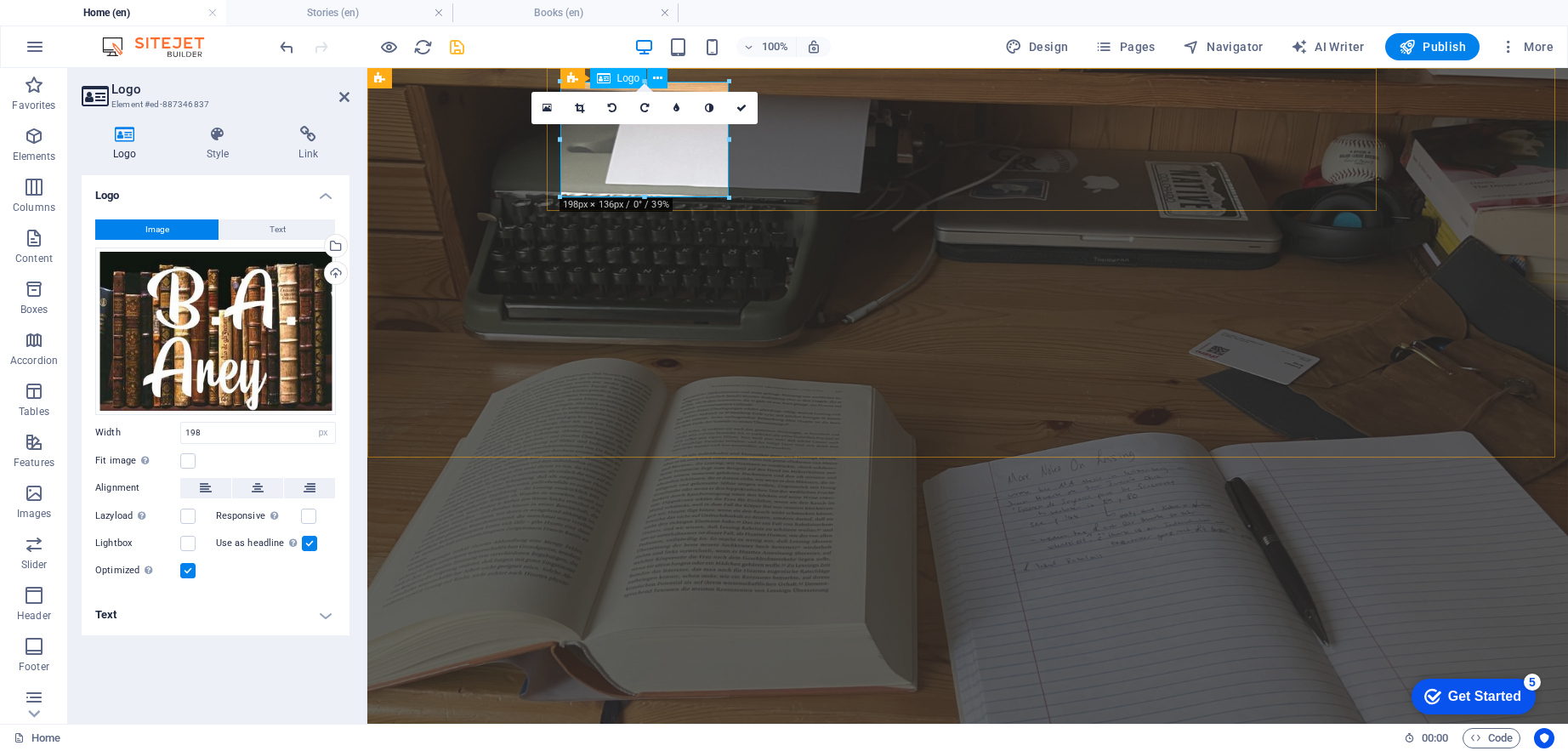
drag, startPoint x: 1091, startPoint y: 261, endPoint x: 671, endPoint y: 168, distance: 430.2
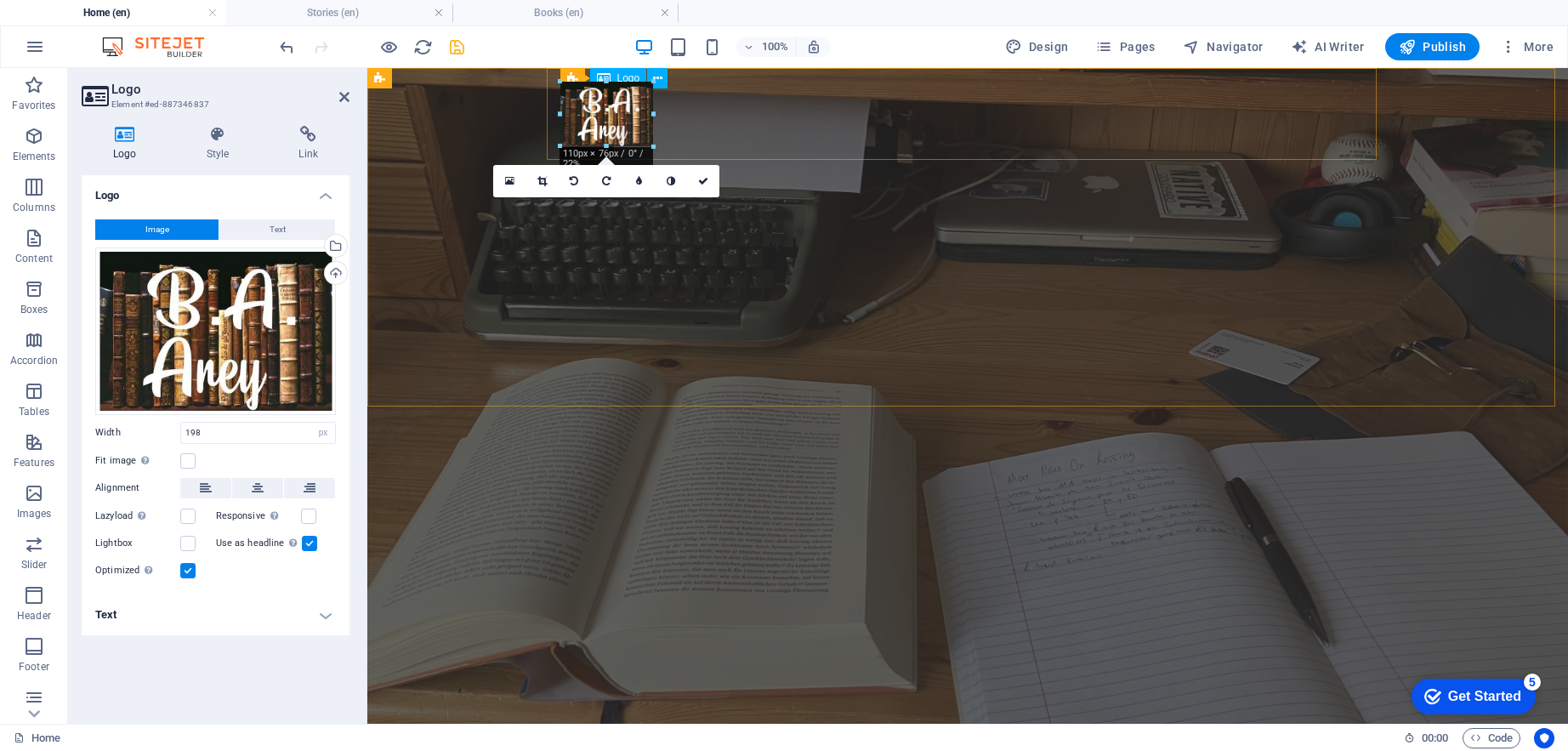
click at [657, 139] on div at bounding box center [962, 113] width 830 height 91
type input "109"
click at [643, 176] on link at bounding box center [639, 180] width 33 height 33
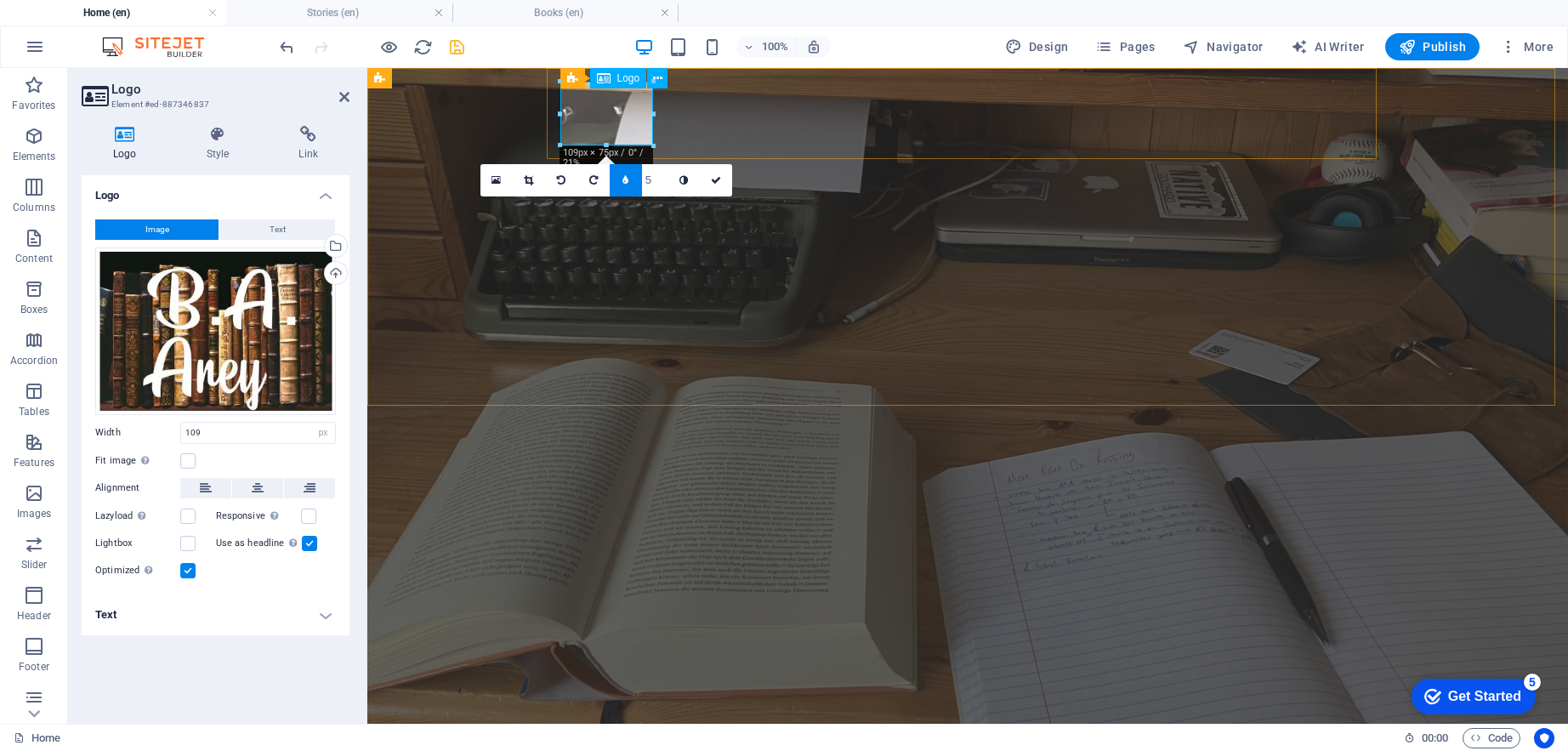
click at [633, 178] on link at bounding box center [626, 180] width 33 height 33
click at [668, 177] on icon at bounding box center [671, 179] width 8 height 10
click at [703, 178] on icon at bounding box center [702, 179] width 10 height 10
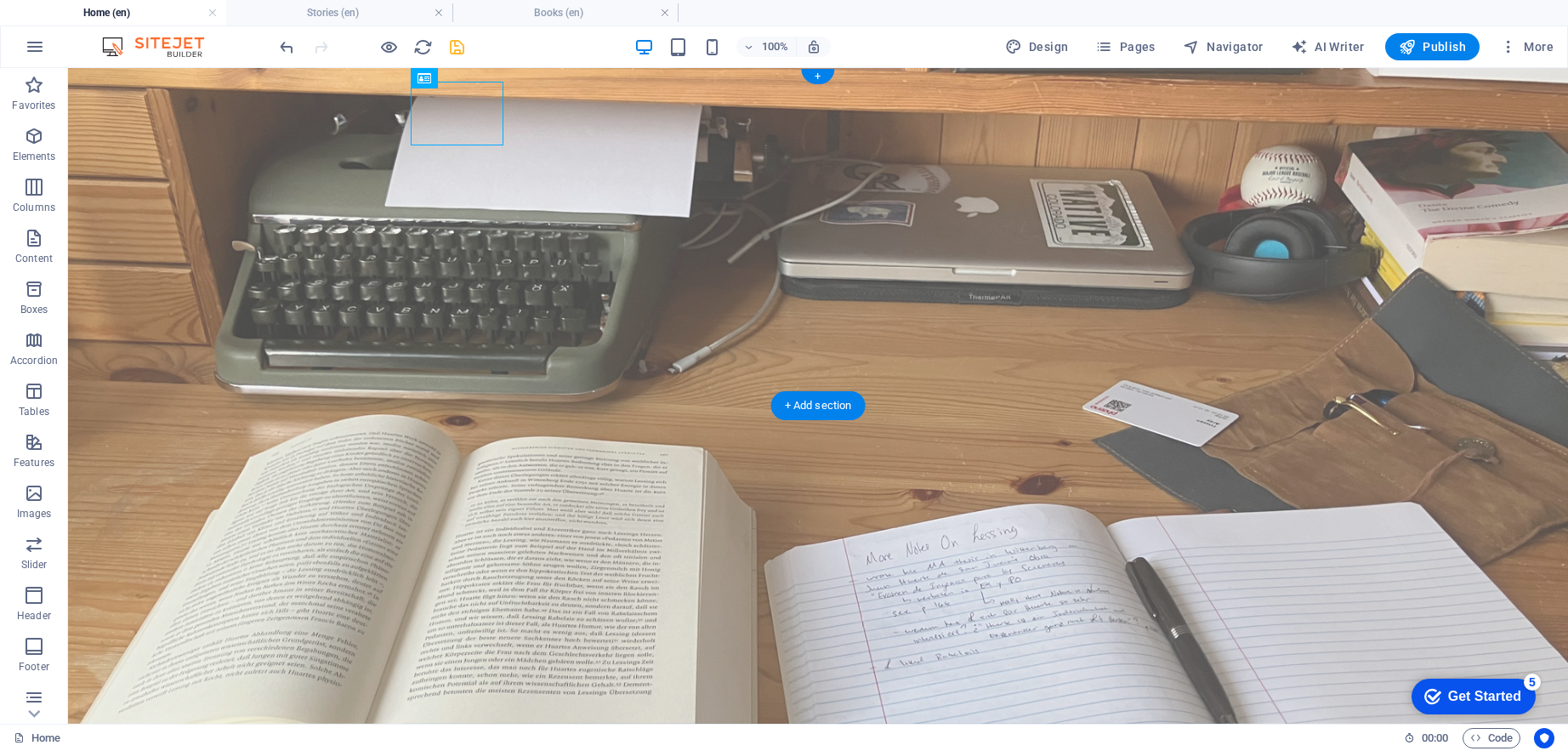
click at [302, 312] on figure at bounding box center [818, 396] width 1500 height 656
click at [440, 658] on div at bounding box center [818, 689] width 803 height 63
select select "px"
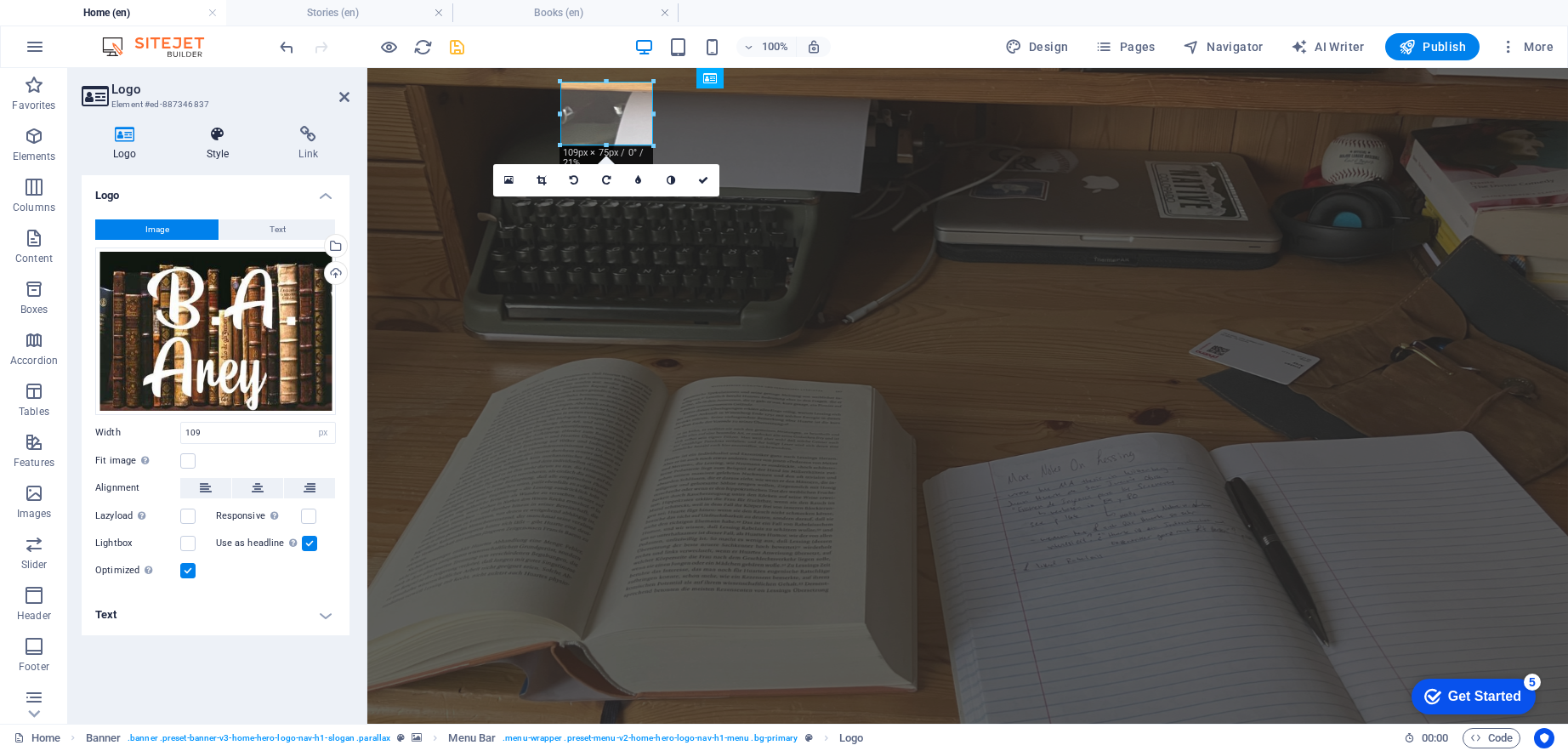
click at [214, 138] on icon at bounding box center [218, 134] width 86 height 17
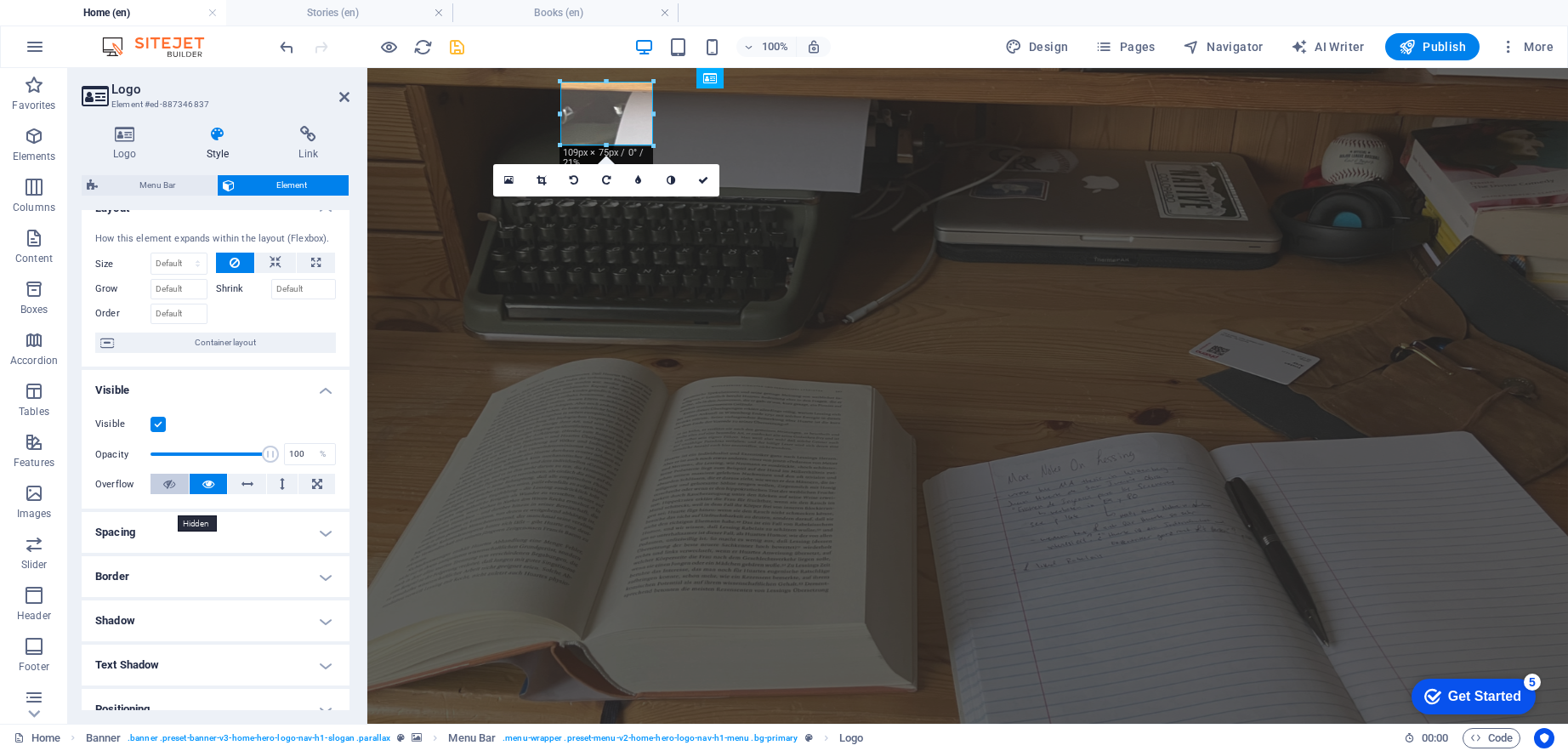
scroll to position [25, 0]
click at [171, 568] on h4 "Border" at bounding box center [216, 573] width 268 height 41
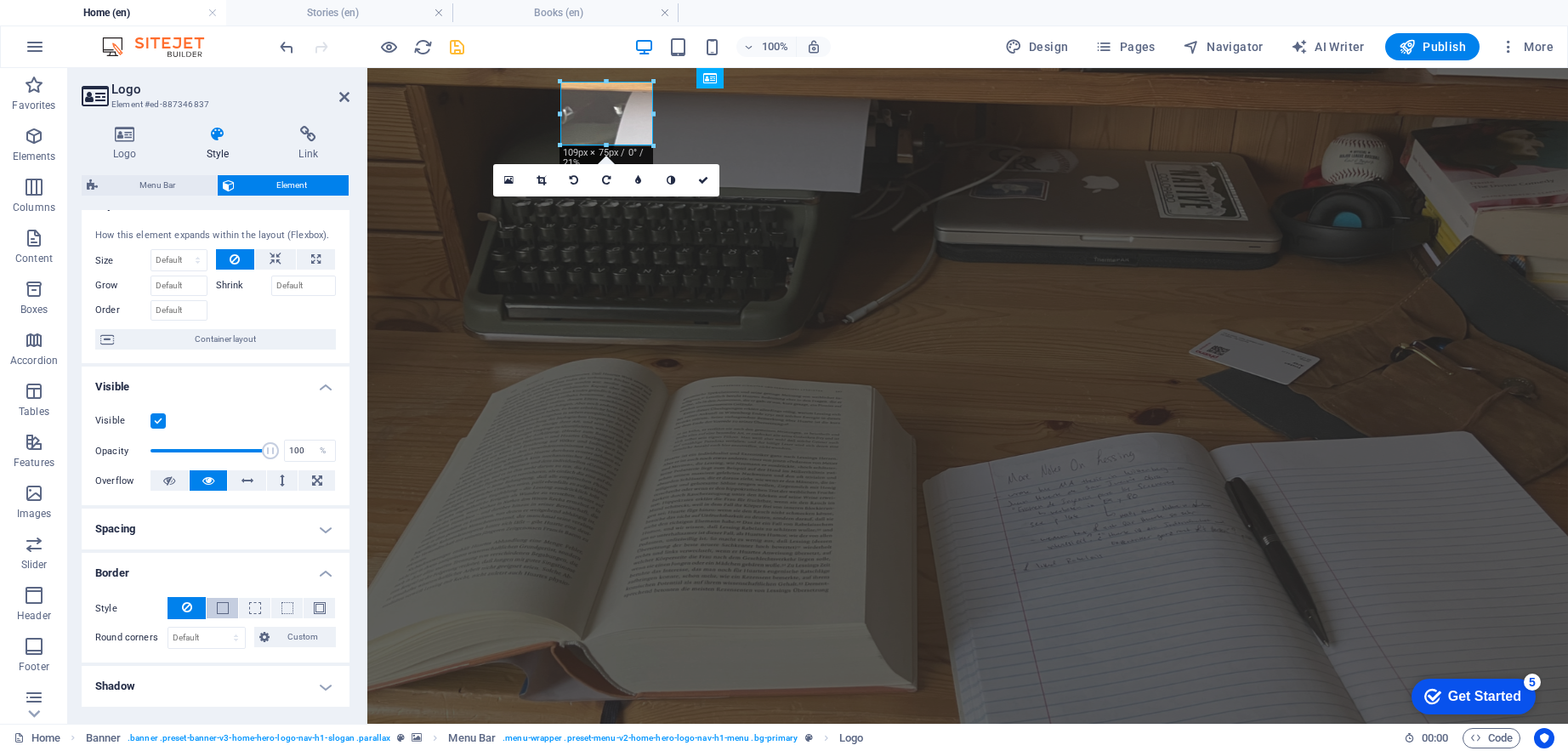
click at [225, 609] on span at bounding box center [222, 607] width 12 height 12
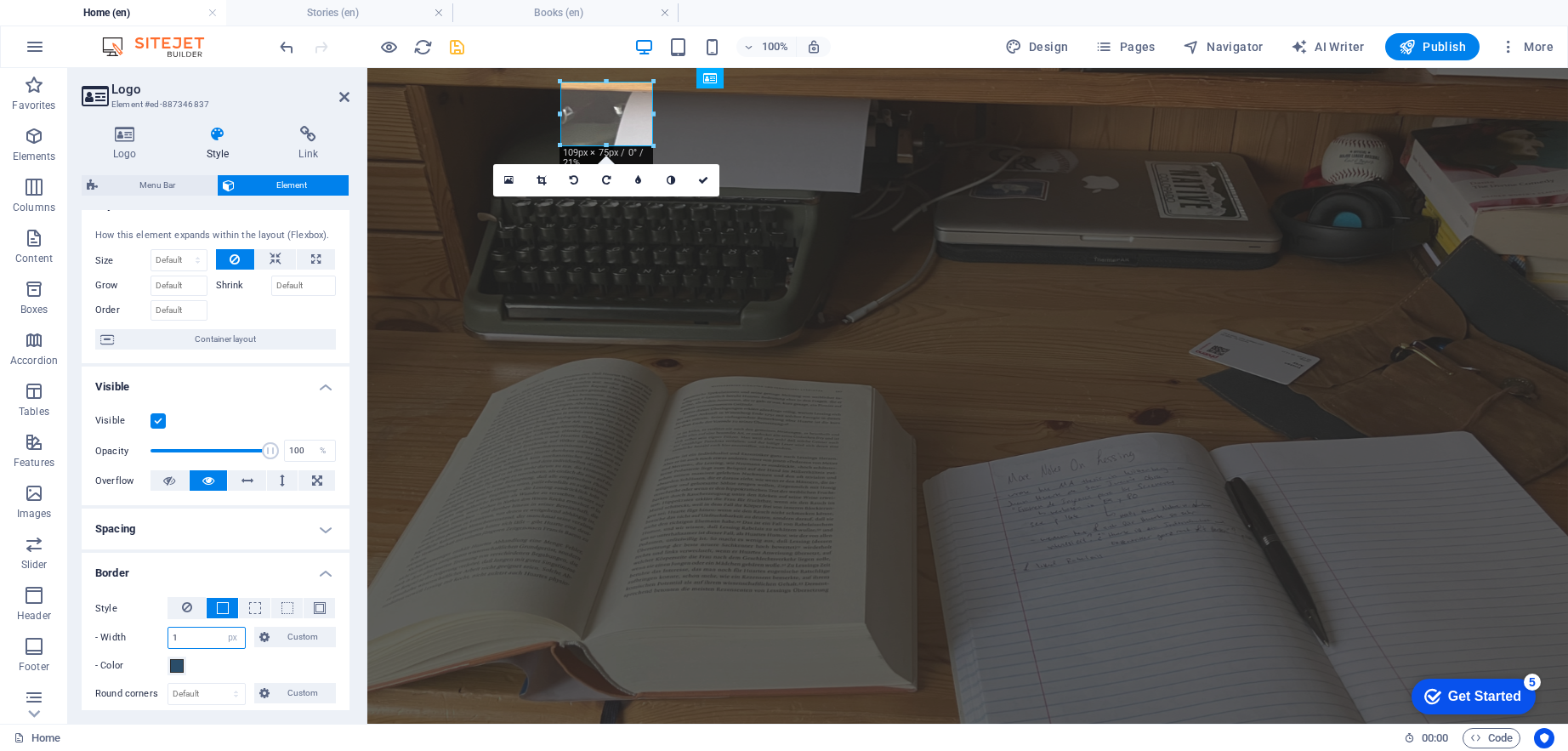
click at [204, 638] on input "1" at bounding box center [207, 638] width 76 height 21
type input "5"
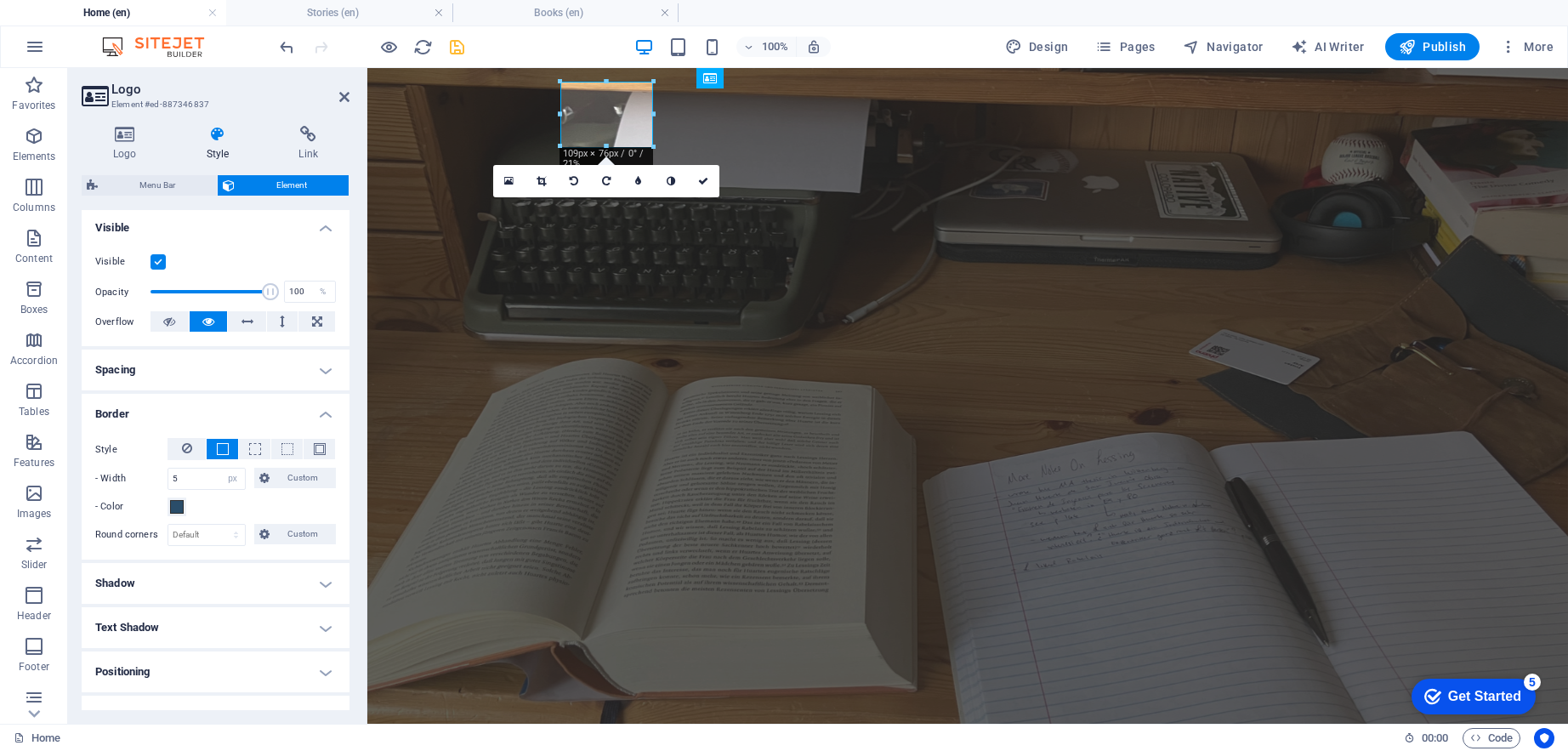
scroll to position [342, 0]
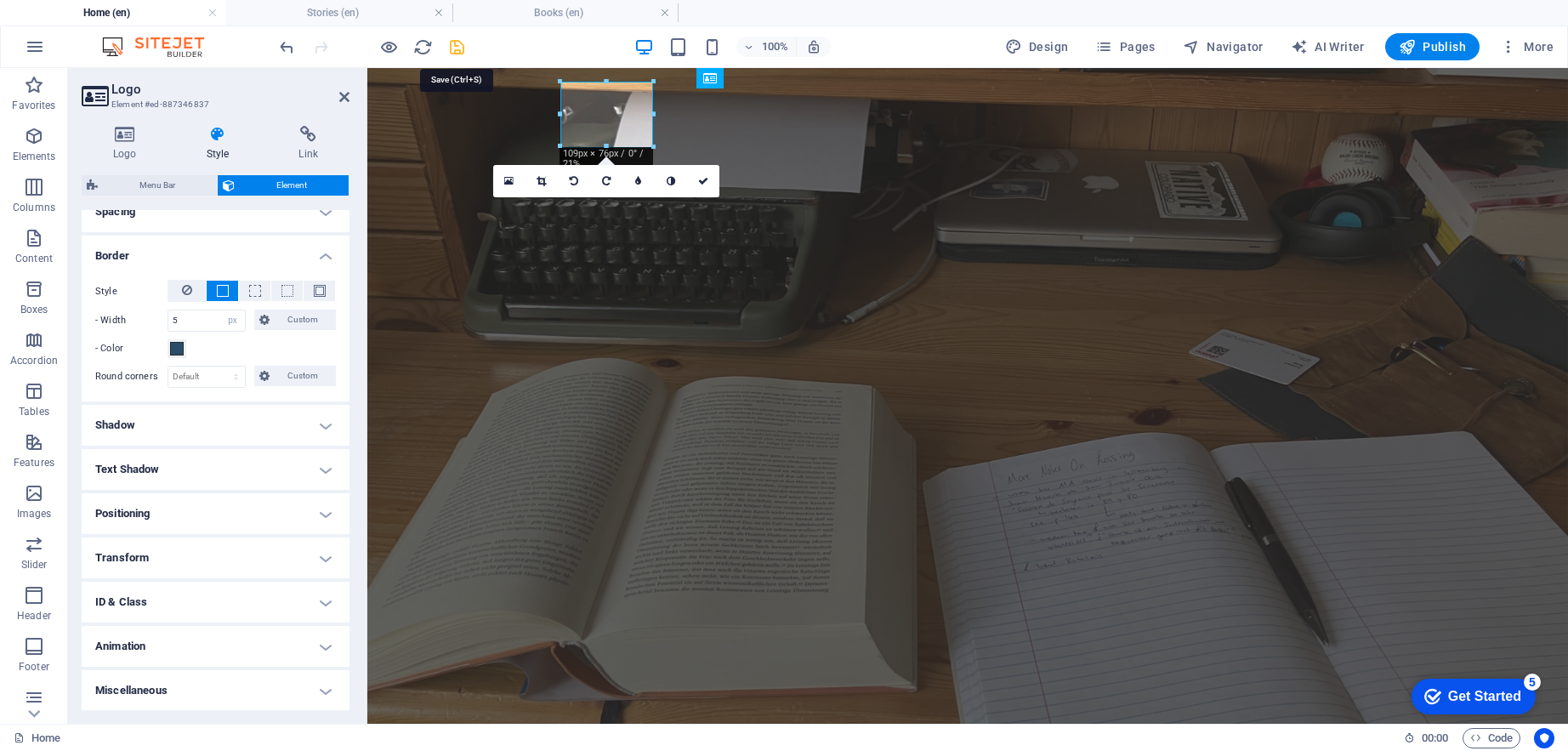
click at [455, 43] on icon "save" at bounding box center [458, 47] width 20 height 20
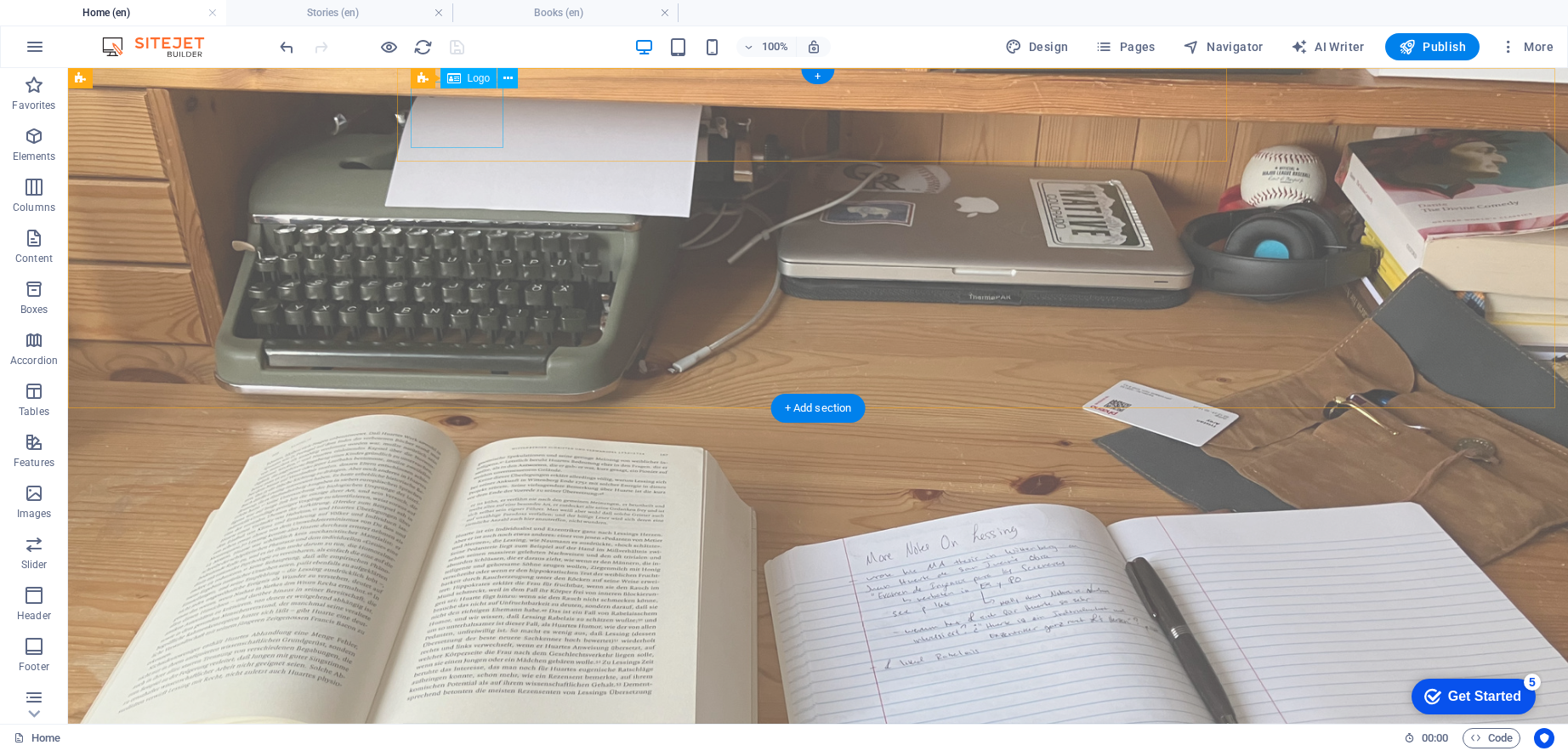
click at [450, 659] on div at bounding box center [818, 691] width 803 height 66
select select "px"
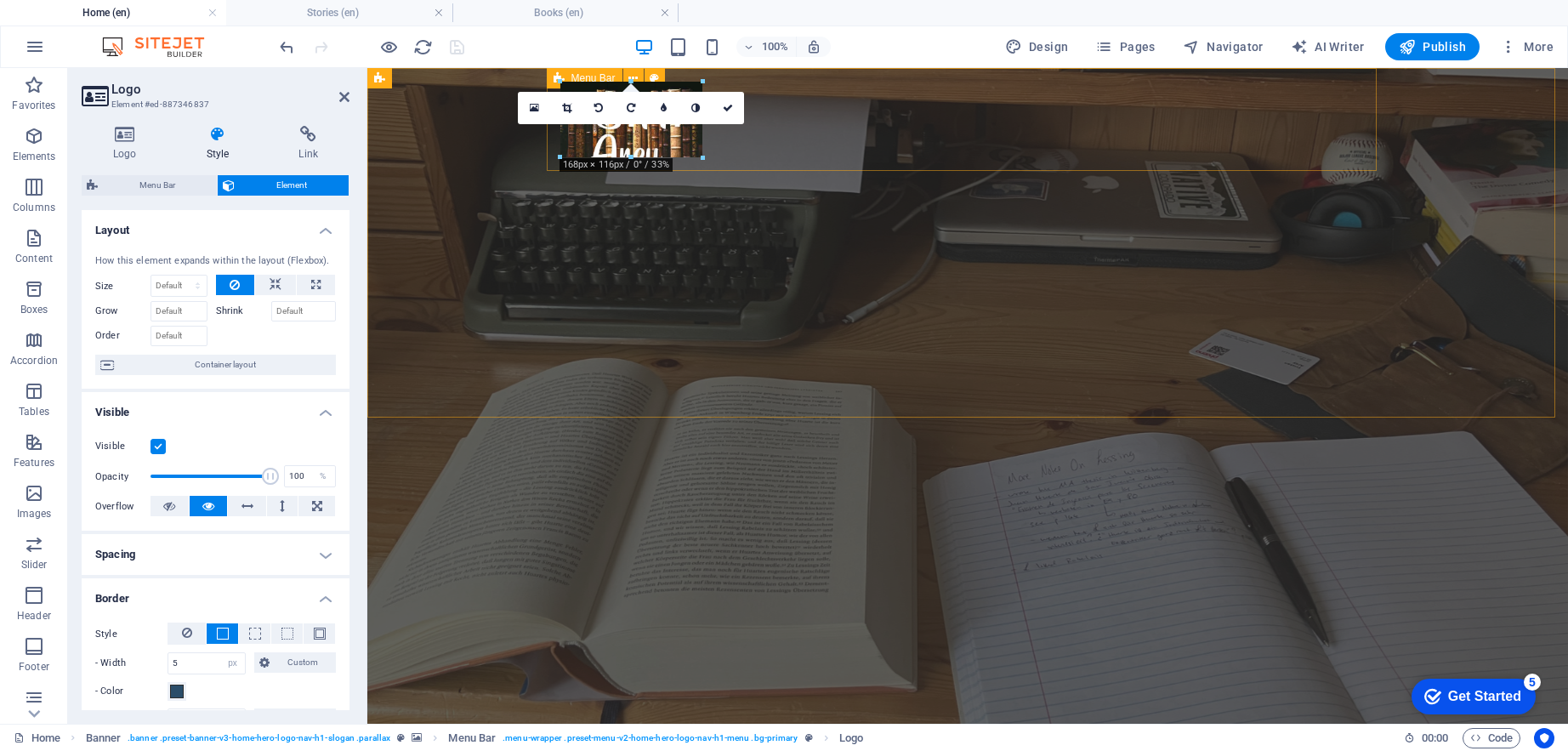
drag, startPoint x: 653, startPoint y: 145, endPoint x: 670, endPoint y: 131, distance: 22.0
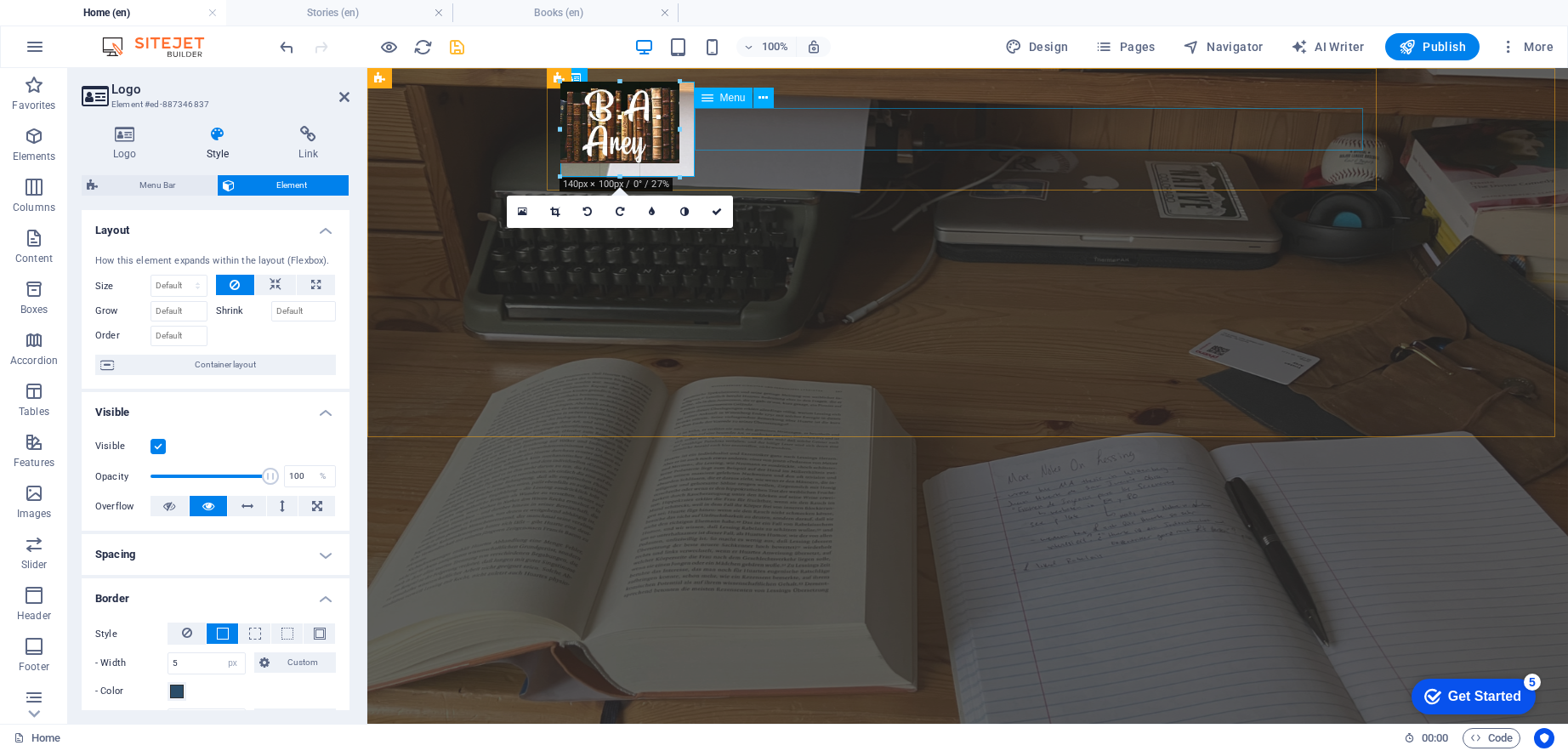
drag, startPoint x: 669, startPoint y: 118, endPoint x: 693, endPoint y: 117, distance: 24.0
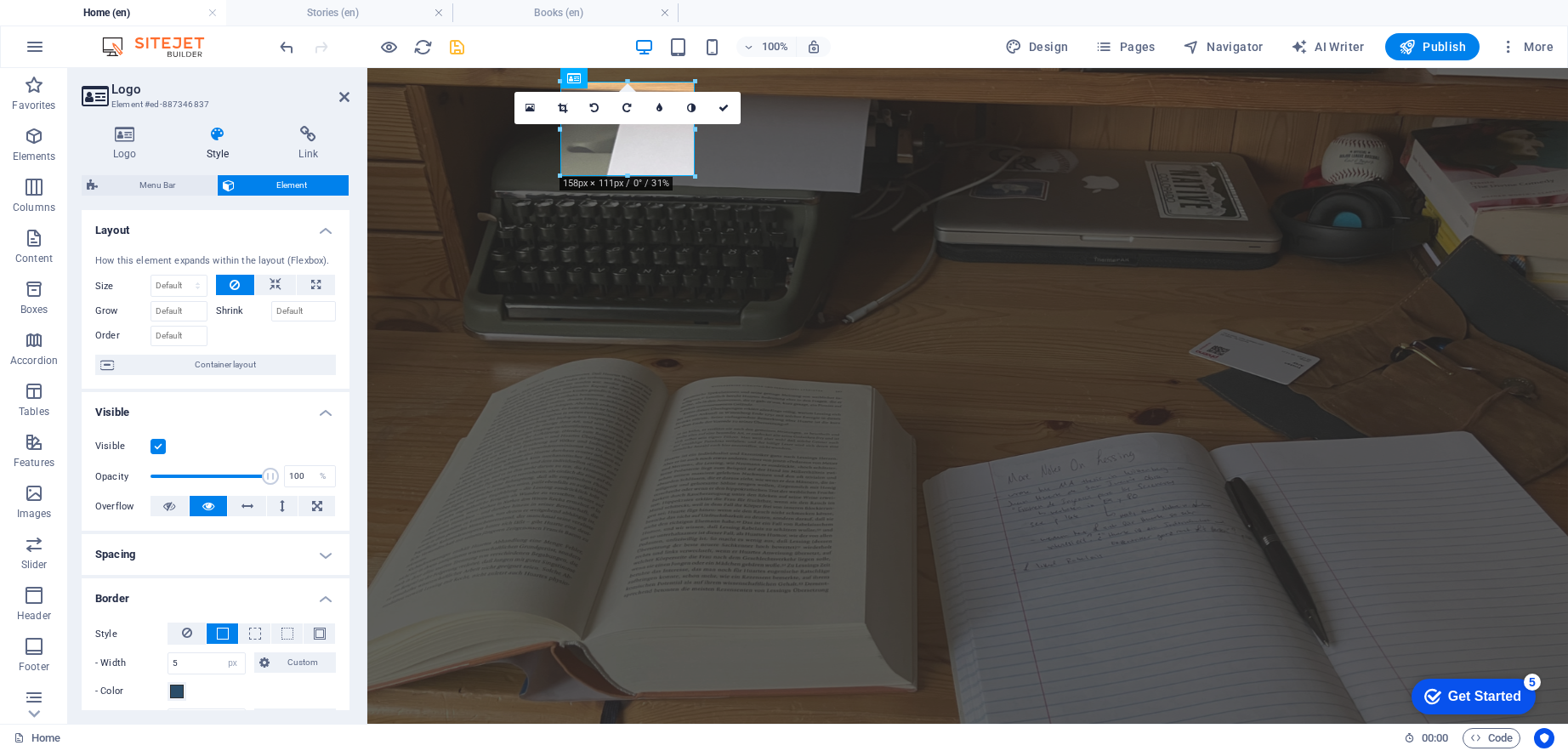
click at [433, 190] on figure at bounding box center [967, 396] width 1201 height 656
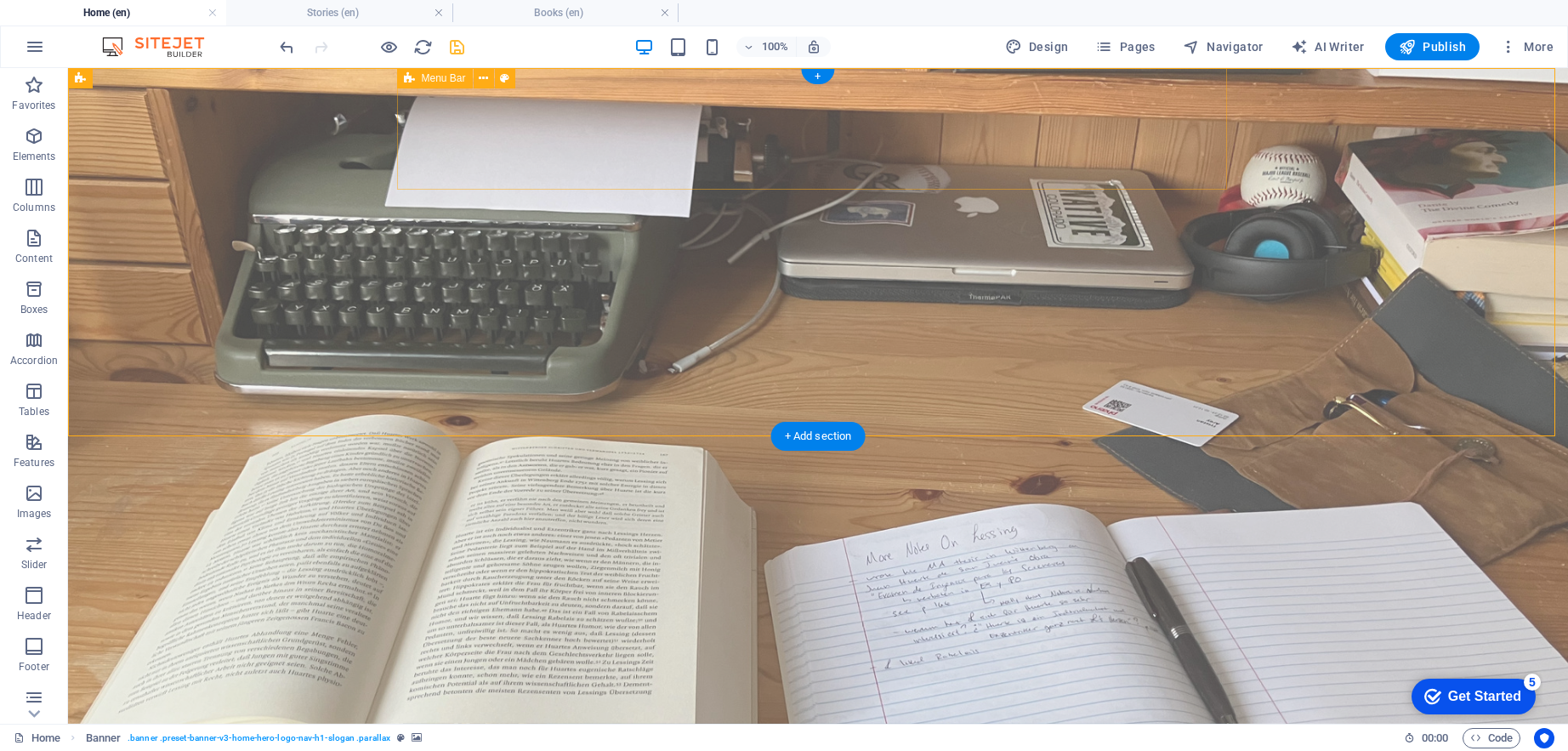
click at [553, 652] on div "Home About Books Legal Notice Privacy New page" at bounding box center [818, 734] width 830 height 164
select select "rem"
select select "preset-menu-v2-home-hero-logo-nav-h1-menu"
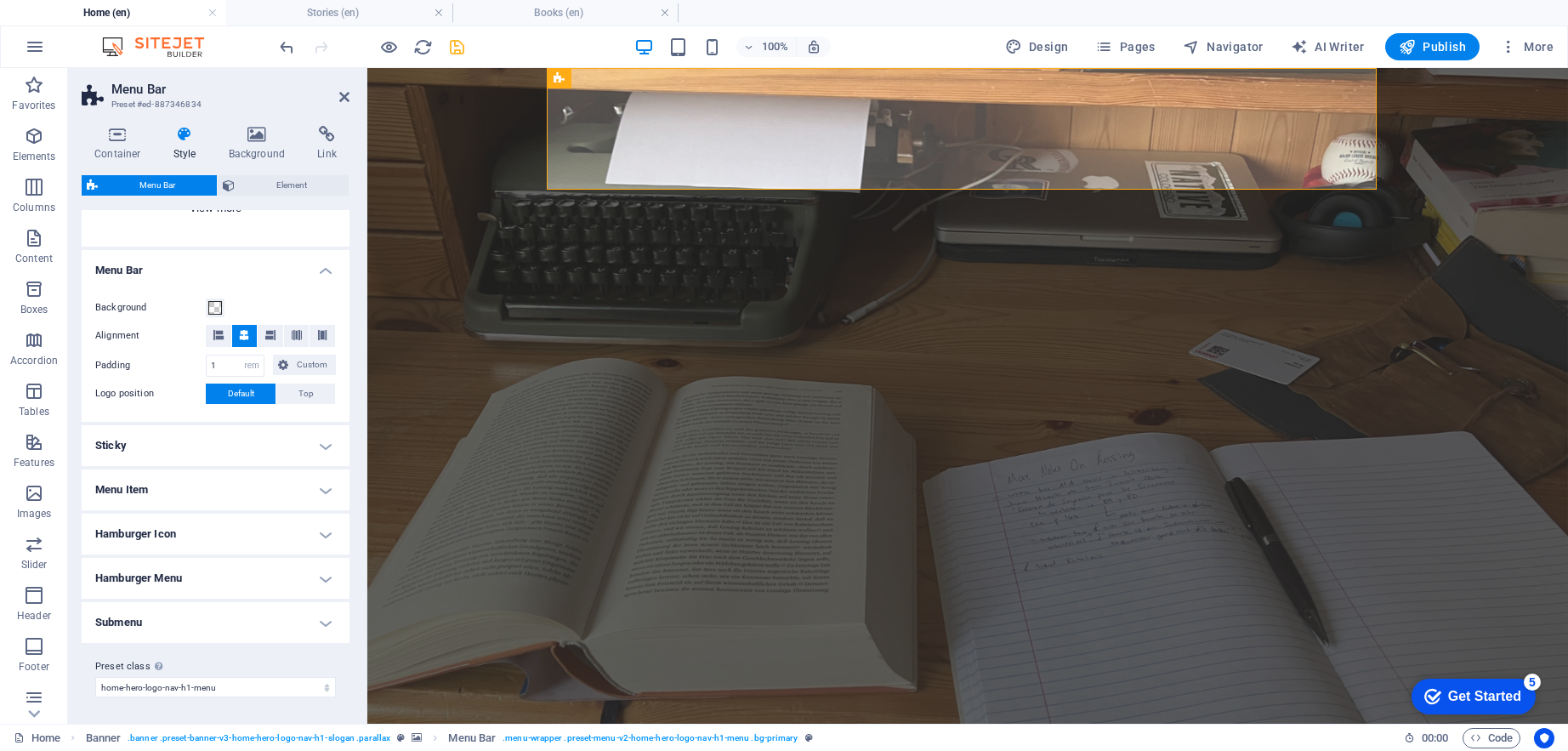
scroll to position [0, 0]
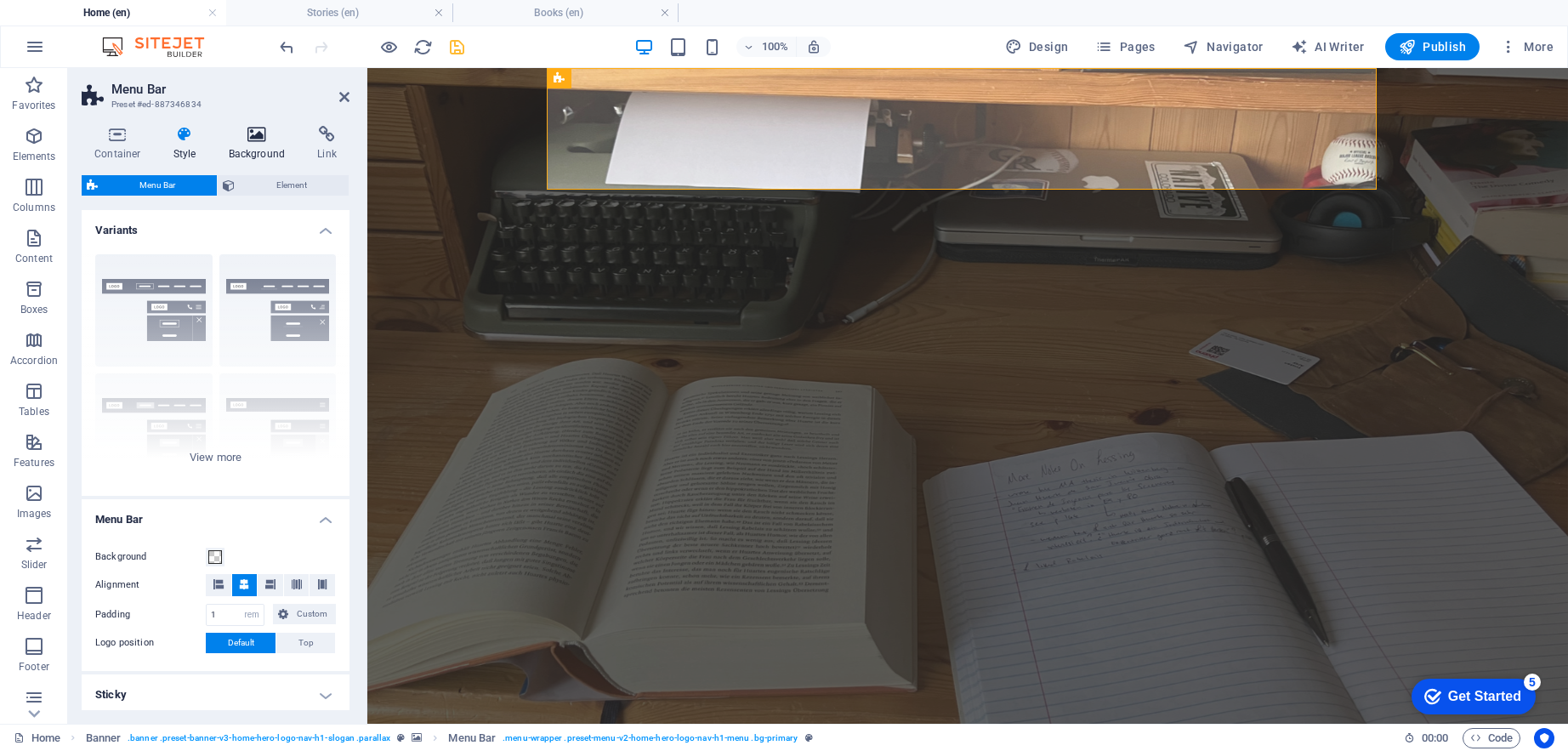
click at [268, 145] on h4 "Background" at bounding box center [260, 143] width 90 height 35
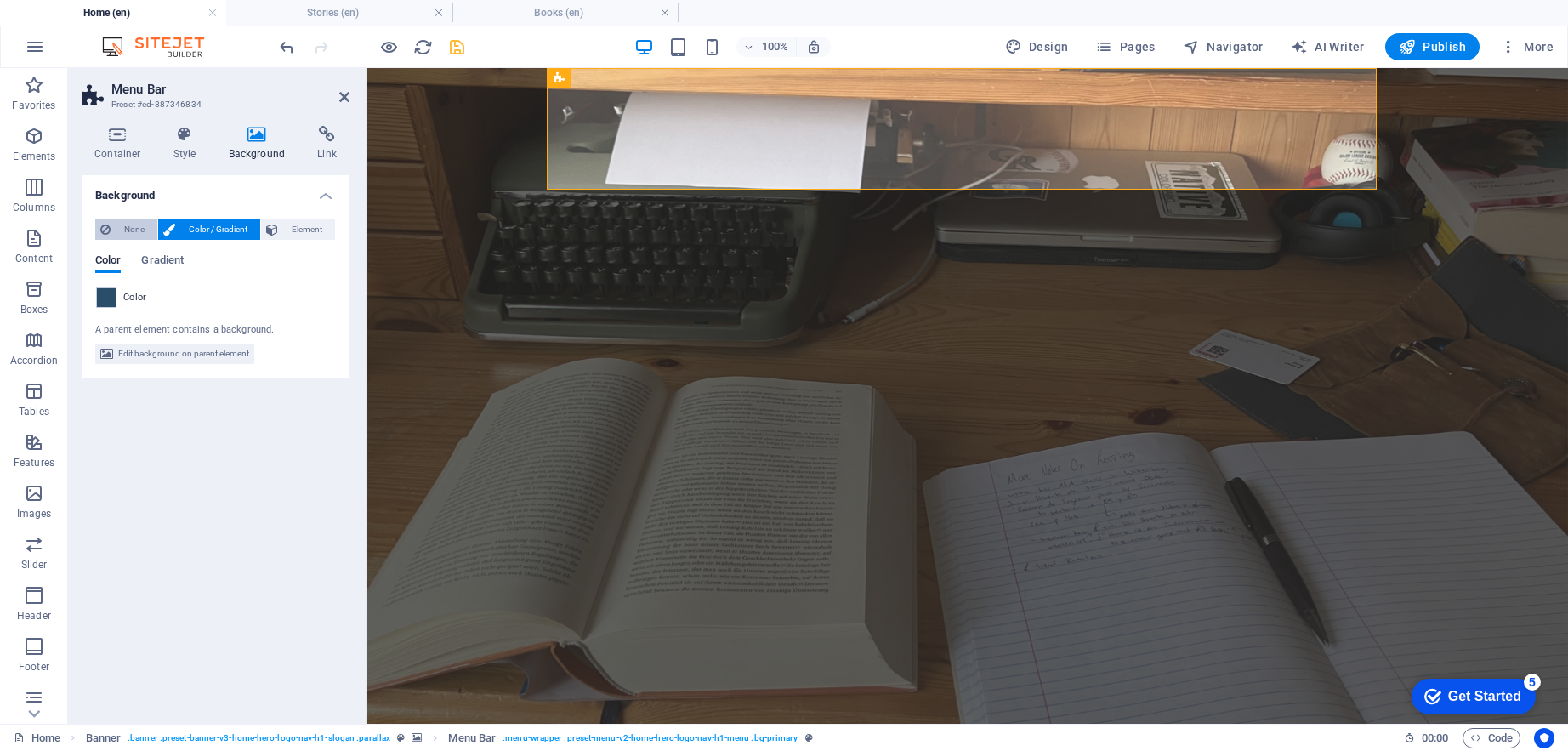
click at [117, 230] on span "None" at bounding box center [134, 229] width 36 height 21
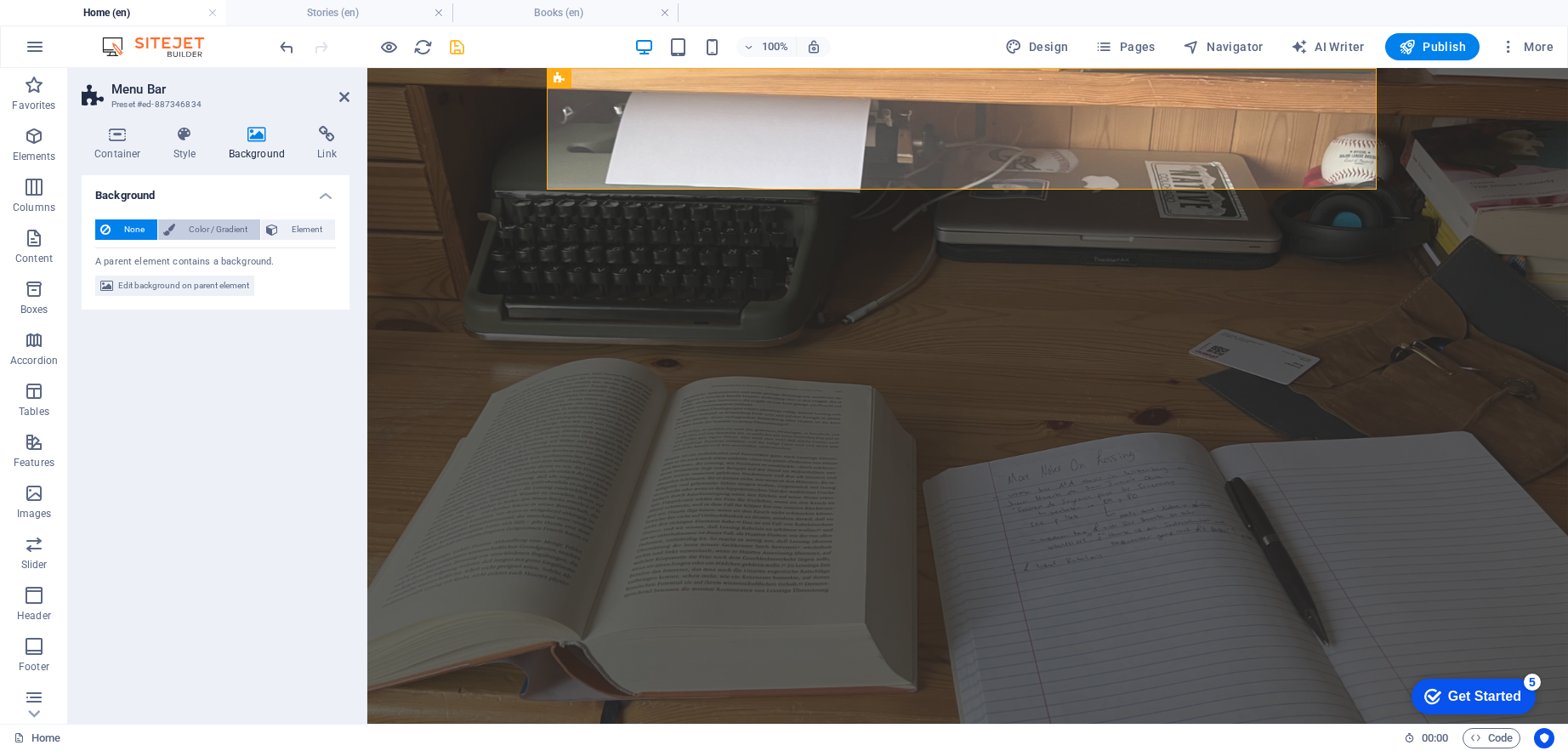
click at [189, 228] on span "Color / Gradient" at bounding box center [218, 229] width 75 height 21
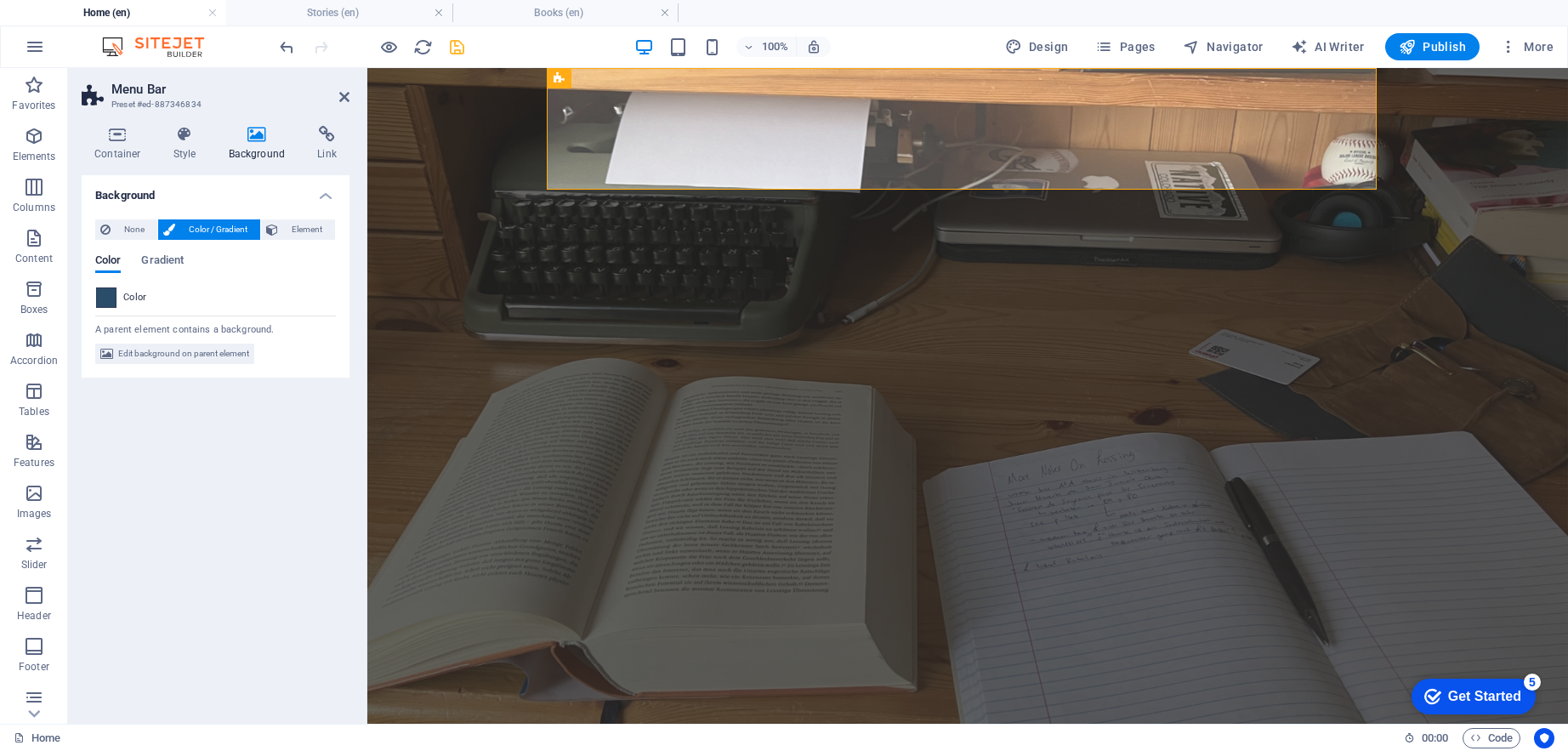
click at [107, 290] on span at bounding box center [106, 297] width 19 height 19
type input "#2a4d69"
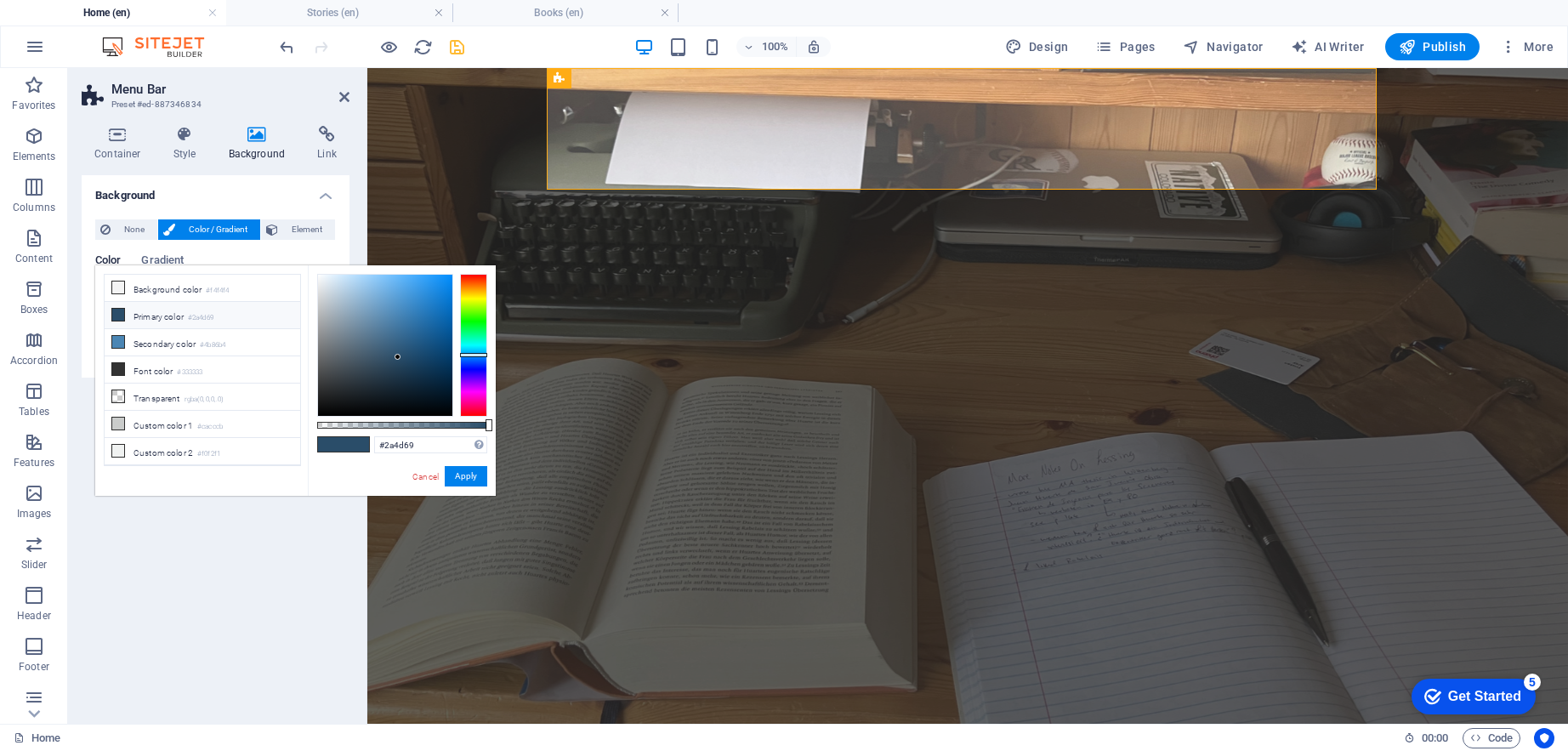
click at [131, 309] on li "Primary color #2a4d69" at bounding box center [202, 315] width 196 height 27
click at [131, 312] on li "Primary color #2a4d69" at bounding box center [202, 315] width 196 height 27
click at [466, 479] on button "Apply" at bounding box center [466, 476] width 43 height 21
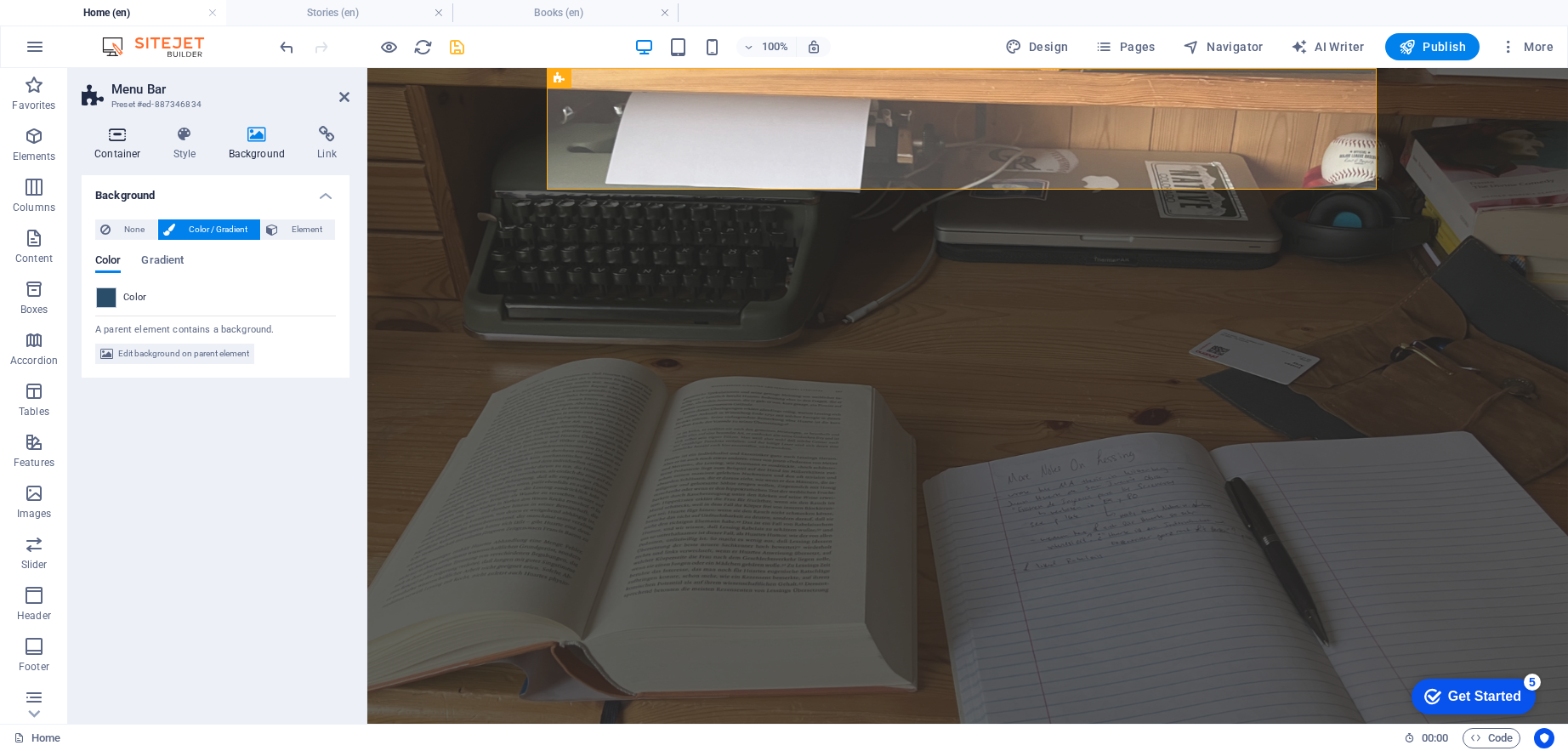
click at [118, 145] on h4 "Container" at bounding box center [121, 143] width 79 height 35
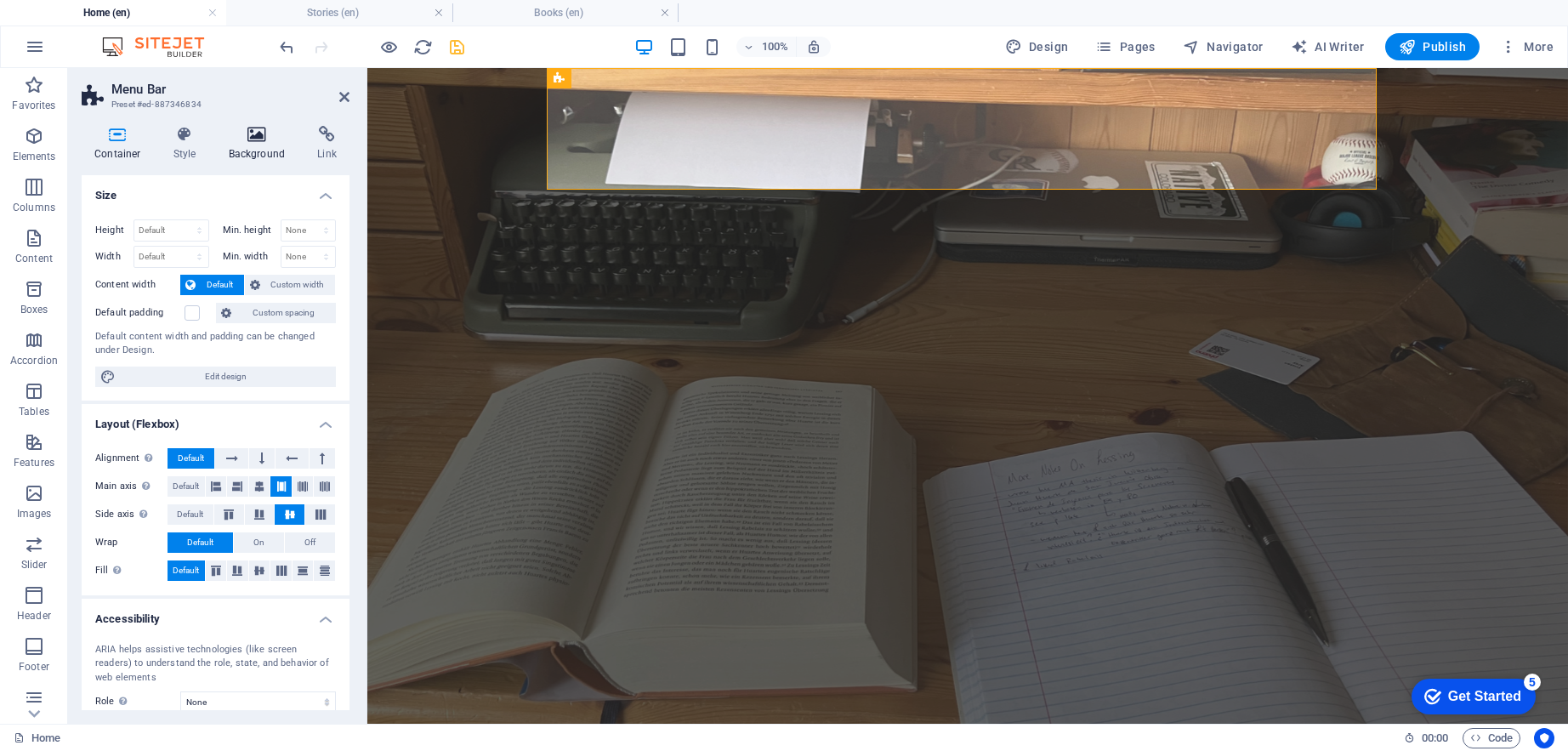
click at [241, 145] on h4 "Background" at bounding box center [260, 143] width 90 height 35
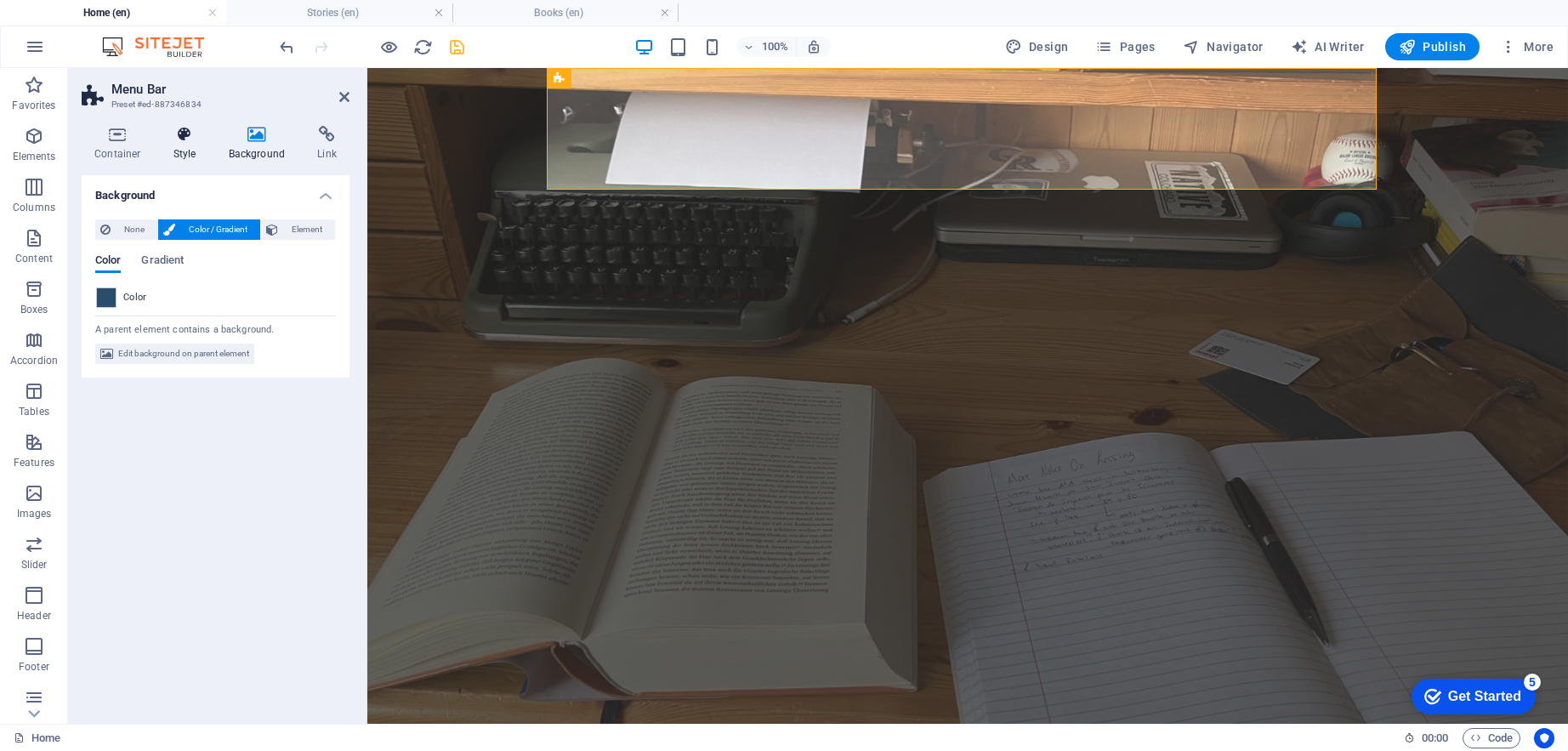
click at [207, 149] on h4 "Style" at bounding box center [188, 143] width 55 height 35
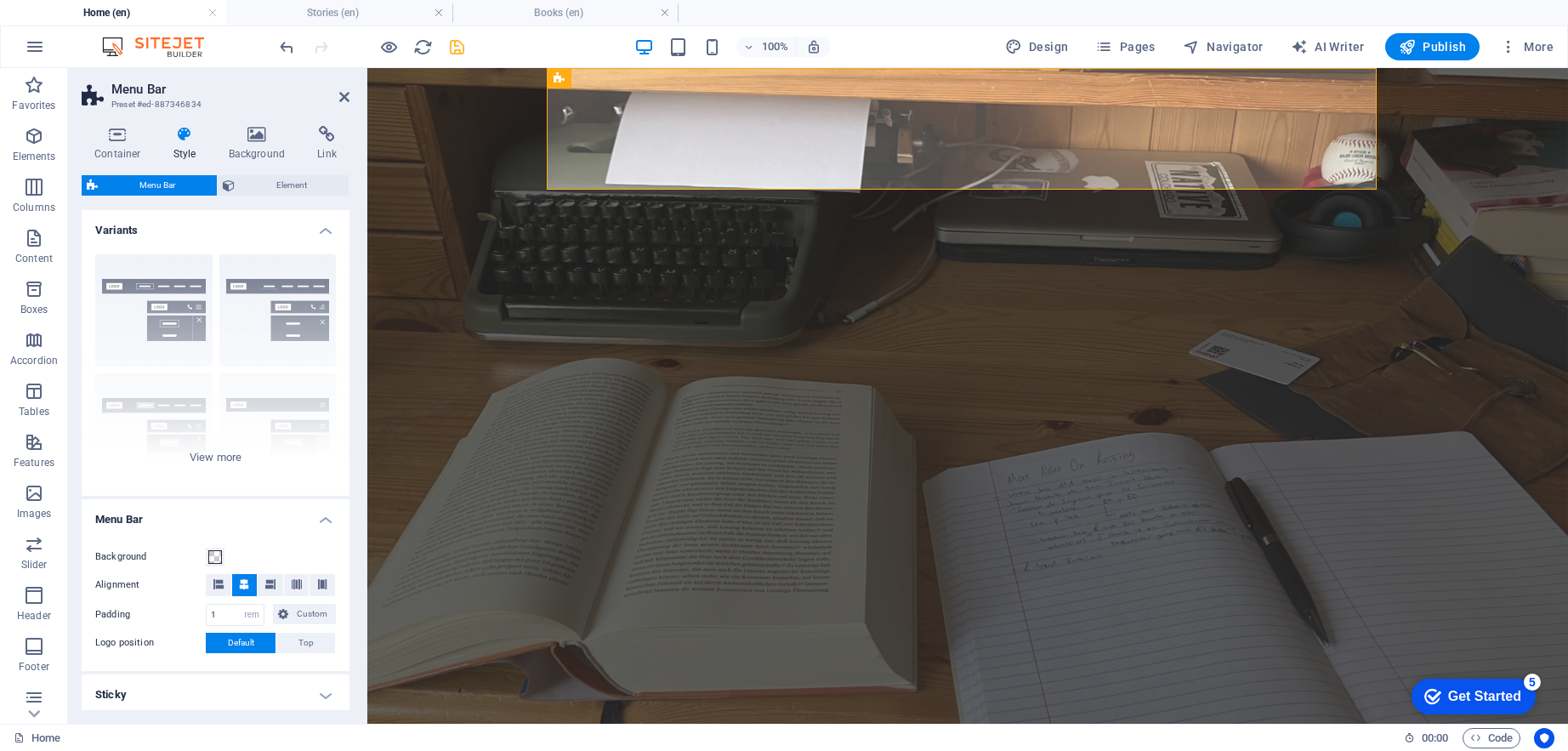
click at [523, 397] on figure at bounding box center [967, 396] width 1201 height 656
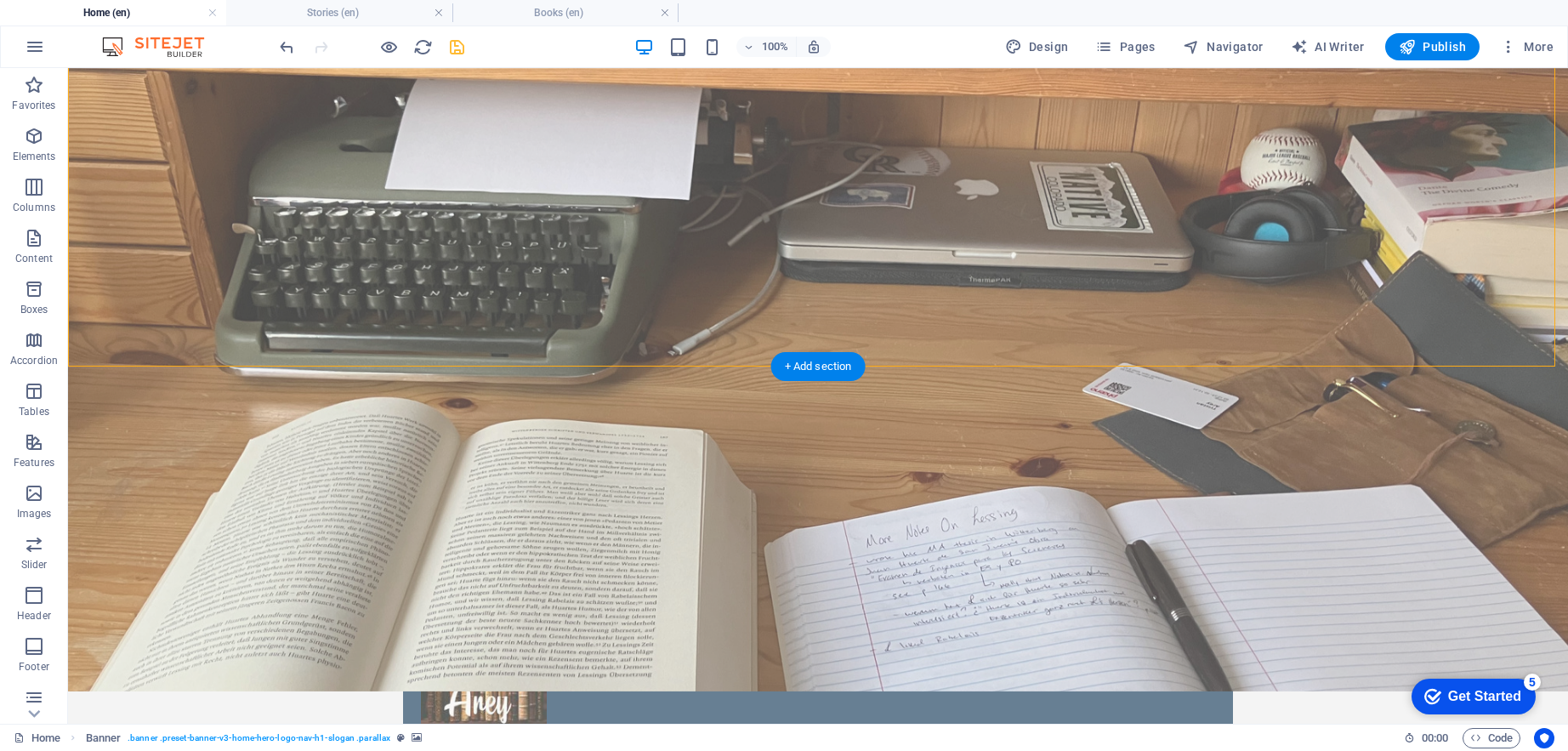
scroll to position [189, 0]
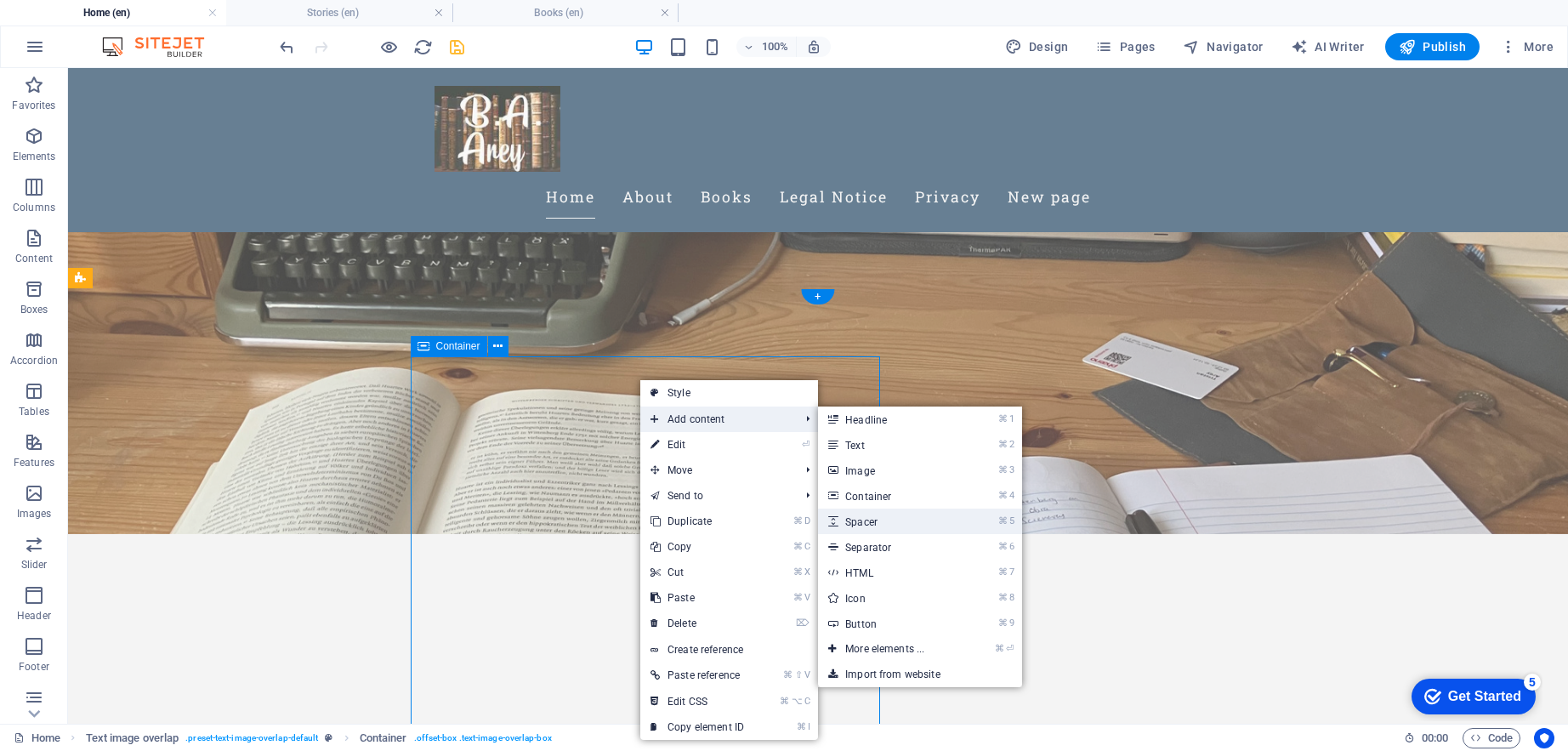
click at [865, 518] on link "⌘ 5 Spacer" at bounding box center [888, 521] width 140 height 25
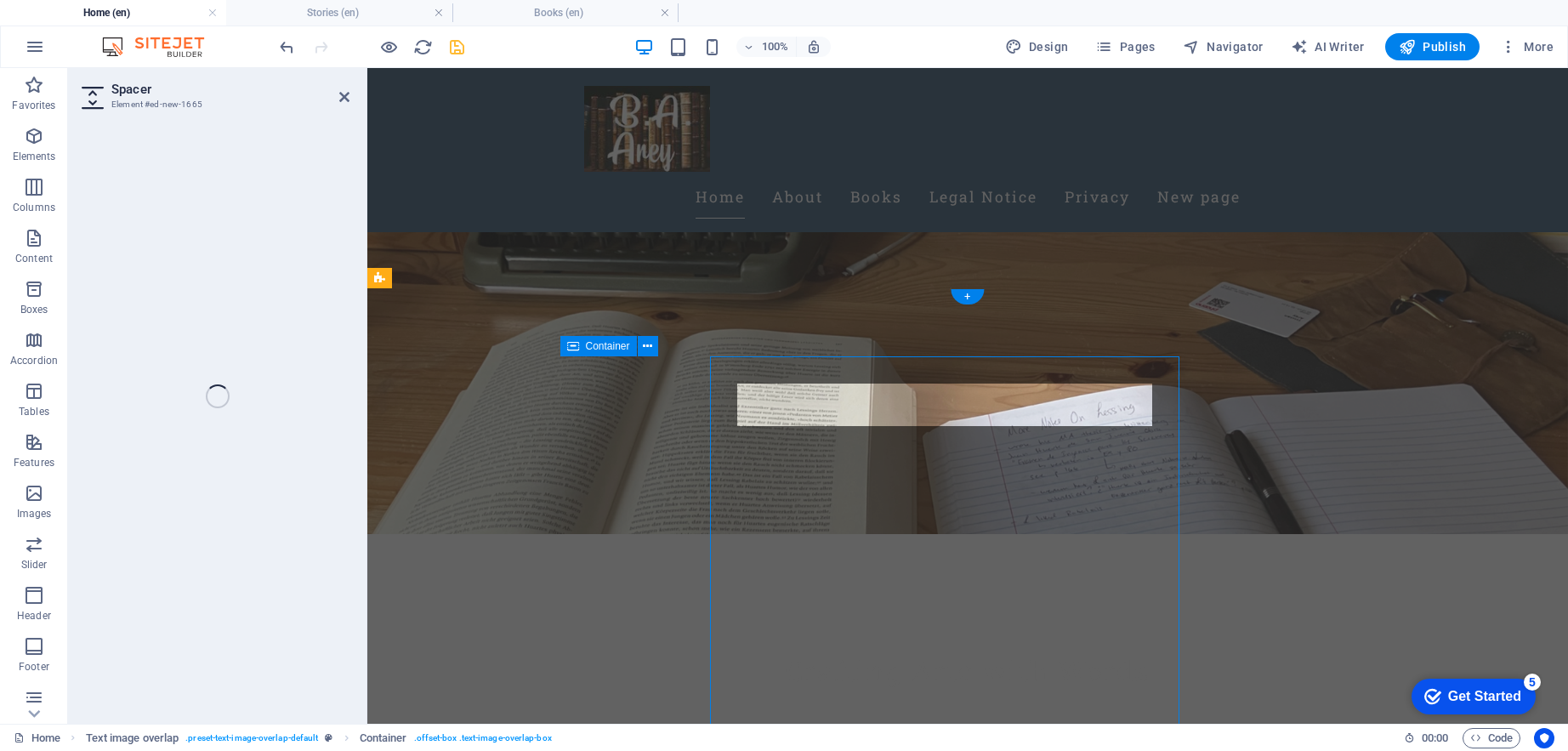
select select "px"
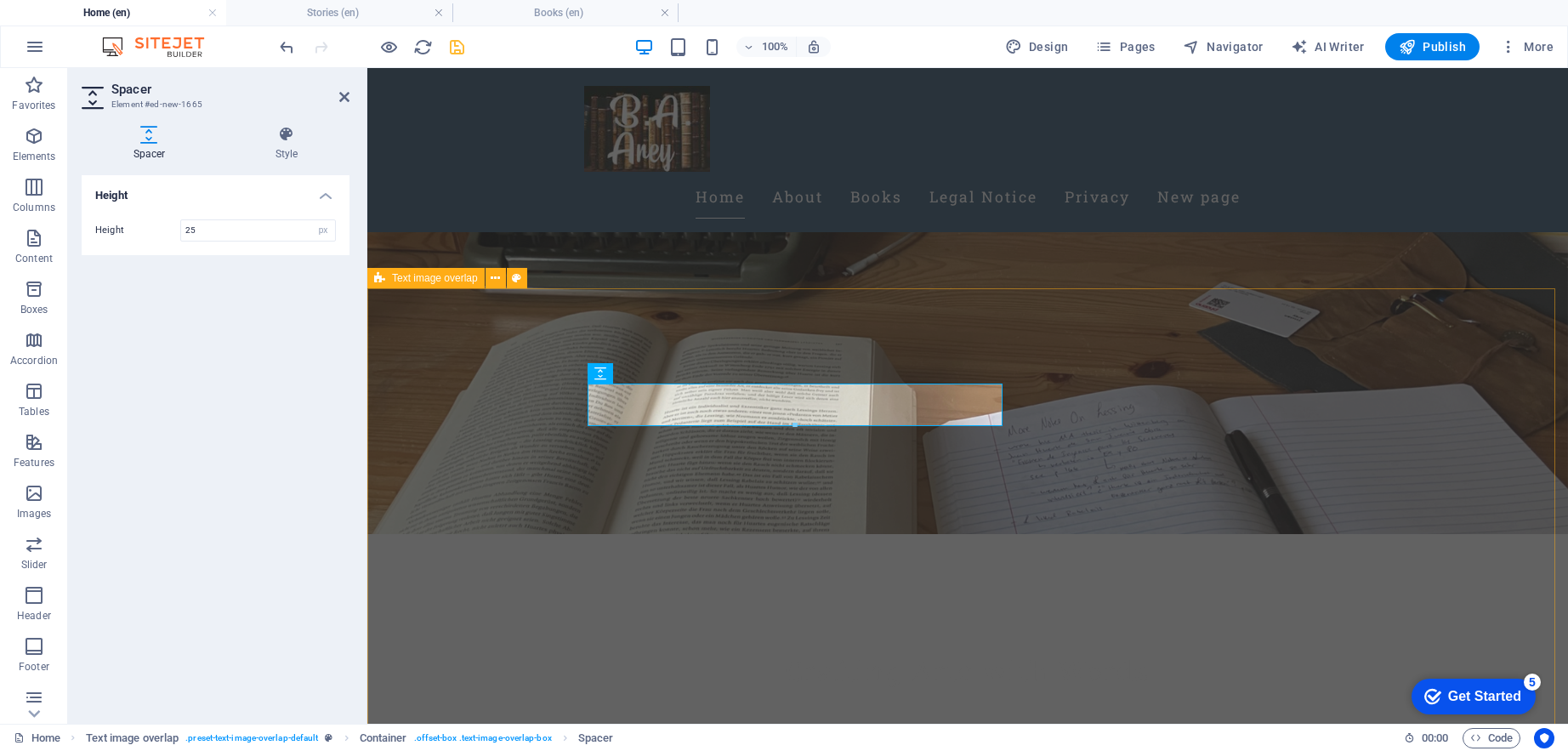
type input "25"
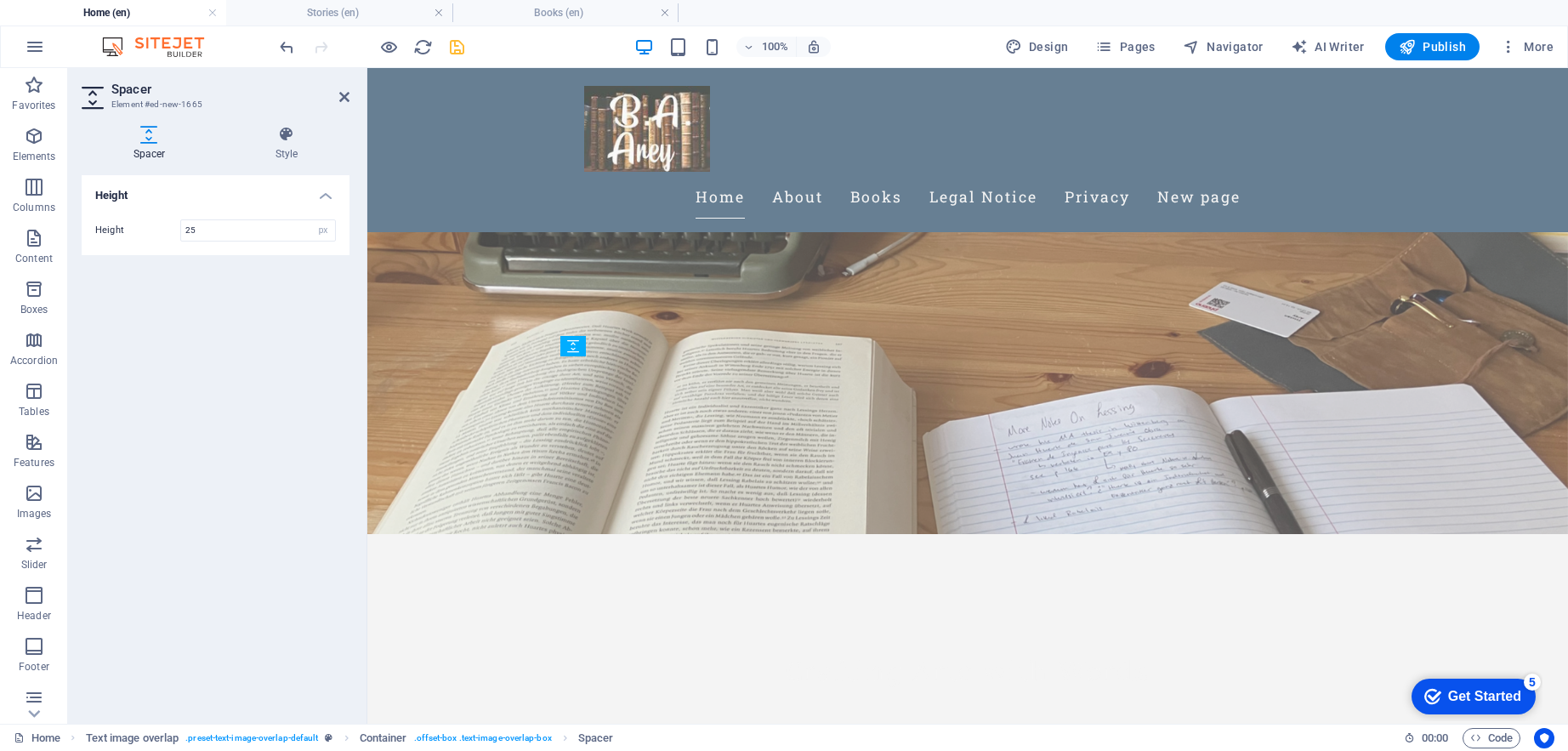
drag, startPoint x: 963, startPoint y: 438, endPoint x: 595, endPoint y: 435, distance: 368.0
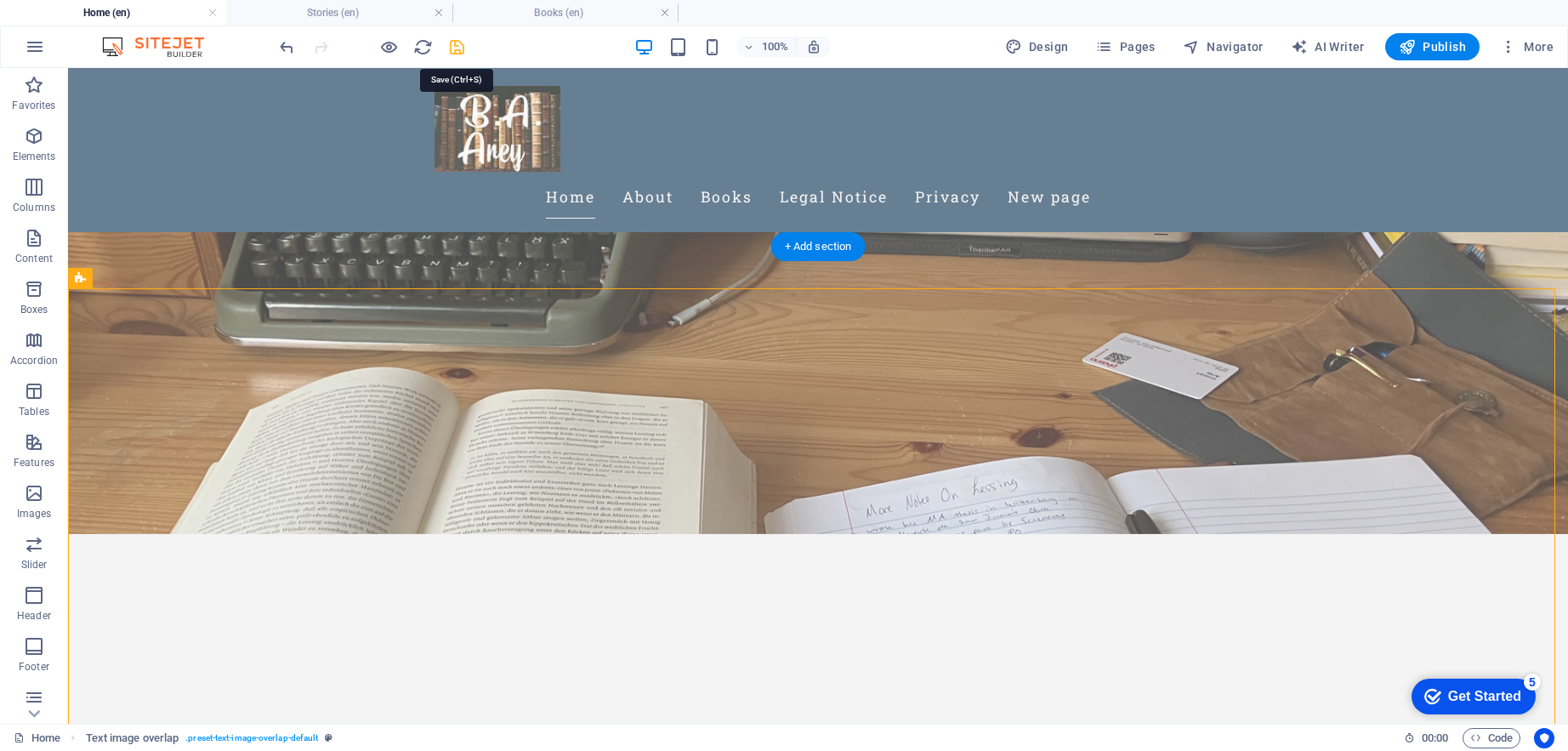
click at [451, 48] on icon "save" at bounding box center [458, 47] width 20 height 20
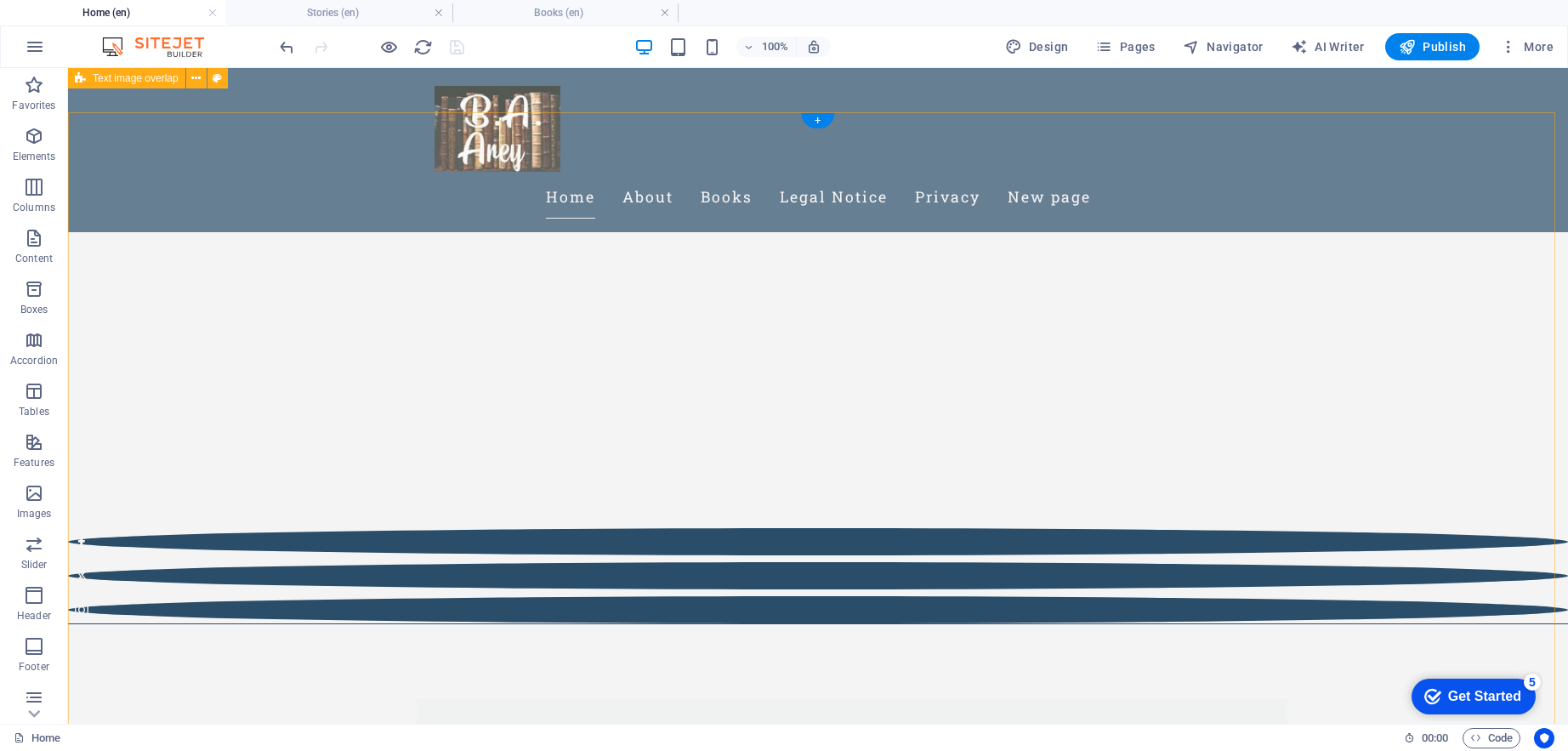
scroll to position [366, 0]
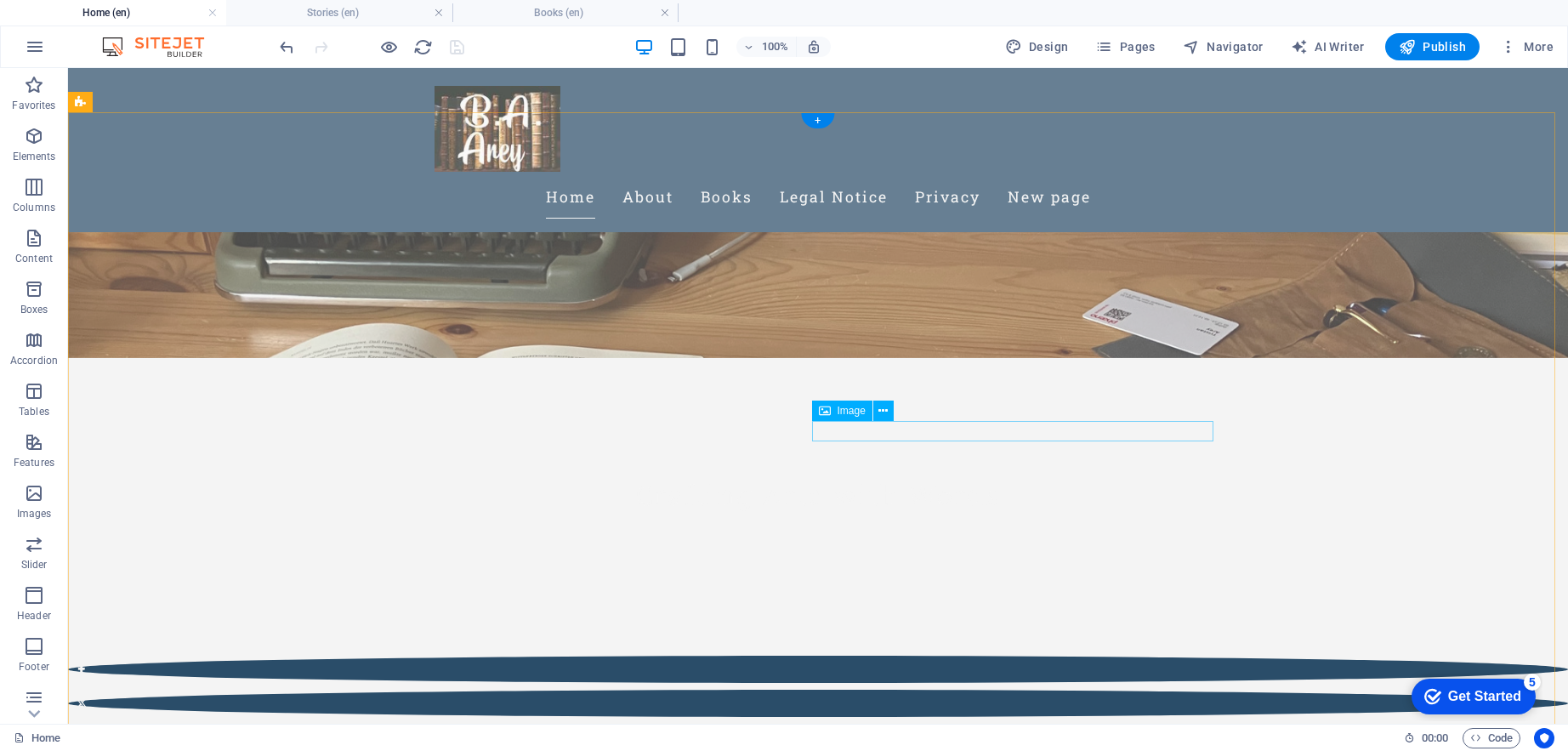
select select "%"
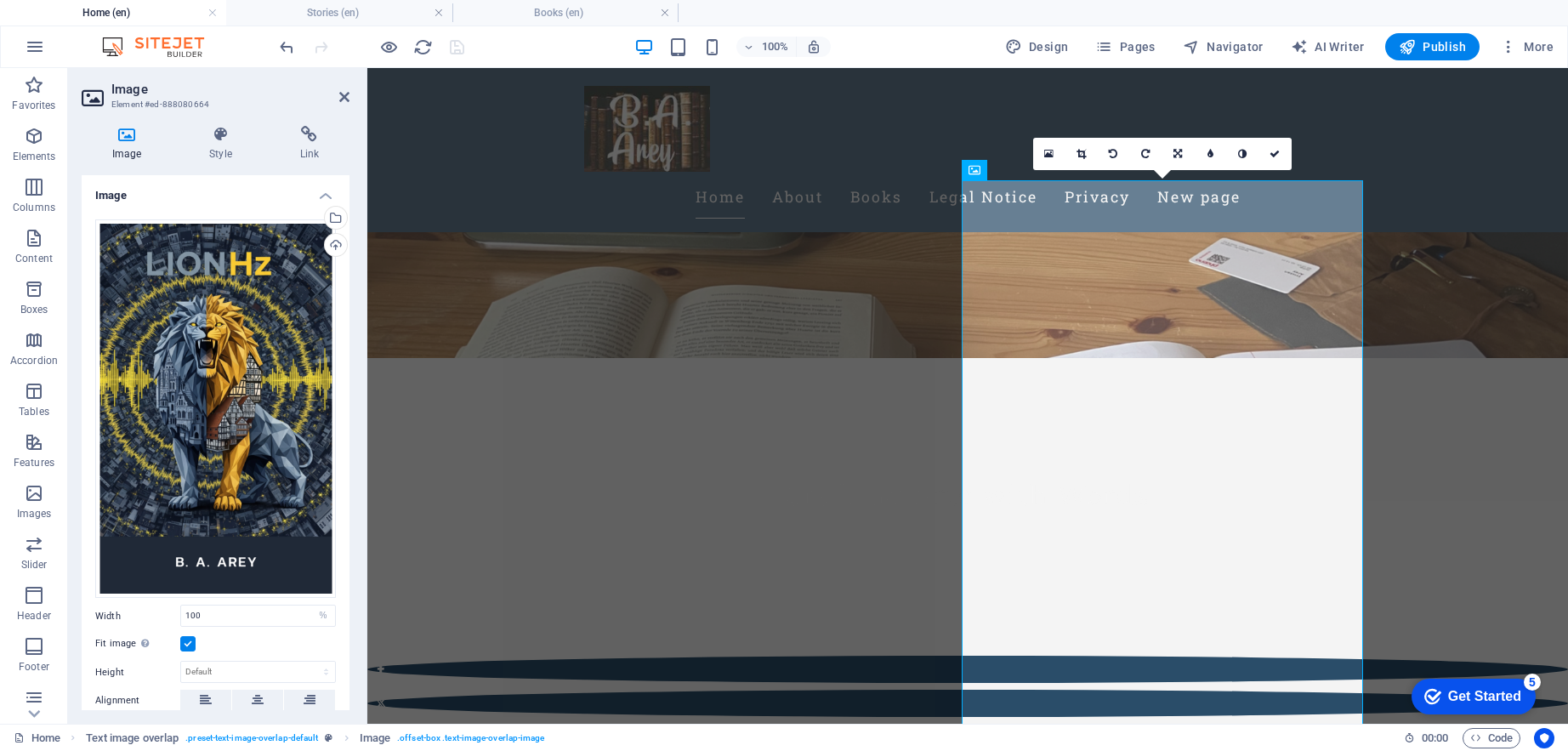
click at [338, 93] on h2 "Image" at bounding box center [230, 89] width 238 height 15
click at [341, 95] on icon at bounding box center [344, 96] width 10 height 14
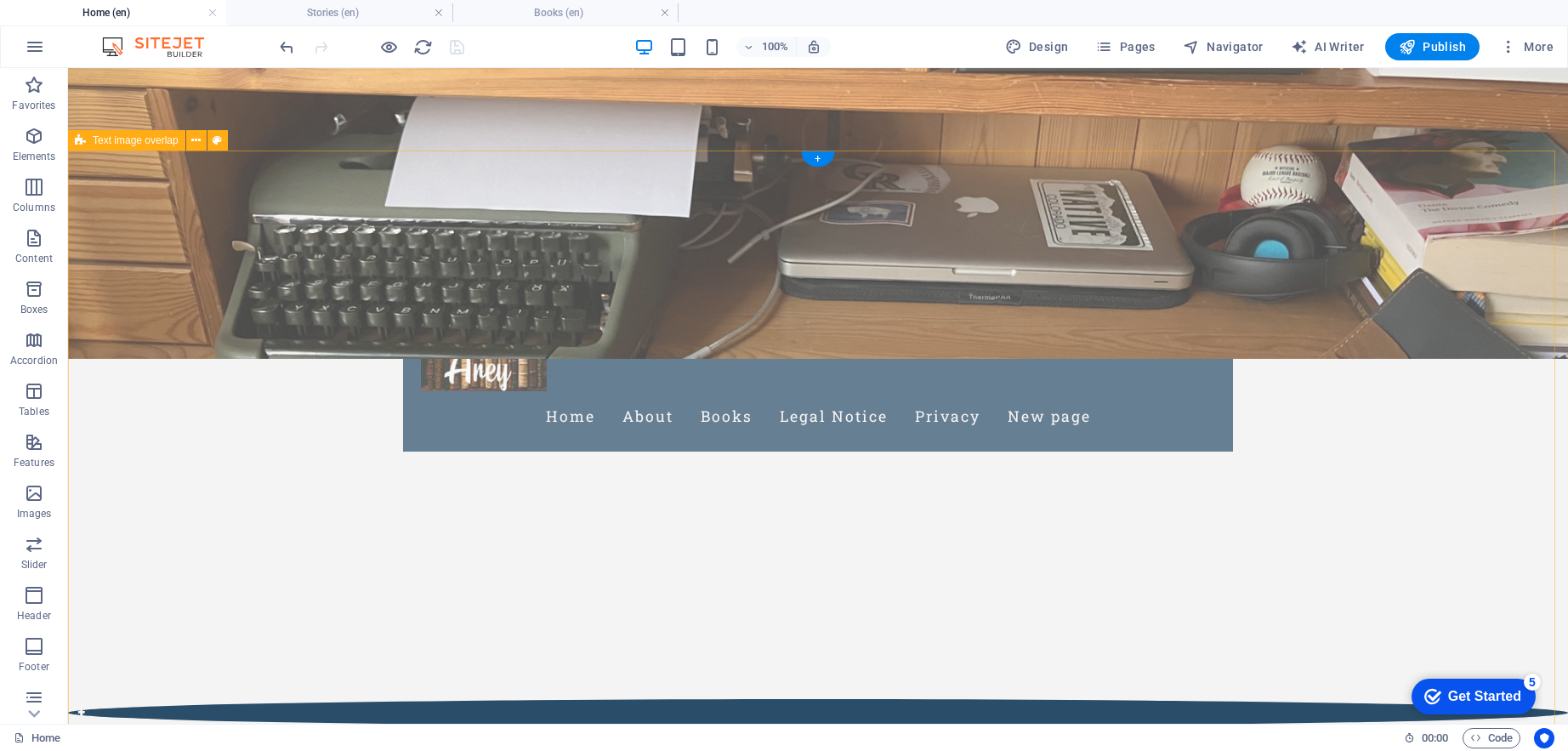
scroll to position [0, 0]
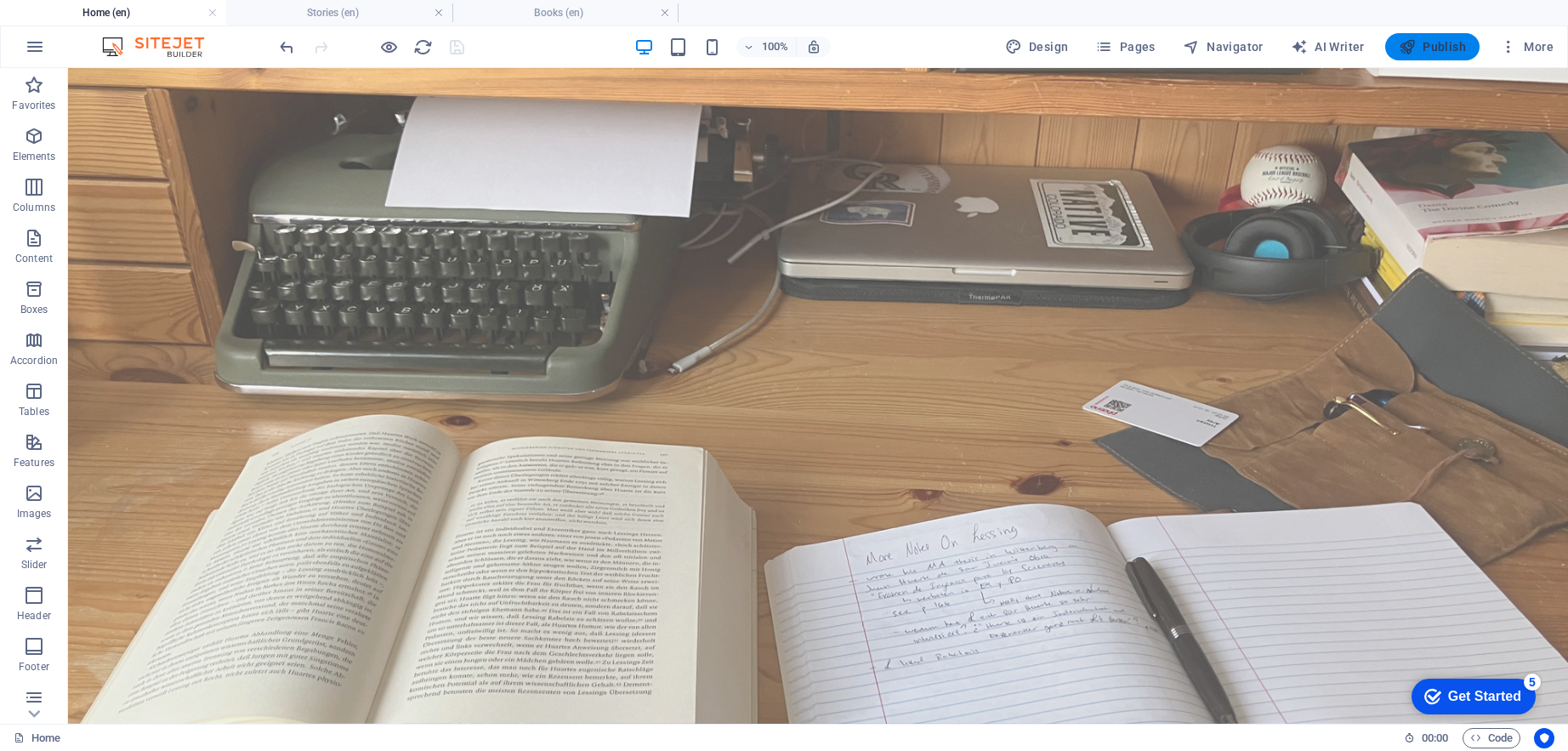
click at [1425, 49] on span "Publish" at bounding box center [1433, 46] width 67 height 17
